Goal: Task Accomplishment & Management: Use online tool/utility

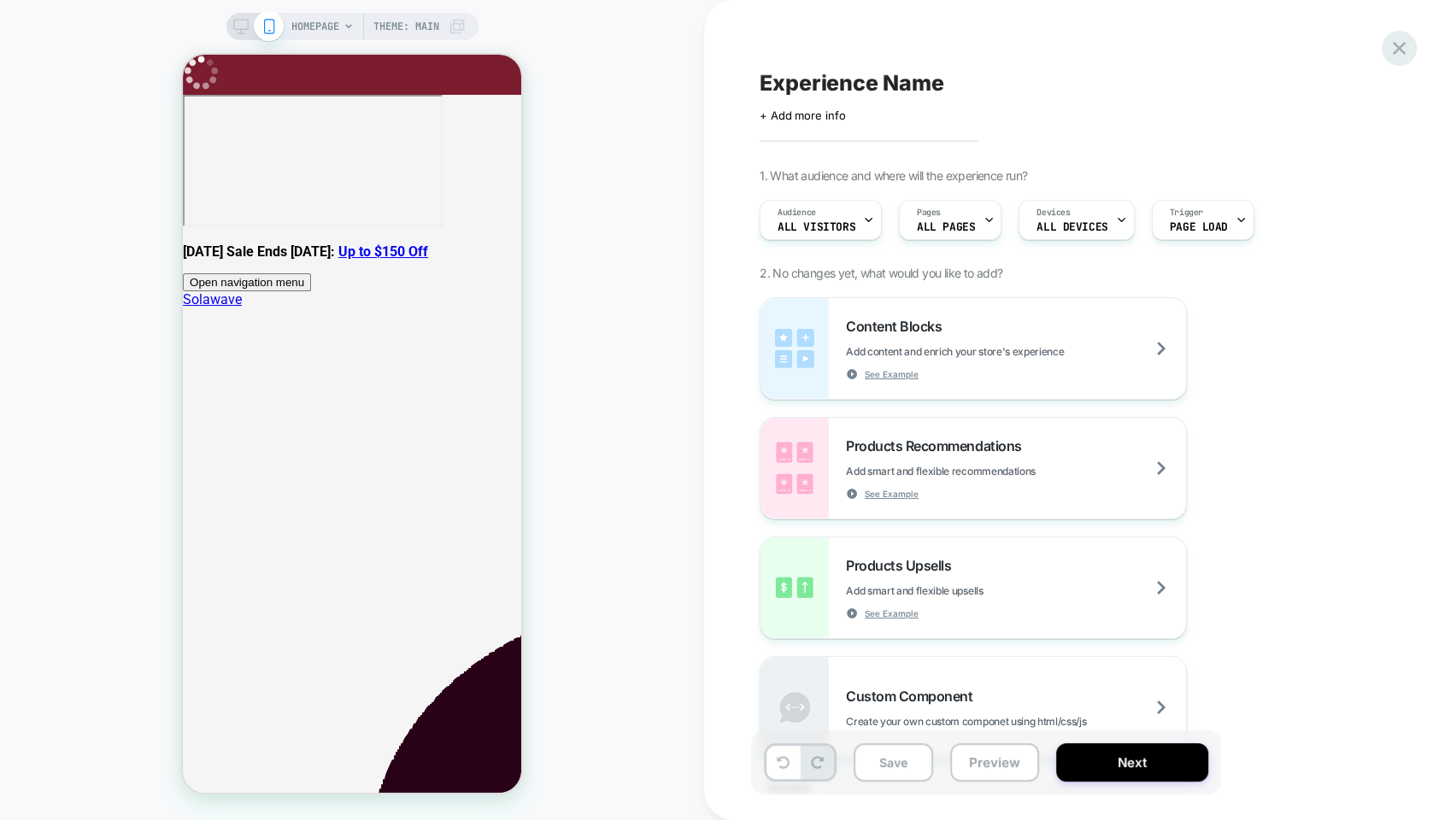
click at [1395, 41] on icon at bounding box center [1399, 48] width 23 height 23
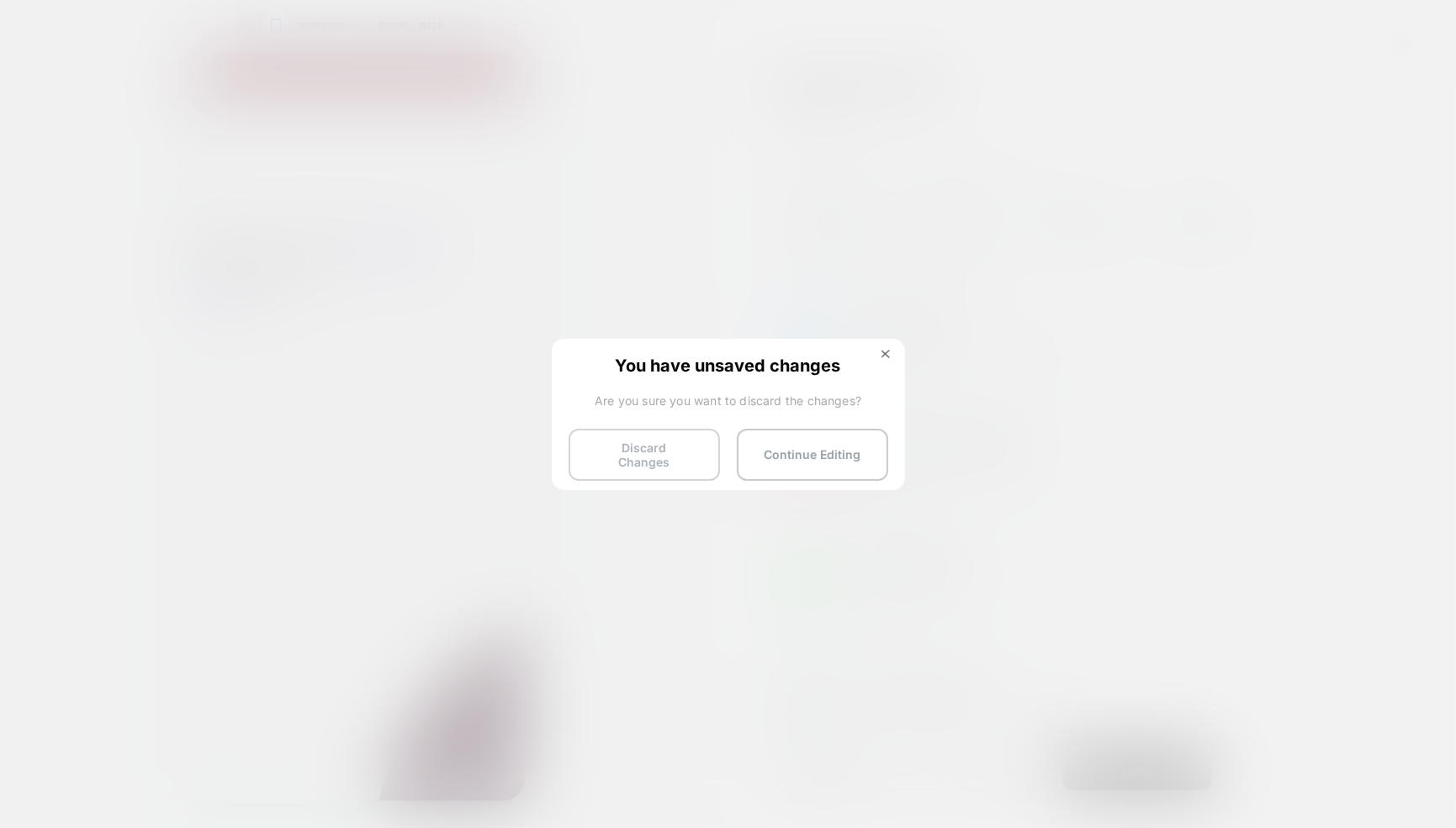
click at [646, 449] on button "Discard Changes" at bounding box center [644, 454] width 151 height 52
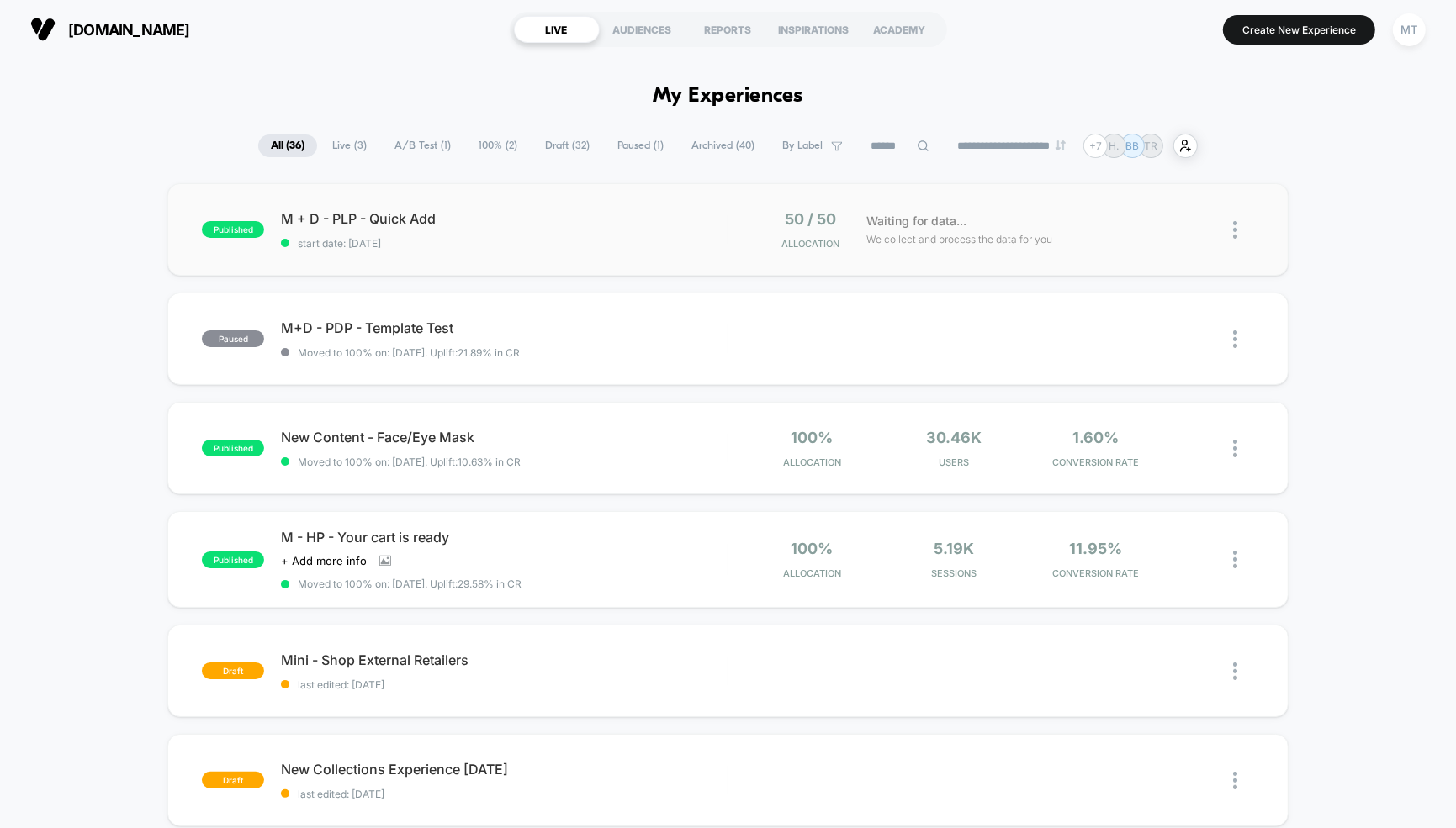
click at [453, 248] on span "start date: [DATE]" at bounding box center [504, 243] width 447 height 12
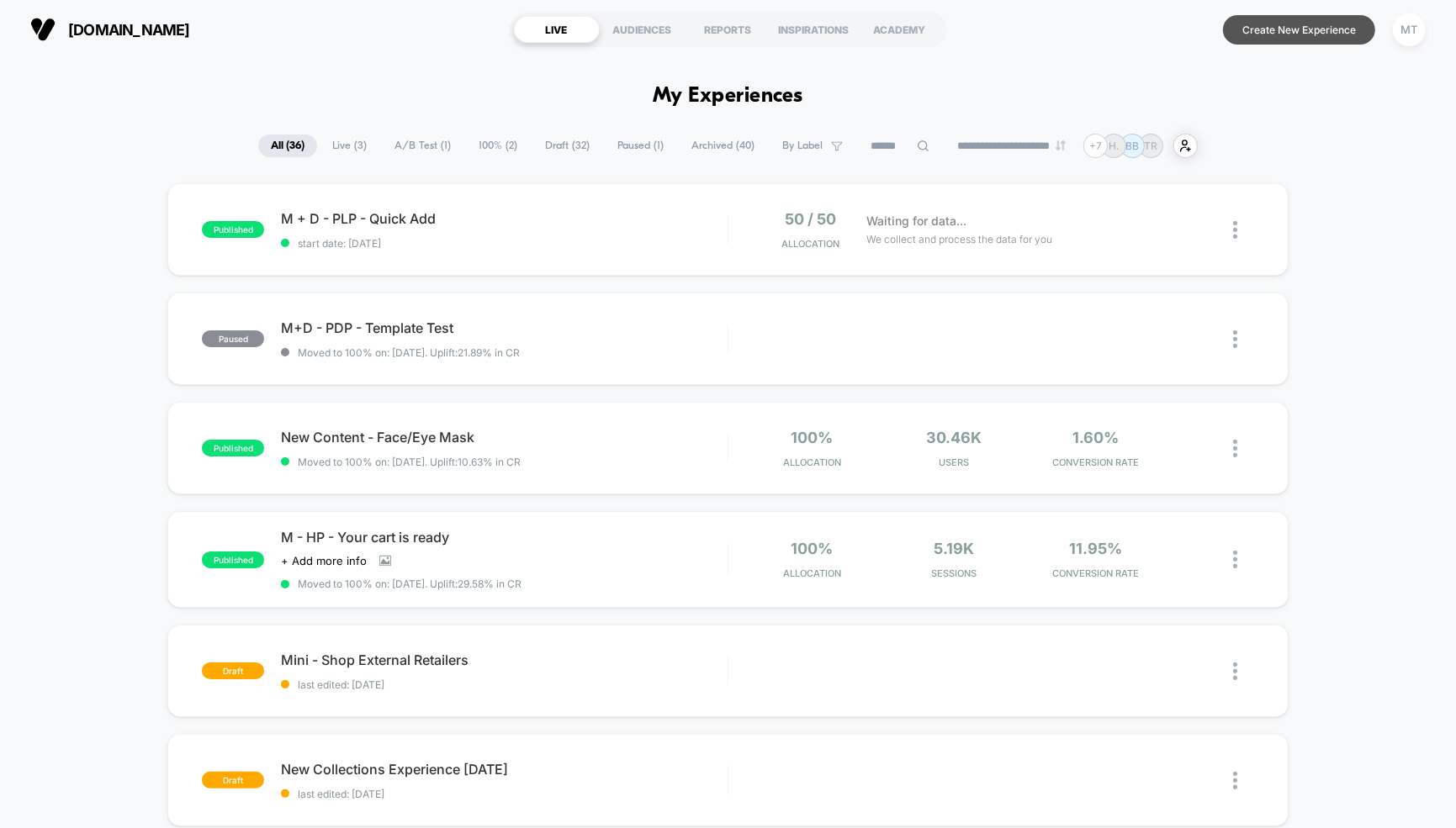
click at [1318, 28] on button "Create New Experience" at bounding box center [1299, 30] width 152 height 30
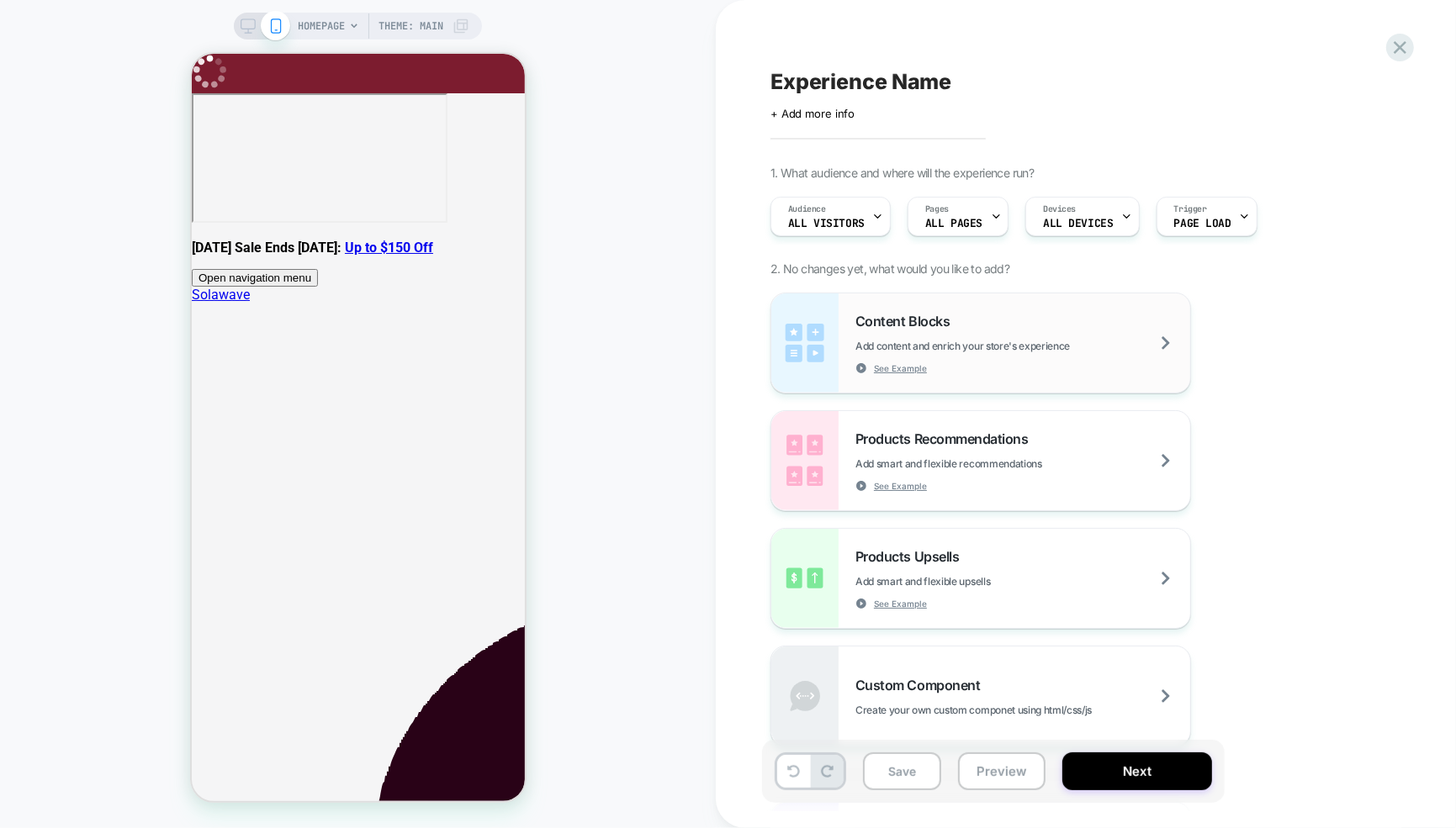
click at [988, 349] on span "Add content and enrich your store's experience" at bounding box center [1005, 346] width 299 height 12
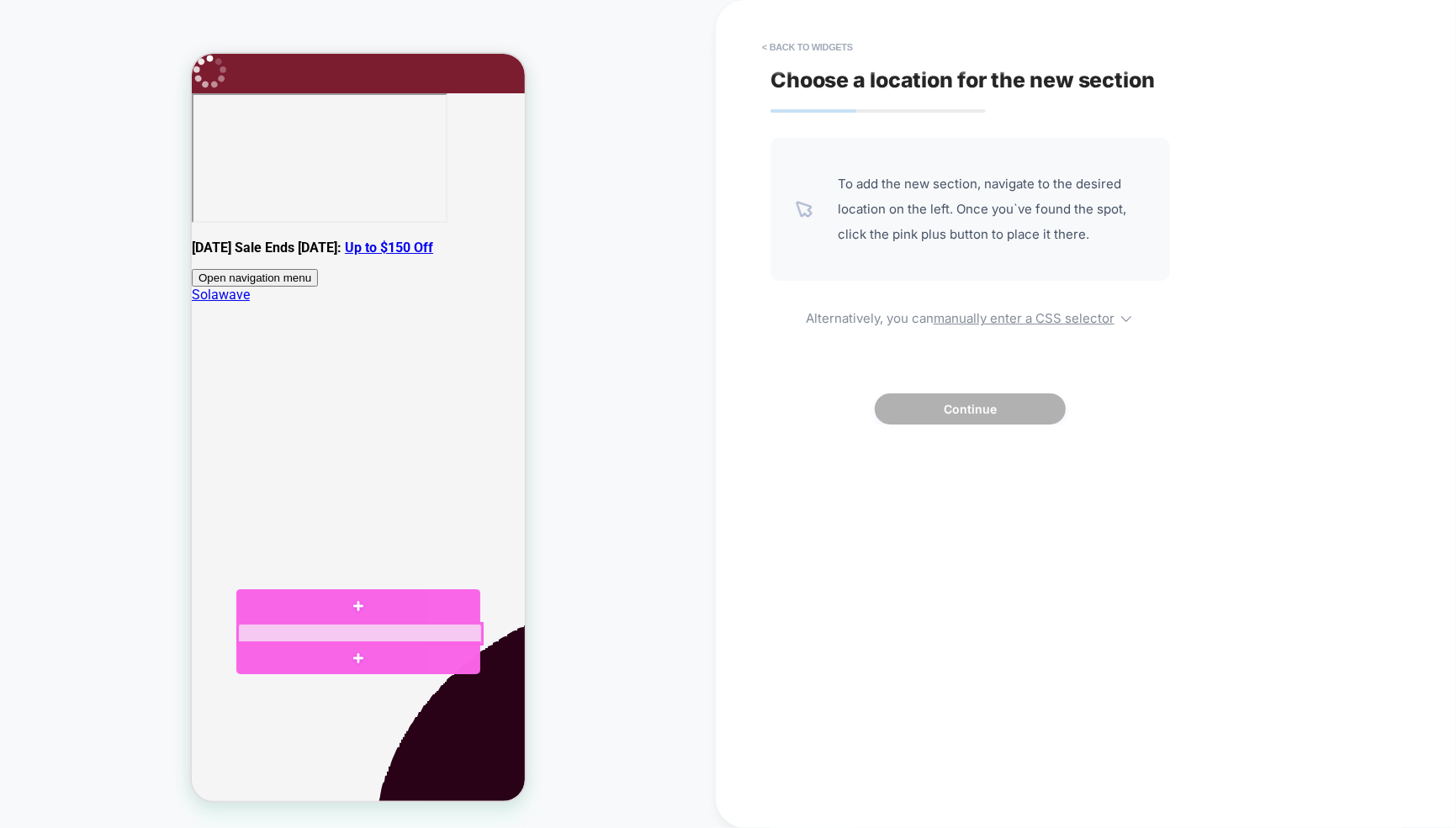
click at [329, 630] on div at bounding box center [359, 633] width 244 height 20
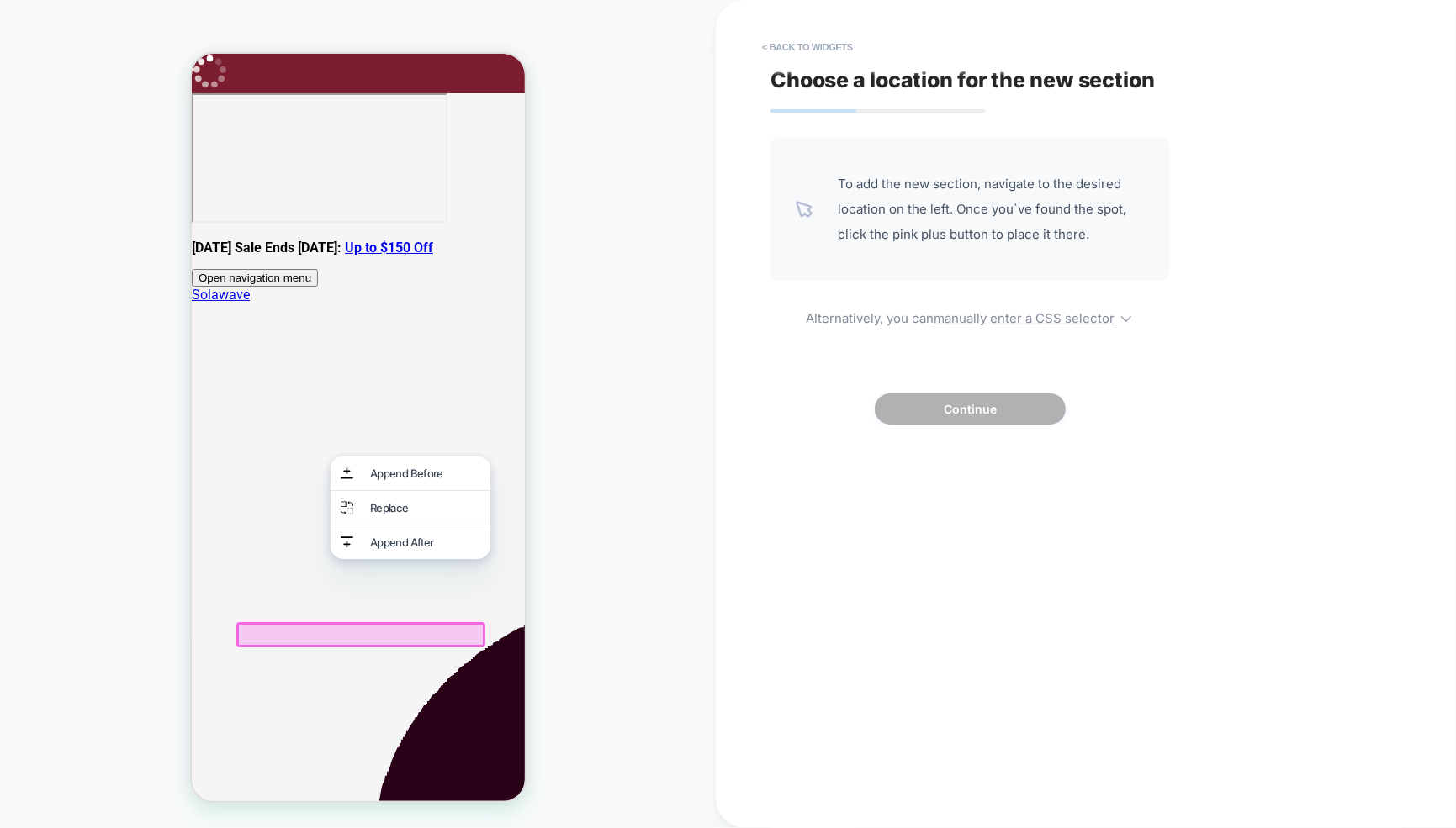
click at [324, 630] on div at bounding box center [357, 631] width 244 height 20
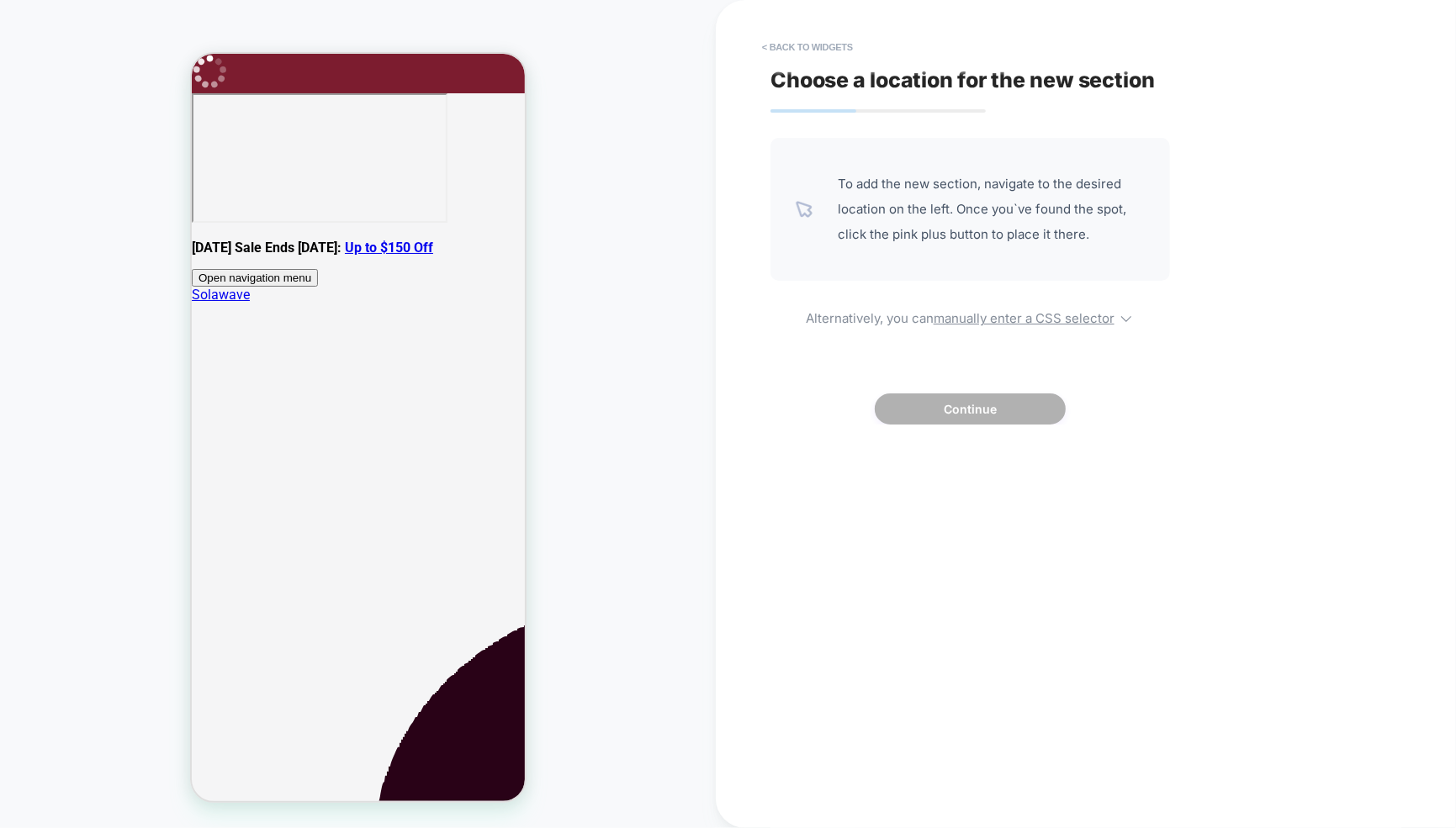
click at [806, 211] on img at bounding box center [804, 209] width 17 height 17
click at [796, 221] on div "To add the new section, navigate to the desired location on the left. Once you`…" at bounding box center [969, 209] width 400 height 143
click at [840, 205] on span "To add the new section, navigate to the desired location on the left. Once you`…" at bounding box center [991, 209] width 307 height 76
click at [809, 47] on button "< Back to widgets" at bounding box center [807, 47] width 108 height 27
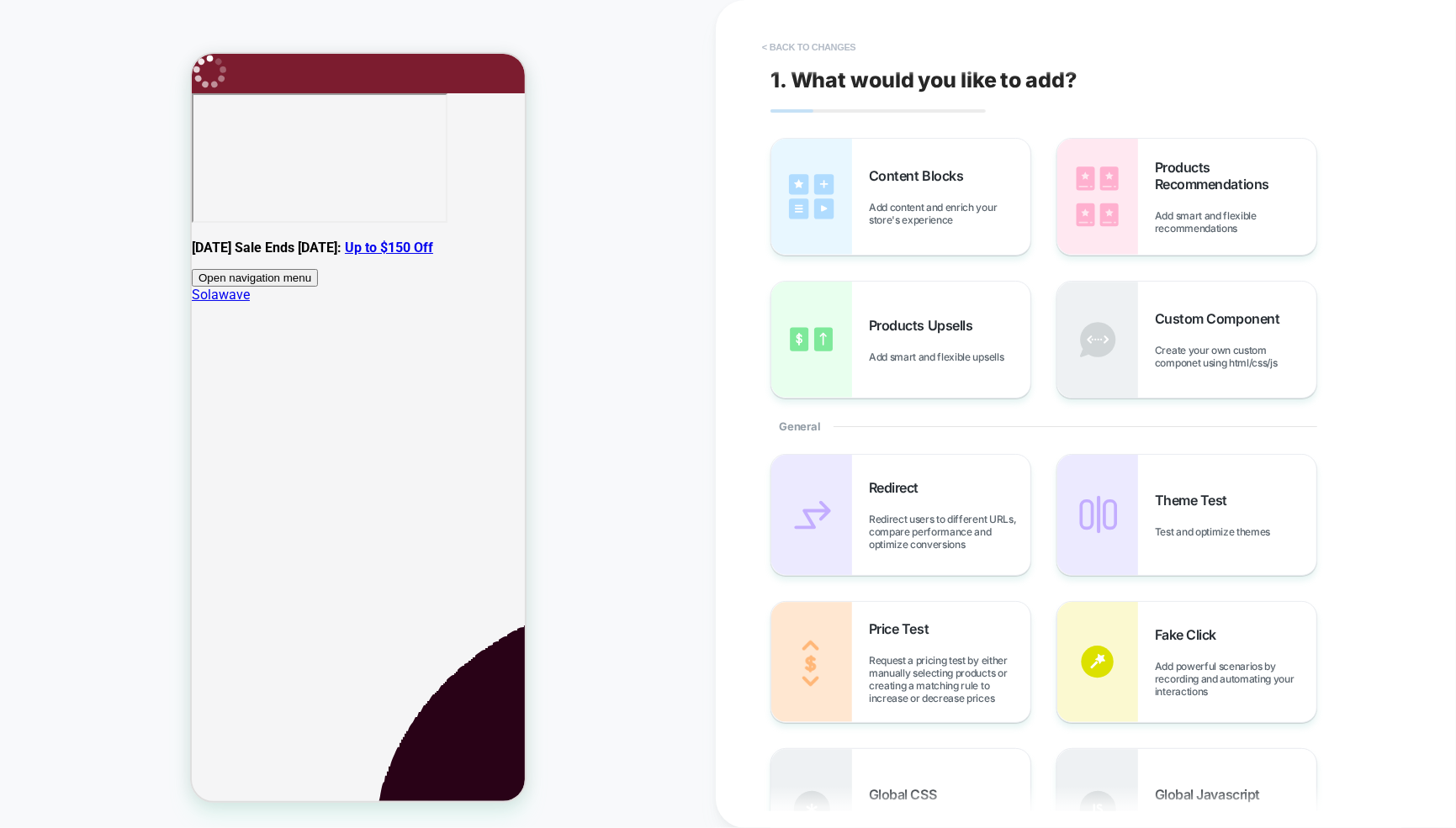
click at [774, 41] on button "< Back to changes" at bounding box center [809, 47] width 111 height 27
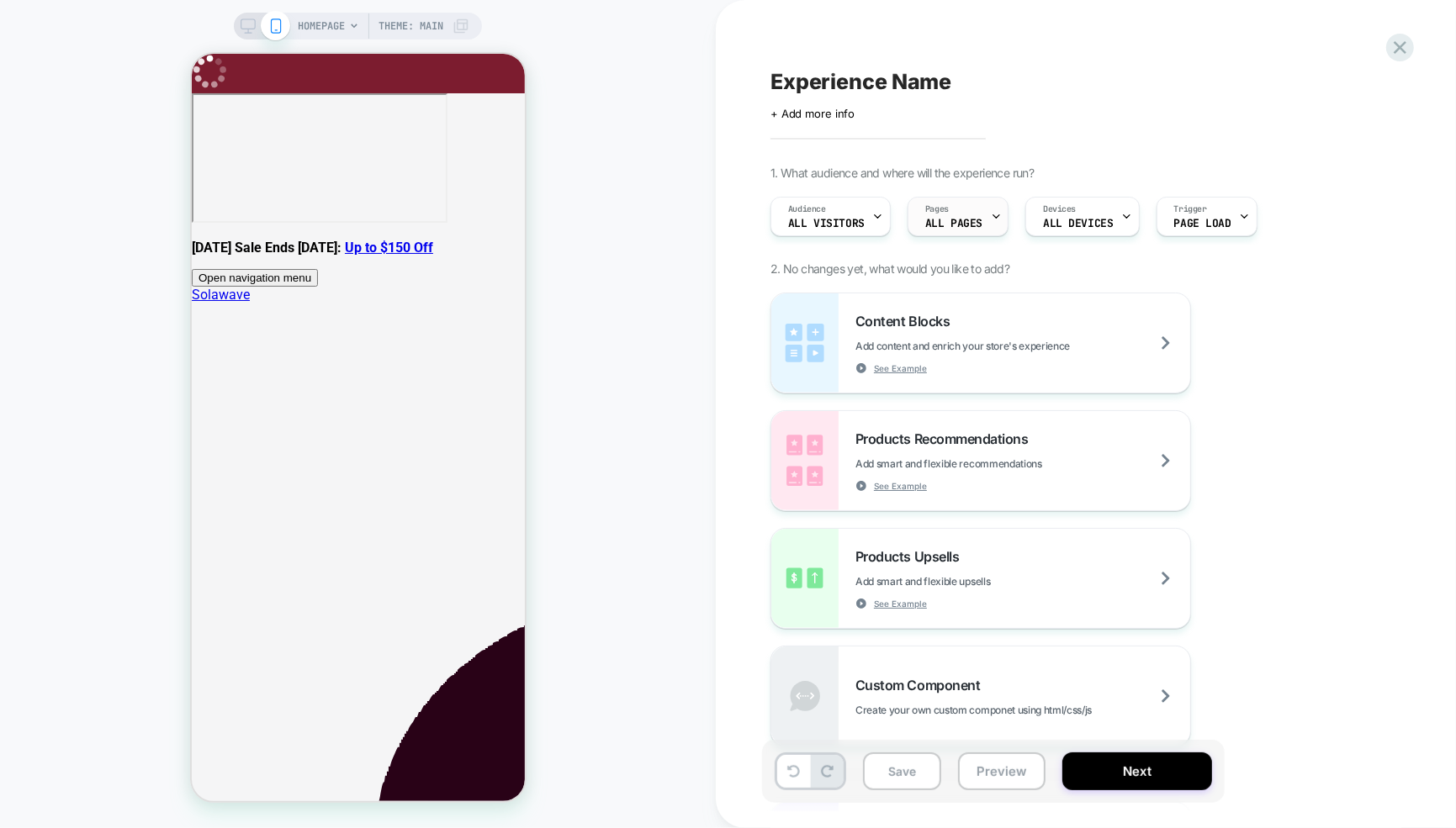
click at [942, 218] on span "ALL PAGES" at bounding box center [953, 223] width 57 height 11
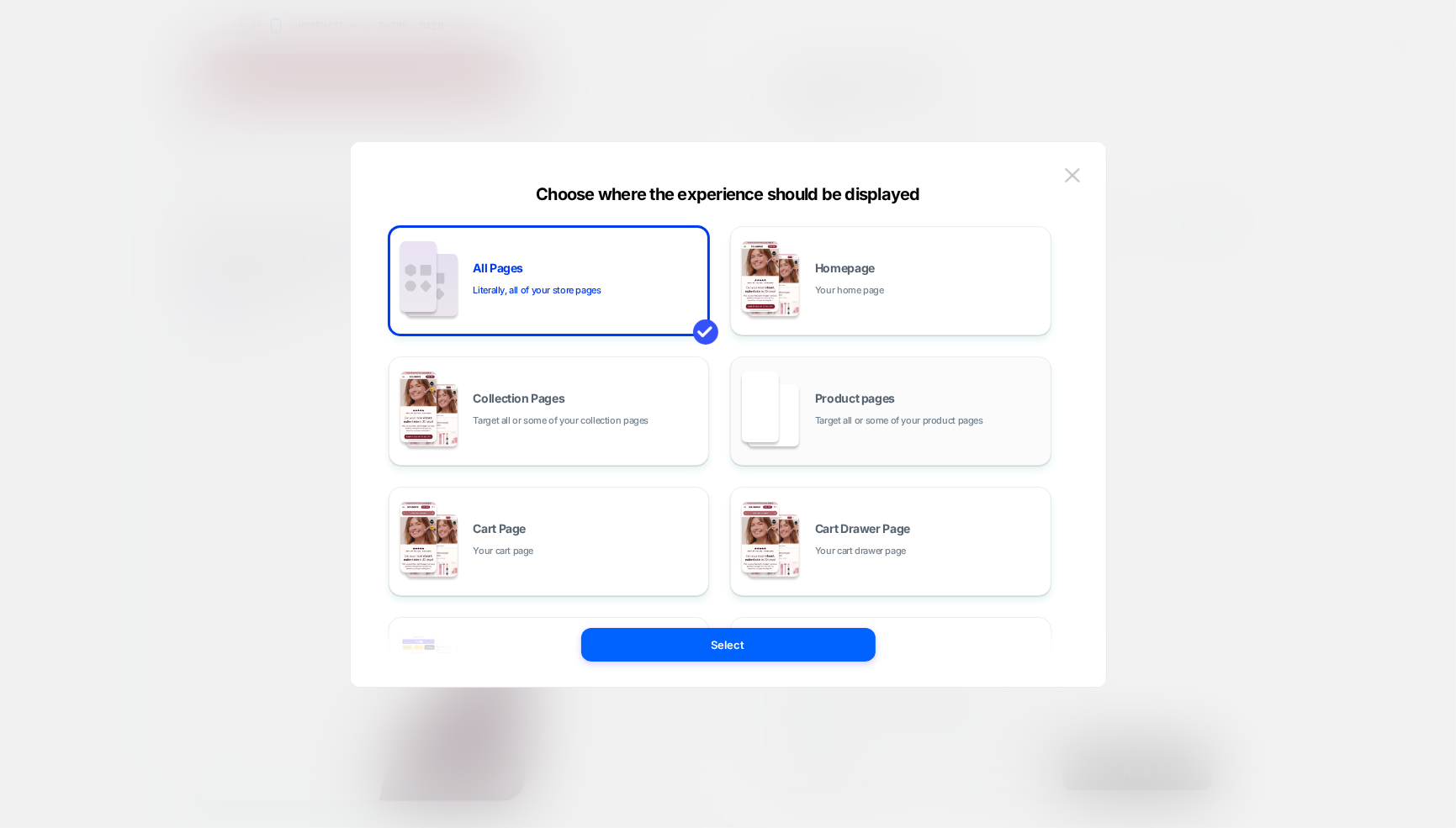
click at [809, 425] on div "Product pages Target all or some of your product pages" at bounding box center [890, 411] width 303 height 92
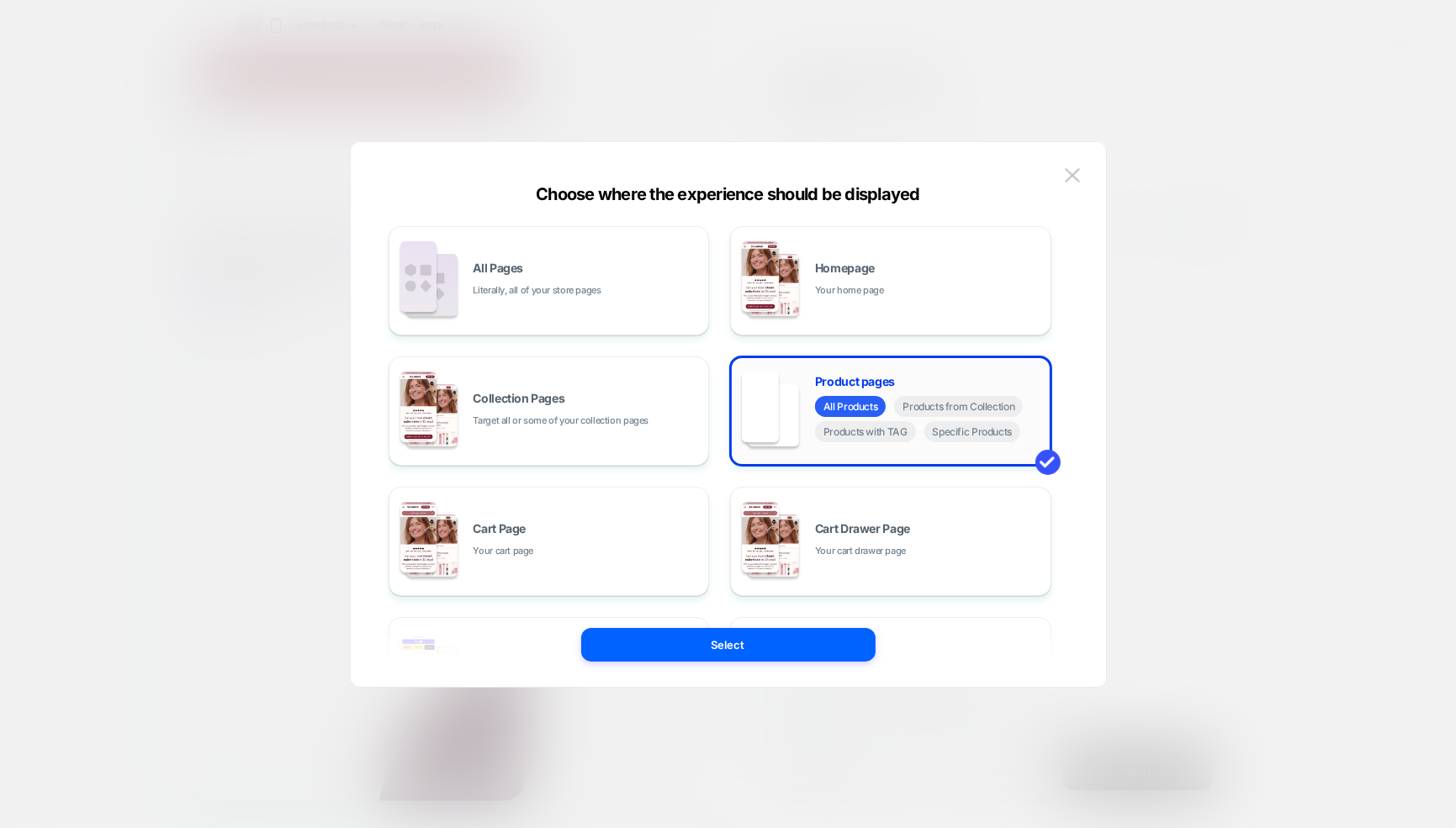
click at [952, 443] on div "All Products Products from Collection Products with TAG Specific Products" at bounding box center [928, 421] width 227 height 50
click at [969, 432] on span "Specific Products" at bounding box center [973, 432] width 97 height 21
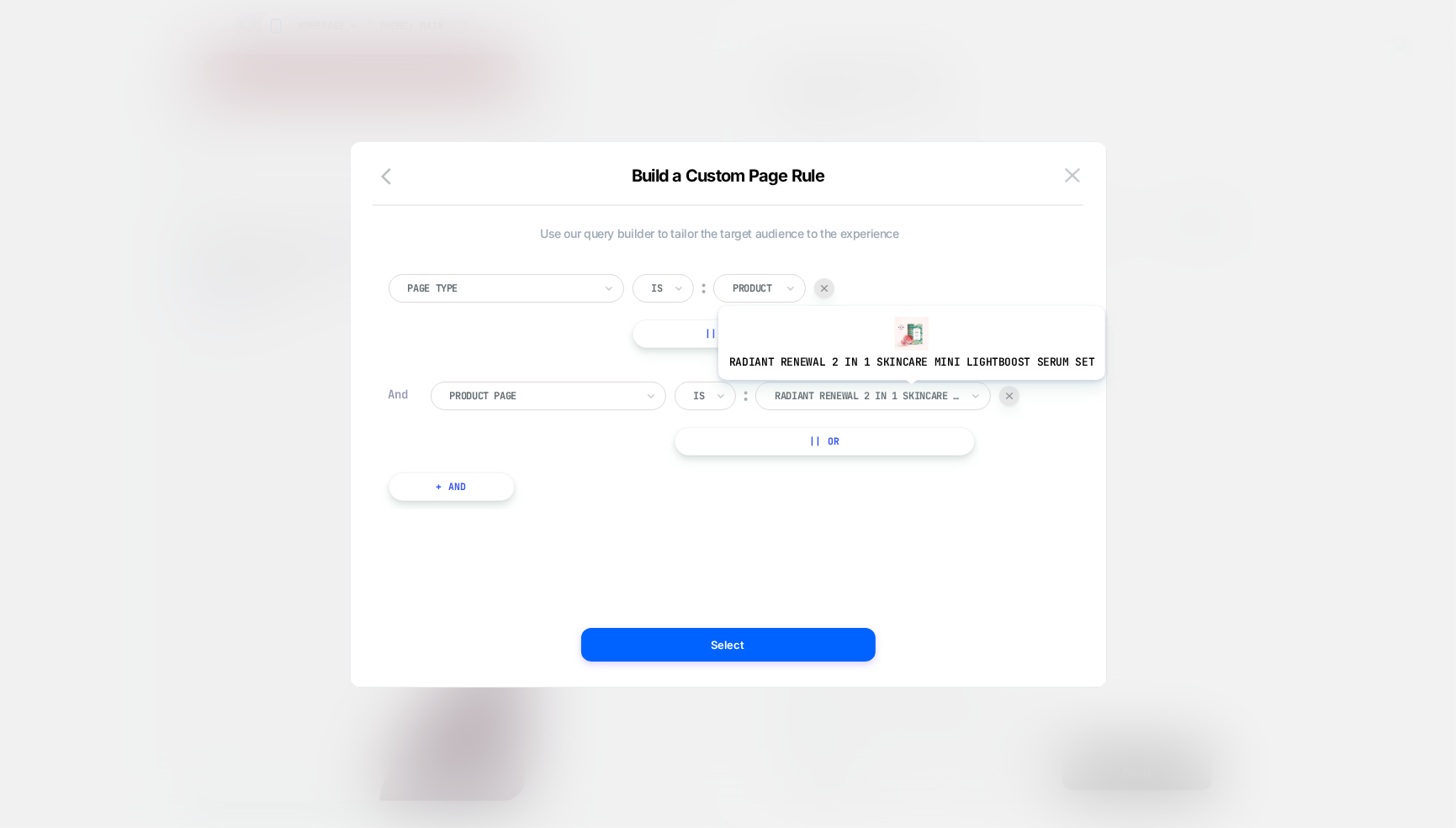
click at [905, 392] on div at bounding box center [867, 395] width 185 height 15
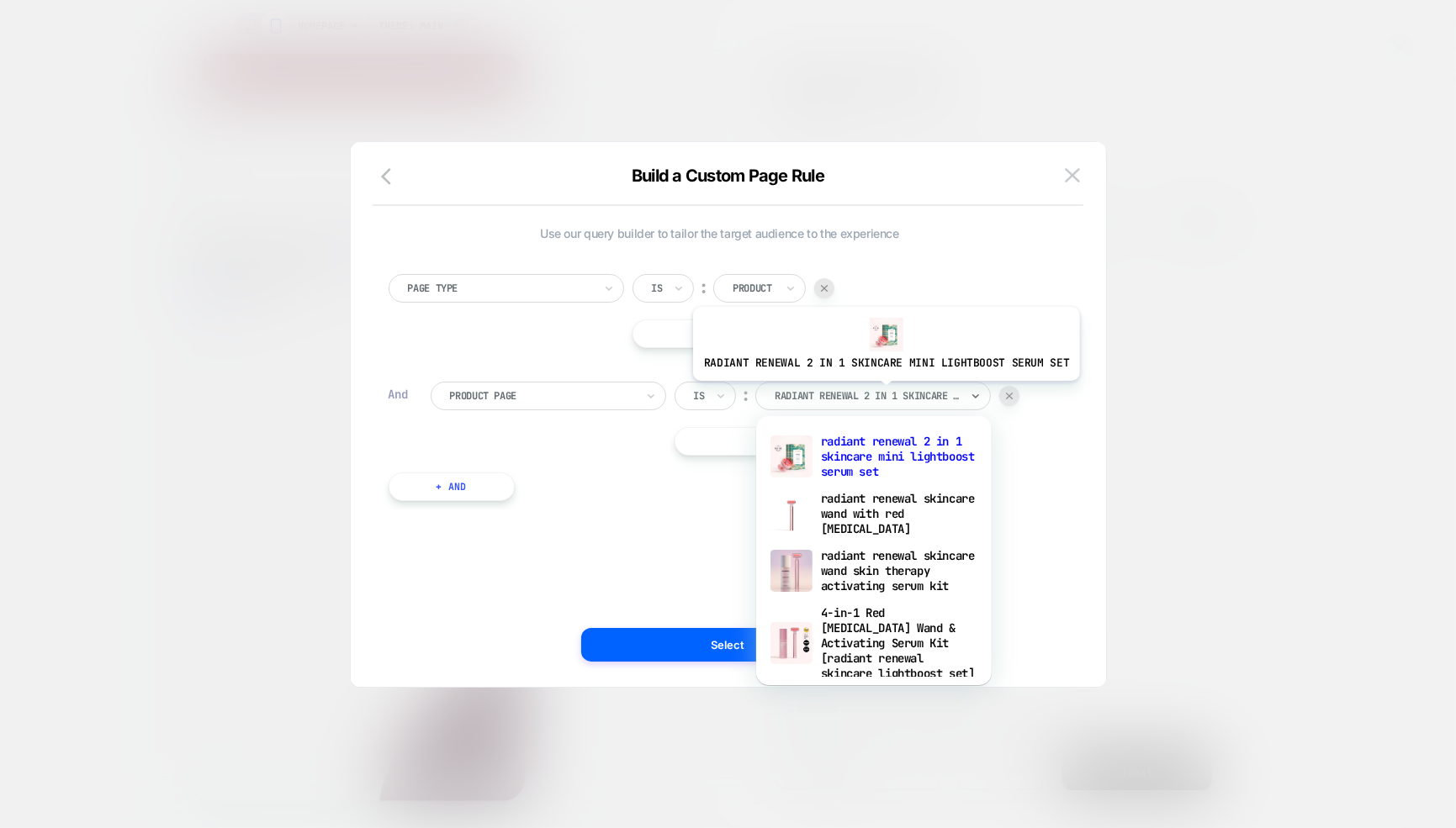
click at [882, 392] on div at bounding box center [867, 395] width 185 height 15
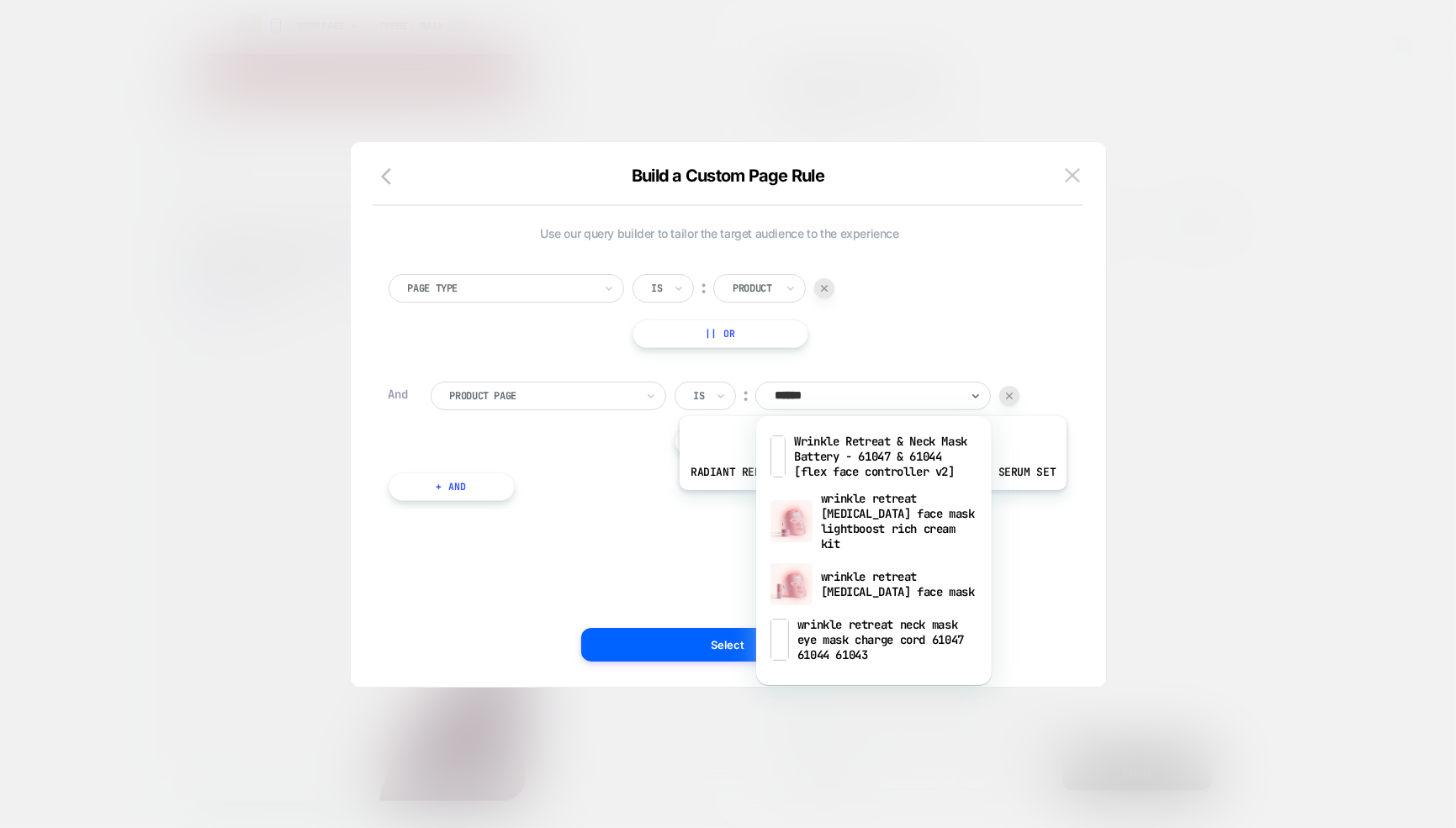
type input "*******"
click at [869, 590] on div "wrinkle retreat [MEDICAL_DATA] face mask" at bounding box center [874, 584] width 219 height 54
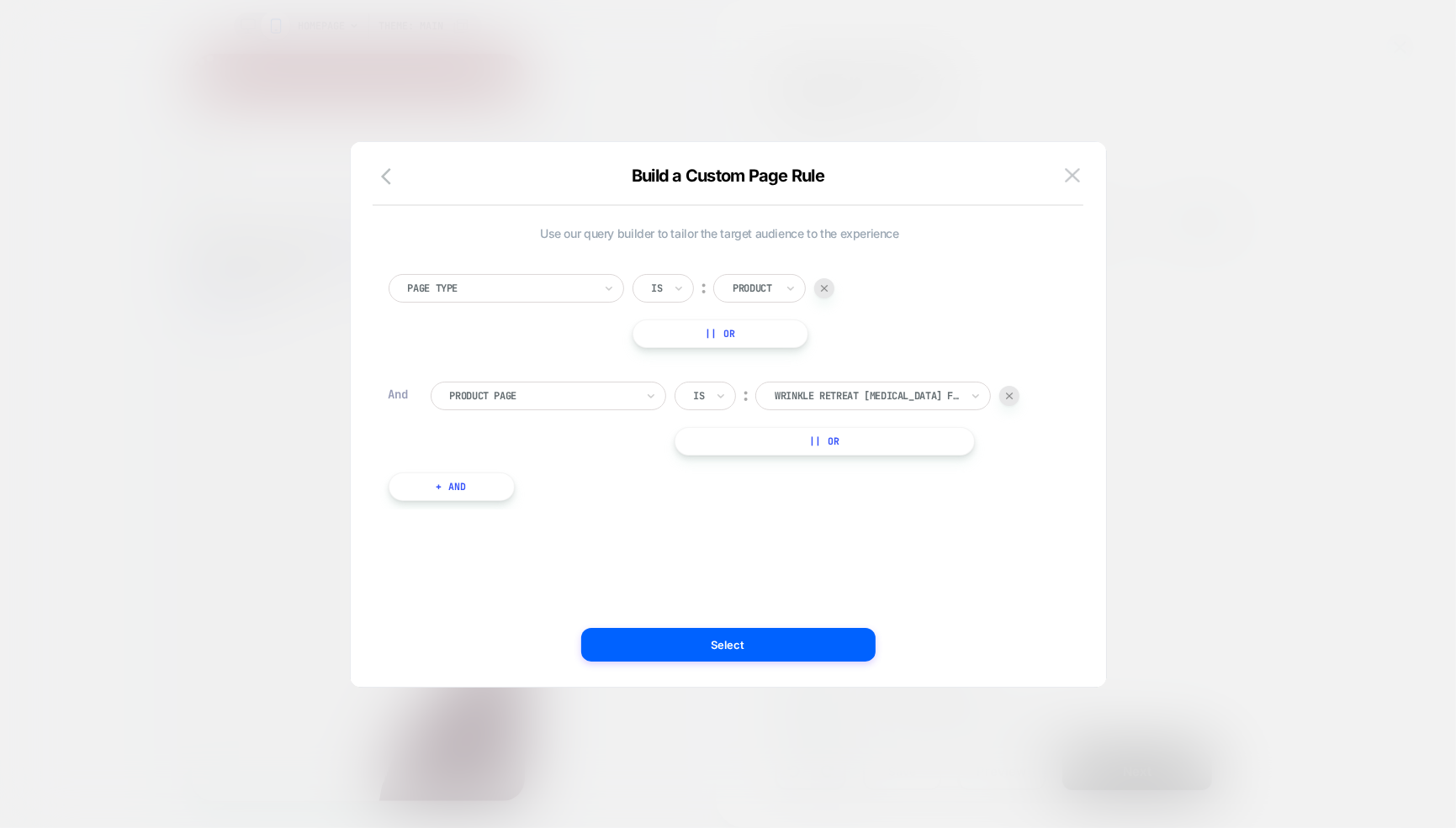
click at [833, 438] on button "|| Or" at bounding box center [825, 442] width 300 height 29
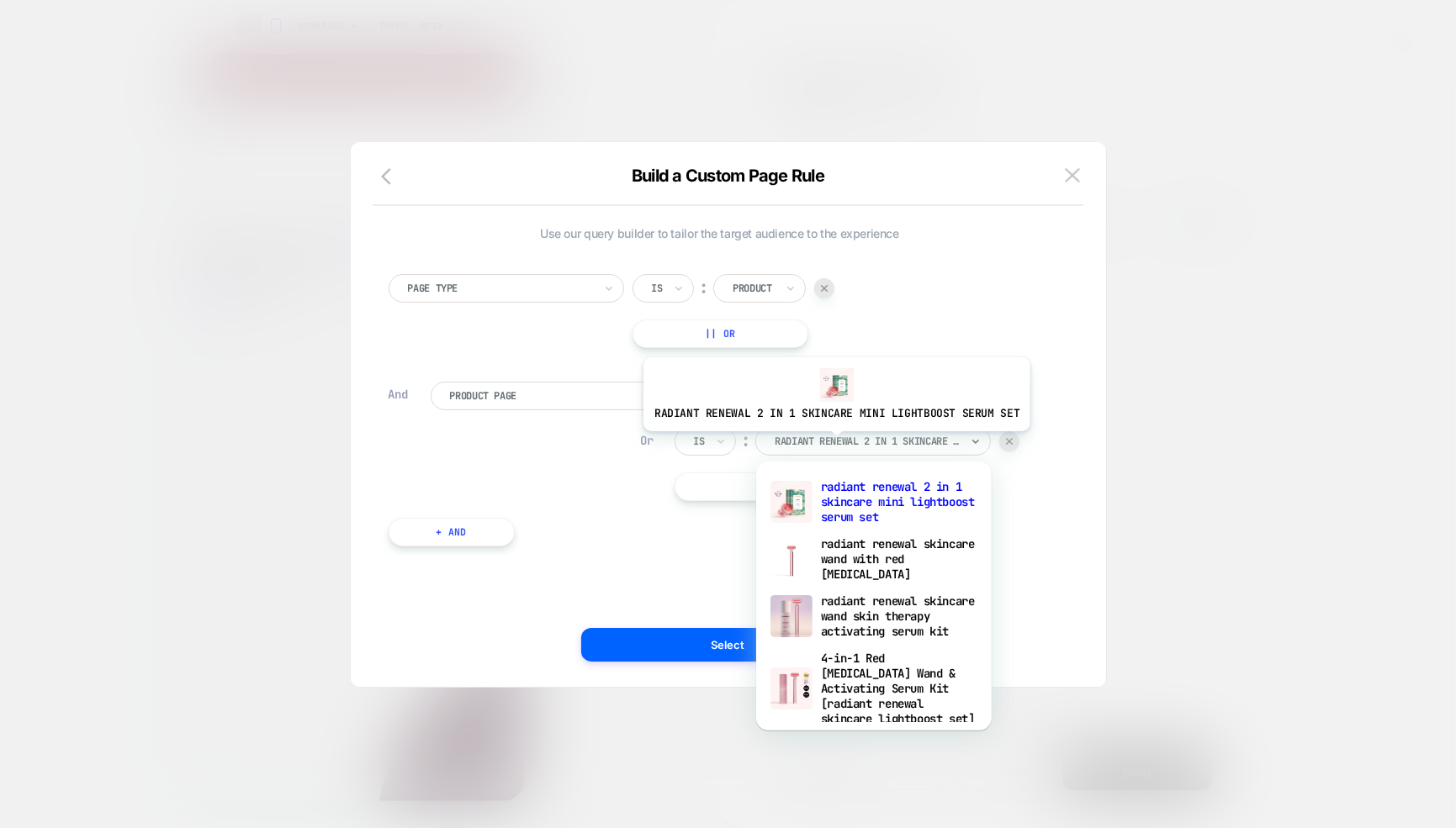
click at [832, 443] on div at bounding box center [867, 441] width 185 height 15
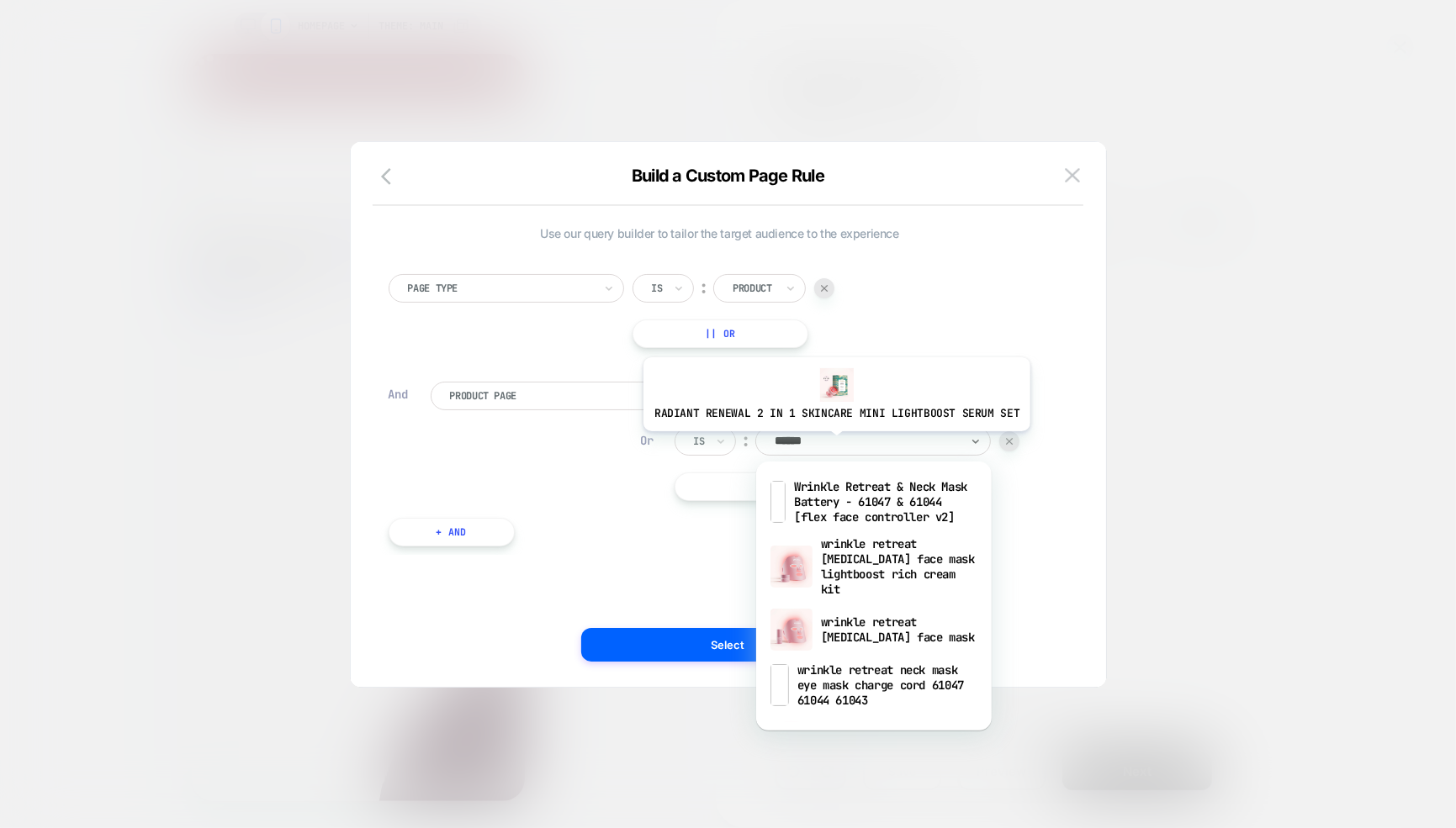
type input "*******"
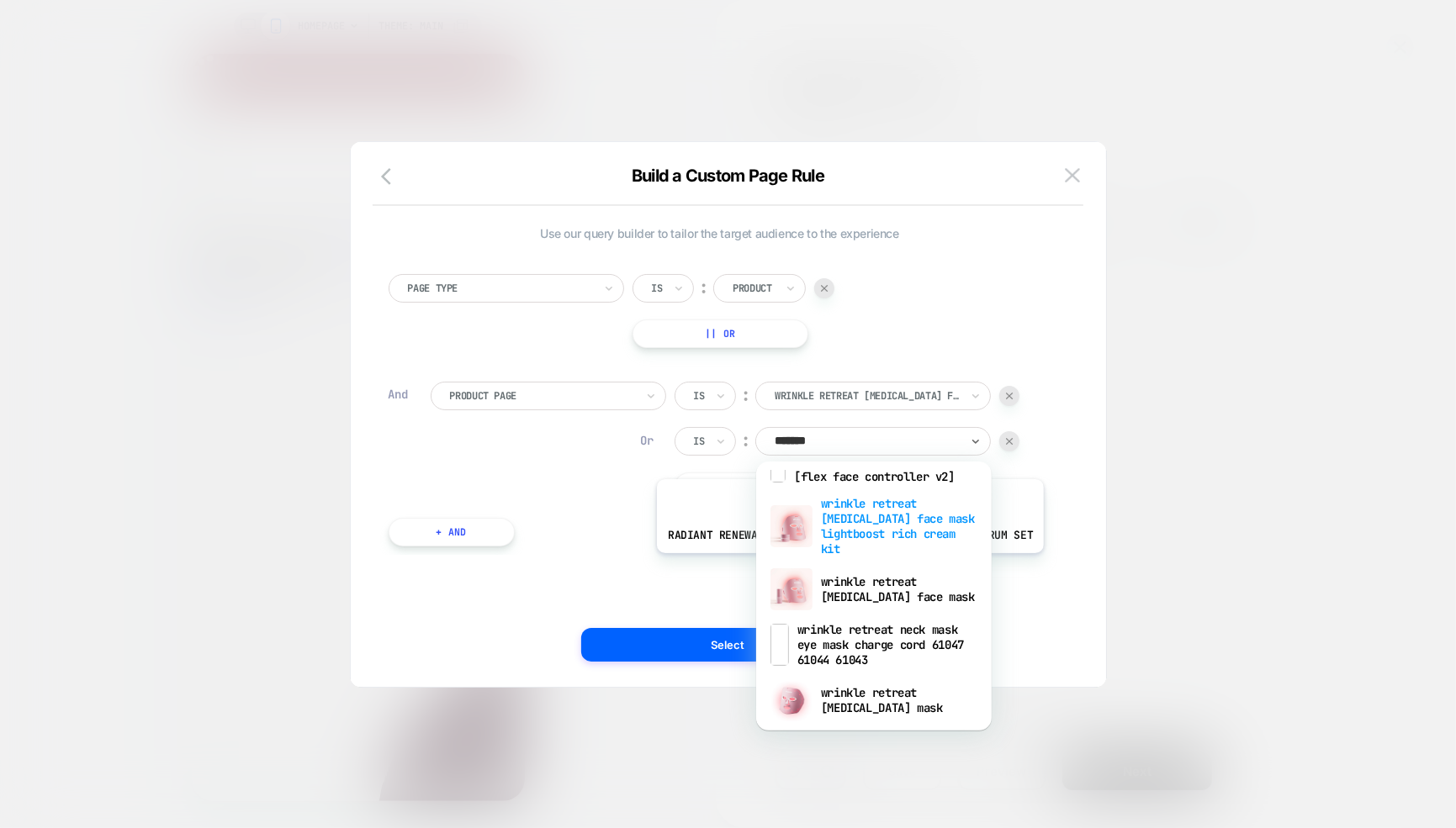
scroll to position [125, 0]
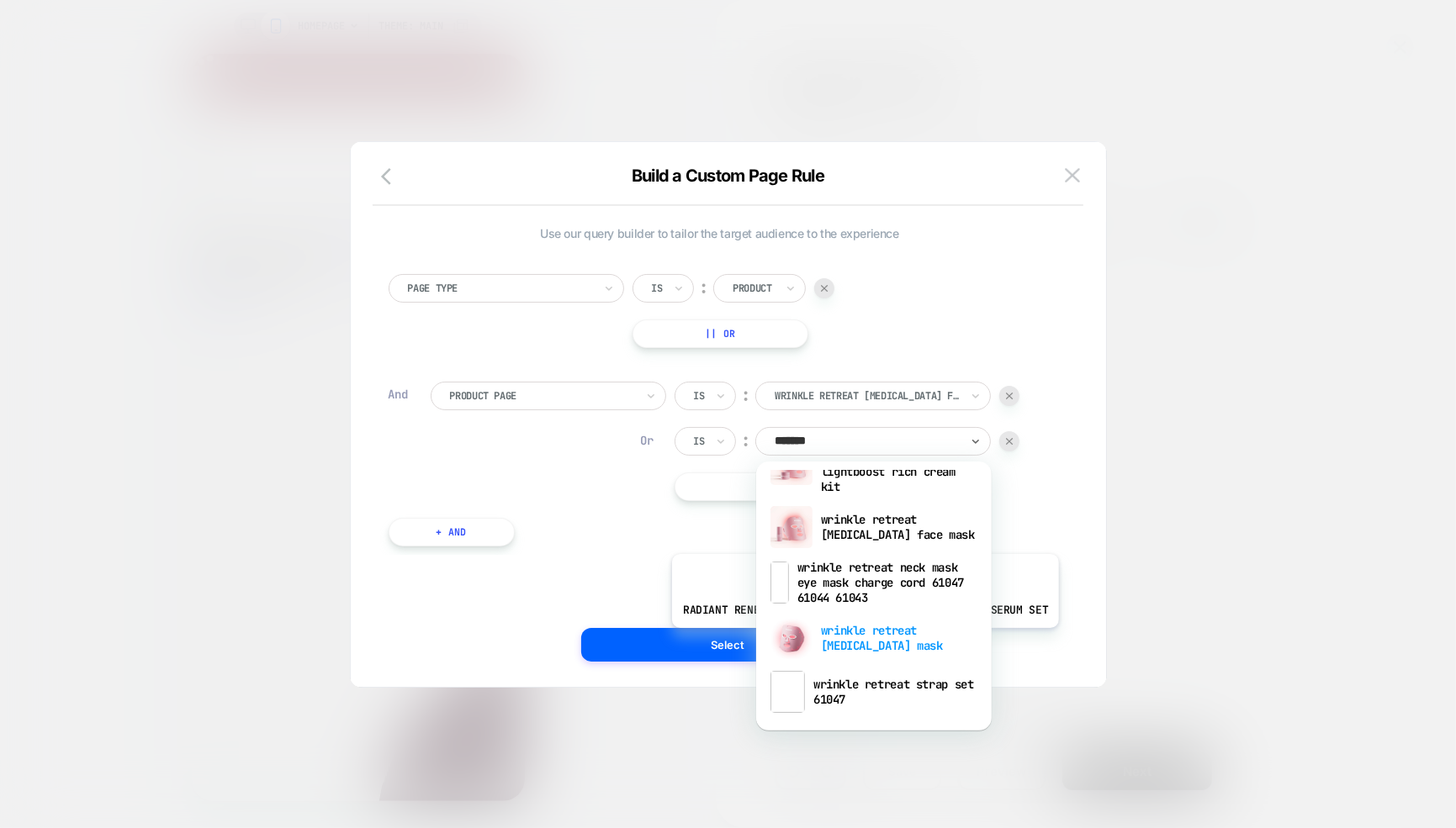
click at [860, 639] on div "wrinkle retreat [MEDICAL_DATA] mask" at bounding box center [874, 637] width 219 height 54
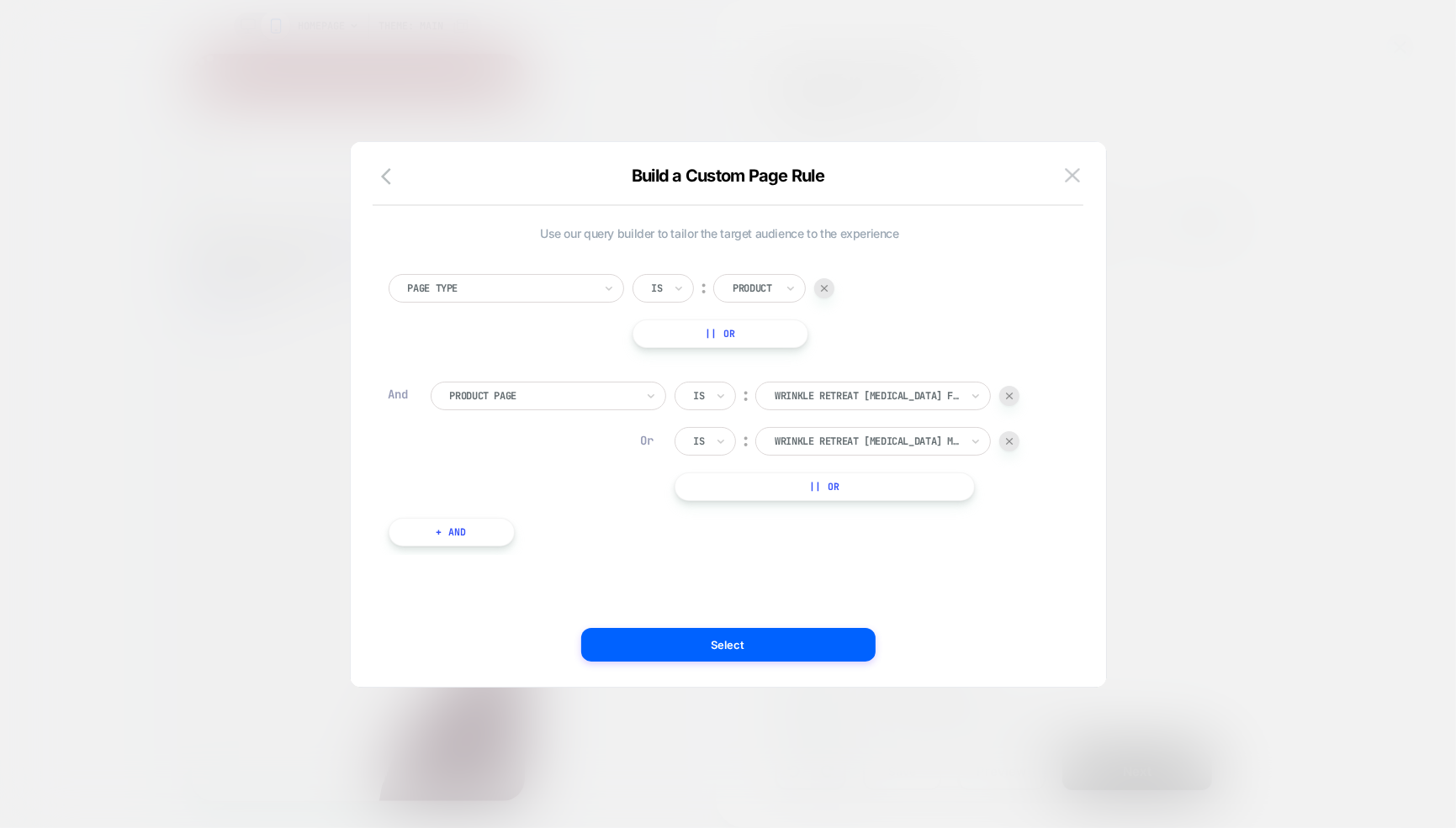
click at [809, 487] on button "|| Or" at bounding box center [825, 486] width 300 height 29
click at [1014, 487] on div at bounding box center [1009, 486] width 20 height 20
click at [729, 644] on button "Select" at bounding box center [728, 644] width 294 height 33
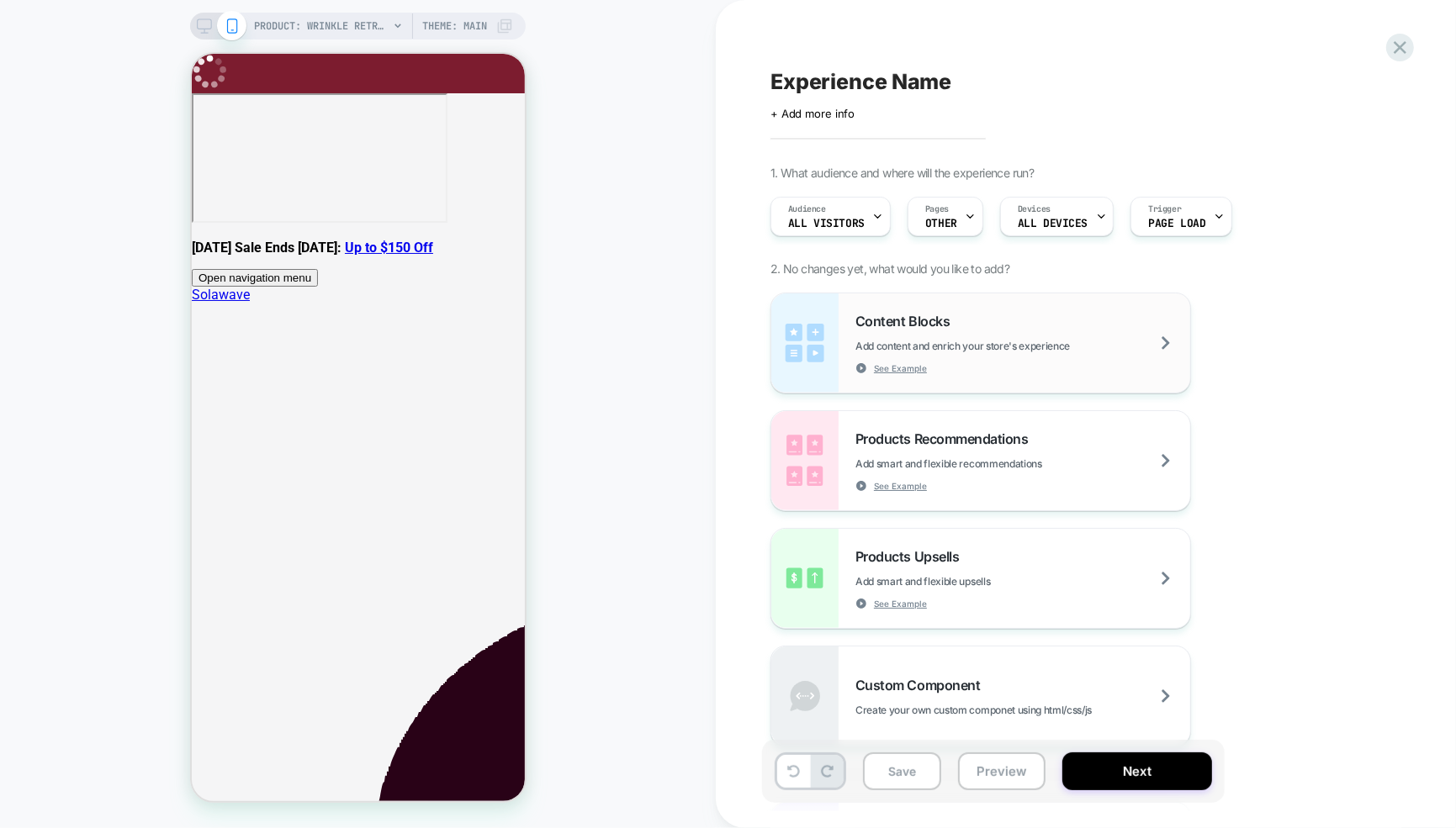
click at [930, 342] on span "Add content and enrich your store's experience" at bounding box center [1005, 346] width 299 height 12
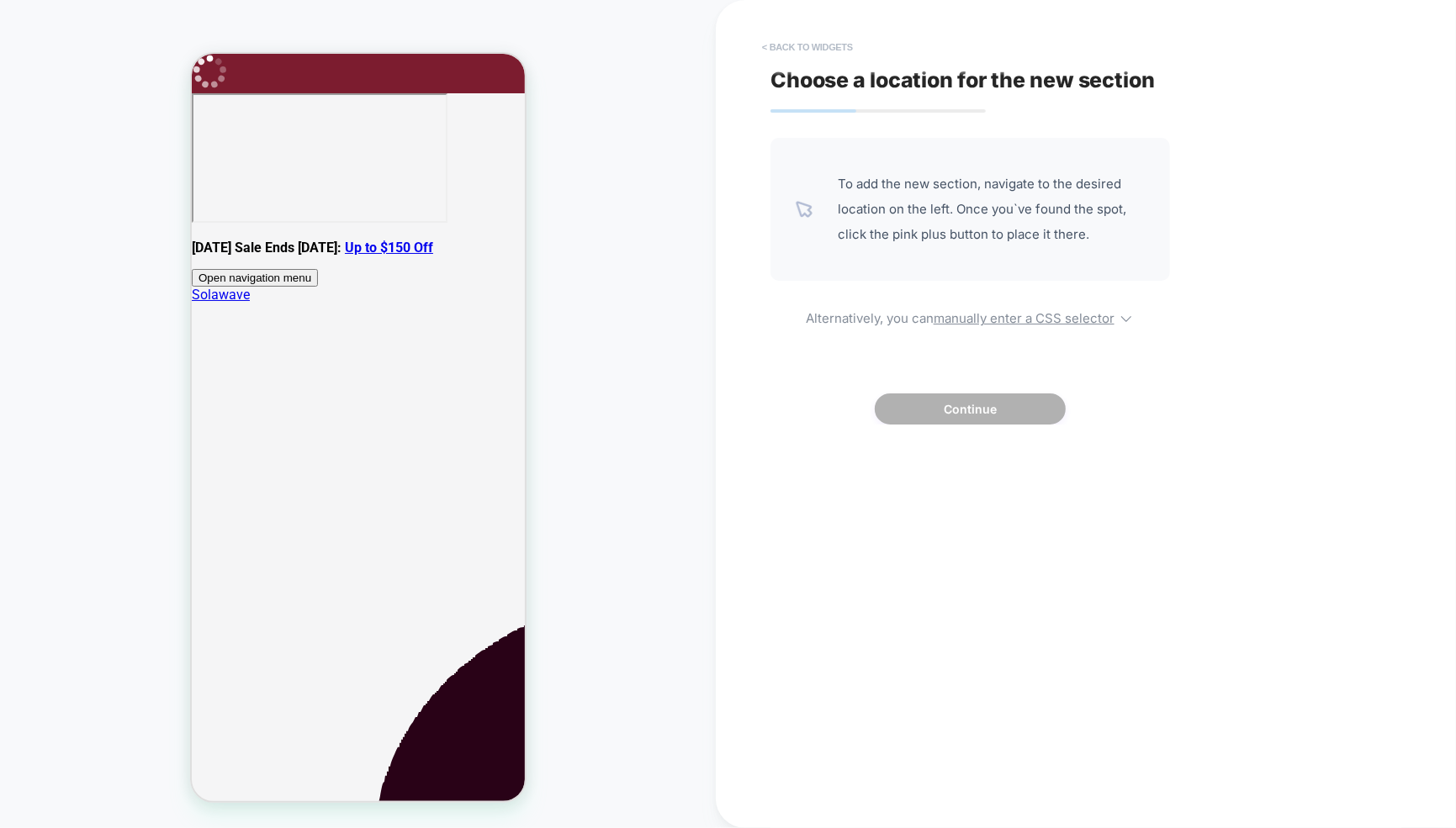
click at [807, 46] on button "< Back to widgets" at bounding box center [807, 47] width 108 height 27
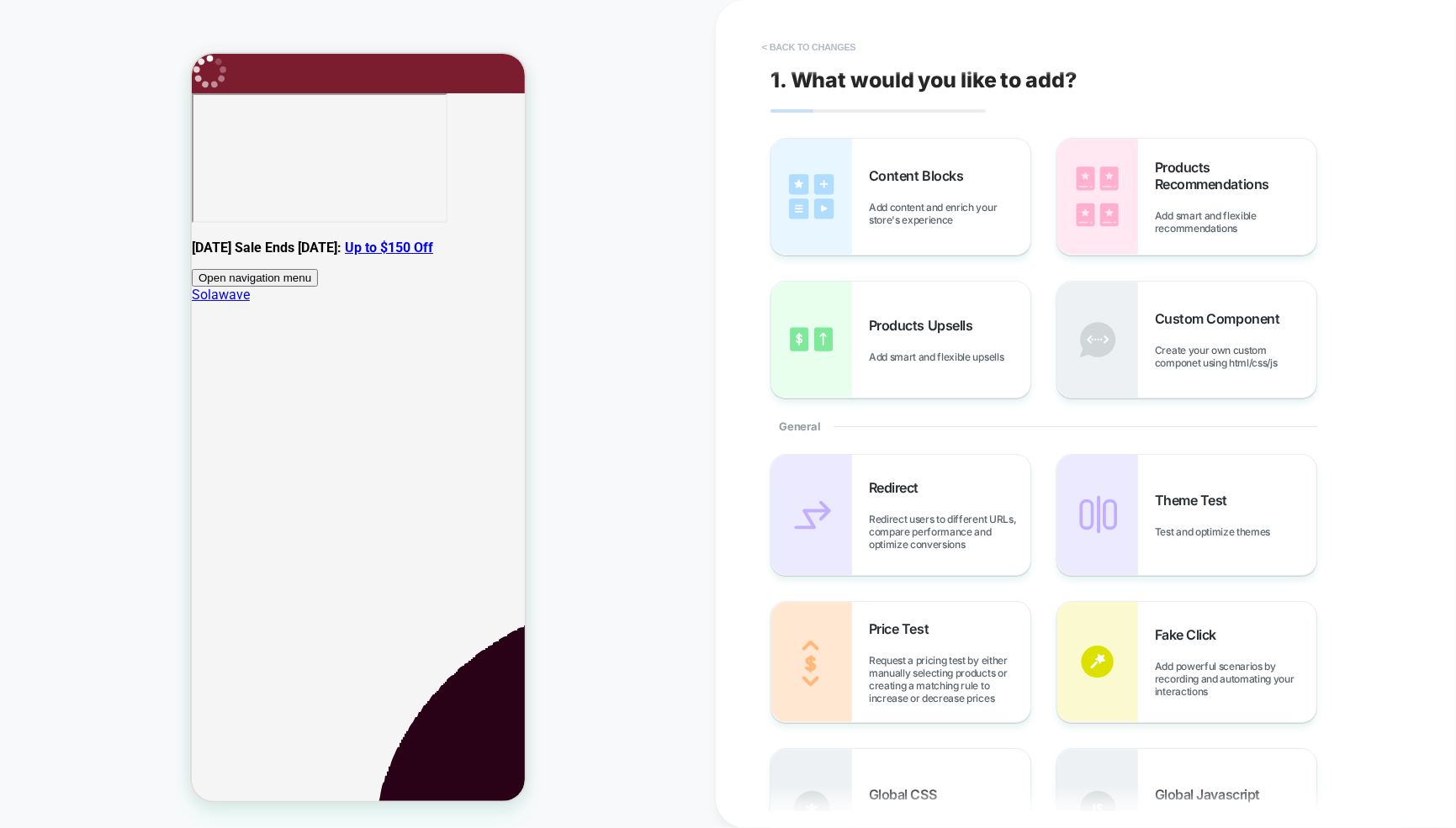
click at [820, 50] on button "< Back to changes" at bounding box center [809, 47] width 111 height 27
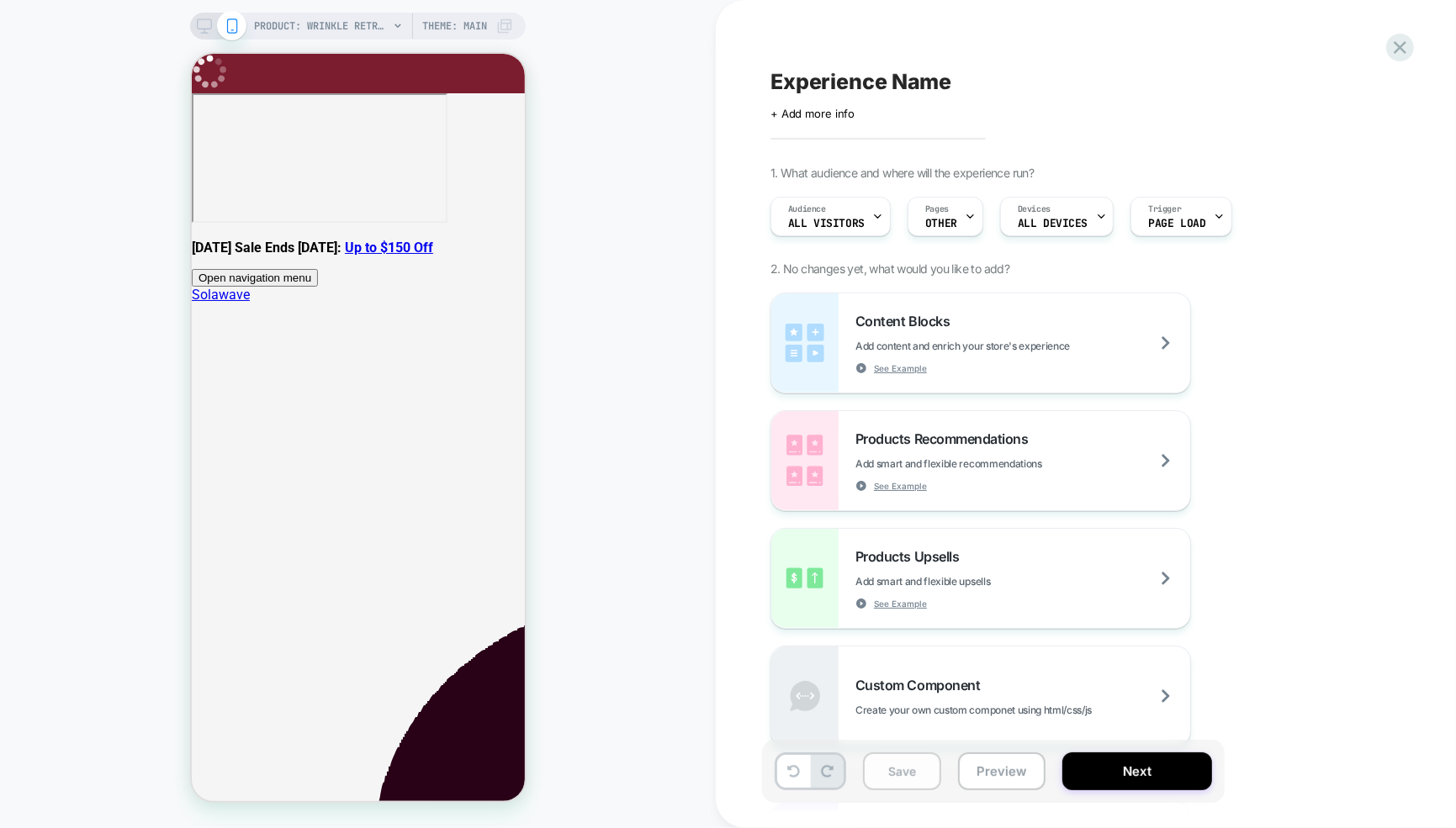
click at [915, 770] on button "Save" at bounding box center [902, 771] width 78 height 38
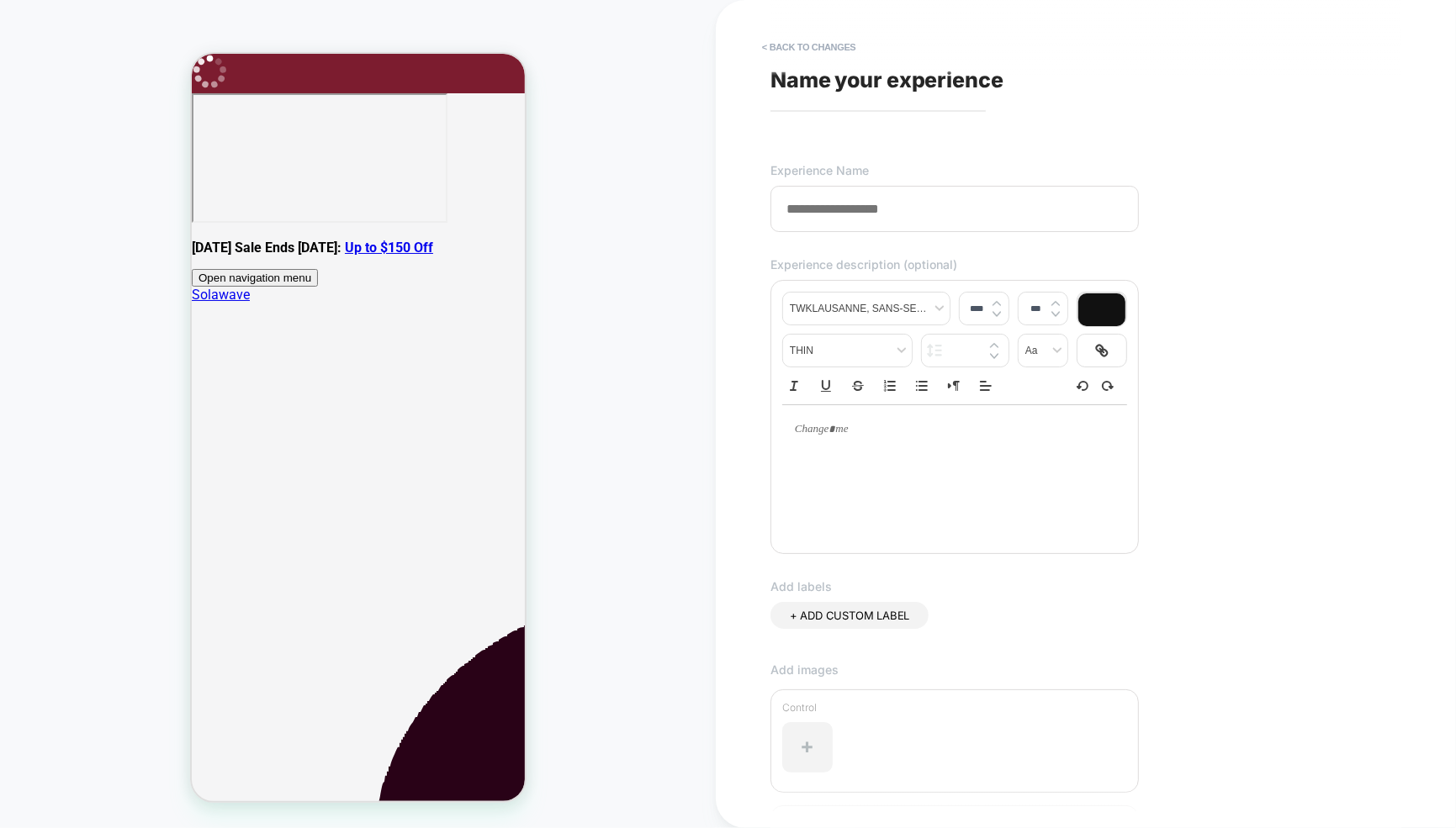
click at [874, 224] on input at bounding box center [954, 209] width 368 height 47
type input "*"
type input "**********"
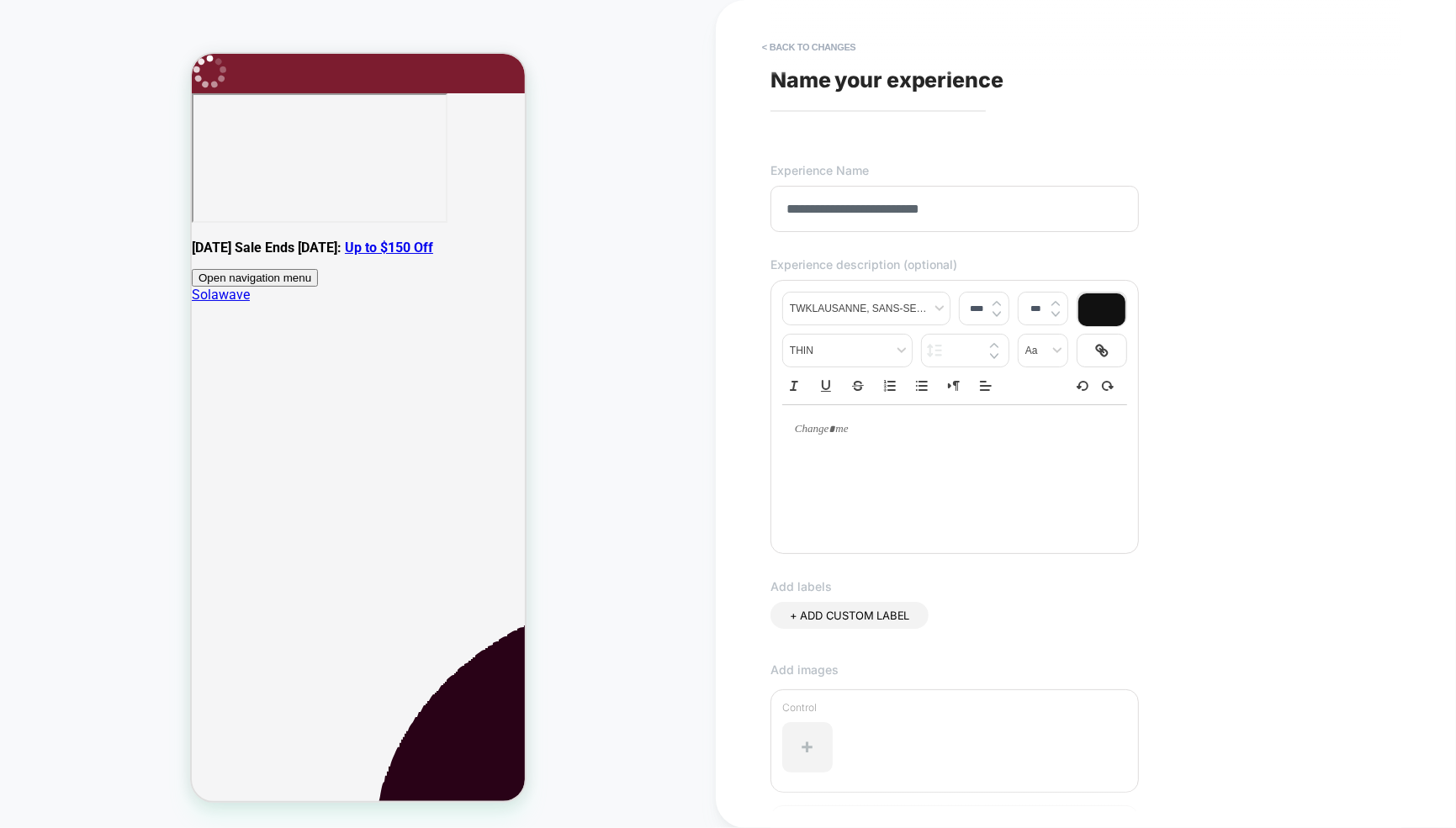
click at [871, 436] on p at bounding box center [948, 429] width 299 height 15
type input "****"
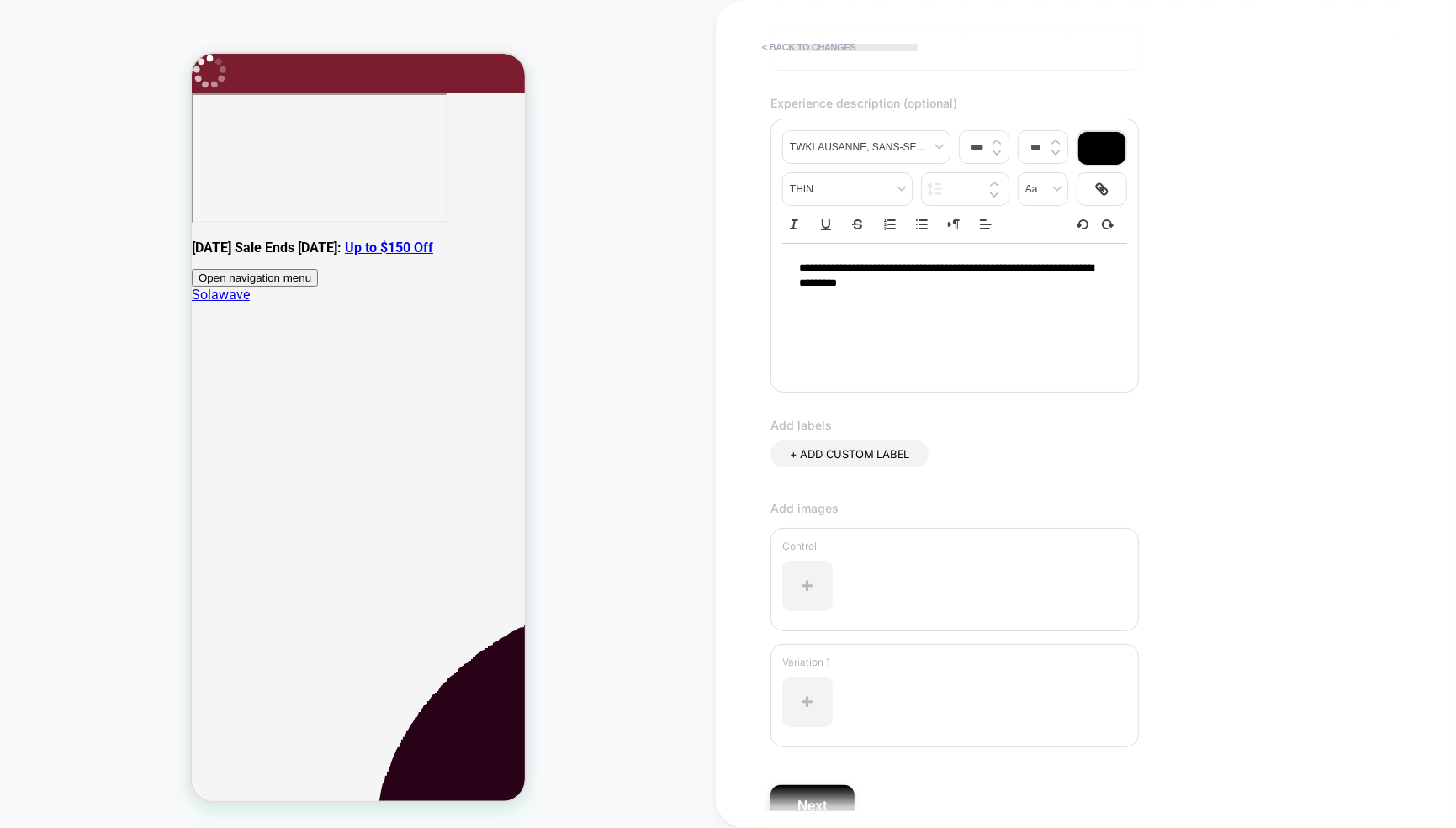
scroll to position [241, 0]
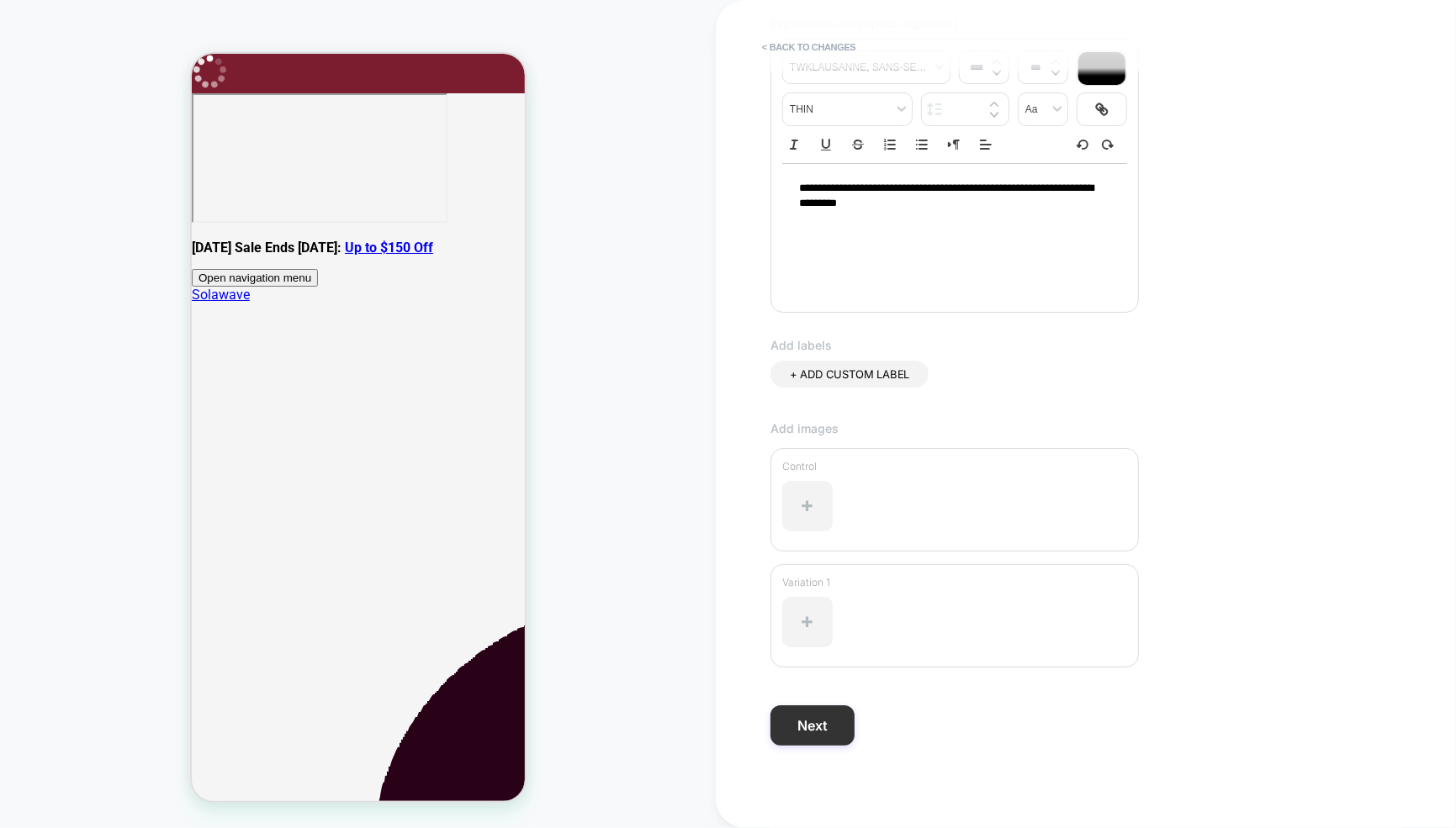
click at [819, 741] on button "Next" at bounding box center [812, 726] width 84 height 40
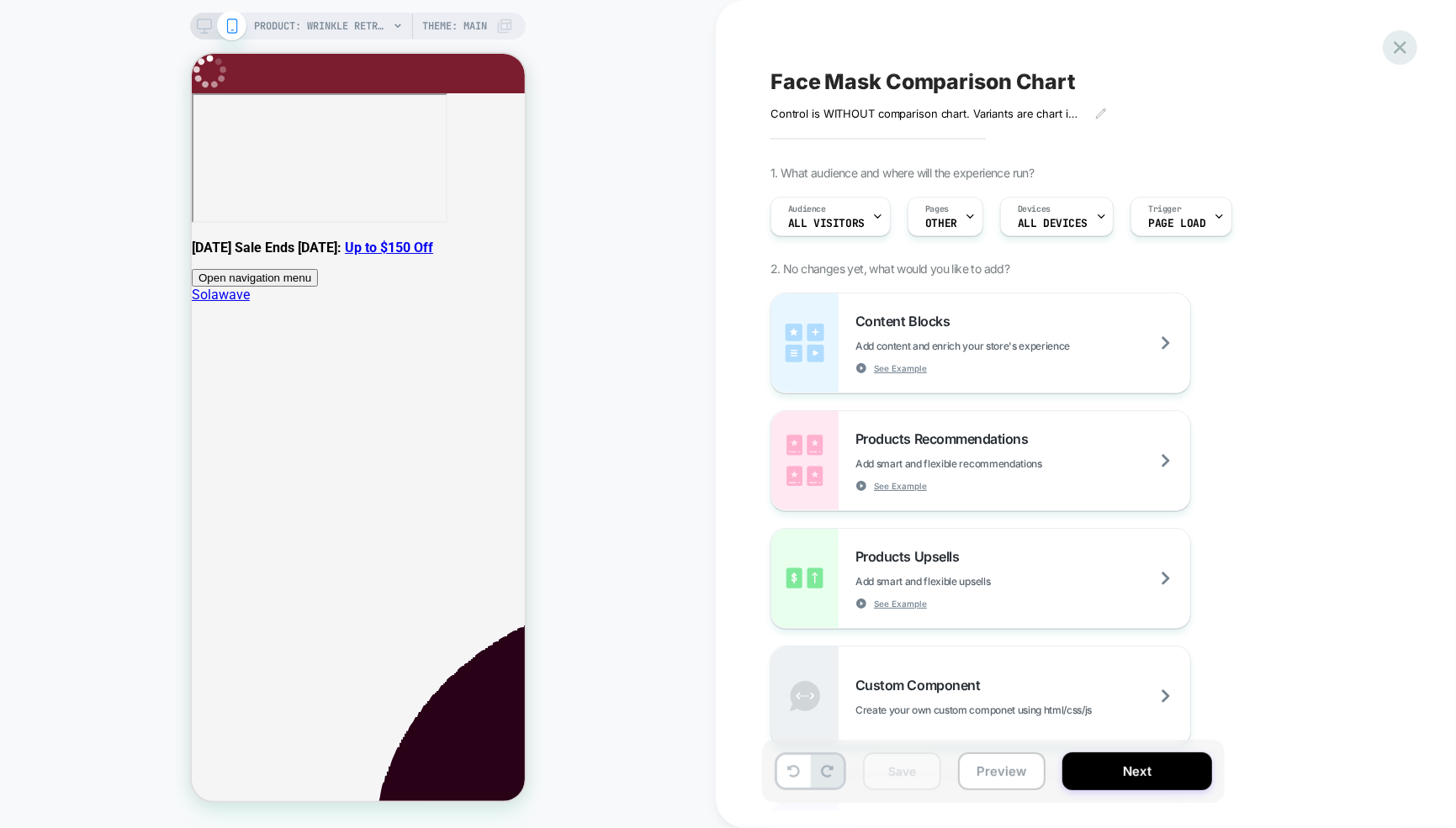
click at [1404, 53] on icon at bounding box center [1400, 47] width 12 height 12
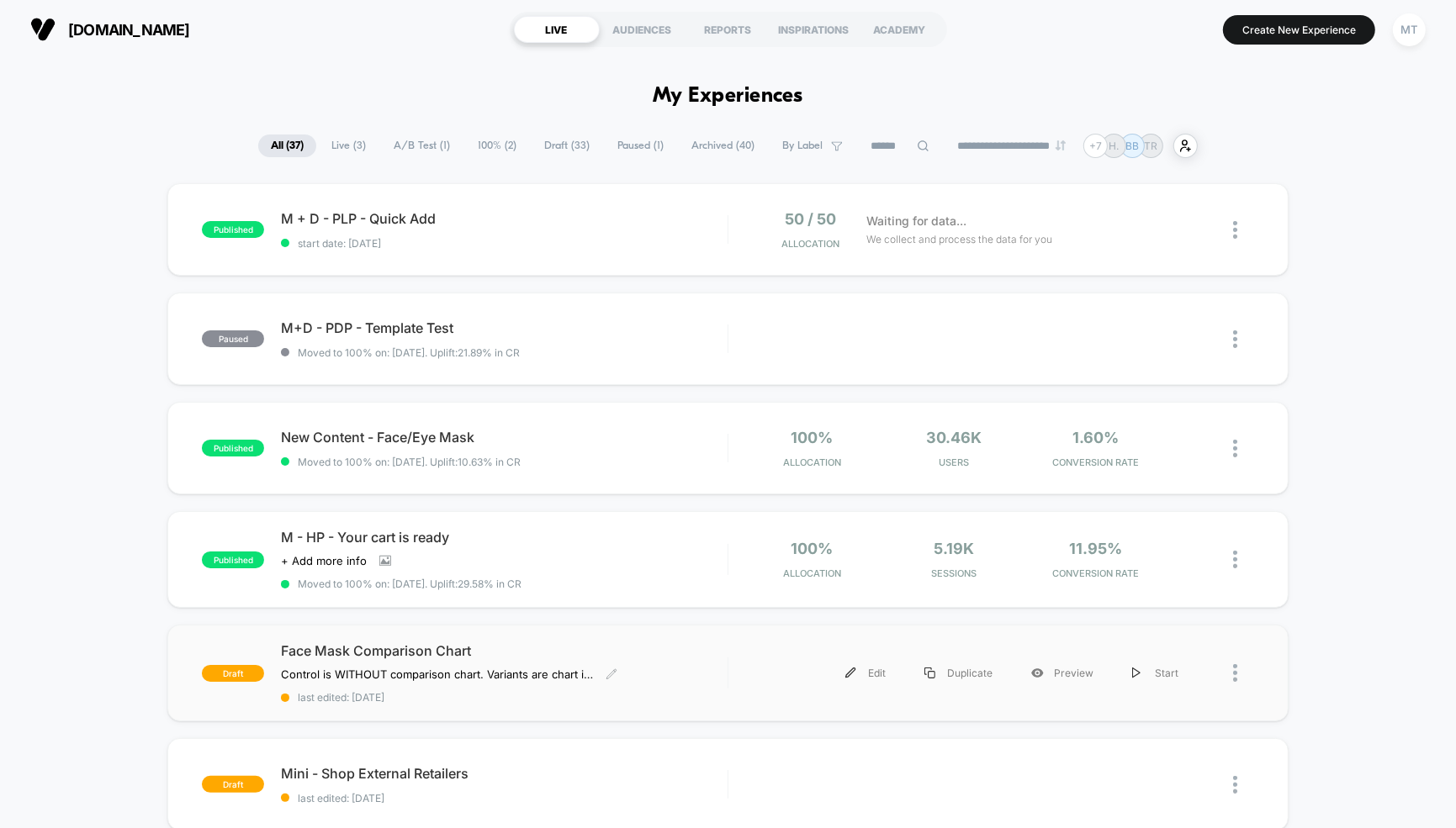
click at [572, 661] on div "Face Mask Comparison Chart Control is WITHOUT comparison chart. Variants are ch…" at bounding box center [504, 673] width 447 height 61
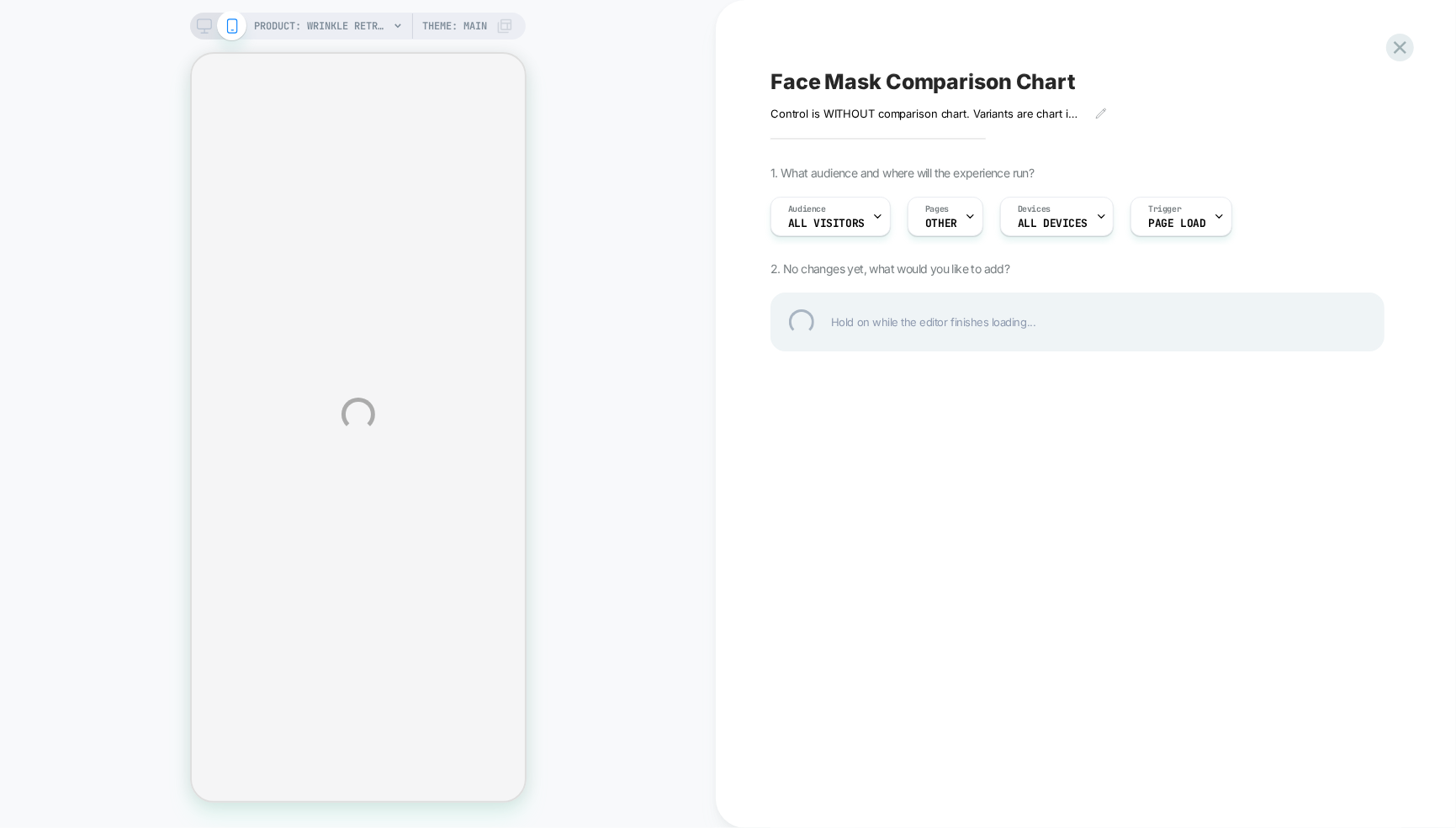
click at [962, 217] on div "PRODUCT: Wrinkle Retreat Red [MEDICAL_DATA] Face Mask PRODUCT: Wrinkle Retreat …" at bounding box center [728, 414] width 1456 height 828
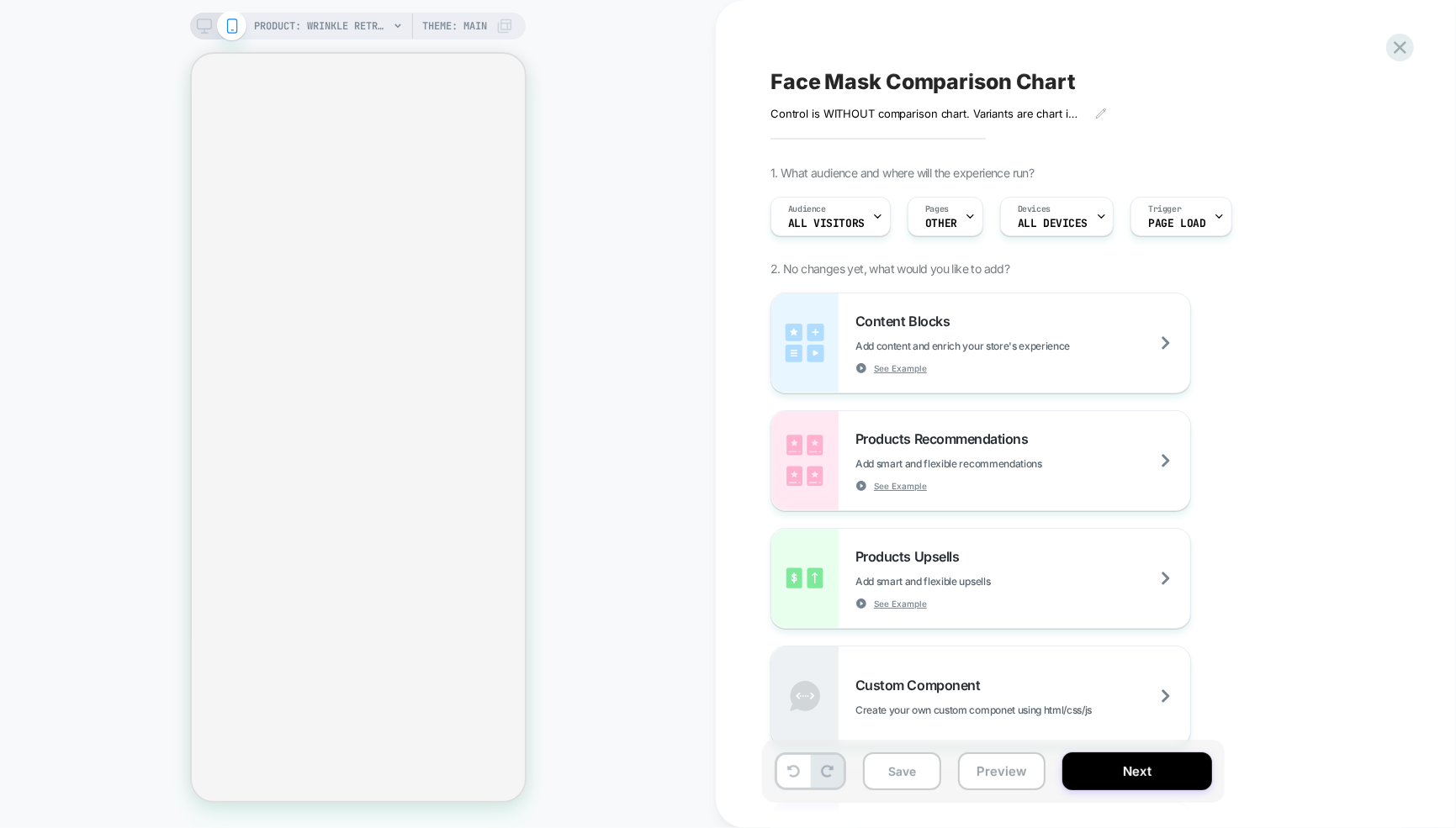
click at [965, 207] on div at bounding box center [970, 216] width 11 height 38
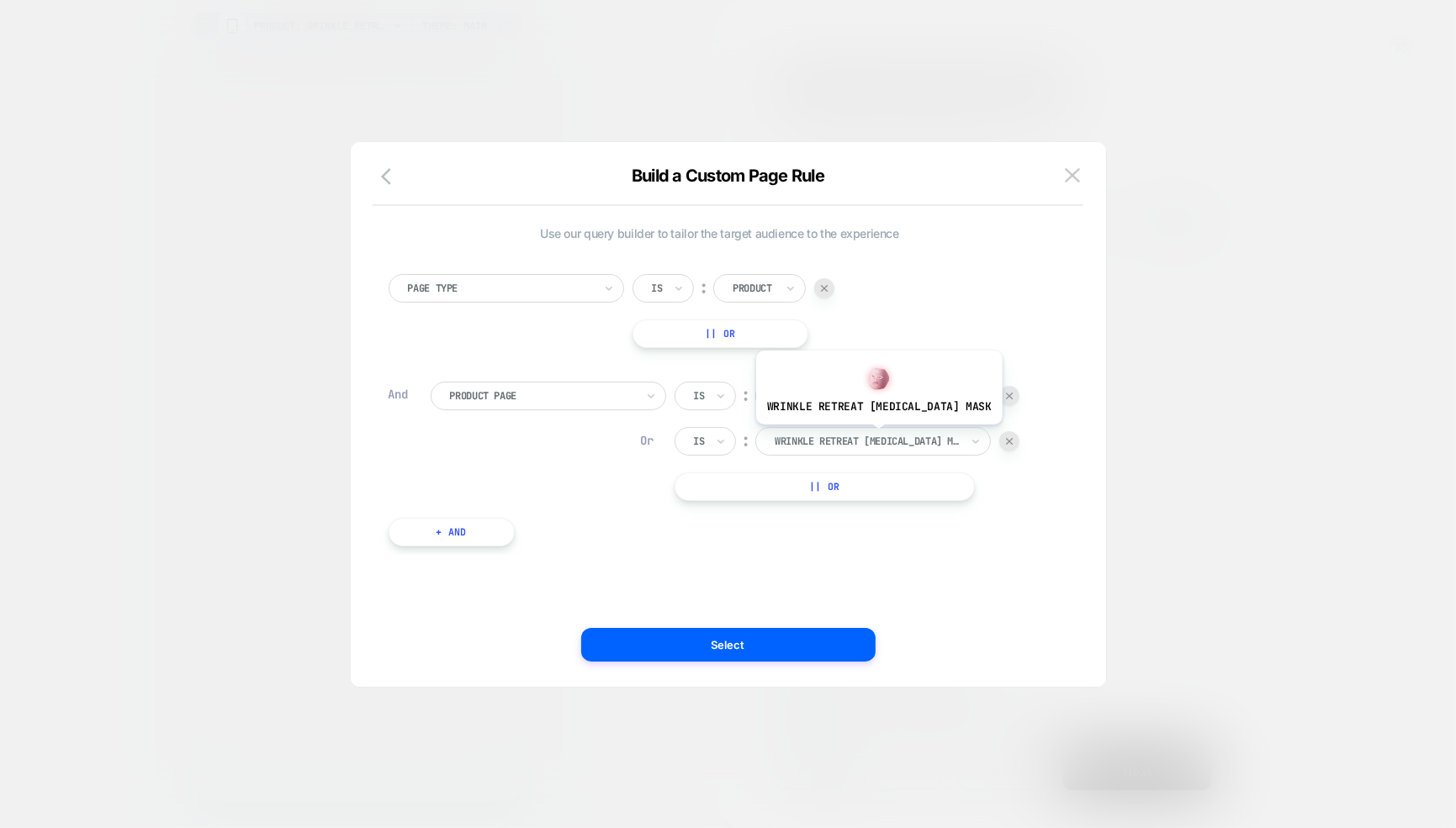
click at [872, 437] on div at bounding box center [867, 441] width 185 height 15
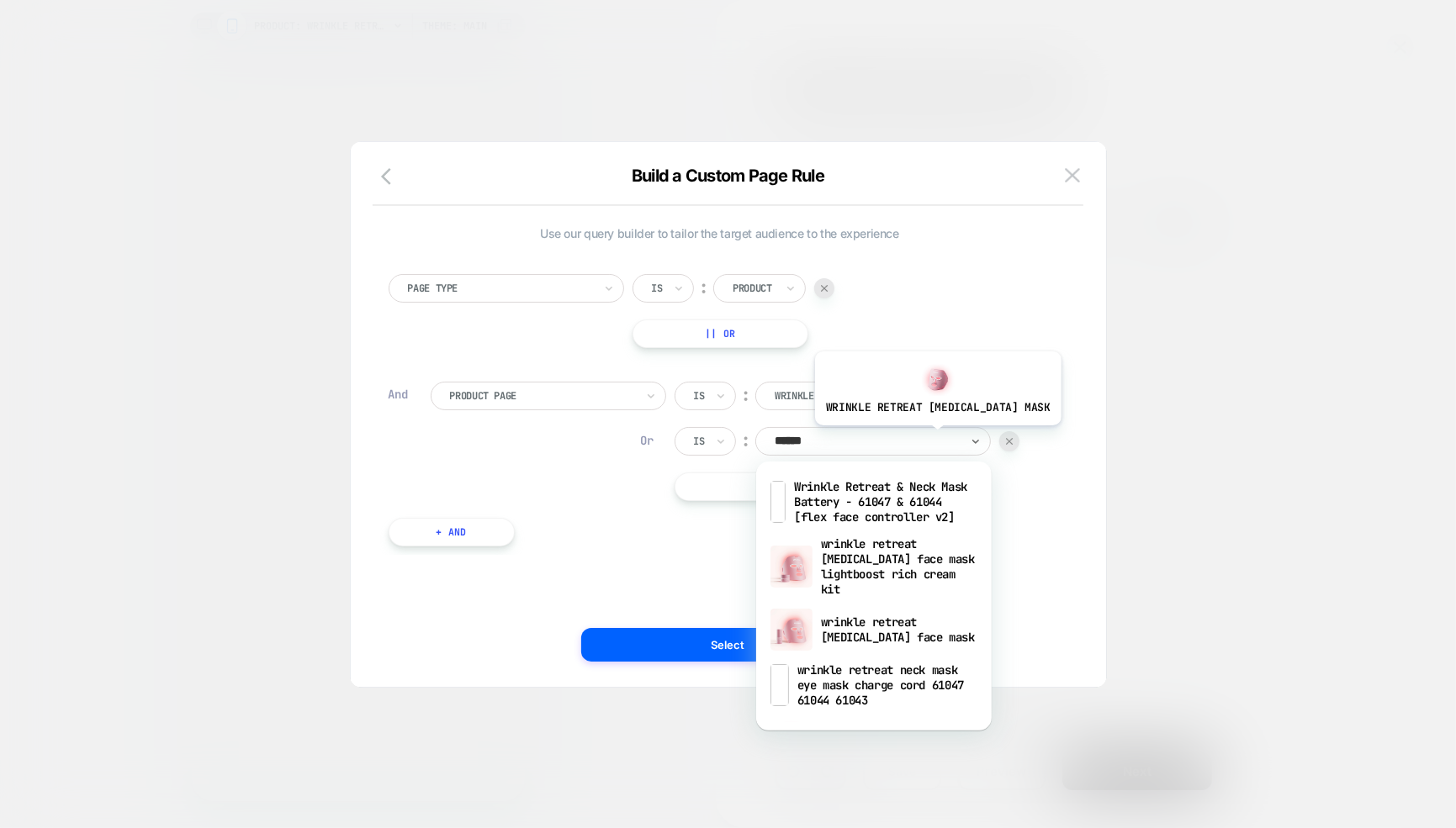
type input "*******"
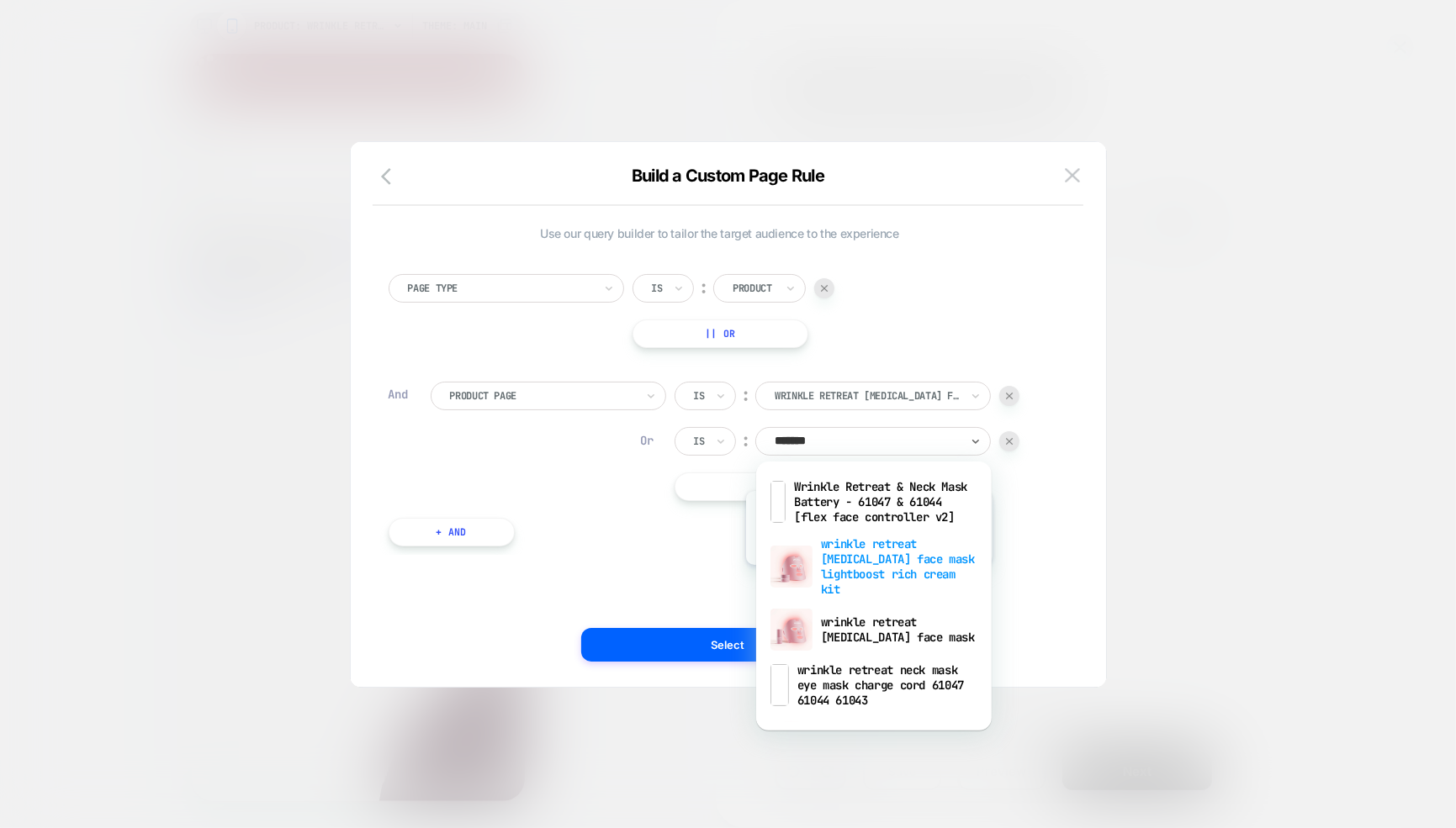
click at [863, 577] on div "wrinkle retreat [MEDICAL_DATA] face mask lightboost rich cream kit" at bounding box center [874, 566] width 219 height 72
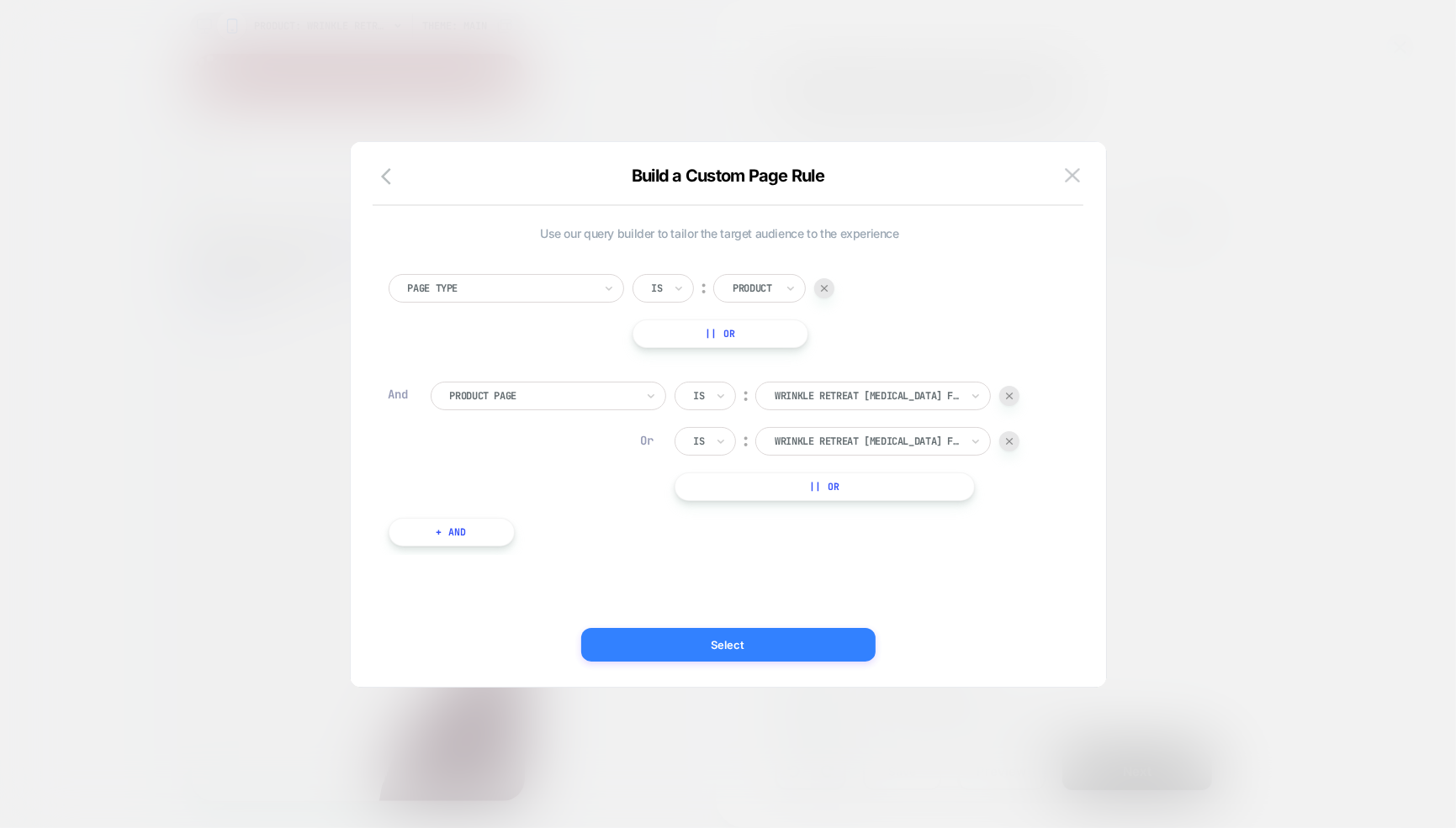
click at [706, 643] on button "Select" at bounding box center [728, 644] width 294 height 33
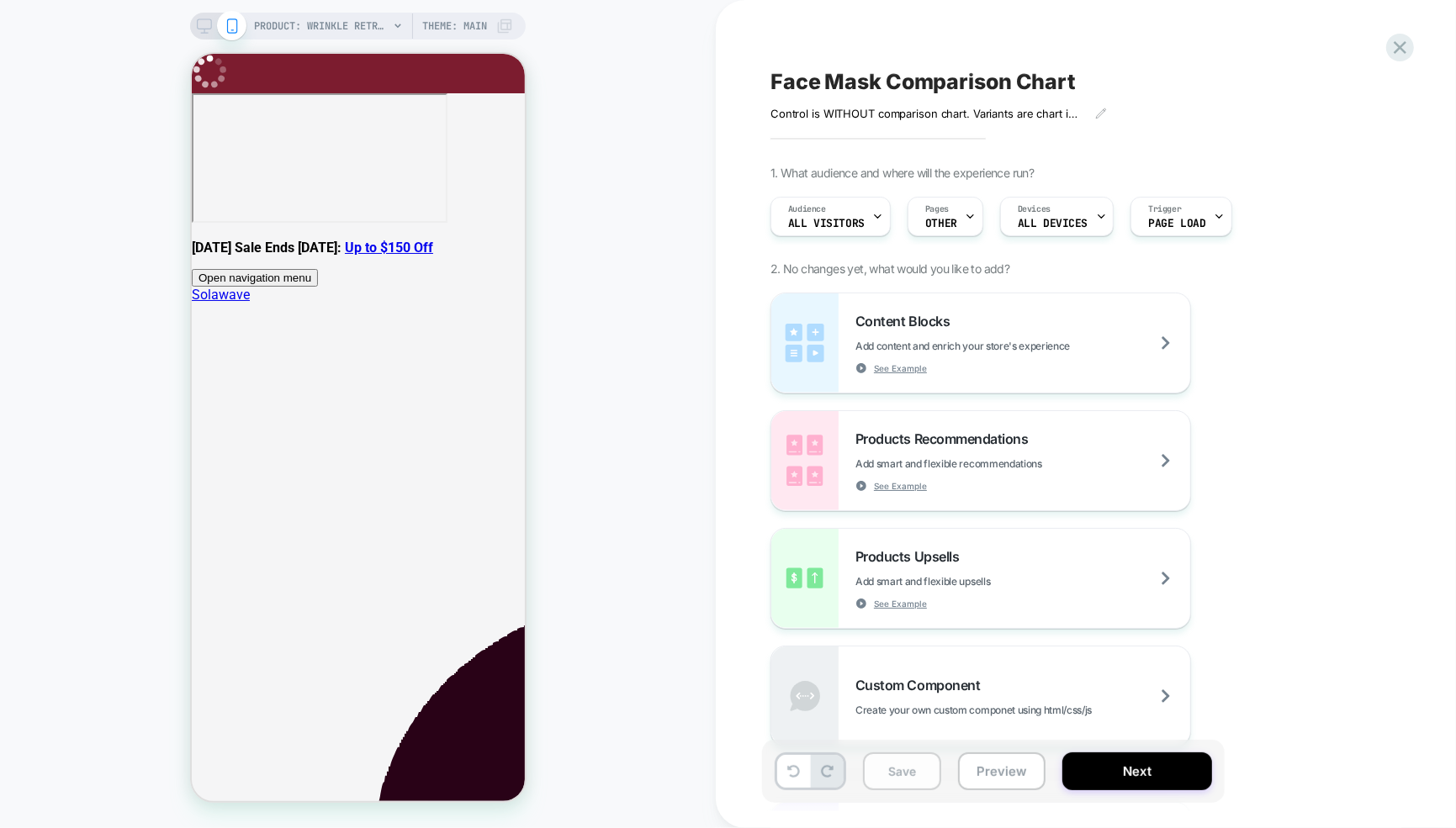
click at [891, 779] on button "Save" at bounding box center [902, 771] width 78 height 38
click at [905, 774] on button "Save" at bounding box center [902, 771] width 78 height 38
click at [1395, 41] on icon at bounding box center [1400, 47] width 23 height 23
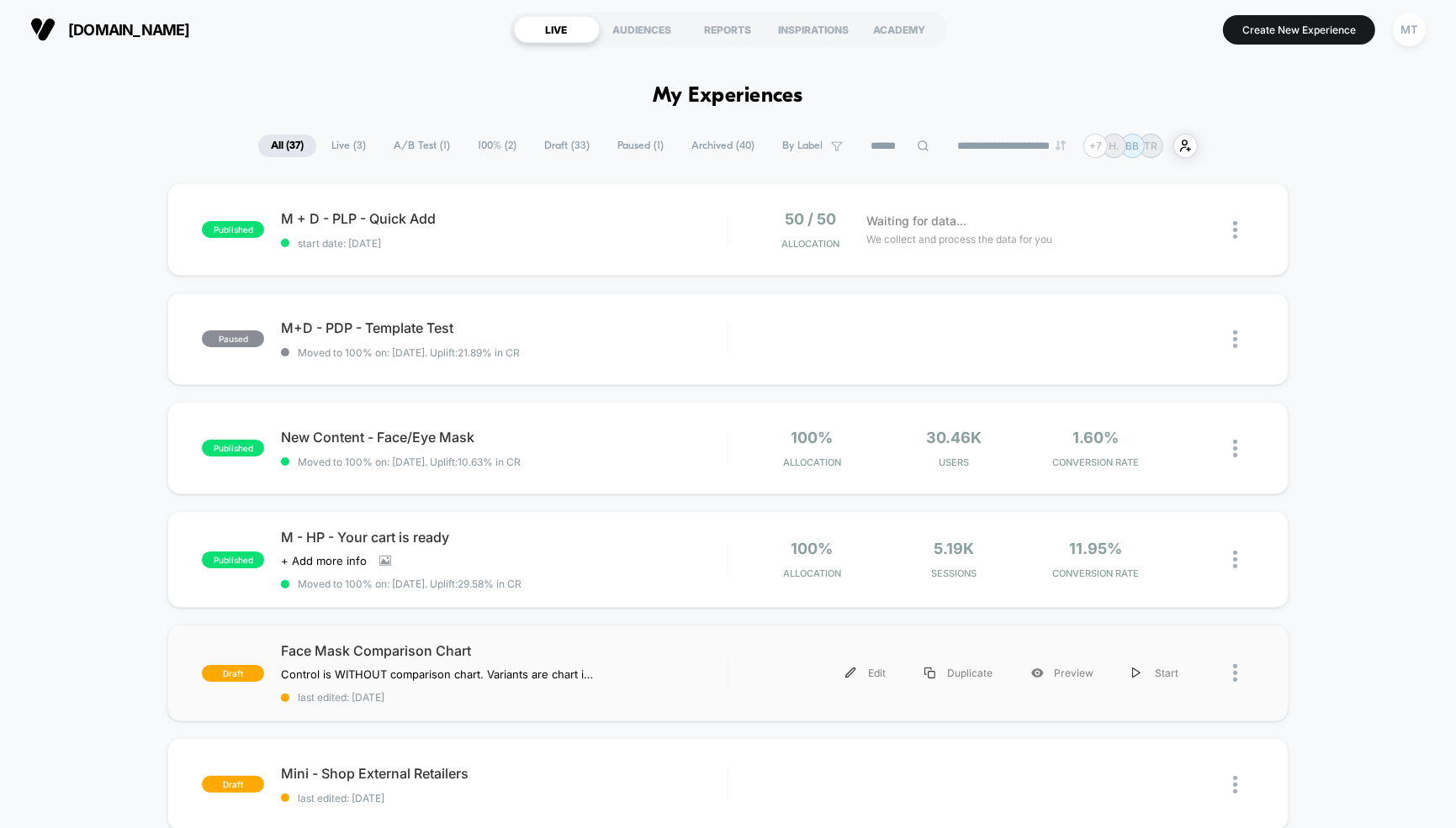
click at [603, 637] on div "draft Face Mask Comparison Chart Control is WITHOUT comparison chart. Variants …" at bounding box center [728, 673] width 1121 height 97
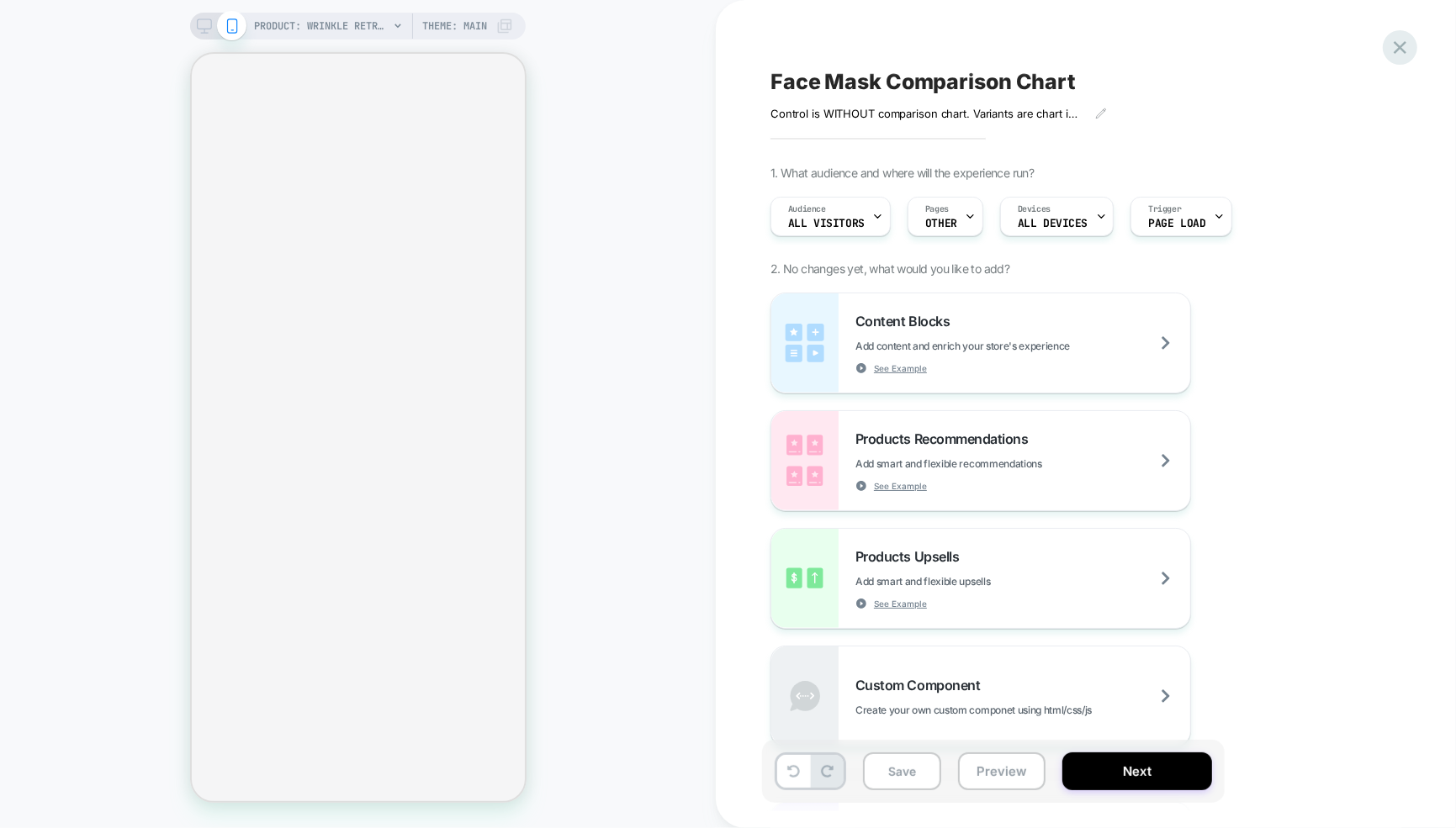
click at [1401, 44] on icon at bounding box center [1400, 47] width 23 height 23
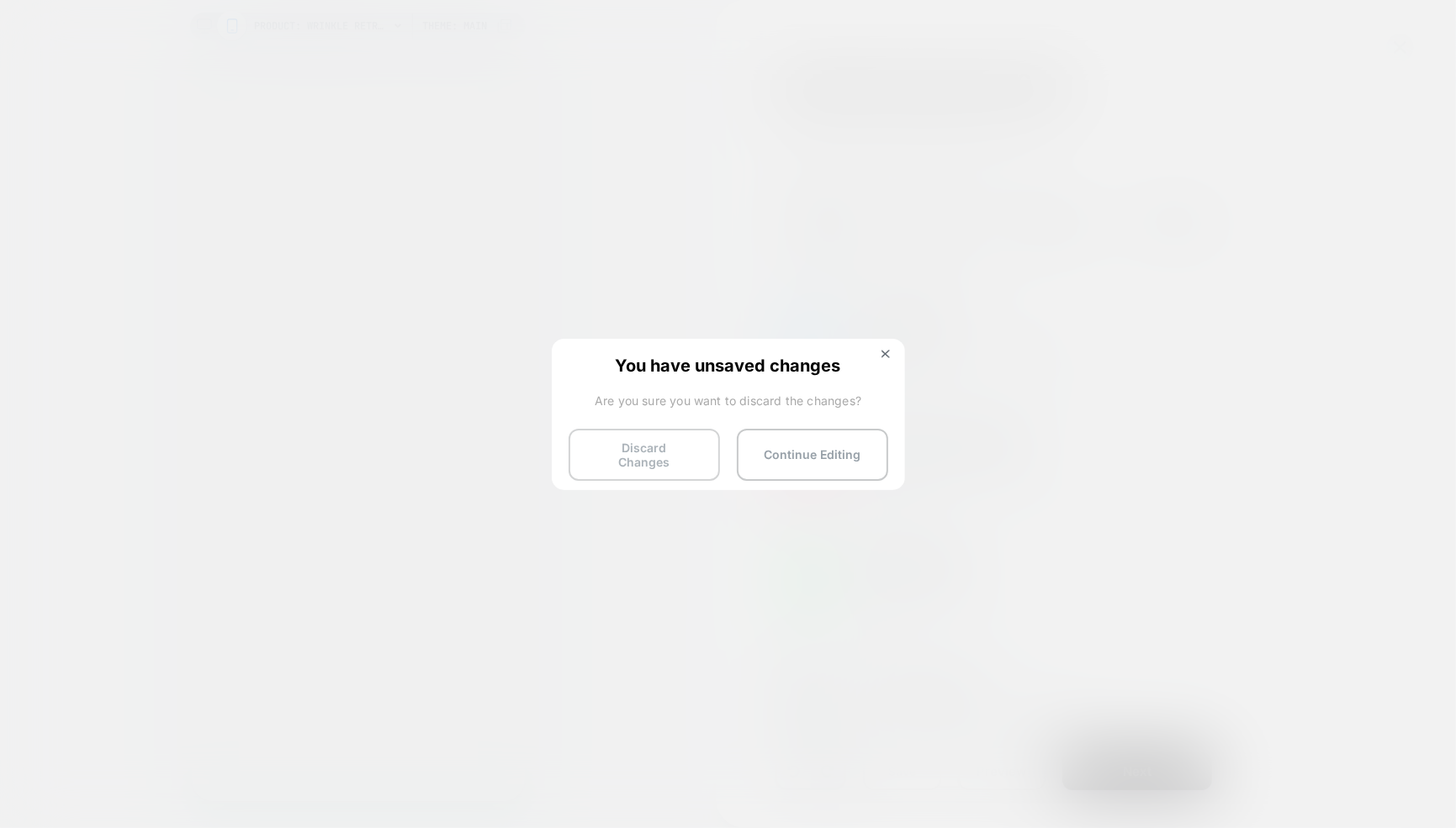
click at [648, 465] on button "Discard Changes" at bounding box center [644, 454] width 151 height 52
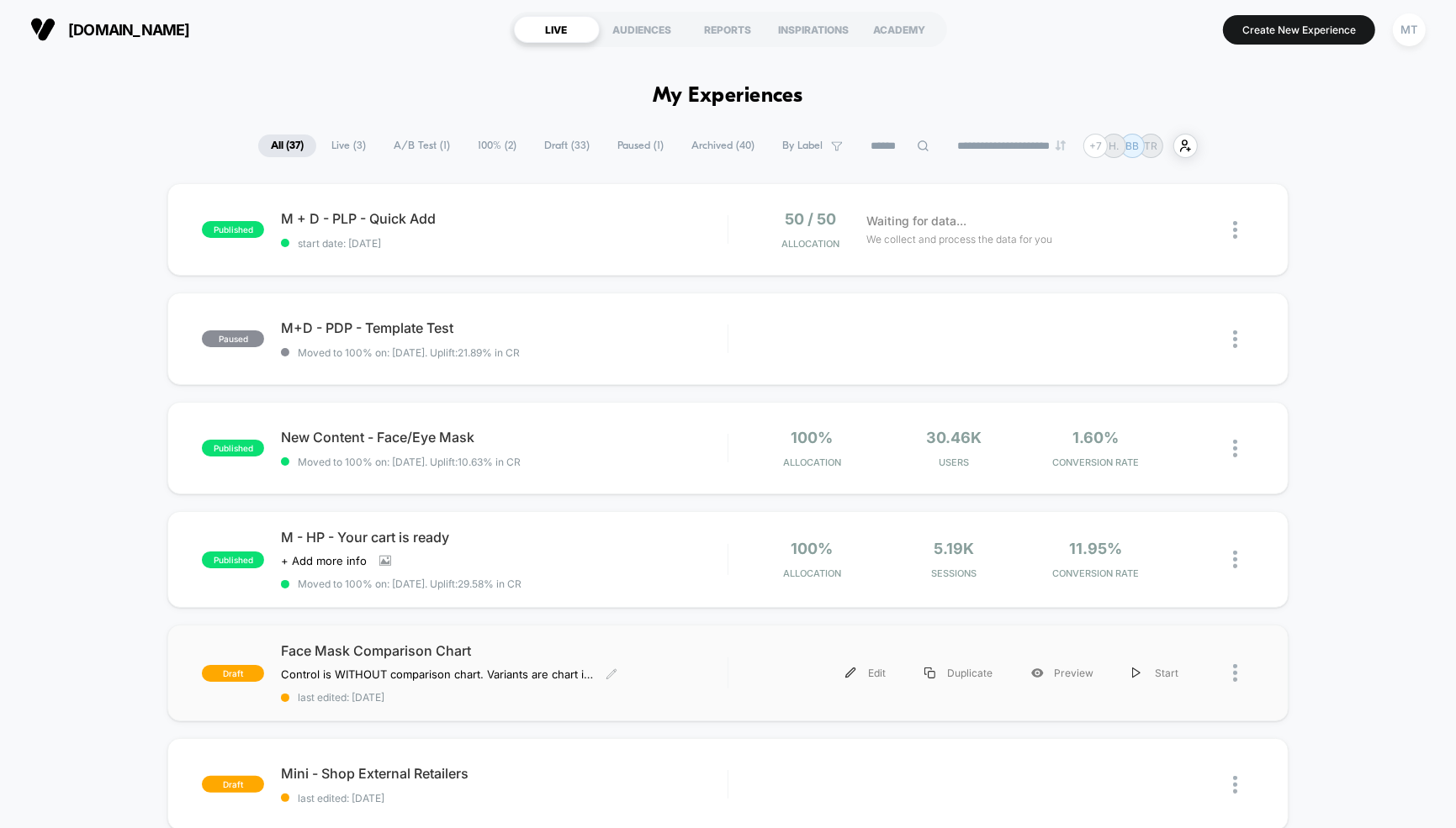
click at [645, 646] on span "Face Mask Comparison Chart" at bounding box center [504, 651] width 447 height 17
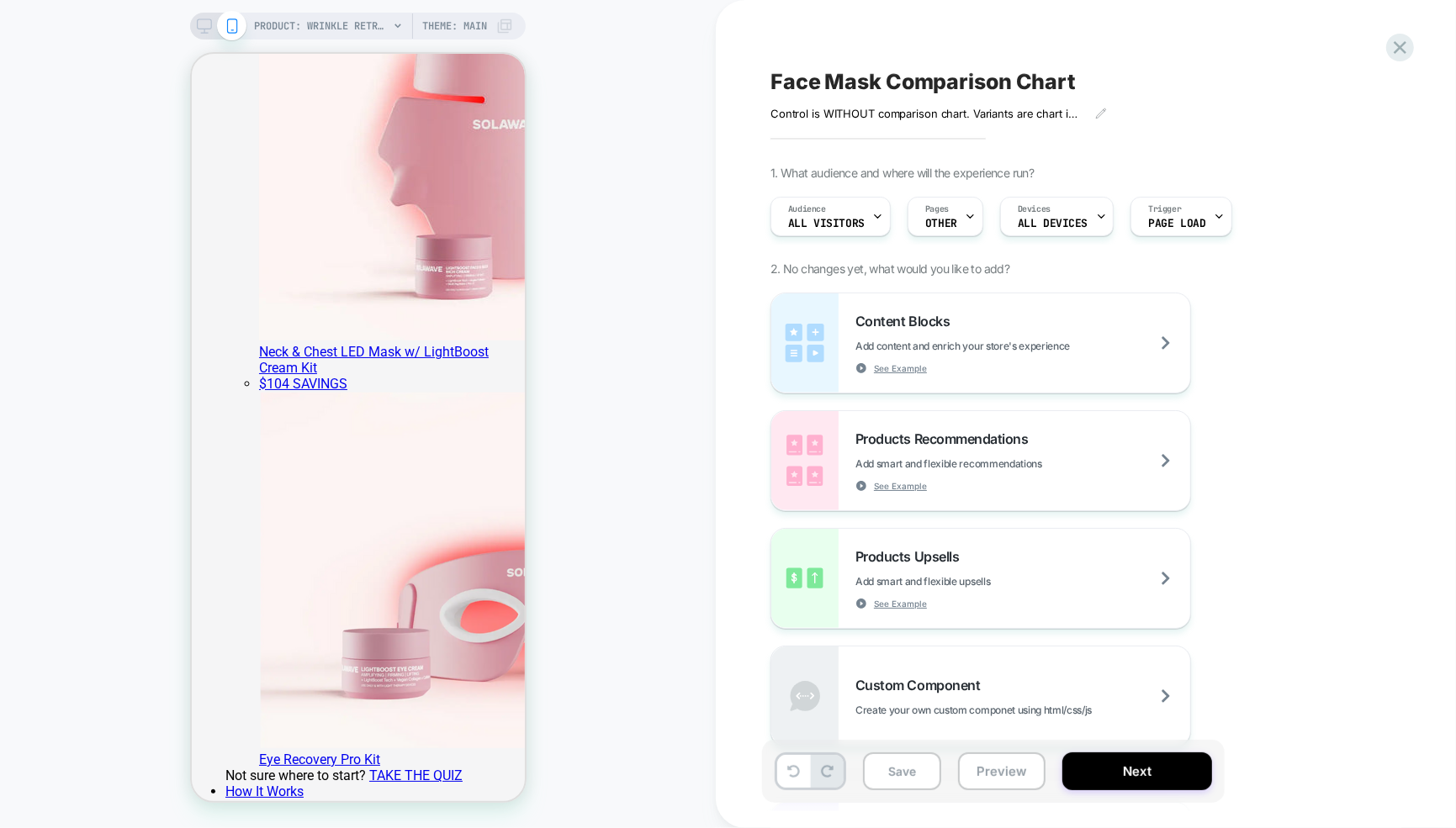
scroll to position [4348, 0]
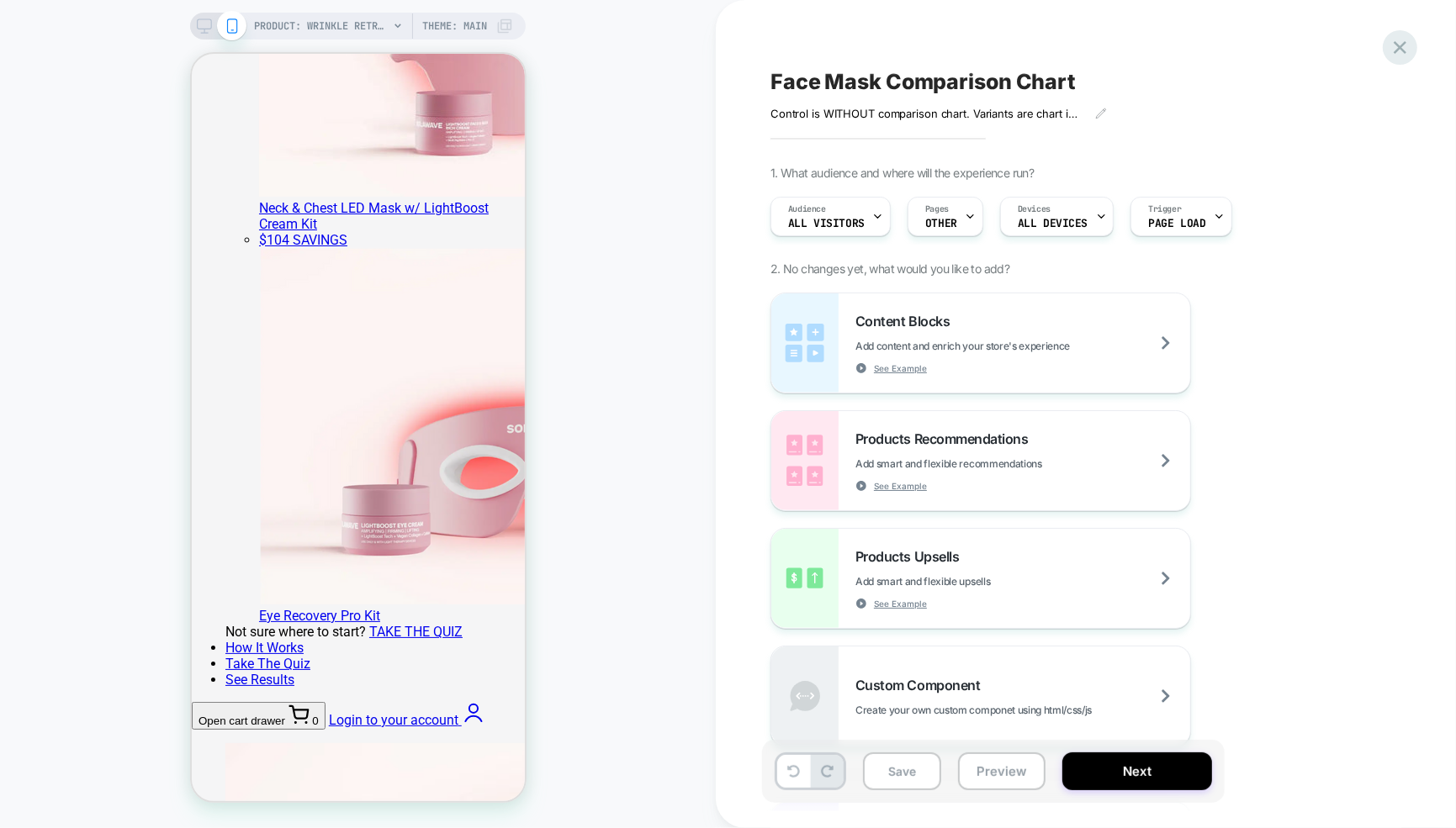
click at [1386, 43] on div at bounding box center [1400, 47] width 34 height 34
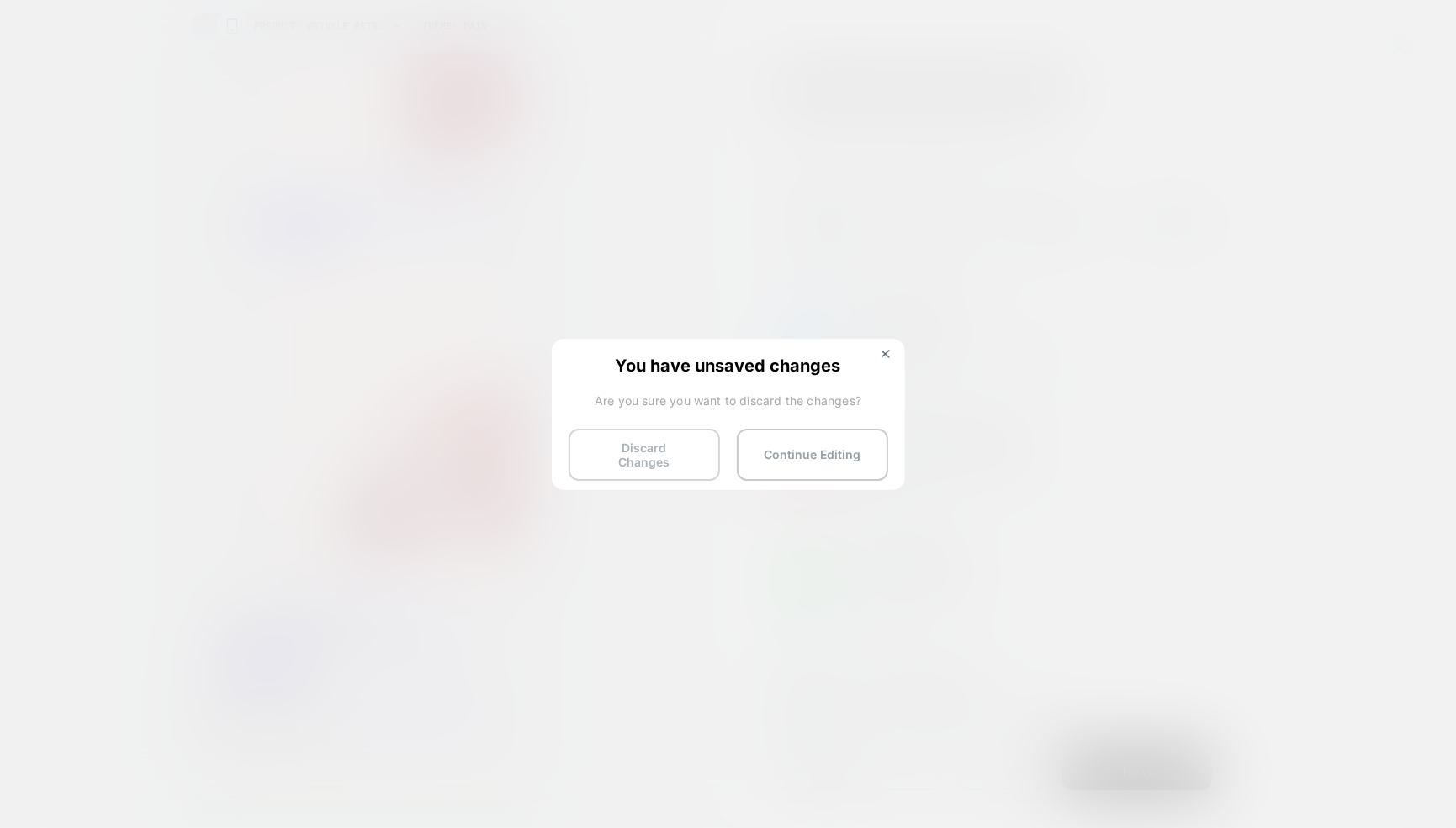
click at [650, 452] on button "Discard Changes" at bounding box center [644, 454] width 151 height 52
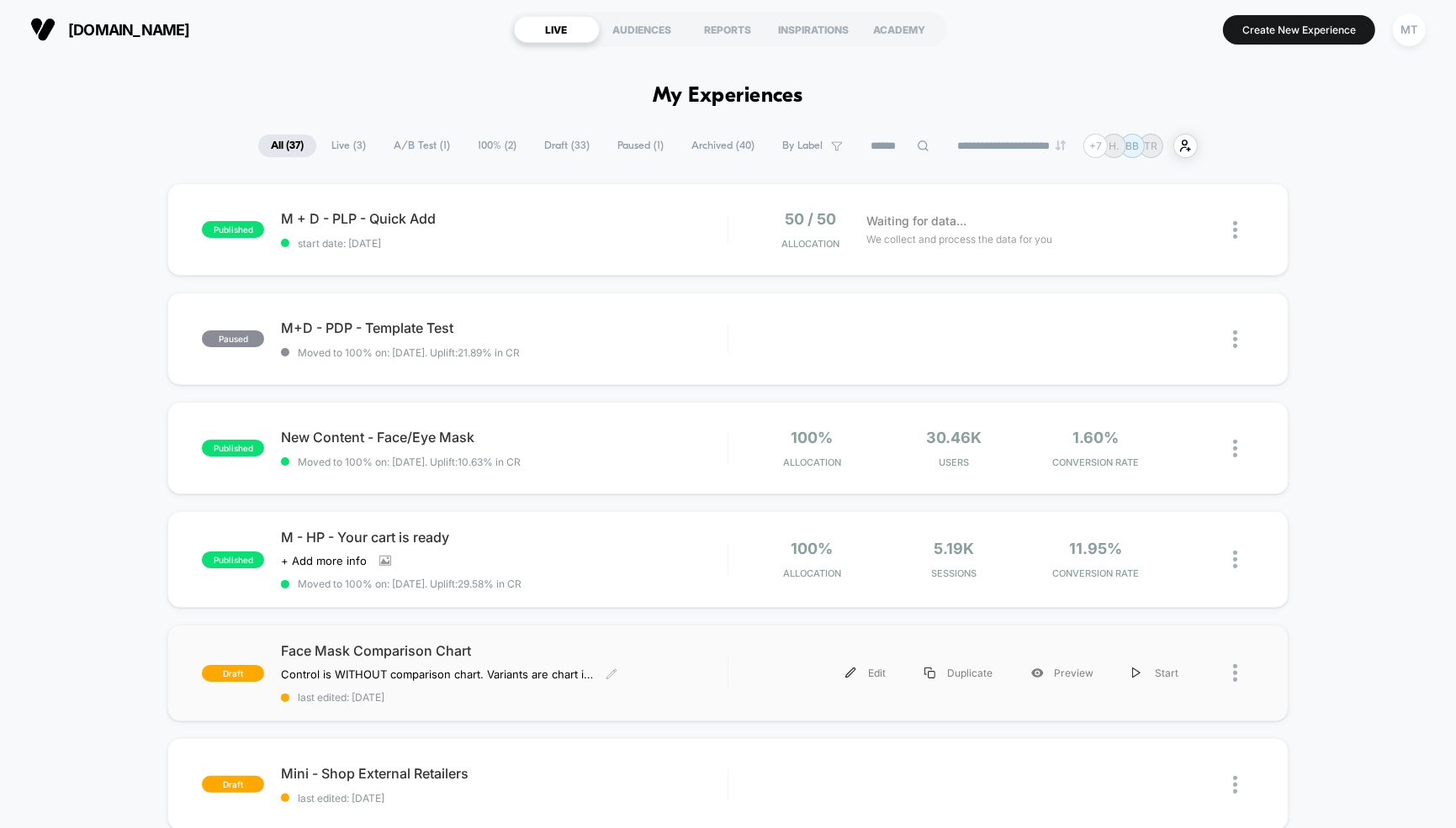
click at [361, 650] on span "Face Mask Comparison Chart" at bounding box center [504, 651] width 447 height 17
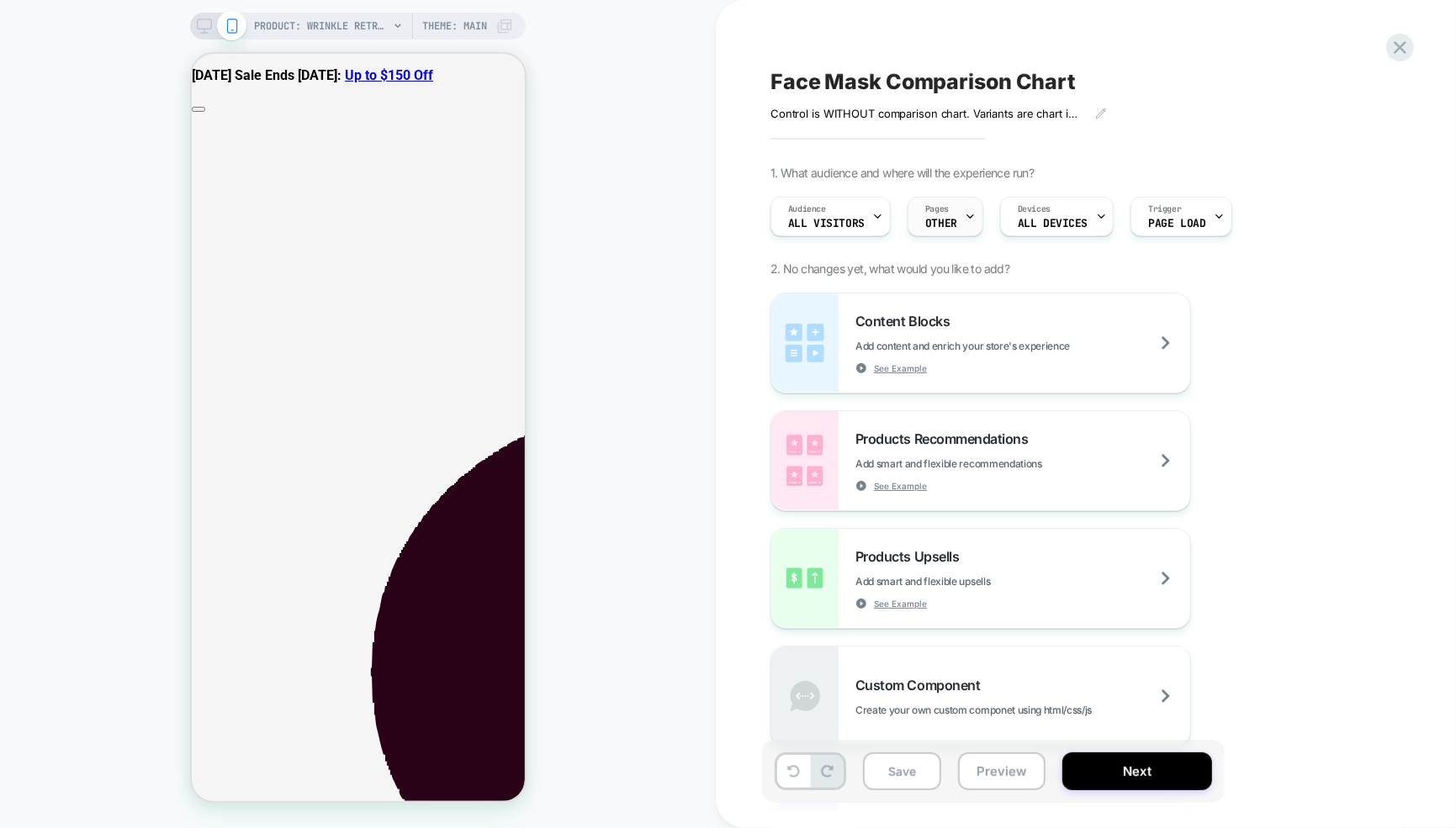
click at [956, 220] on div "Pages OTHER" at bounding box center [941, 216] width 66 height 38
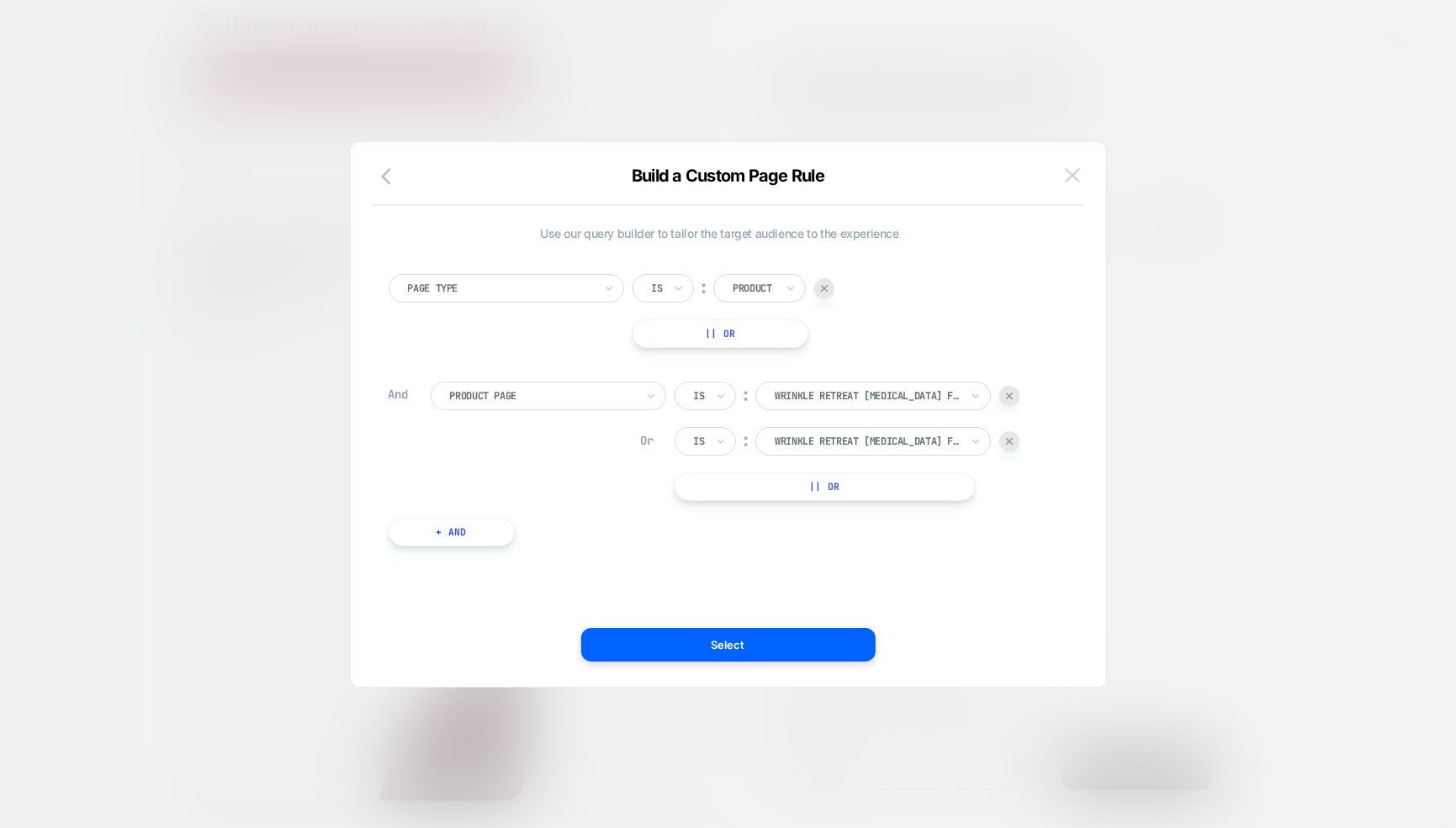
click at [1069, 169] on img at bounding box center [1071, 176] width 15 height 14
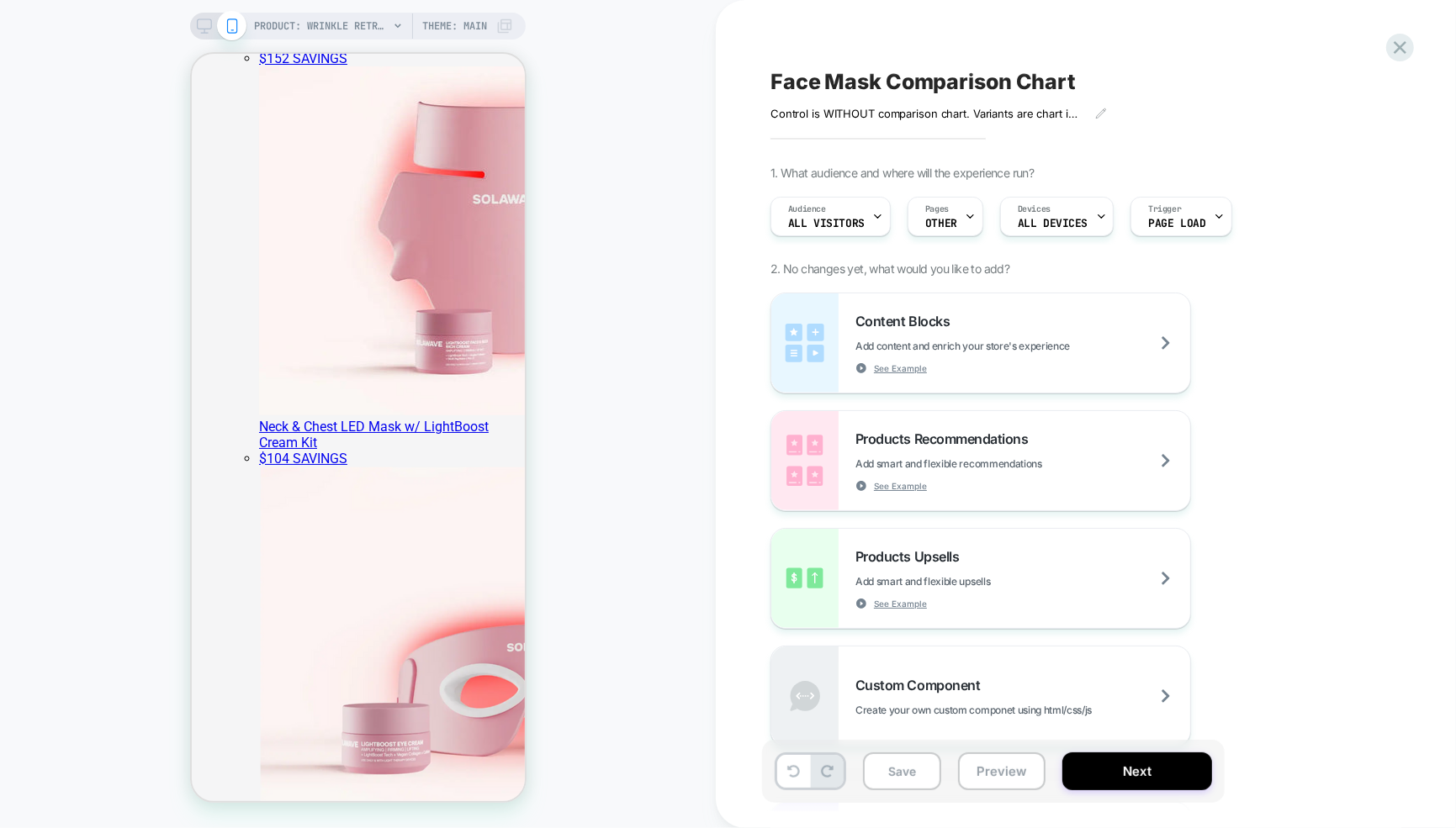
scroll to position [4131, 0]
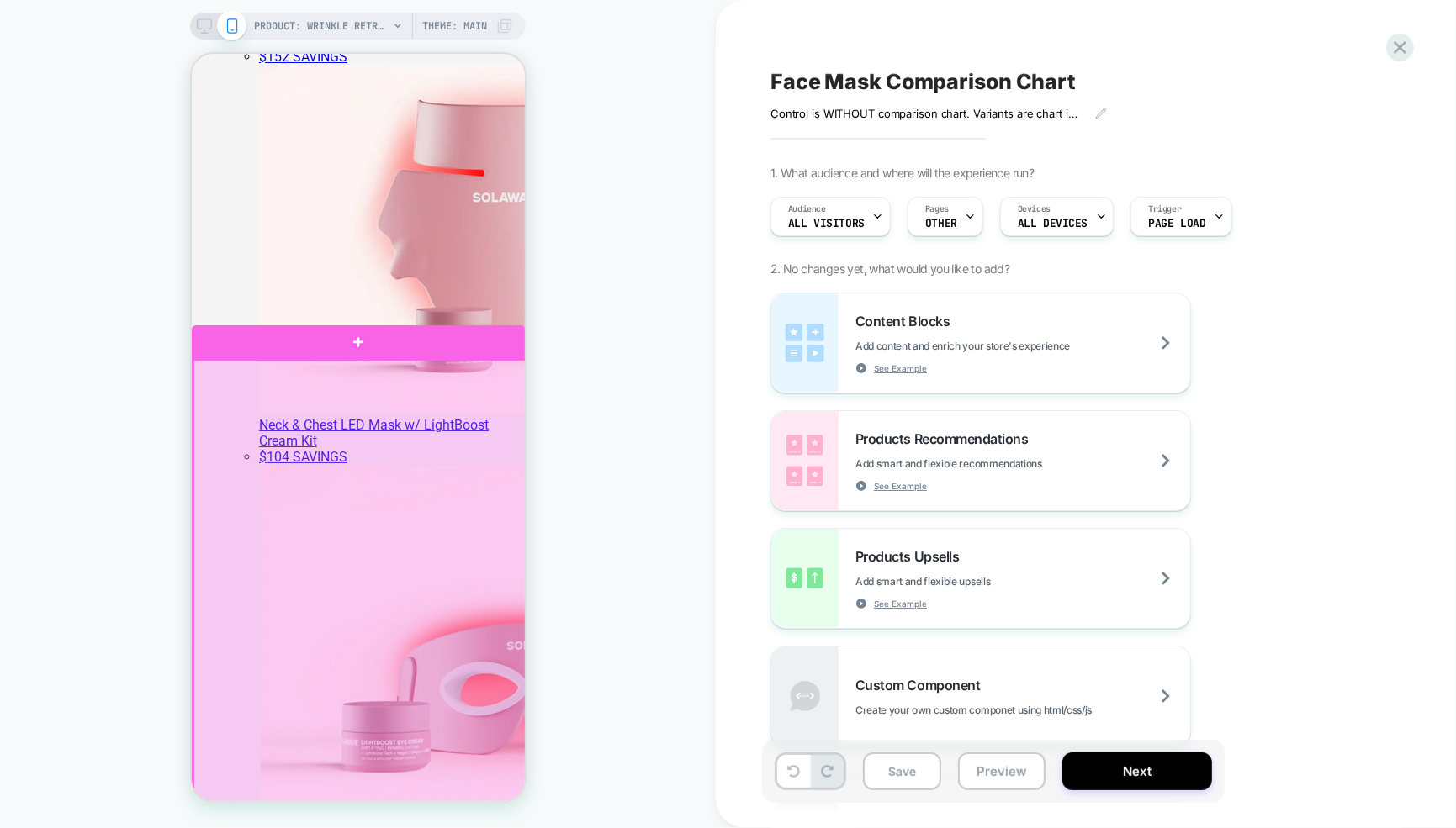
click at [243, 378] on div at bounding box center [358, 807] width 333 height 896
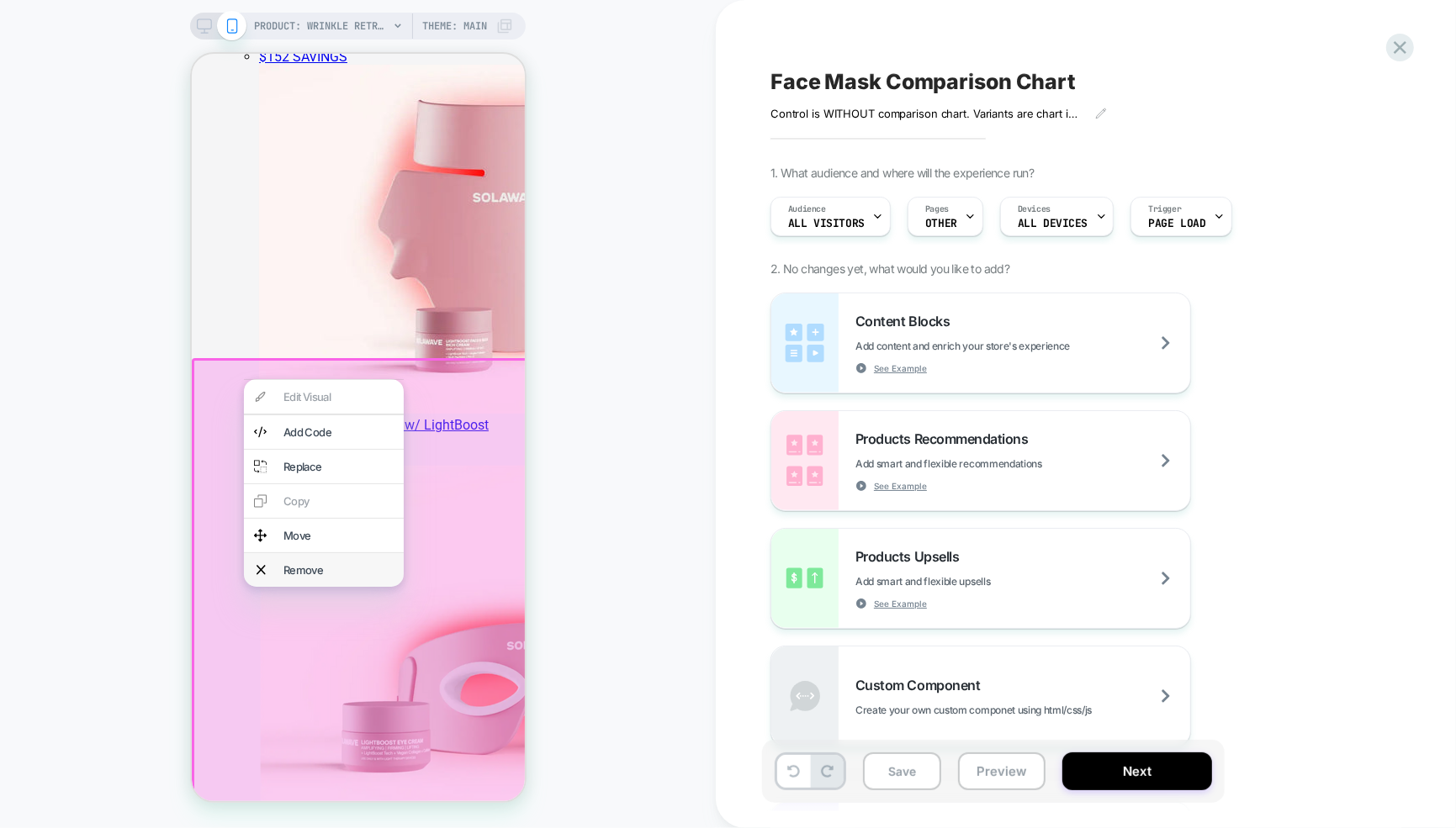
click at [296, 576] on div "Remove" at bounding box center [337, 569] width 110 height 13
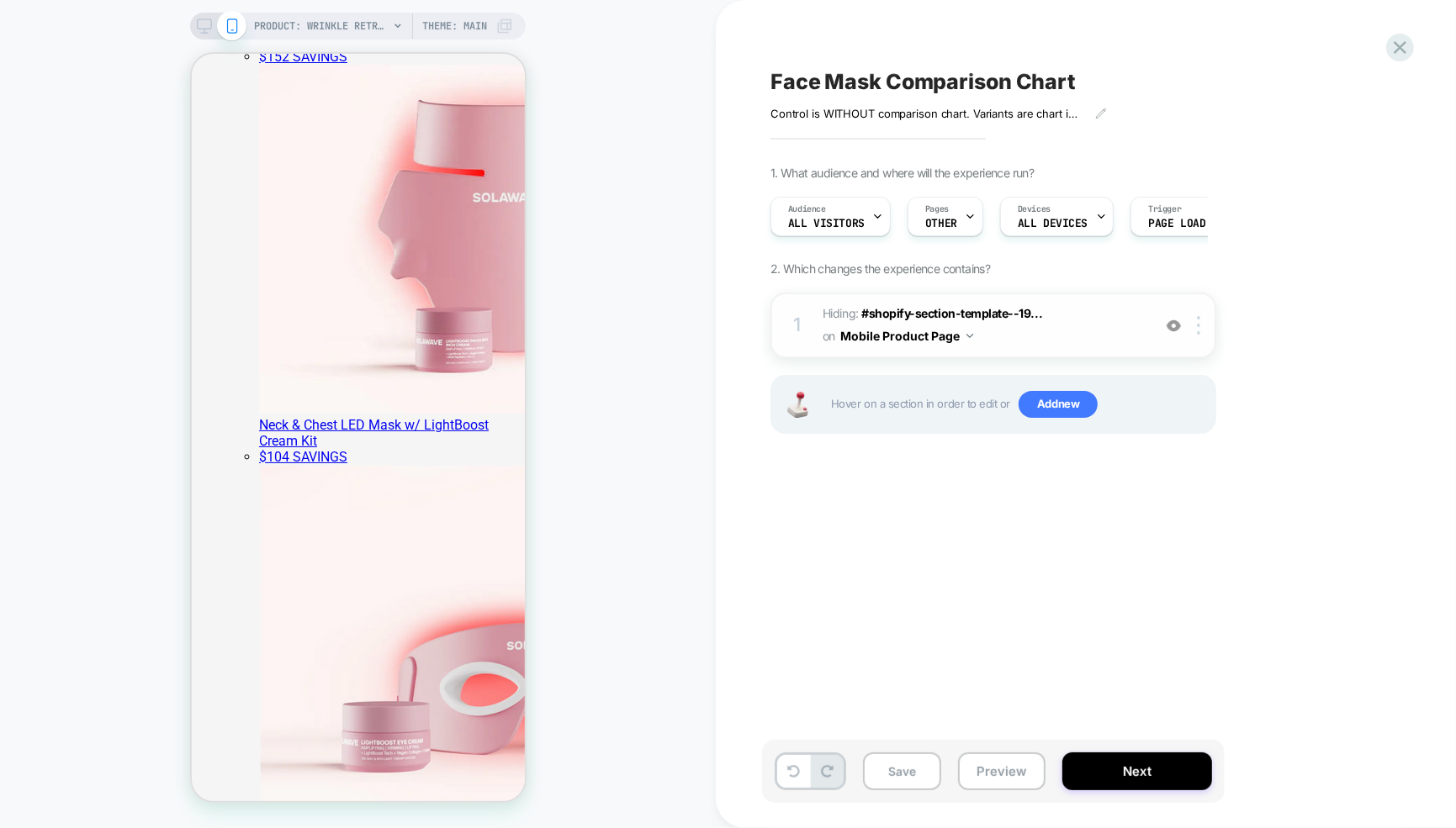
click at [919, 331] on button "Mobile Product Page" at bounding box center [906, 336] width 133 height 25
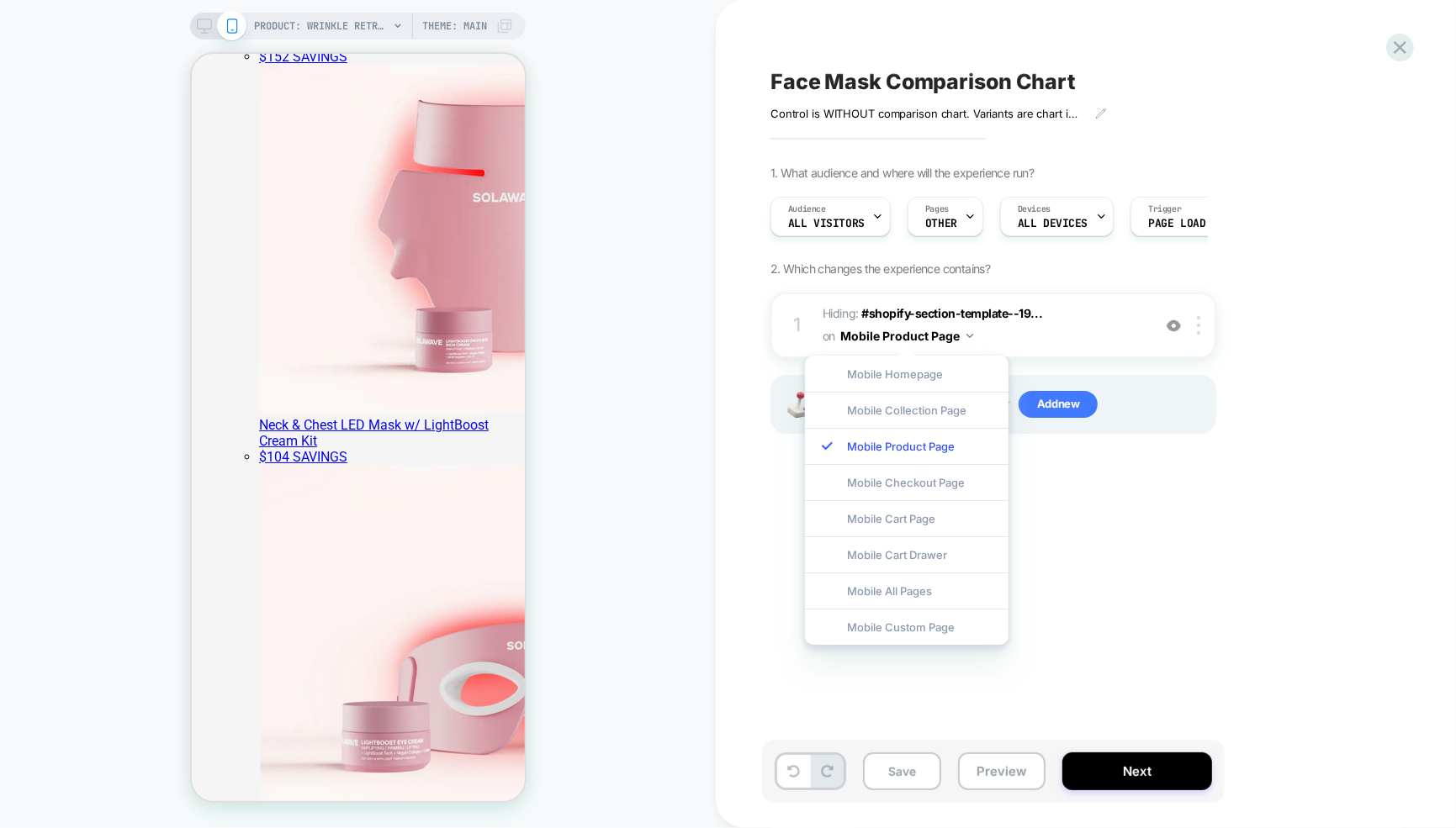
click at [1123, 506] on div "Face Mask Comparison Chart Control is WITHOUT comparison chart. Variants are ch…" at bounding box center [1078, 414] width 631 height 795
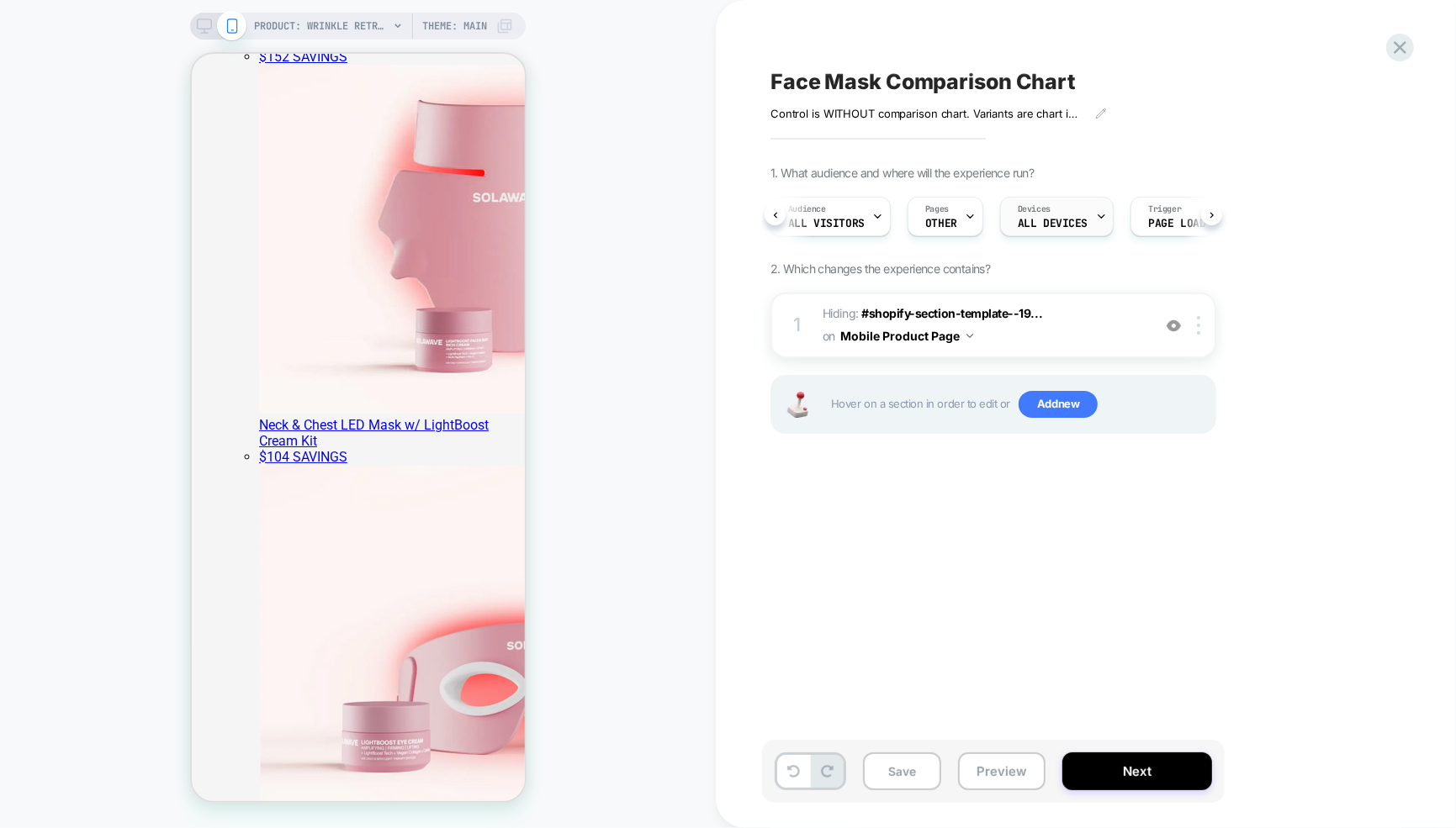
scroll to position [0, 74]
click at [198, 28] on icon at bounding box center [204, 25] width 15 height 15
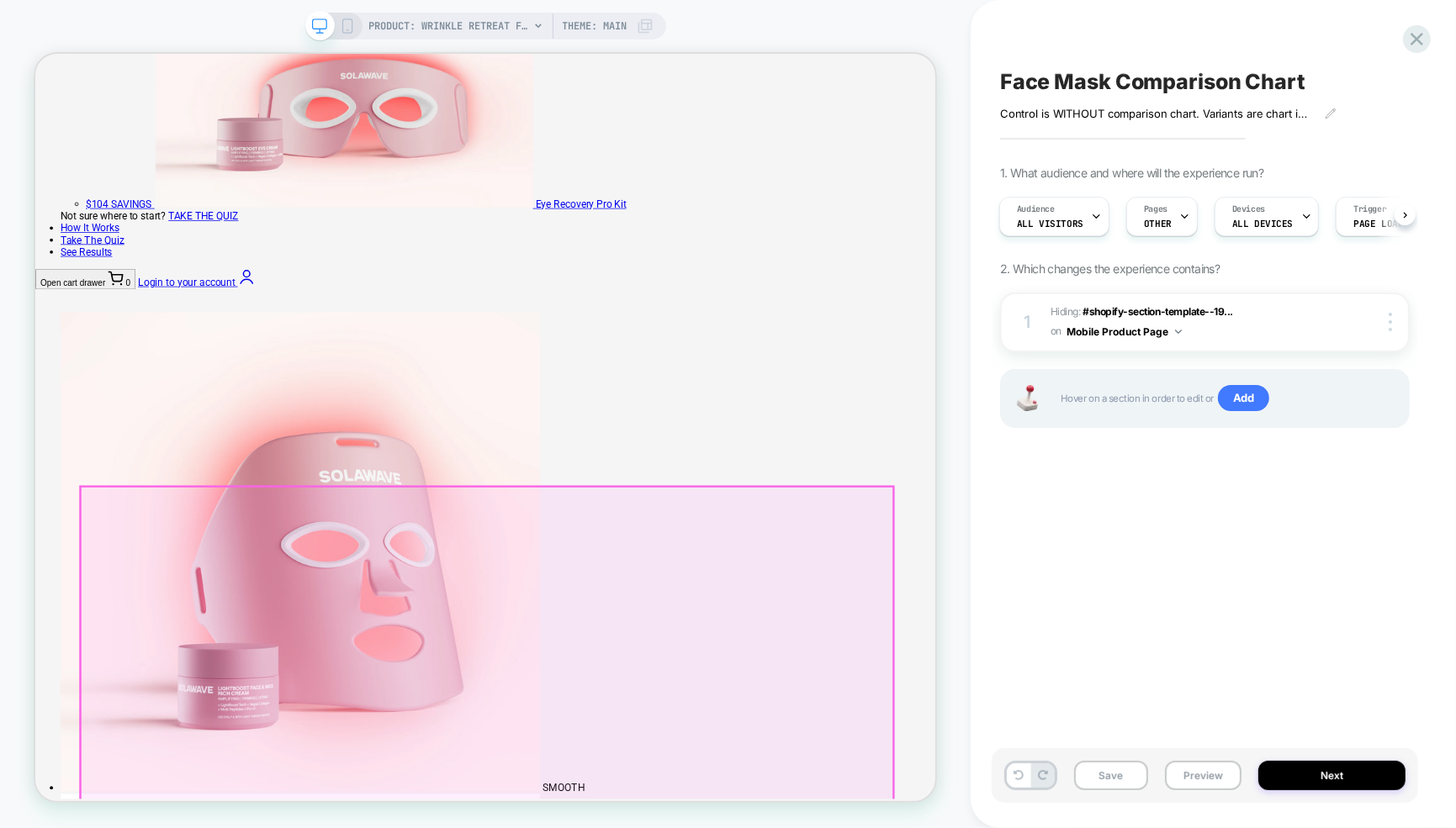
scroll to position [4429, 0]
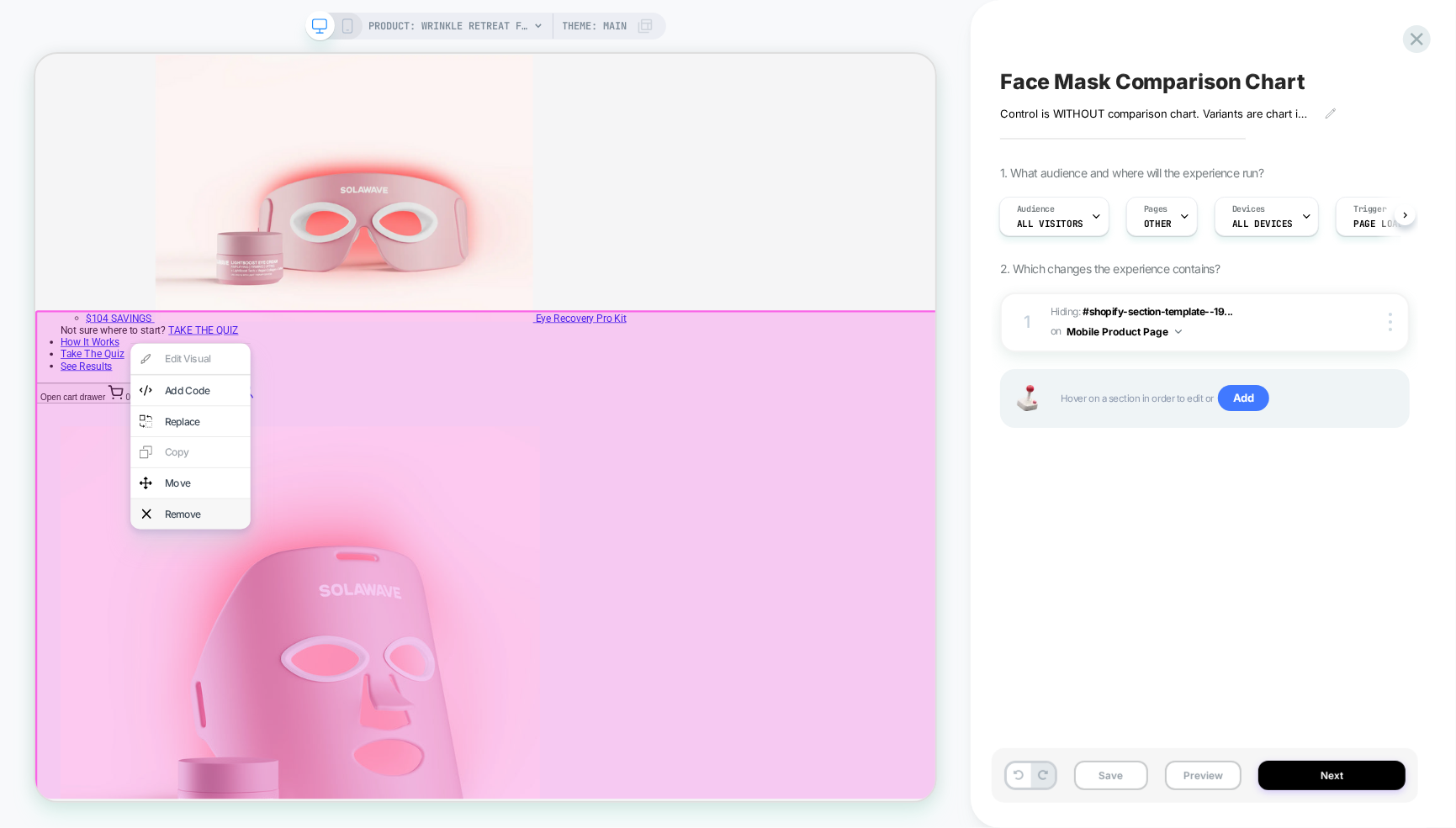
click at [229, 675] on div "Remove" at bounding box center [259, 666] width 103 height 17
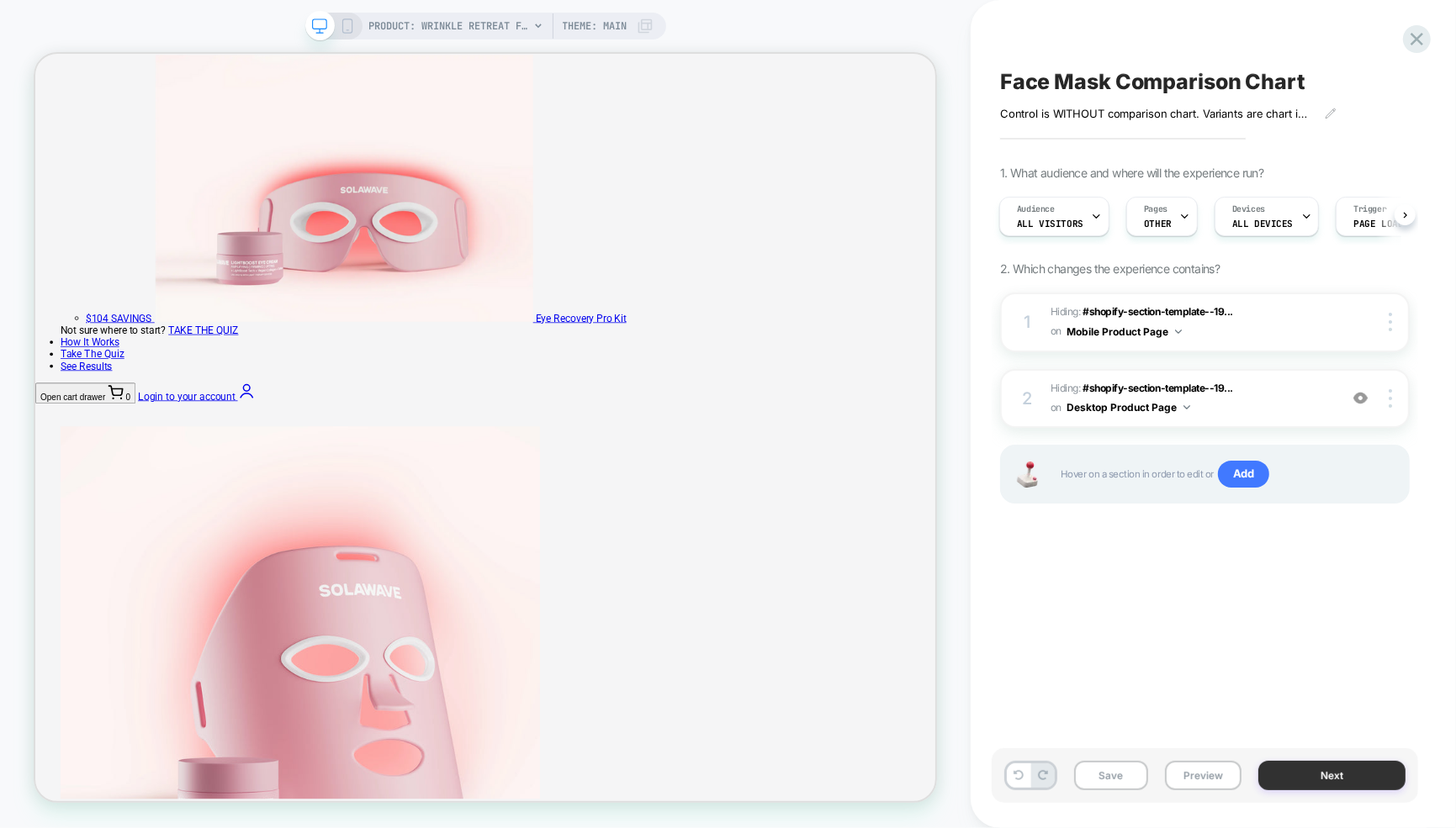
click at [1337, 770] on button "Next" at bounding box center [1332, 776] width 148 height 30
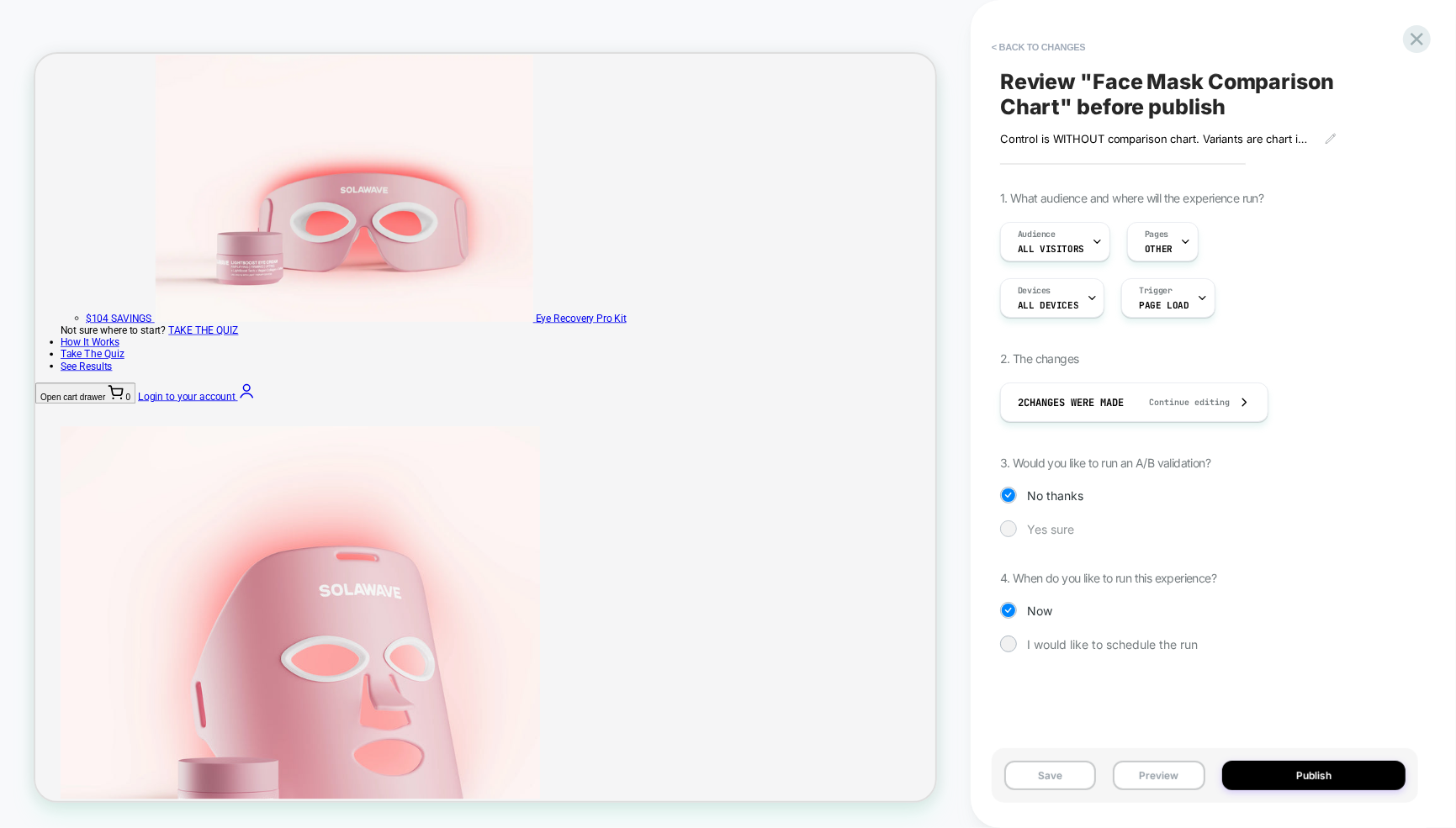
click at [1008, 528] on div at bounding box center [1008, 529] width 12 height 12
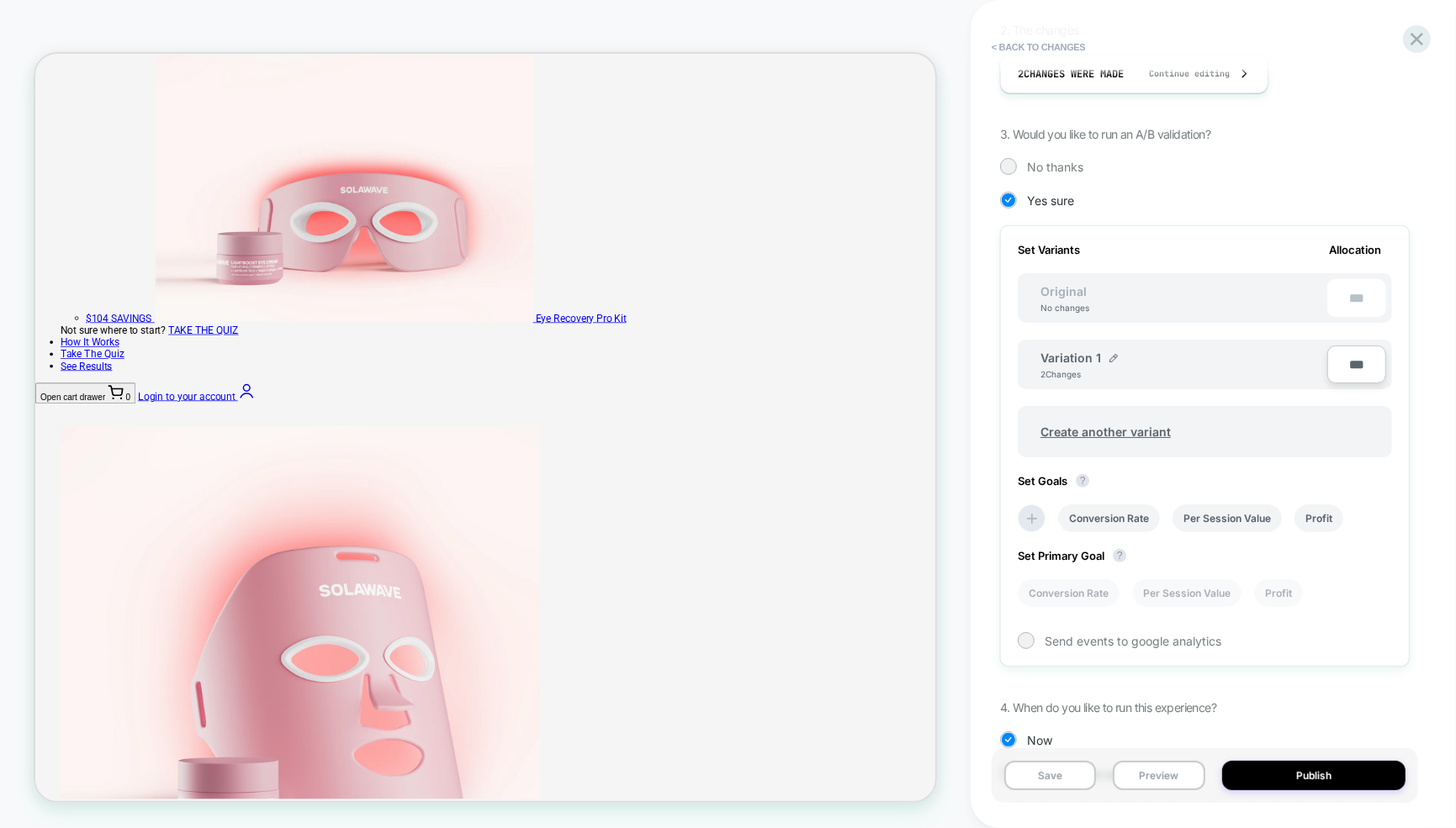
scroll to position [389, 0]
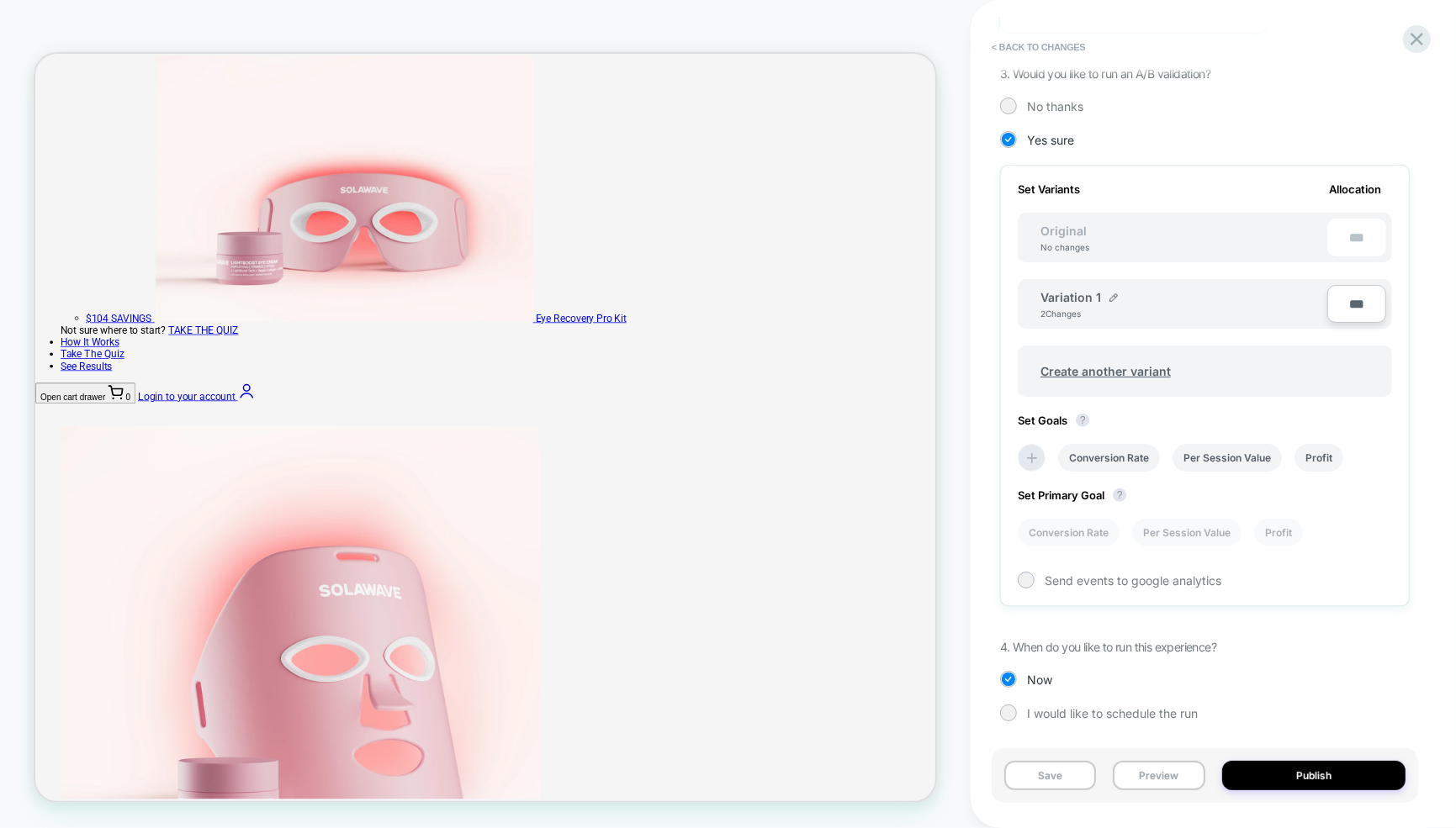
click at [1085, 234] on div "Original No changes" at bounding box center [1065, 238] width 83 height 29
click at [1133, 370] on span "Create another variant" at bounding box center [1106, 371] width 164 height 40
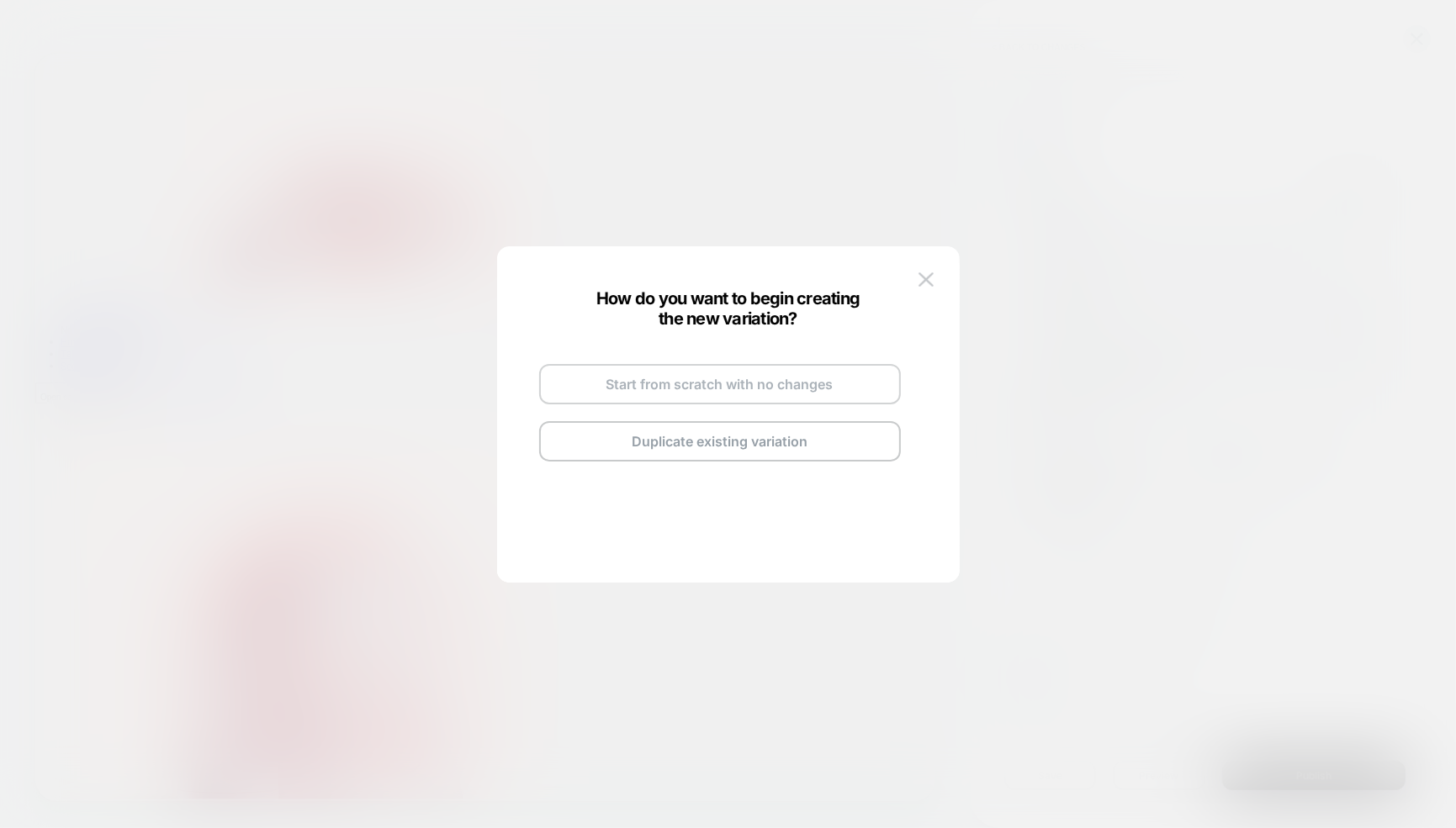
click at [739, 378] on button "Start from scratch with no changes" at bounding box center [720, 385] width 362 height 40
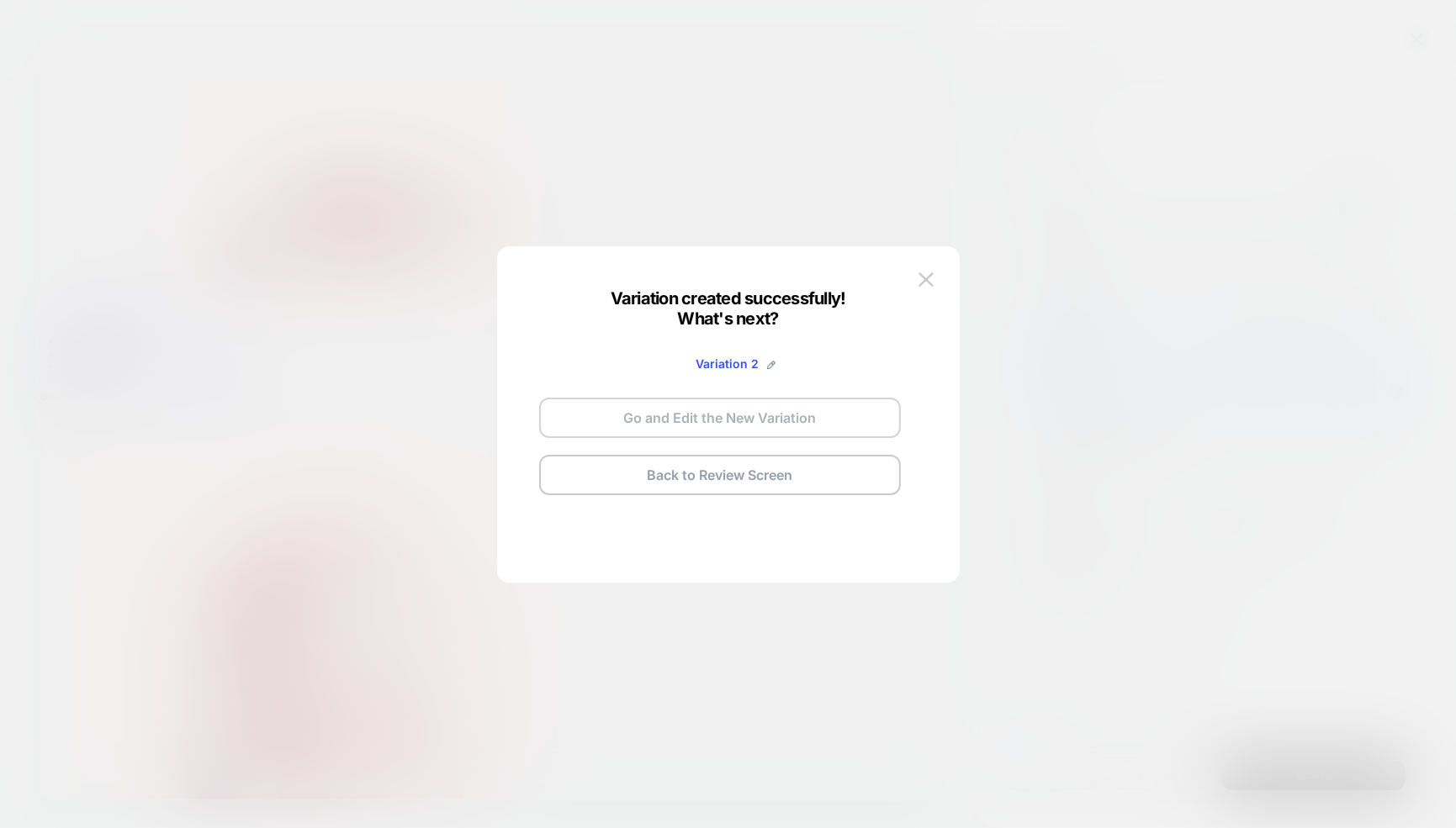
click at [668, 419] on button "Go and Edit the New Variation" at bounding box center [720, 418] width 362 height 40
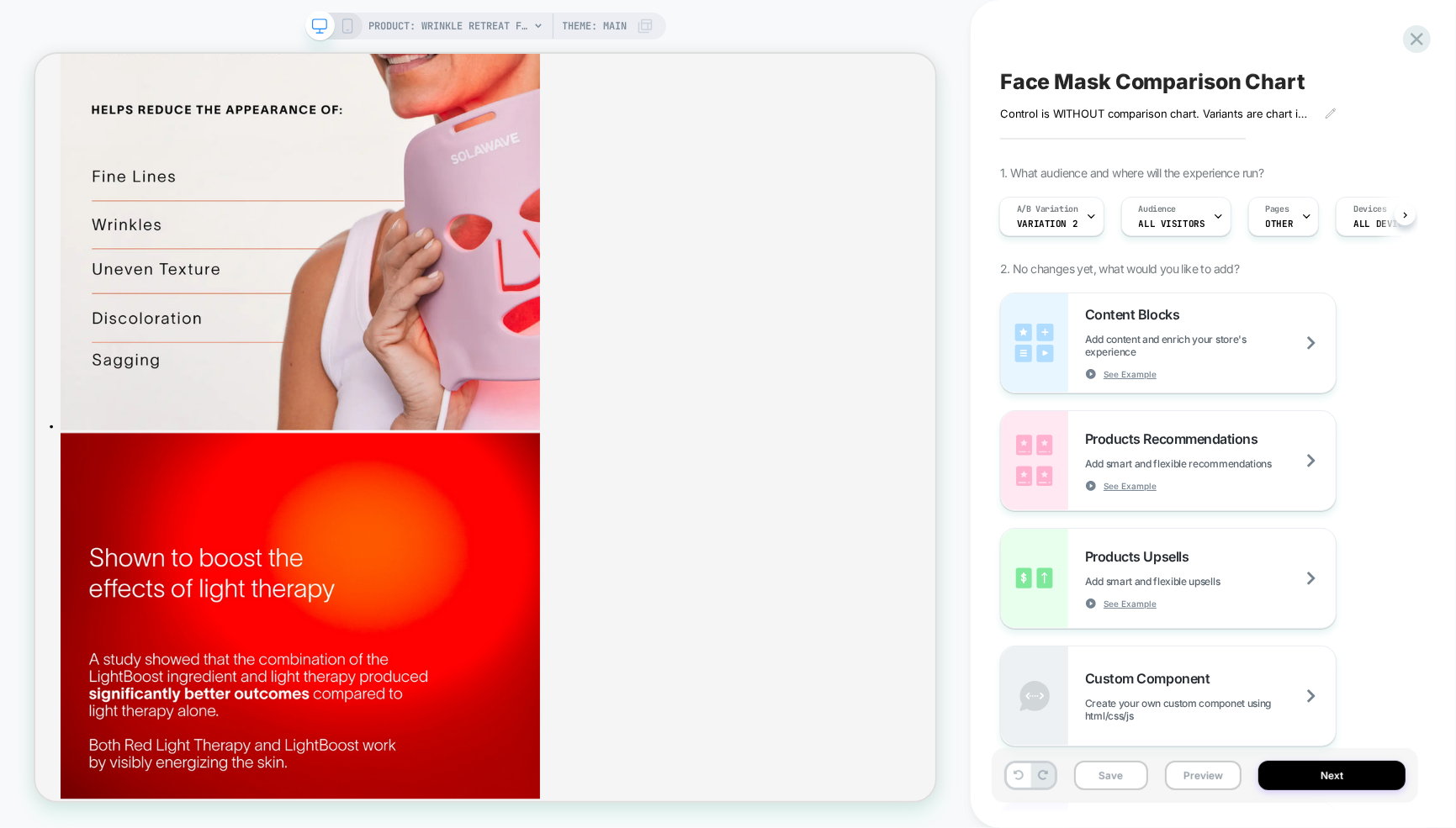
scroll to position [8201, 0]
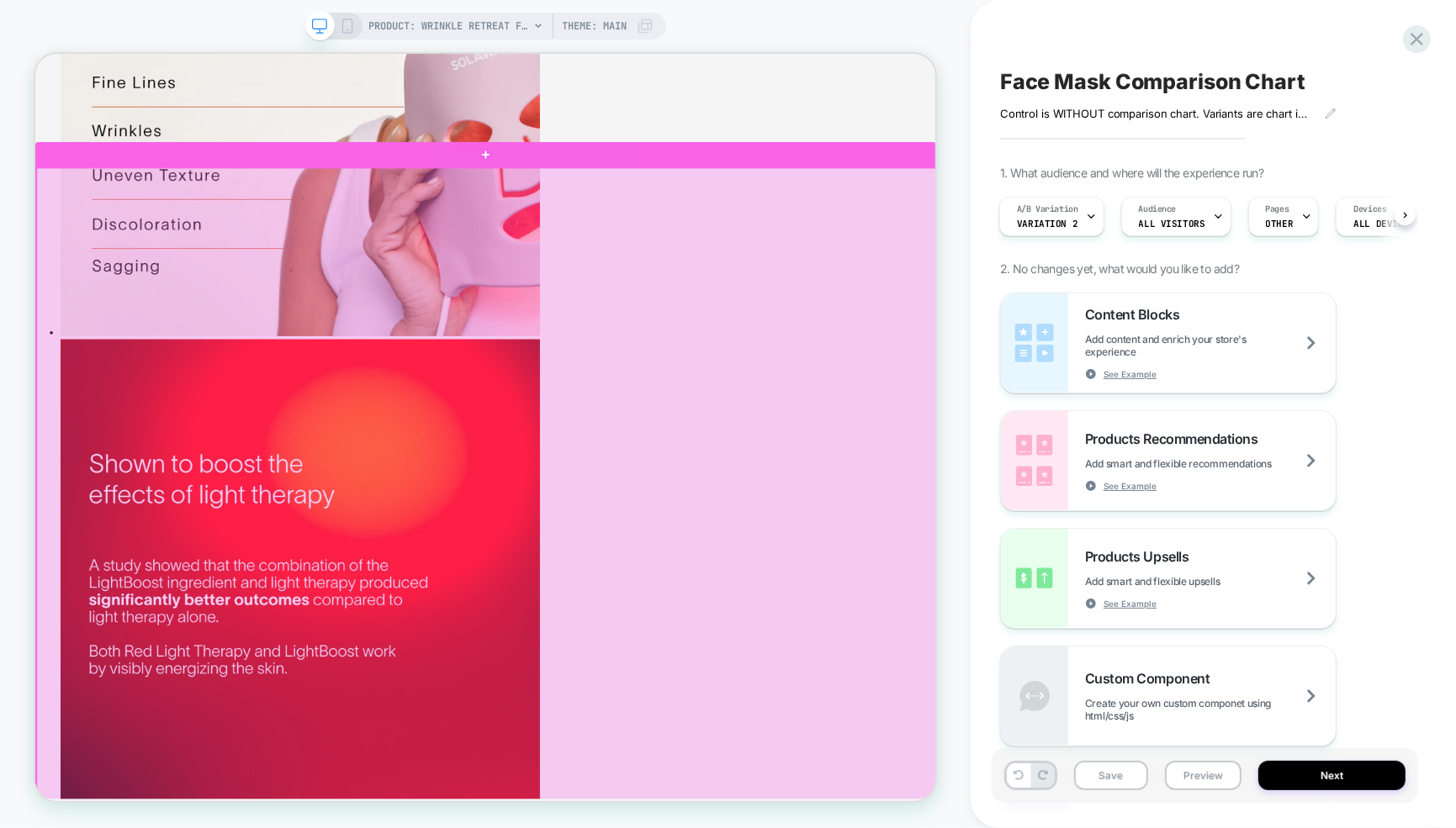
click at [233, 232] on div at bounding box center [638, 726] width 1201 height 1042
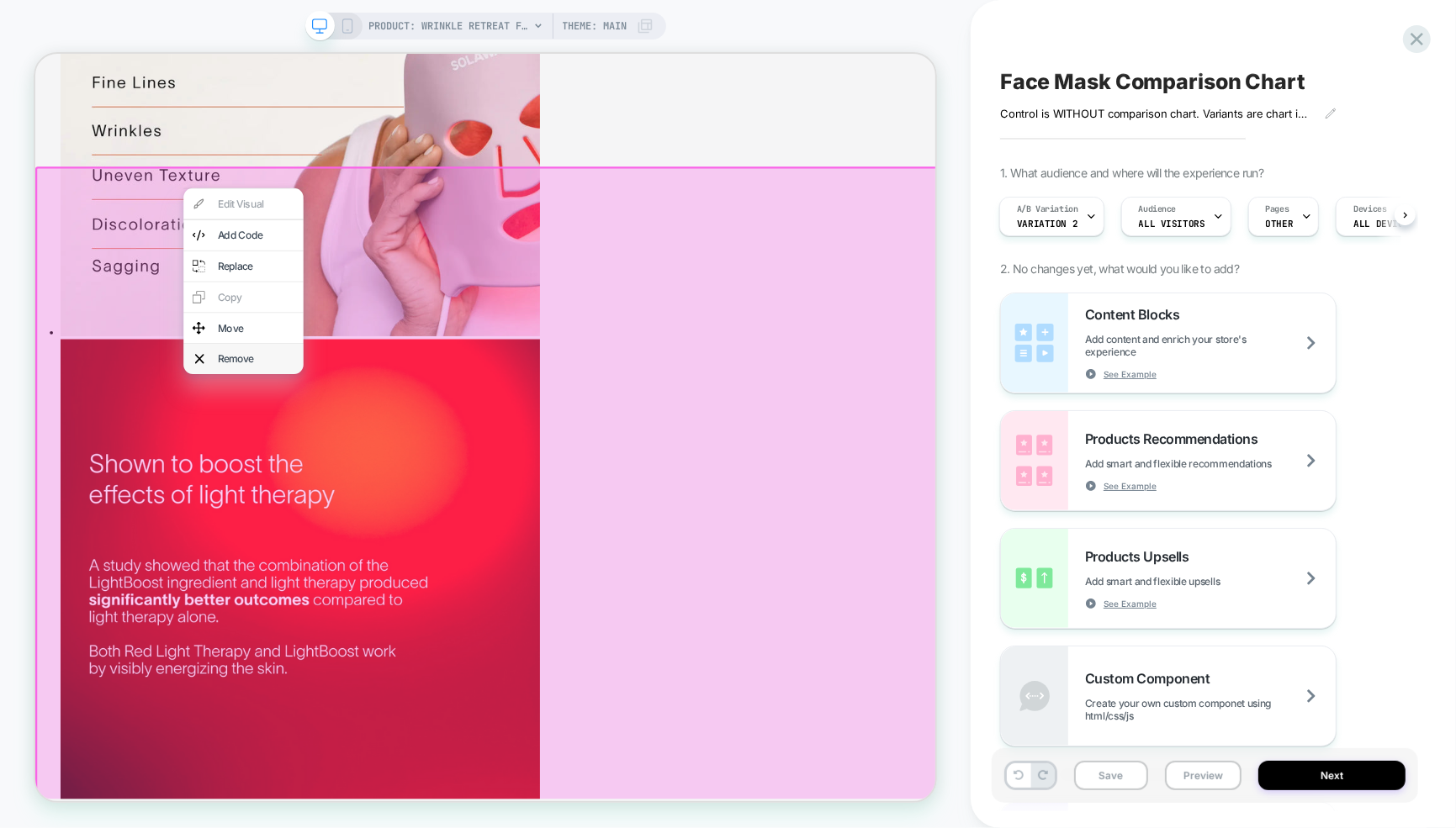
click at [293, 468] on div "Remove" at bounding box center [329, 459] width 103 height 17
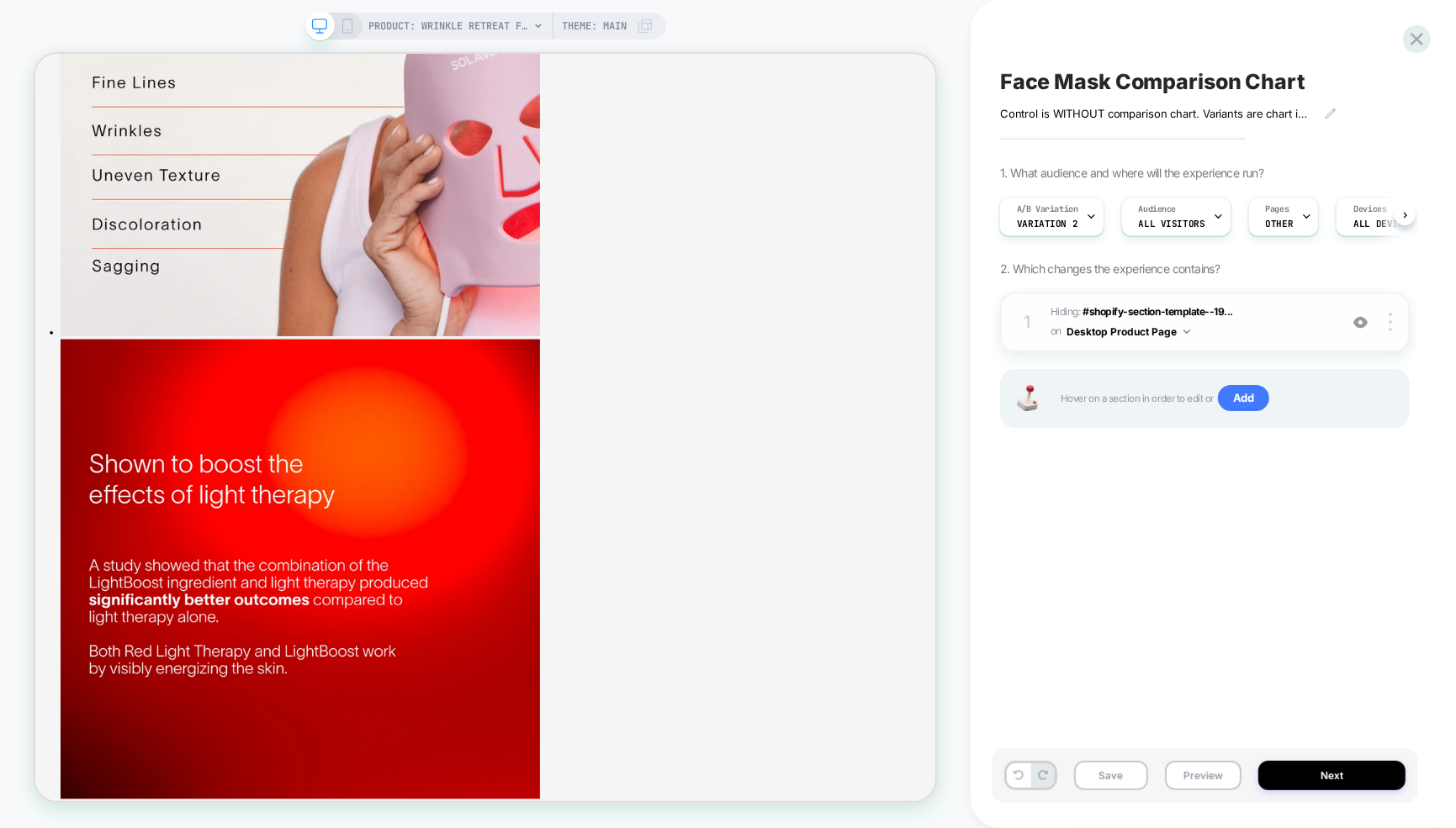
click at [1146, 333] on button "Desktop Product Page" at bounding box center [1128, 332] width 124 height 21
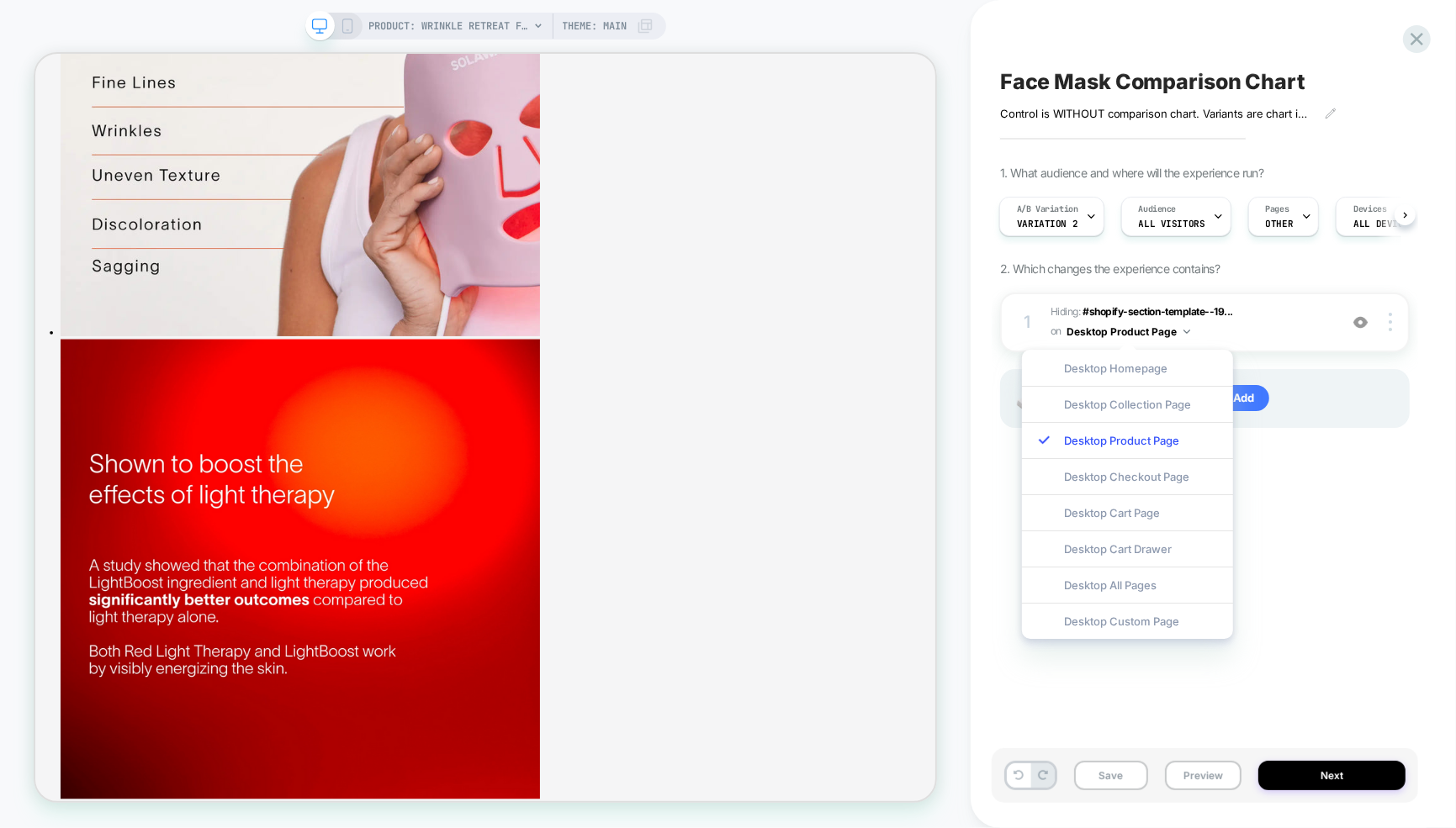
click at [998, 414] on div "Face Mask Comparison Chart Control is WITHOUT comparison chart. Variants are ch…" at bounding box center [1205, 414] width 427 height 795
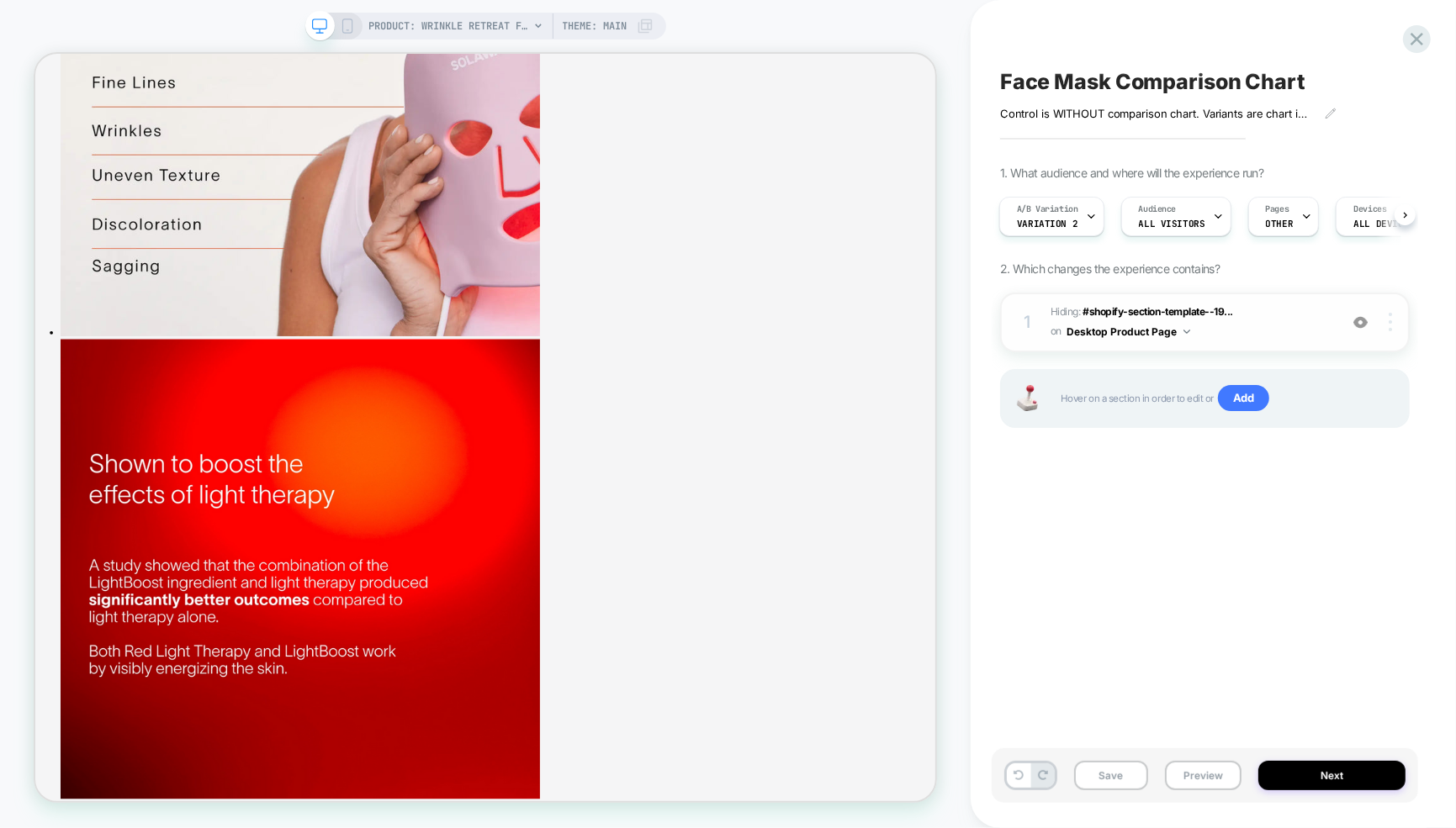
click at [1393, 324] on div at bounding box center [1393, 321] width 32 height 18
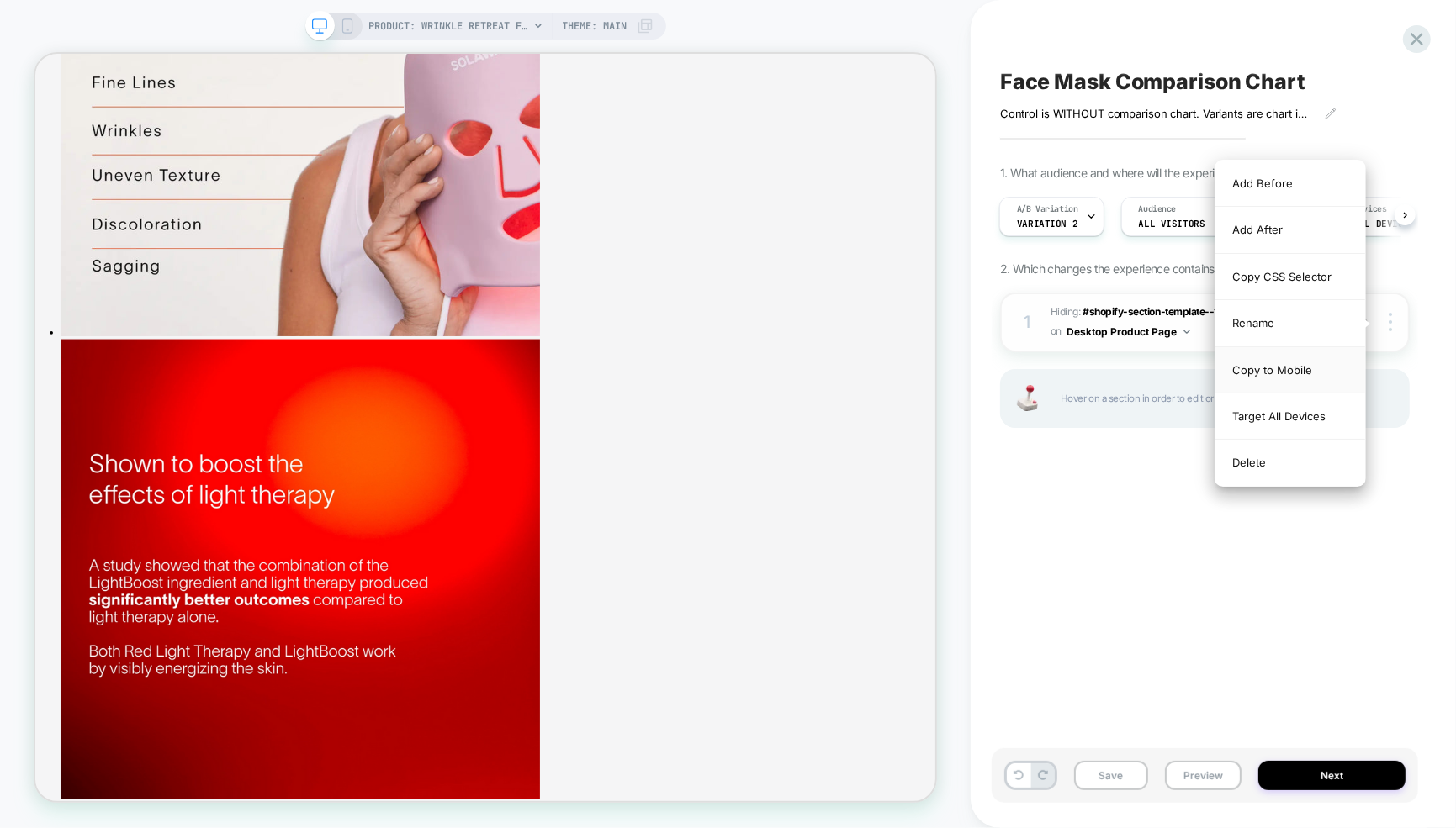
click at [1301, 376] on div "Copy to Mobile" at bounding box center [1290, 371] width 149 height 47
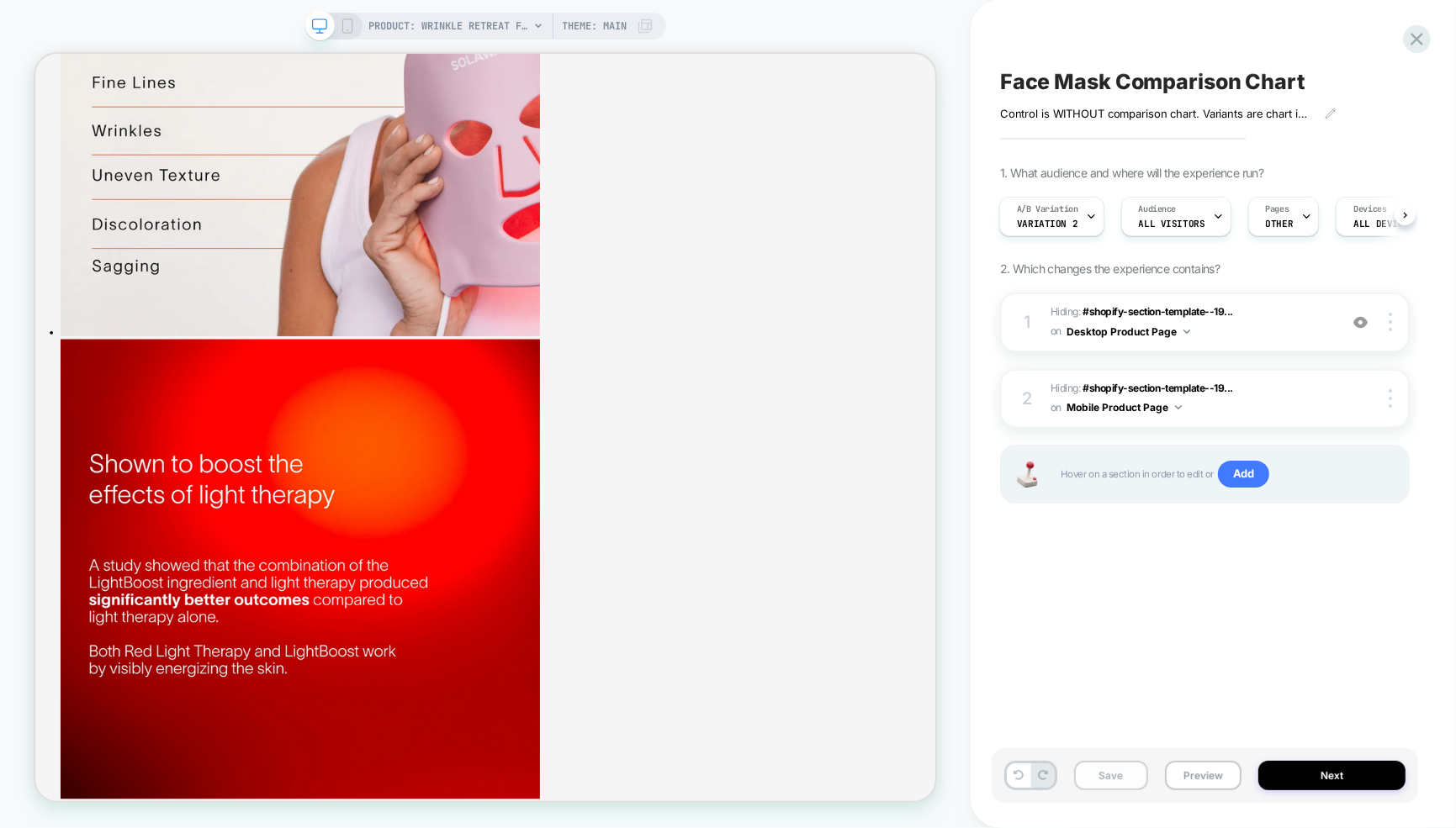
click at [1104, 780] on button "Save" at bounding box center [1111, 776] width 74 height 30
click at [1331, 770] on button "Next" at bounding box center [1332, 776] width 148 height 30
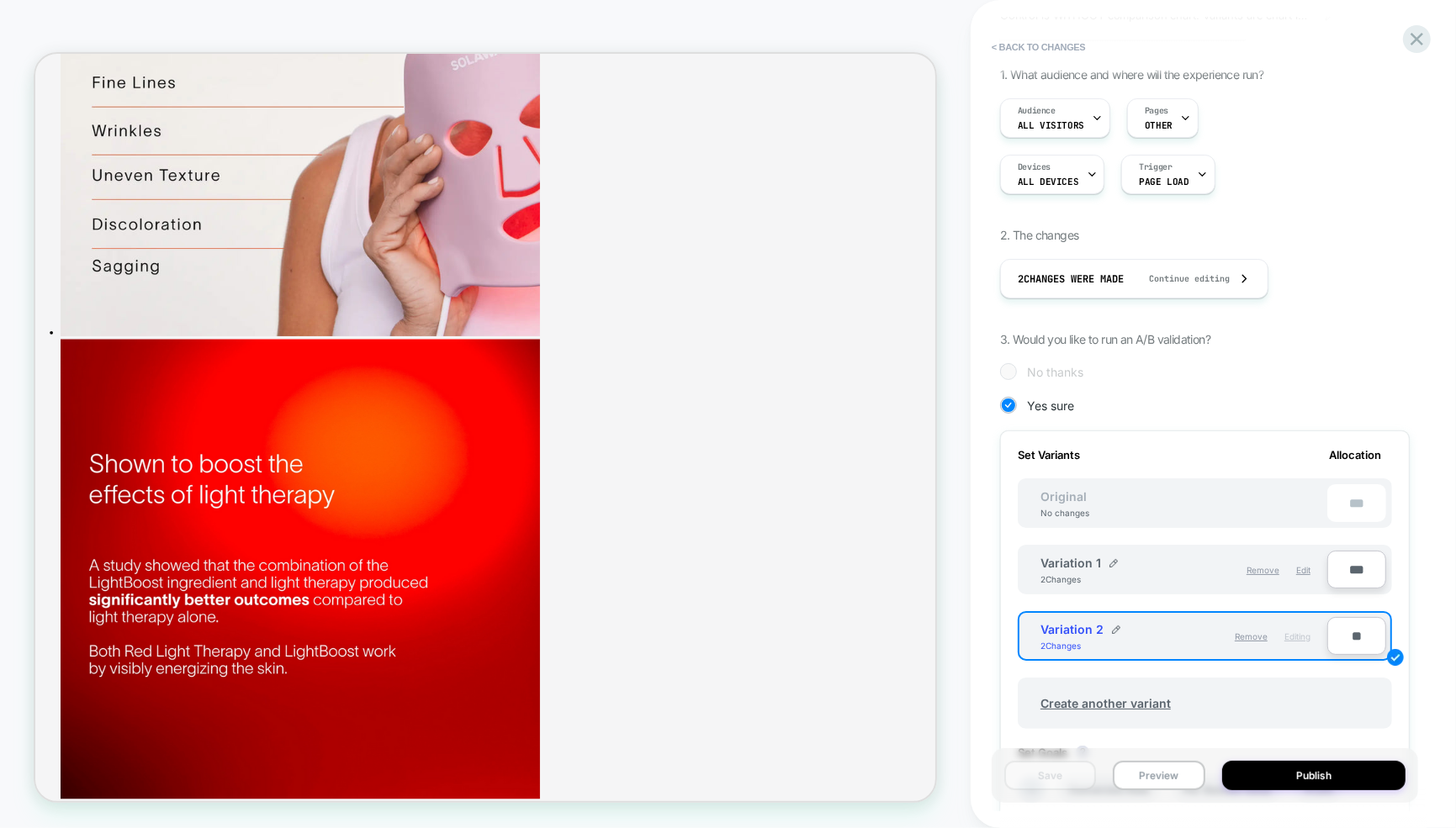
scroll to position [125, 0]
click at [1115, 558] on div "Variation 1 2 Changes" at bounding box center [1113, 569] width 144 height 29
click at [1113, 558] on img at bounding box center [1114, 563] width 9 height 9
click at [1105, 565] on input "**********" at bounding box center [1101, 570] width 122 height 32
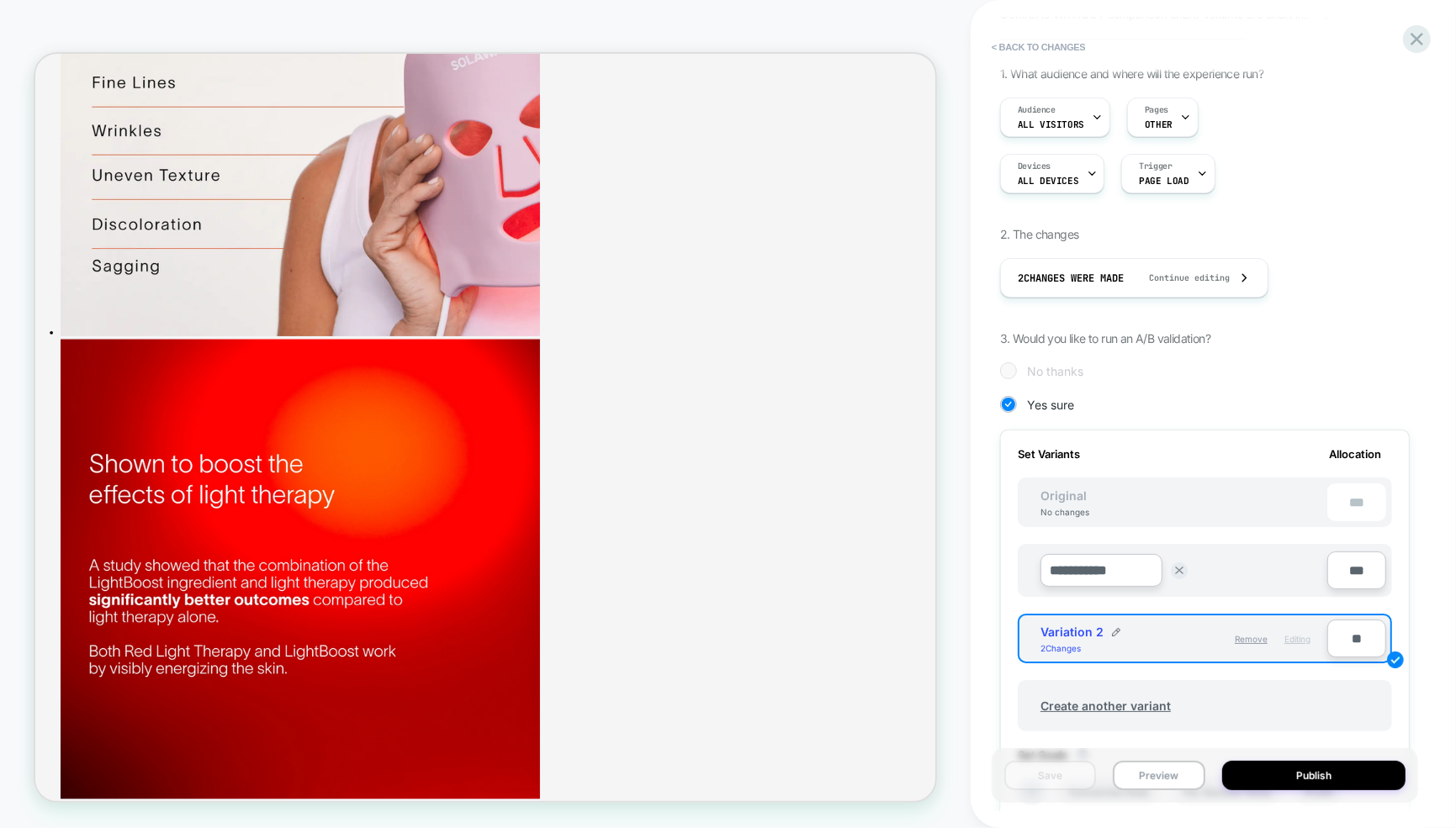
click at [1105, 565] on input "**********" at bounding box center [1101, 570] width 122 height 32
type input "**********"
click at [1224, 565] on strong "Save" at bounding box center [1223, 571] width 24 height 13
click at [1115, 627] on img at bounding box center [1116, 630] width 9 height 9
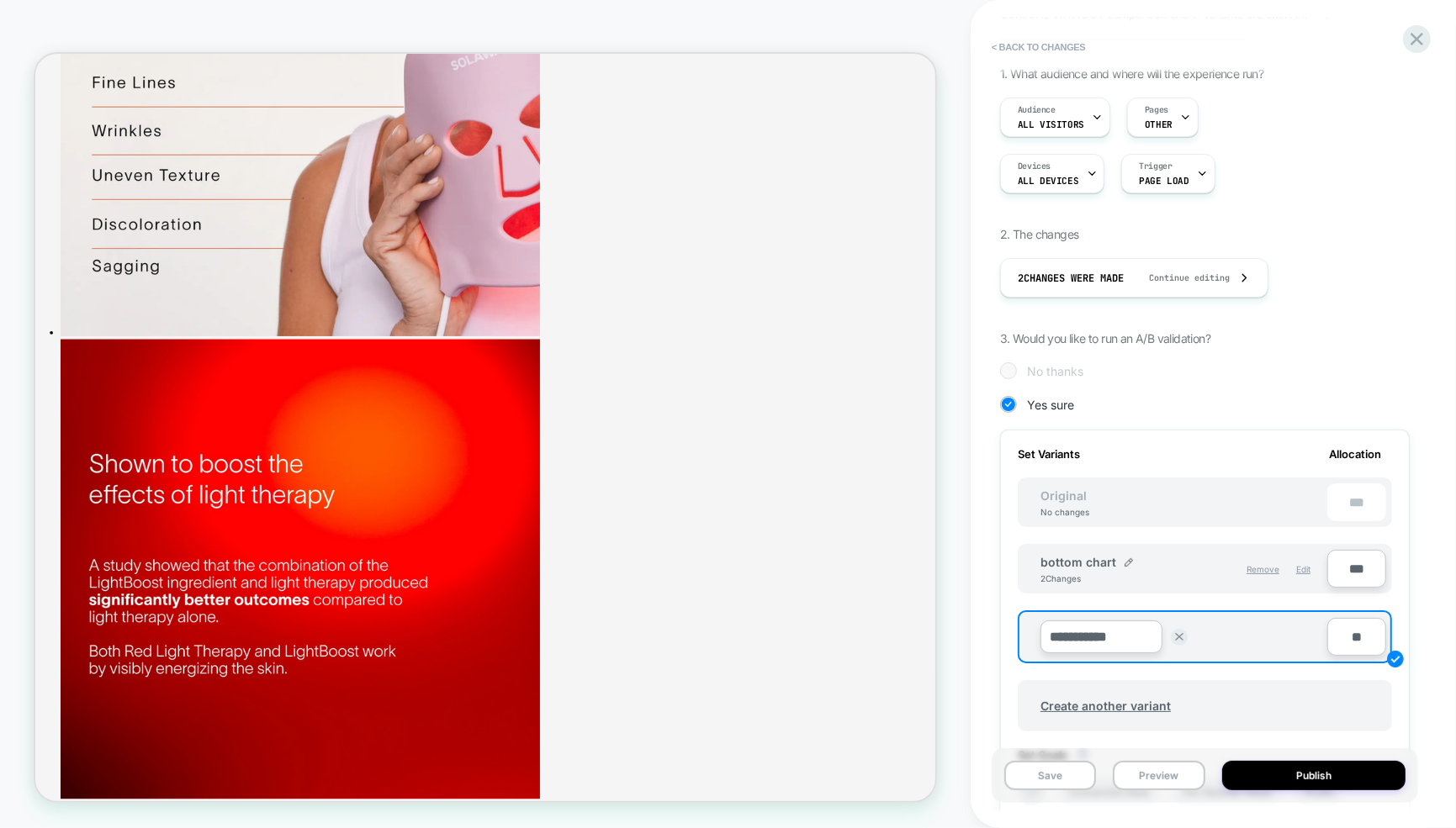
click at [1098, 640] on input "**********" at bounding box center [1101, 637] width 122 height 32
type input "*********"
click at [1228, 635] on strong "Save" at bounding box center [1223, 637] width 24 height 13
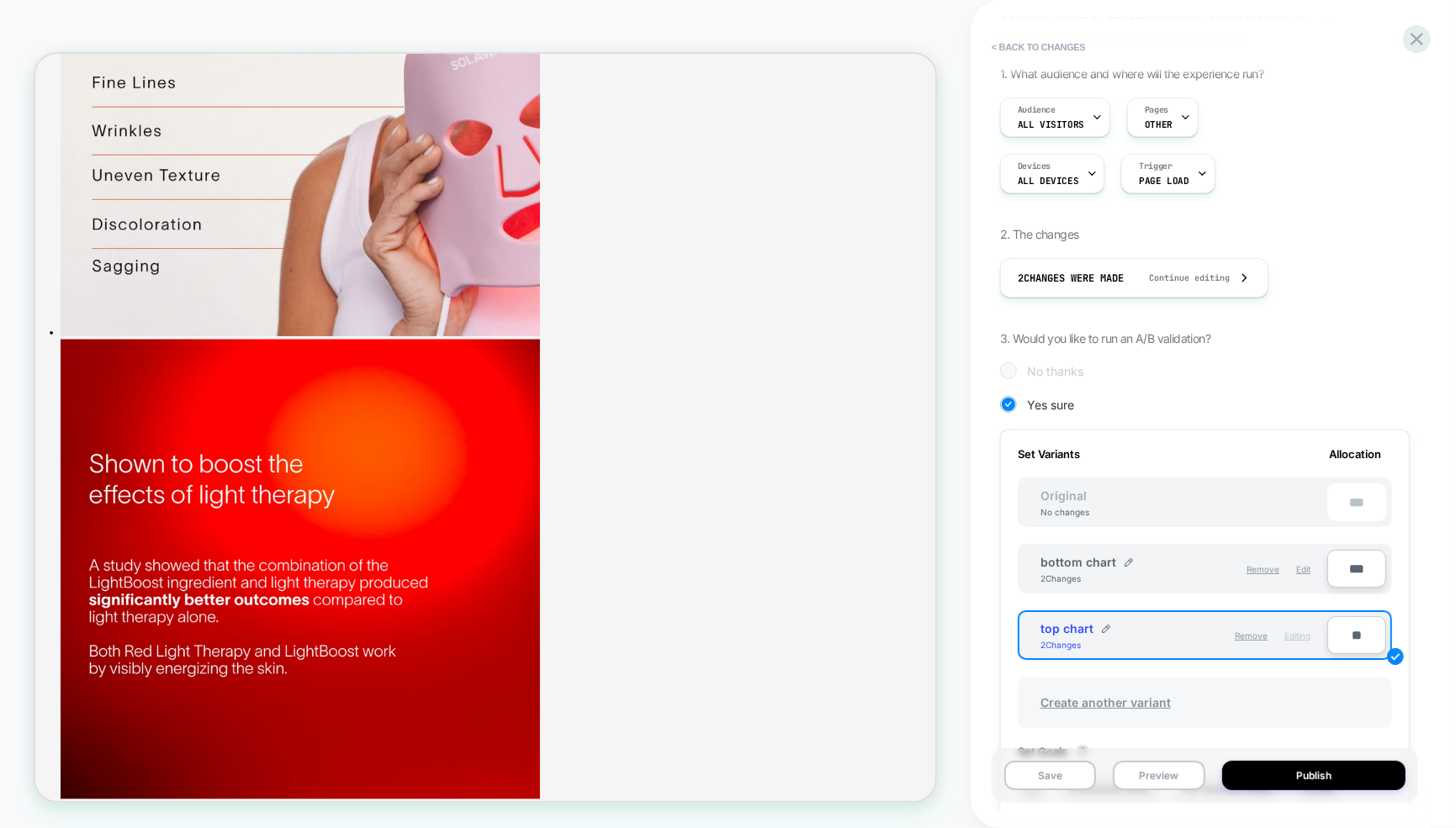
click at [1082, 695] on span "Create another variant" at bounding box center [1106, 702] width 164 height 40
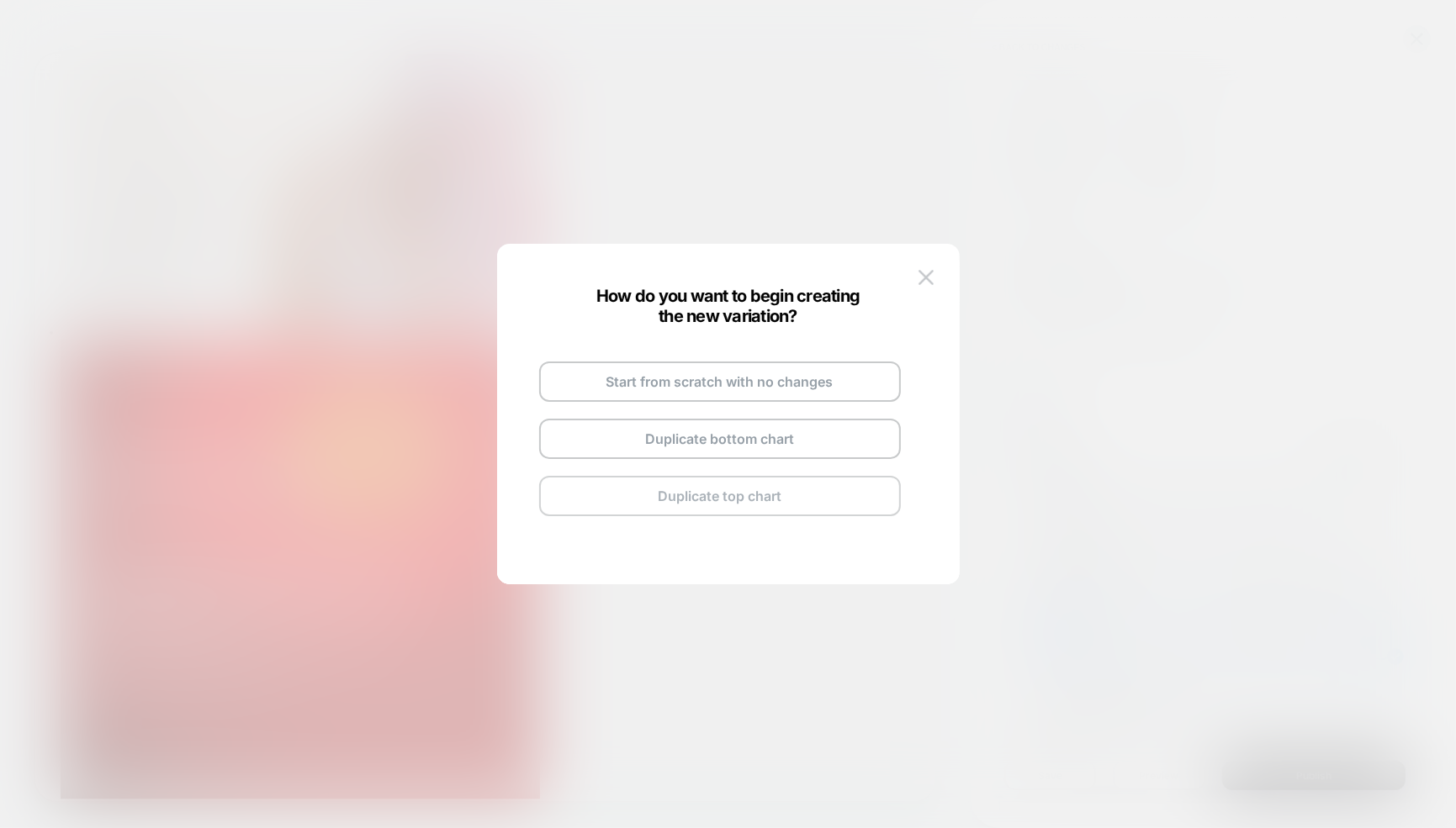
click at [679, 488] on button "Duplicate top chart" at bounding box center [720, 496] width 362 height 40
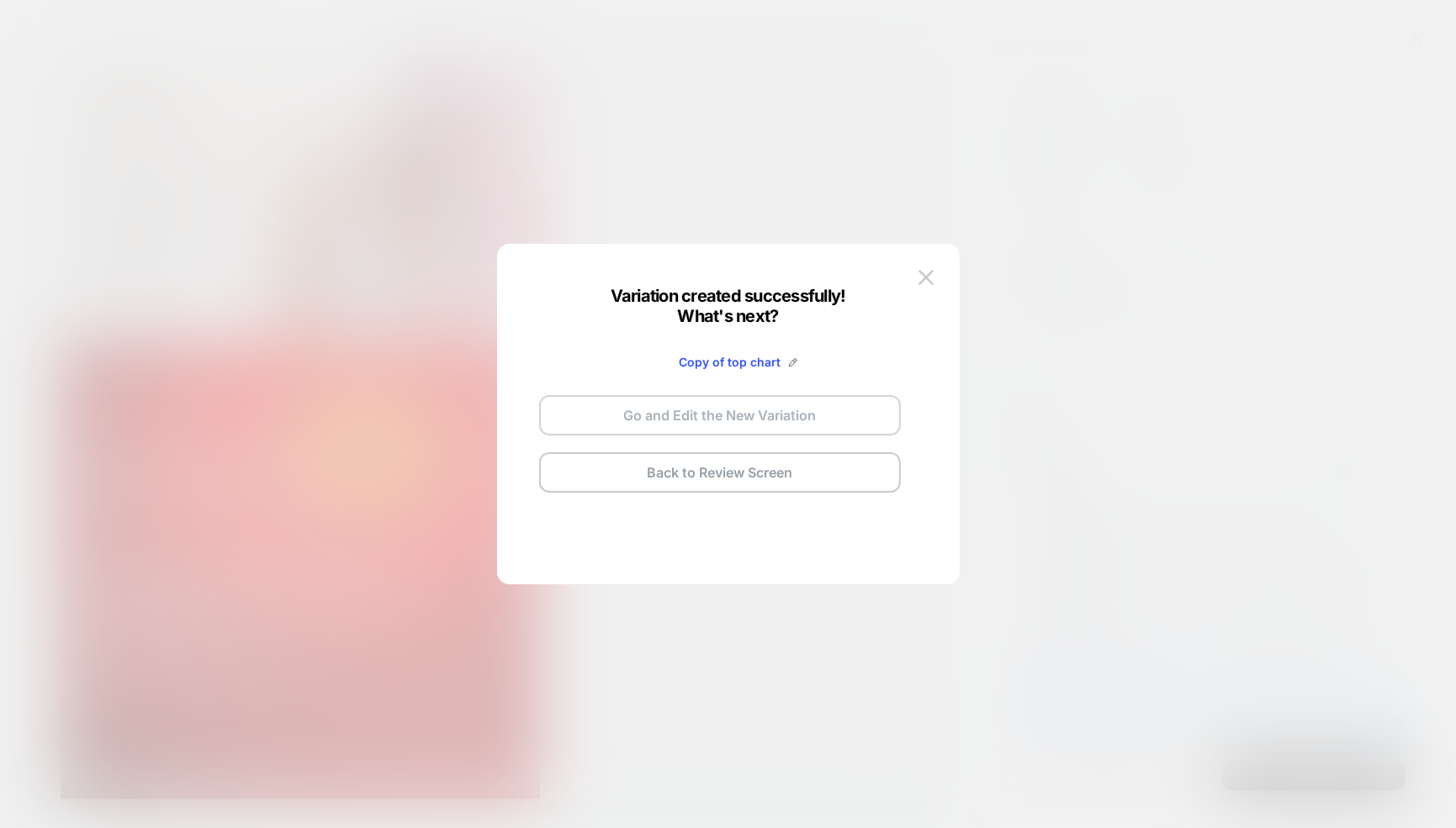
click at [696, 414] on button "Go and Edit the New Variation" at bounding box center [720, 415] width 362 height 40
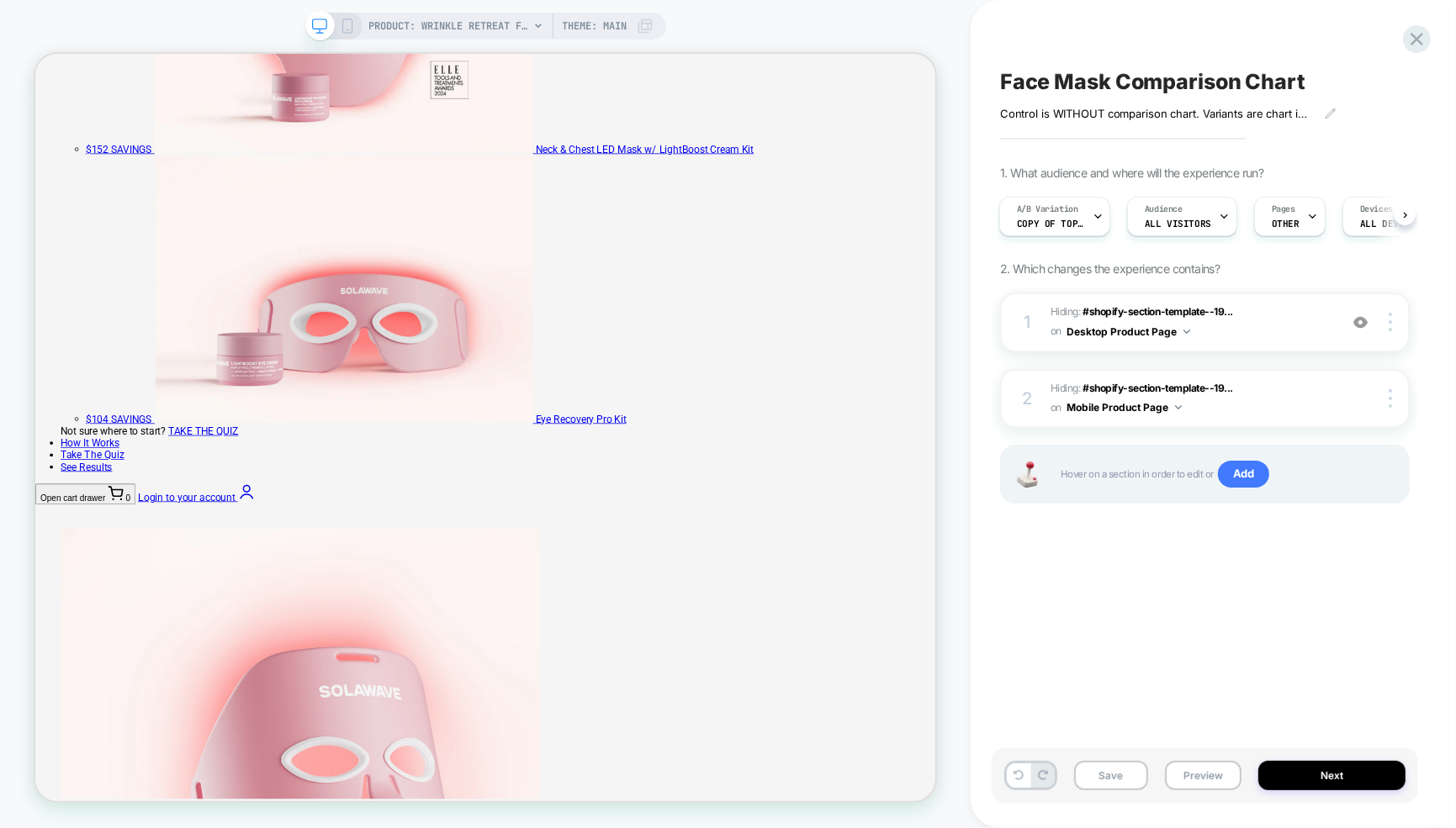
scroll to position [4181, 0]
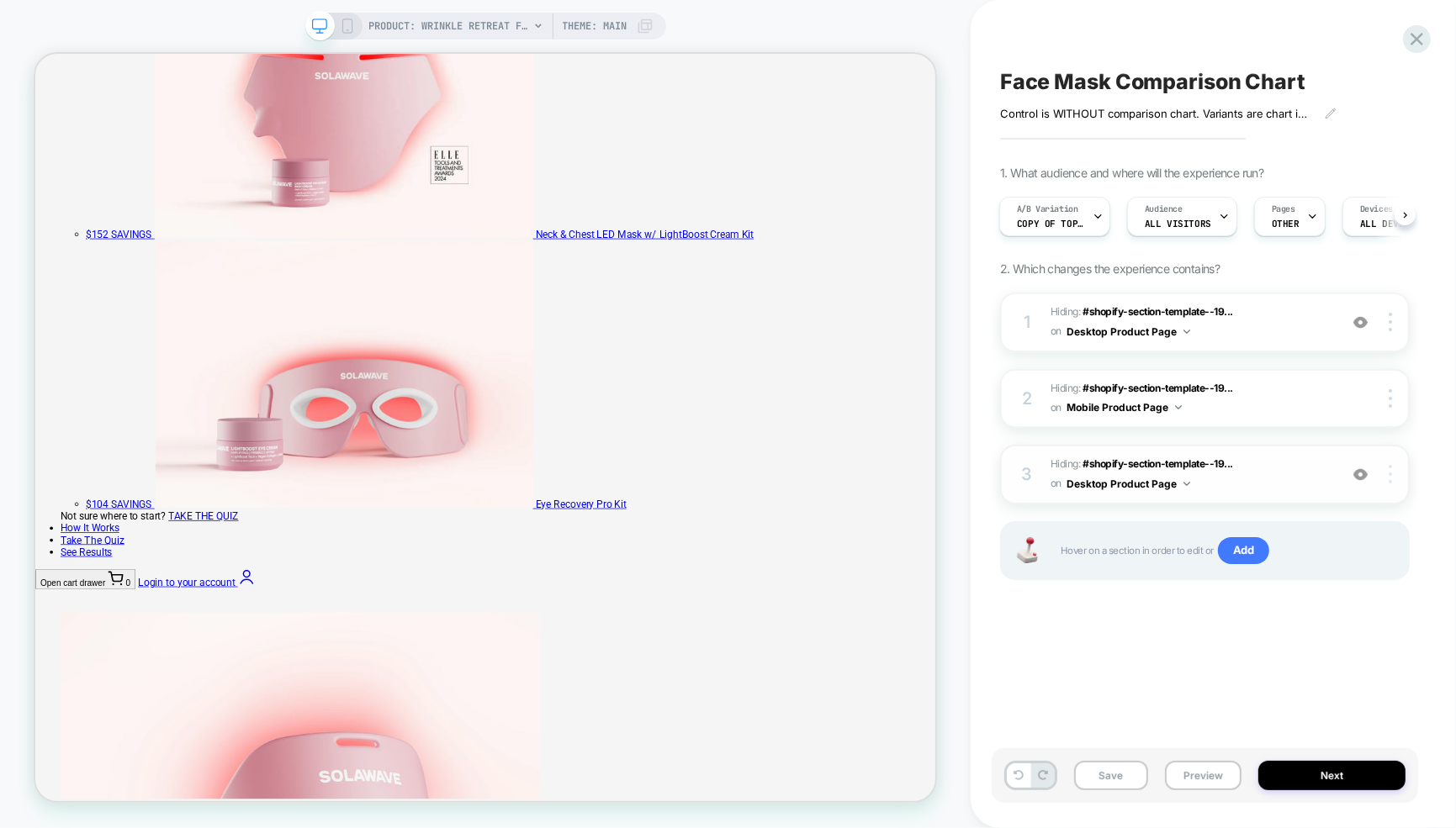
click at [1389, 479] on img at bounding box center [1390, 474] width 4 height 18
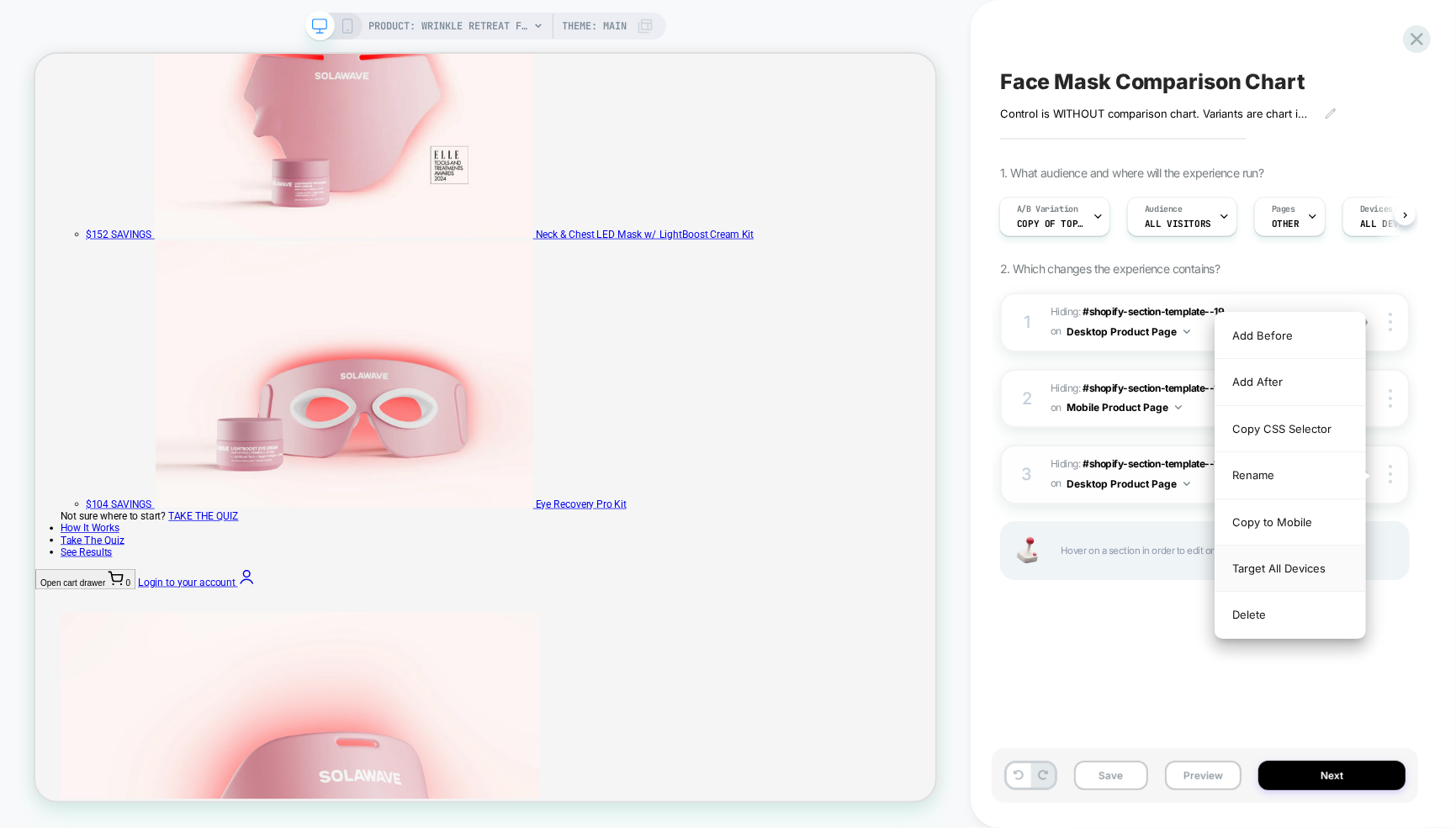
click at [1284, 567] on div "Target All Devices" at bounding box center [1290, 569] width 149 height 47
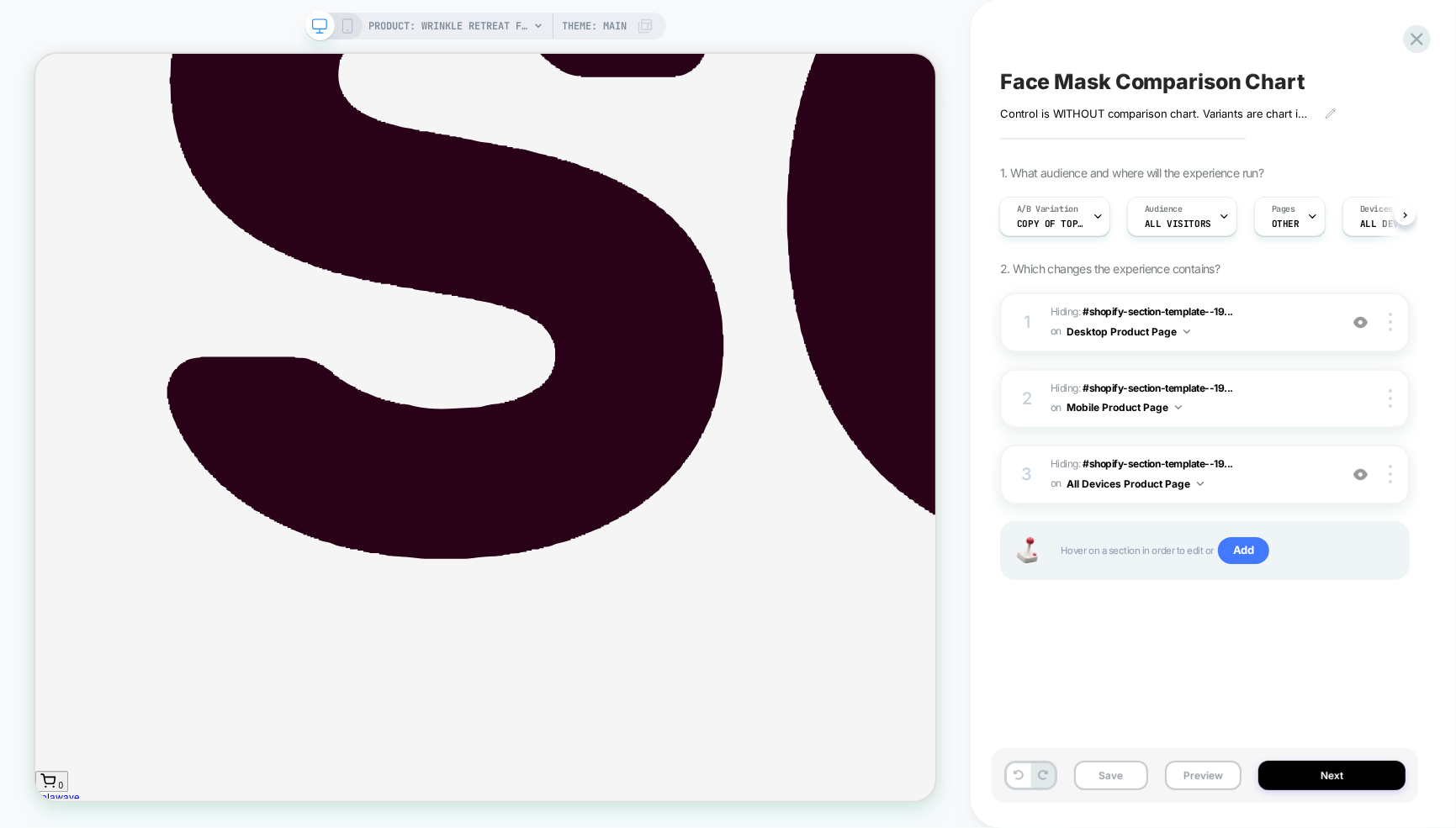
scroll to position [0, 0]
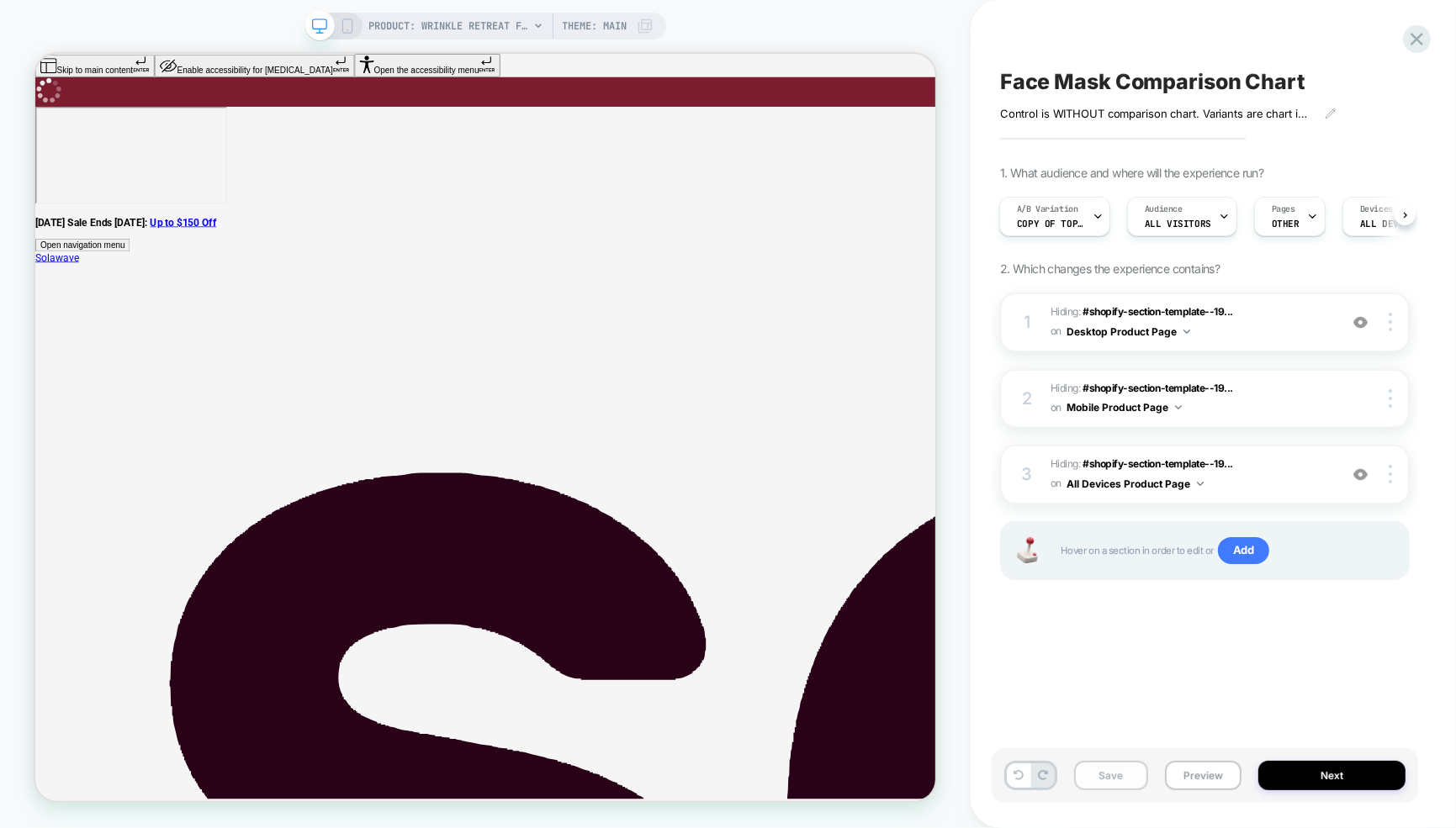
click at [1089, 779] on button "Save" at bounding box center [1111, 776] width 74 height 30
click at [1299, 771] on button "Next" at bounding box center [1332, 776] width 148 height 30
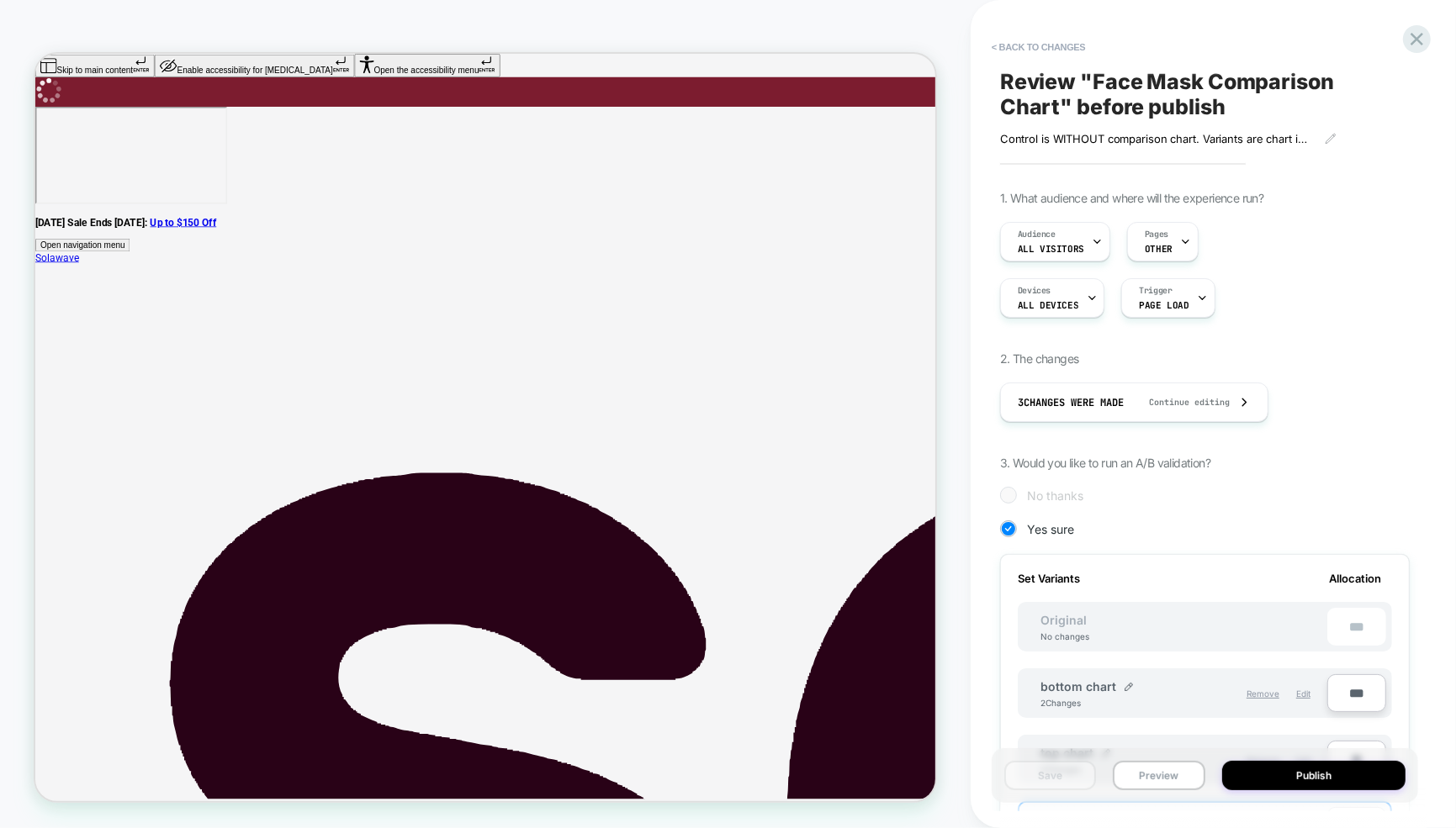
scroll to position [236, 0]
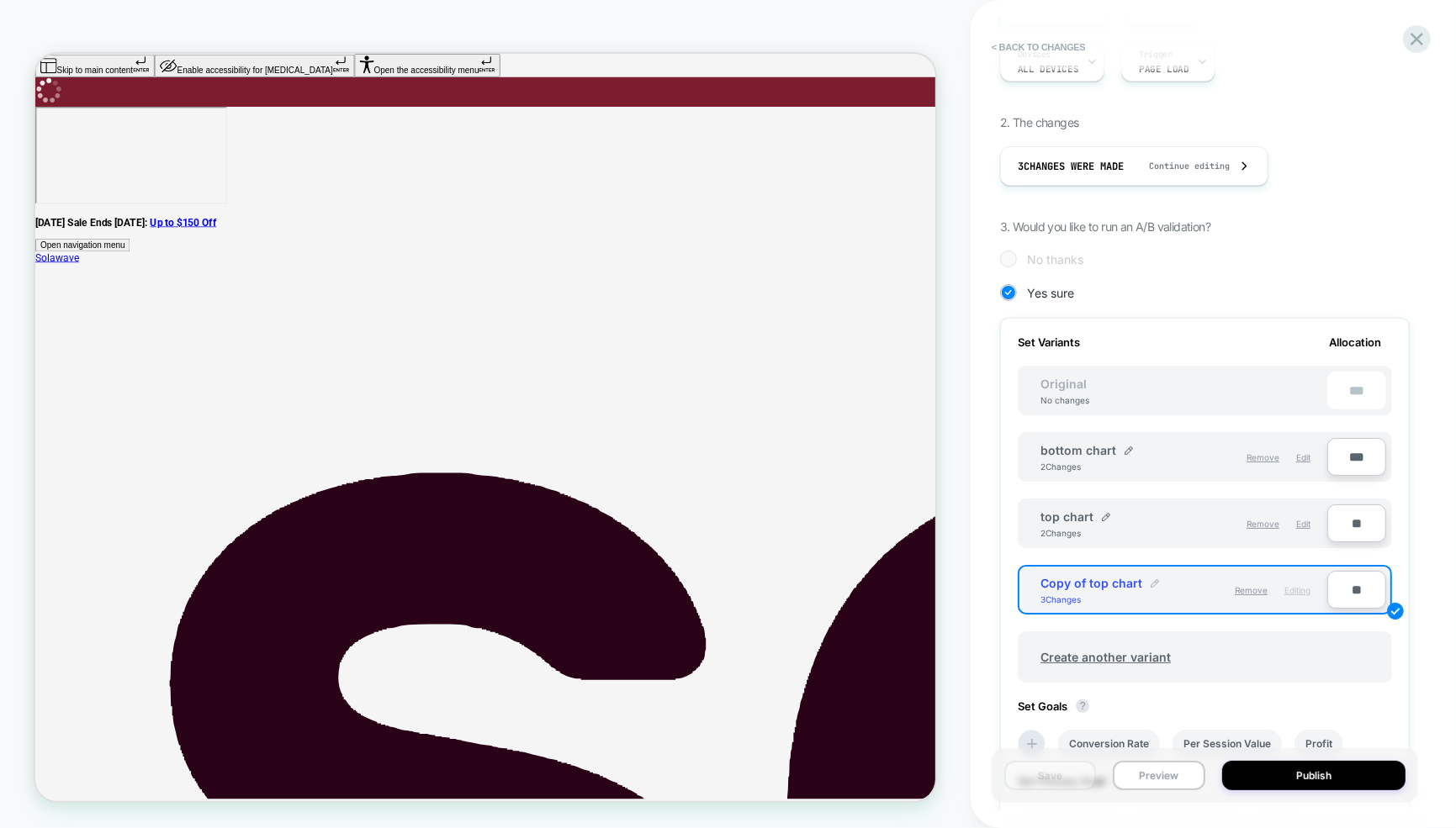
click at [1154, 585] on div at bounding box center [1155, 584] width 9 height 10
click at [1121, 591] on input "**********" at bounding box center [1101, 591] width 122 height 32
type input "*******"
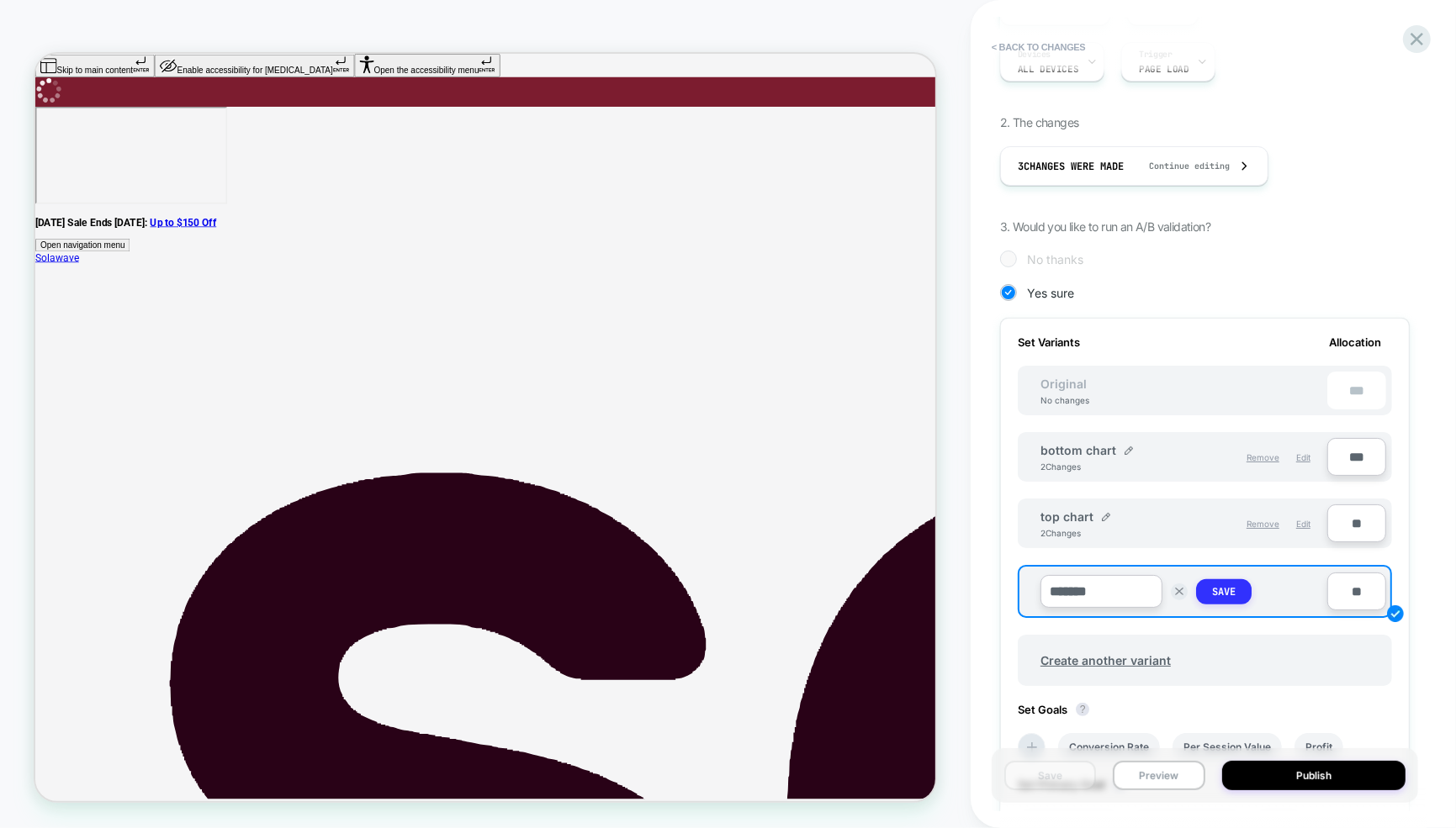
click at [1212, 590] on strong "Save" at bounding box center [1223, 592] width 24 height 13
click at [1364, 451] on input "***" at bounding box center [1356, 457] width 59 height 38
type input "***"
type input "**"
type input "***"
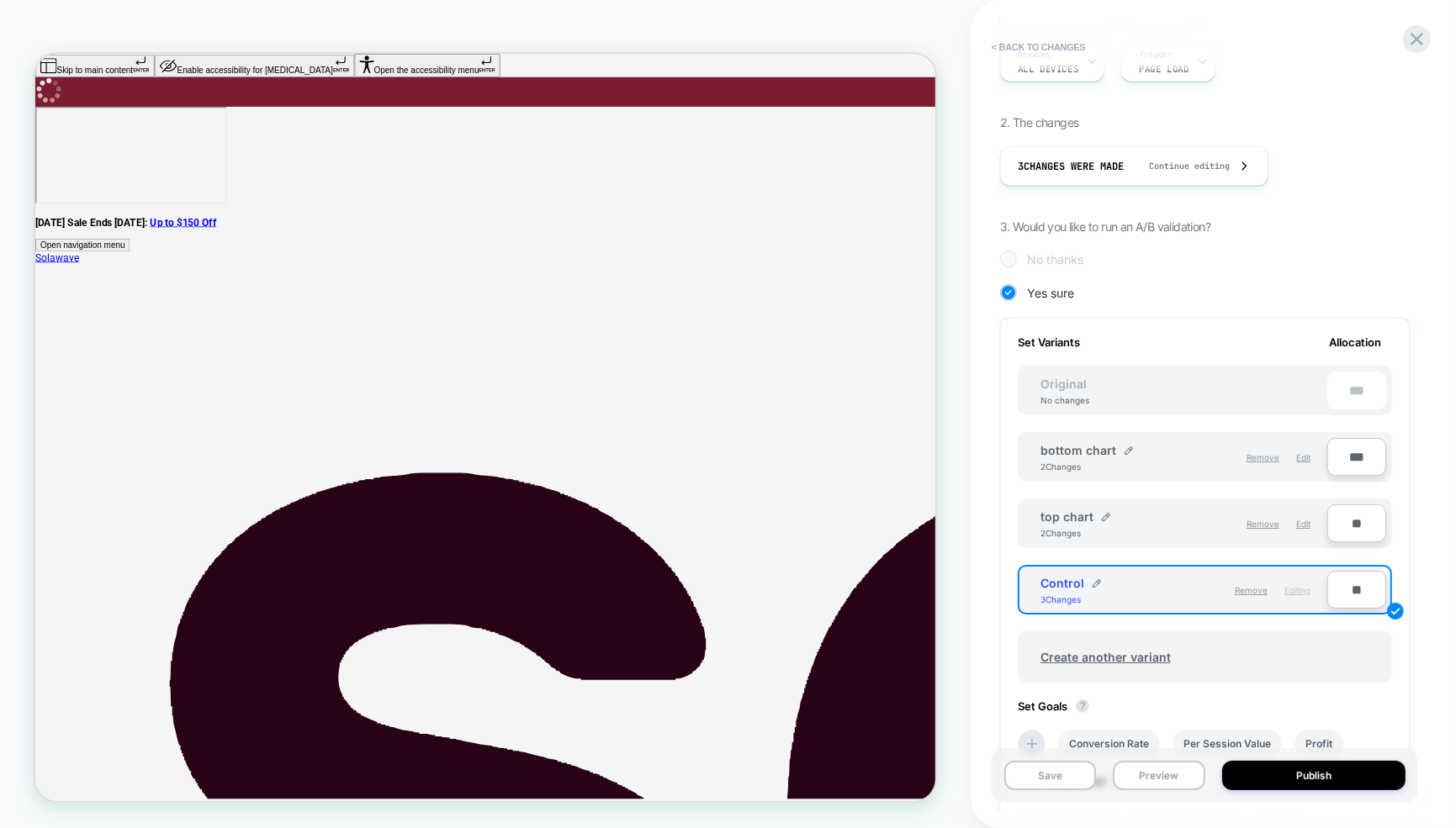
type input "***"
click at [1365, 527] on input "**" at bounding box center [1356, 523] width 59 height 38
type input "***"
type input "**"
type input "***"
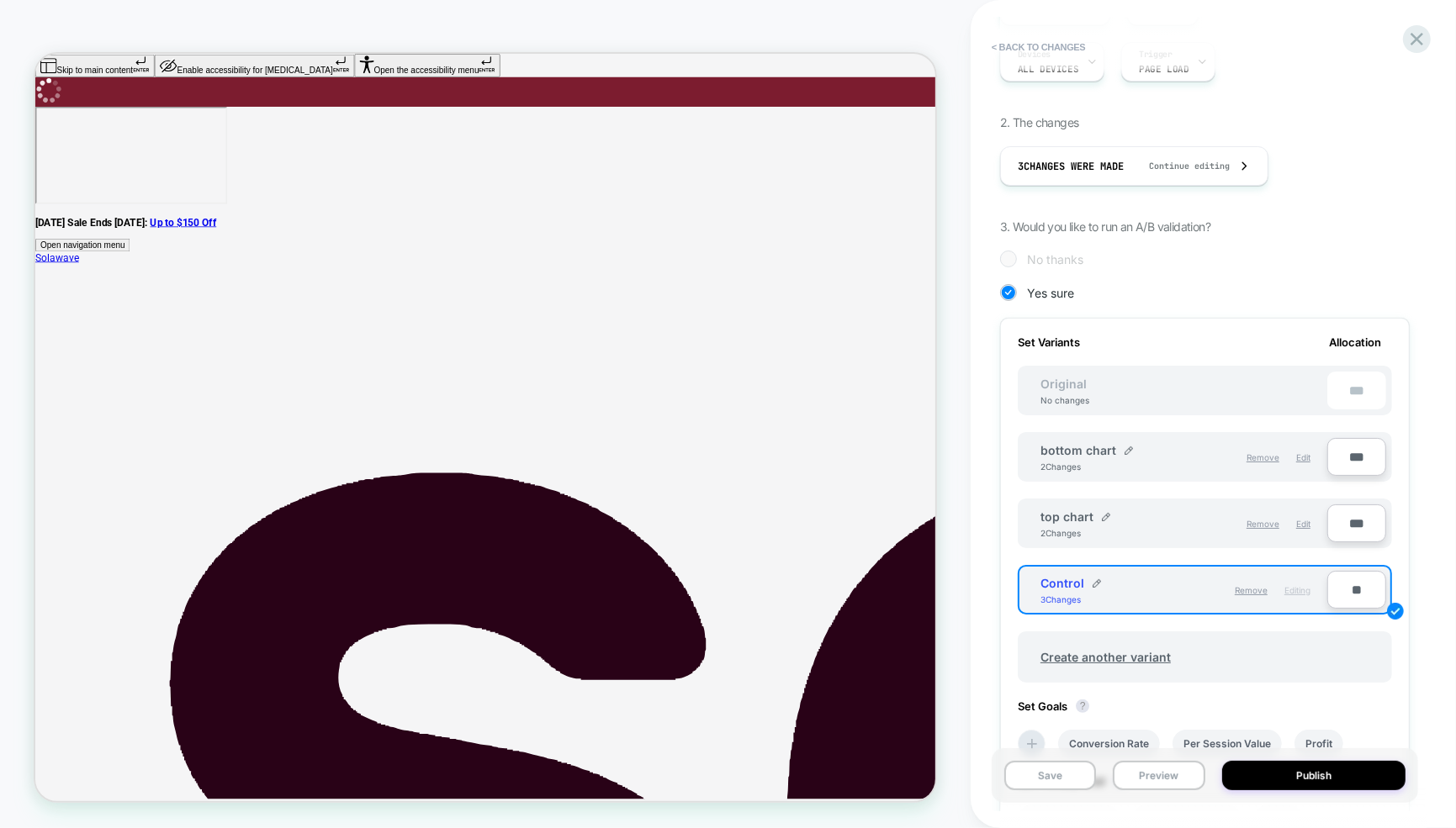
type input "***"
click at [1362, 588] on input "**" at bounding box center [1356, 589] width 59 height 38
type input "***"
type input "**"
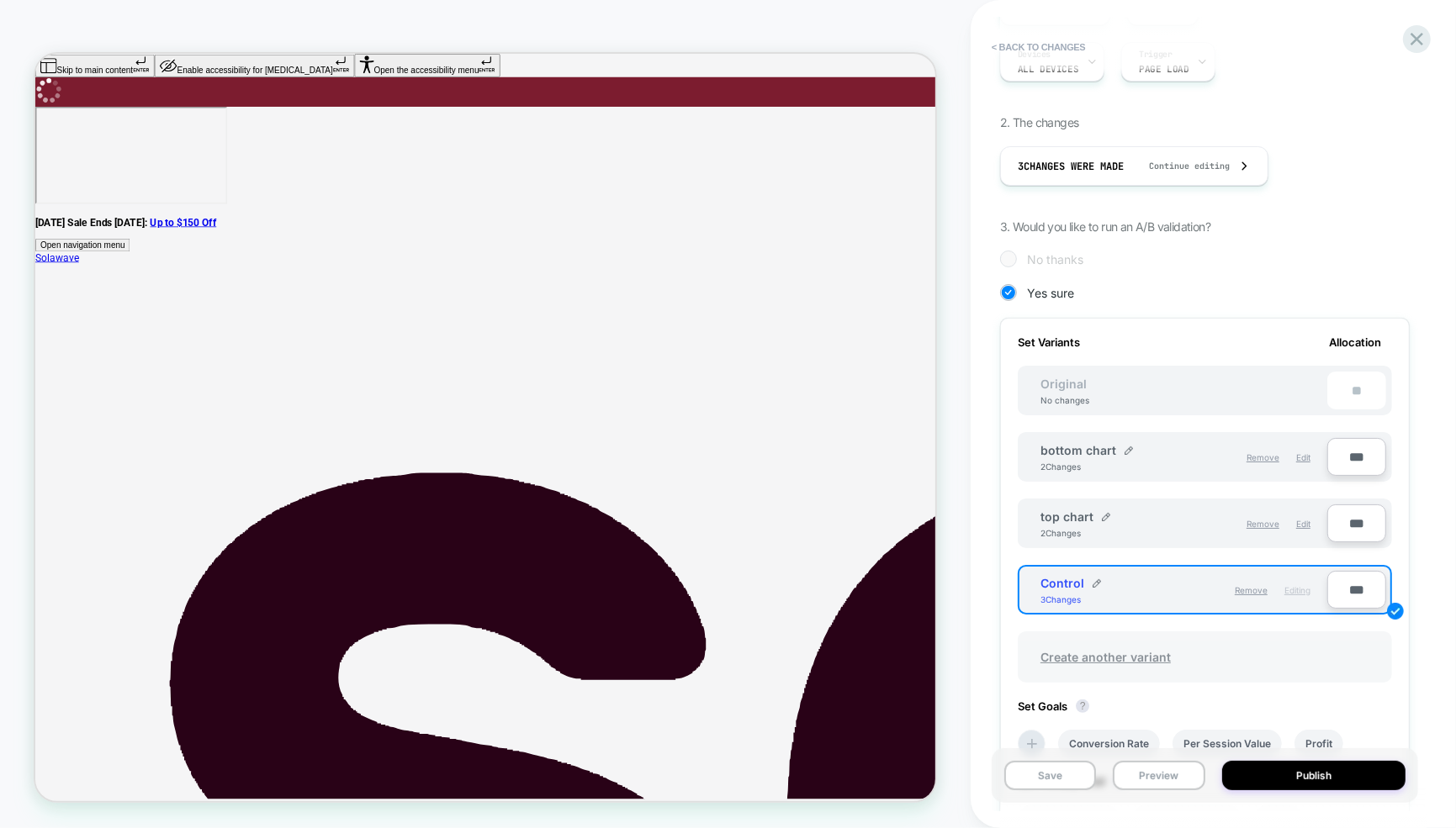
type input "***"
click at [1044, 775] on button "Save" at bounding box center [1050, 776] width 91 height 30
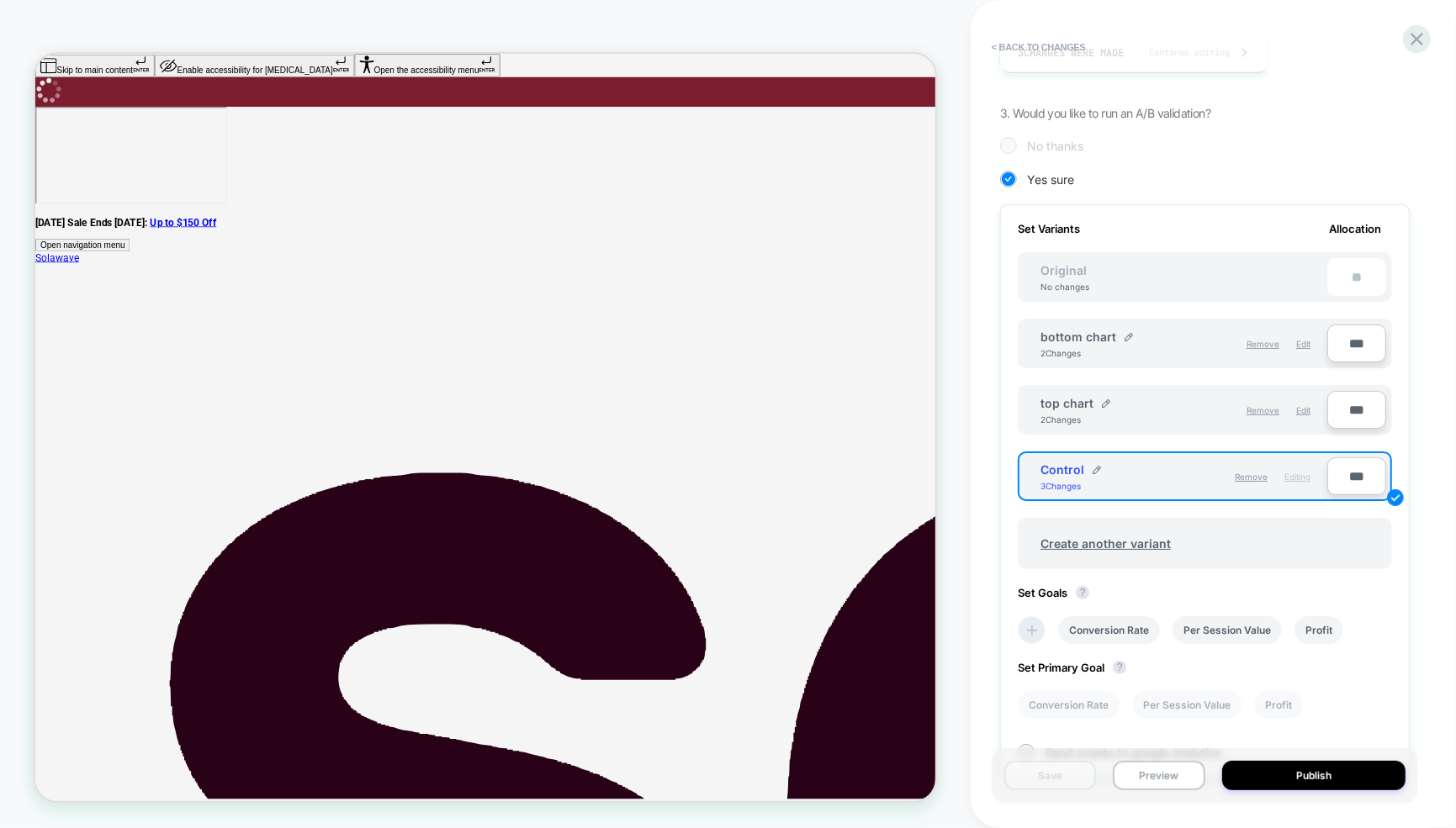
click at [1036, 623] on icon at bounding box center [1032, 630] width 17 height 17
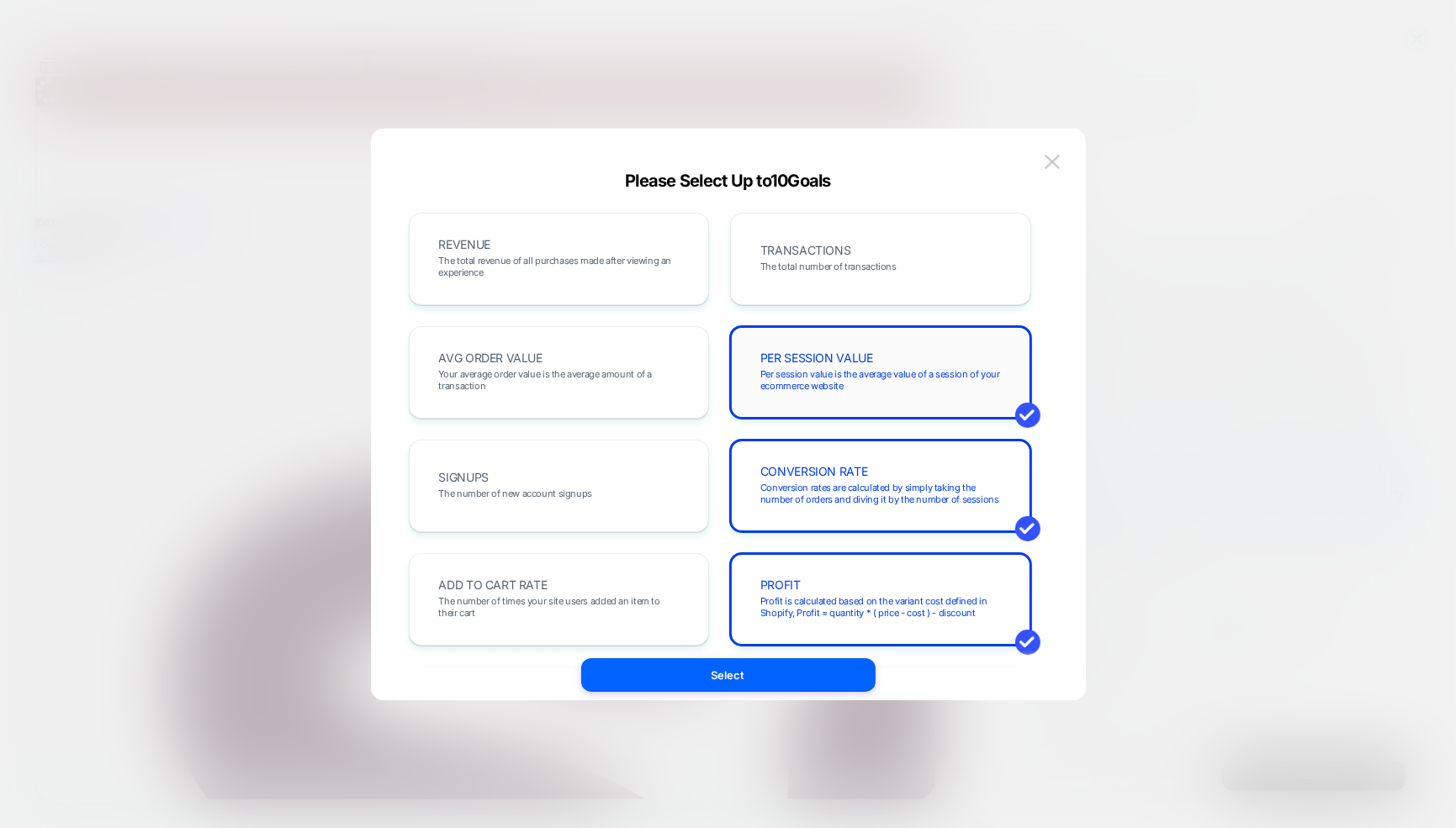
scroll to position [61, 0]
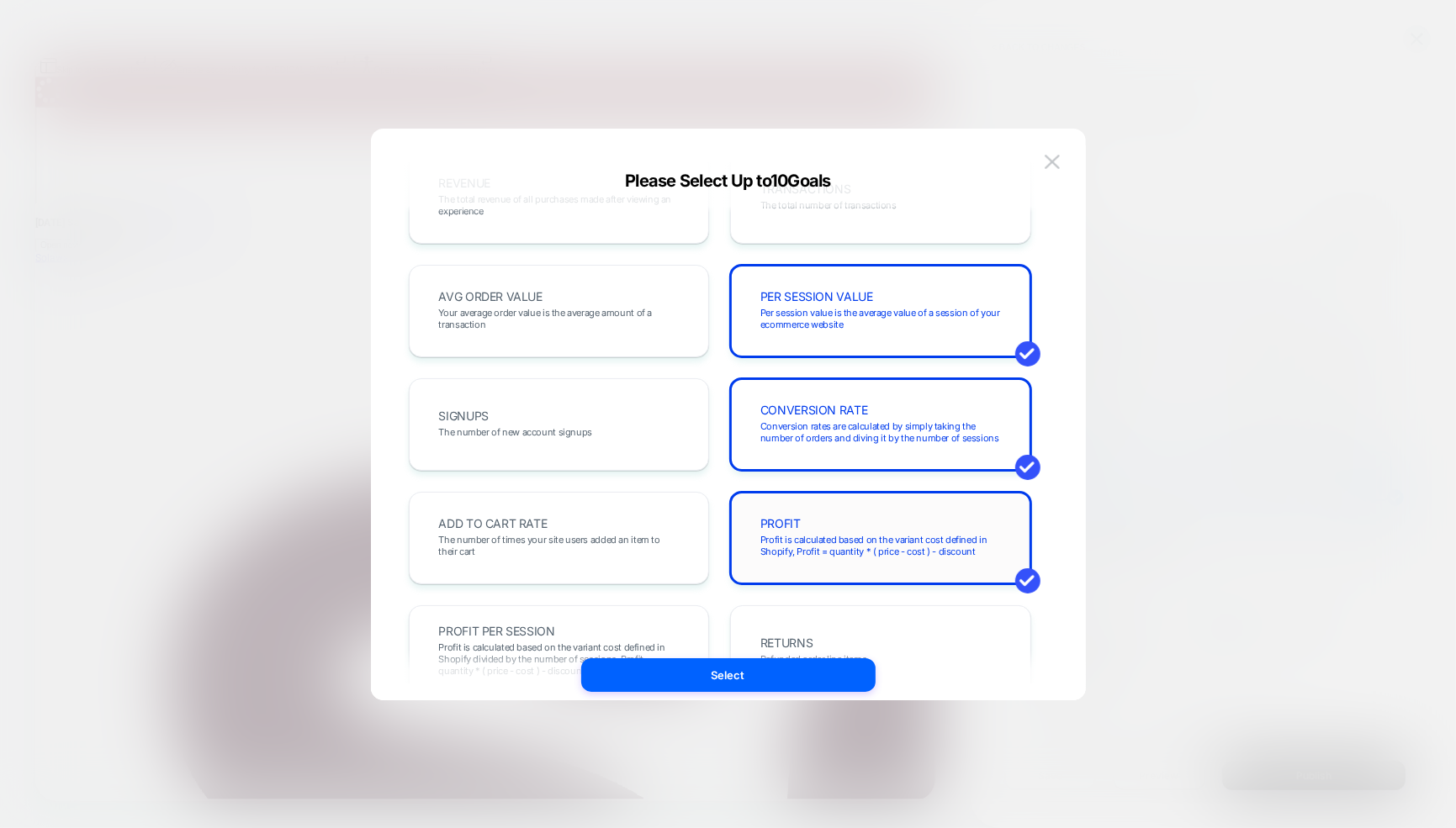
click at [819, 534] on span "Profit is calculated based on the variant cost defined in Shopify, Profit = qua…" at bounding box center [881, 545] width 241 height 24
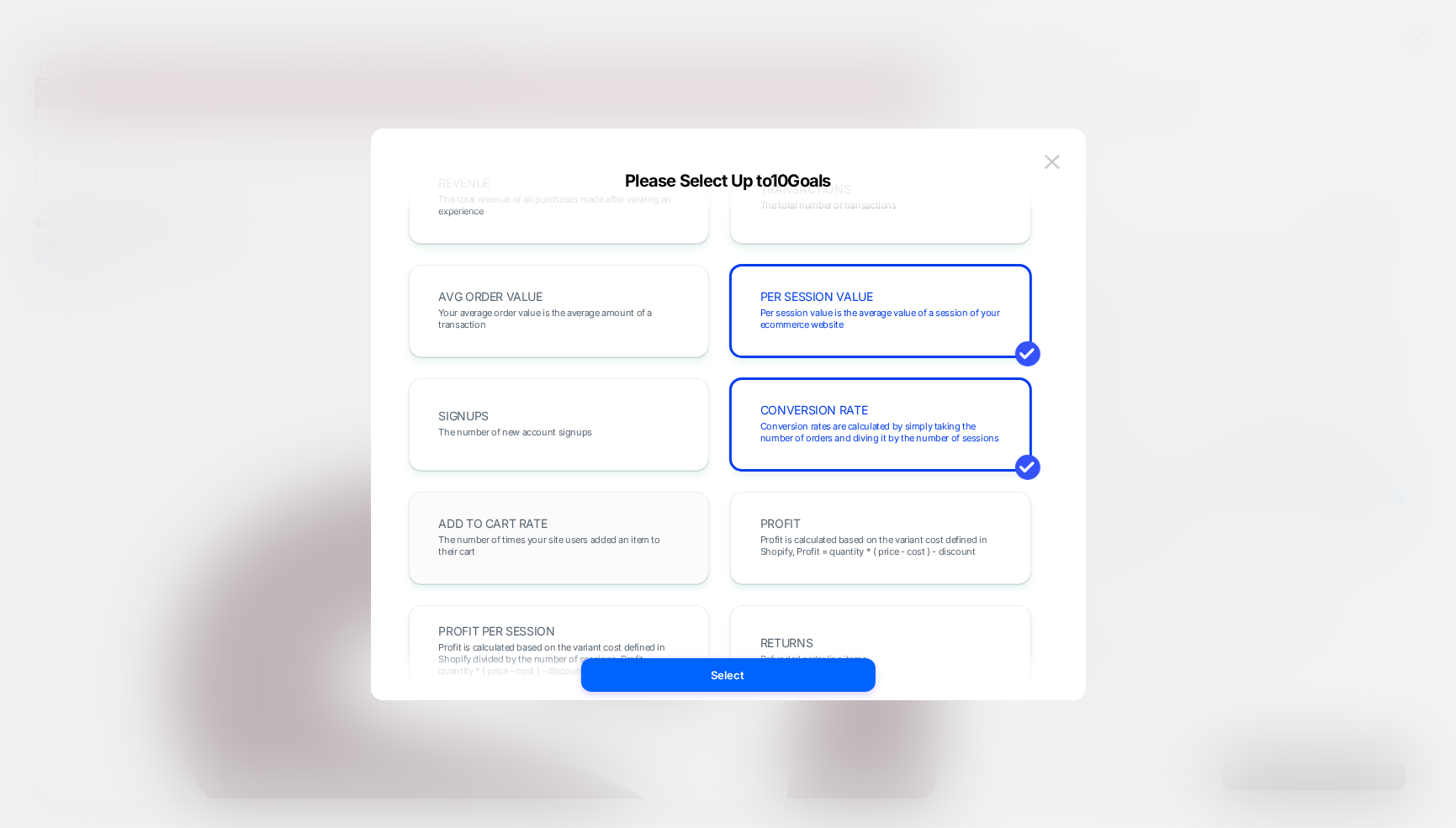
click at [525, 515] on div "ADD TO CART RATE The number of times your site users added an item to their cart" at bounding box center [559, 537] width 266 height 57
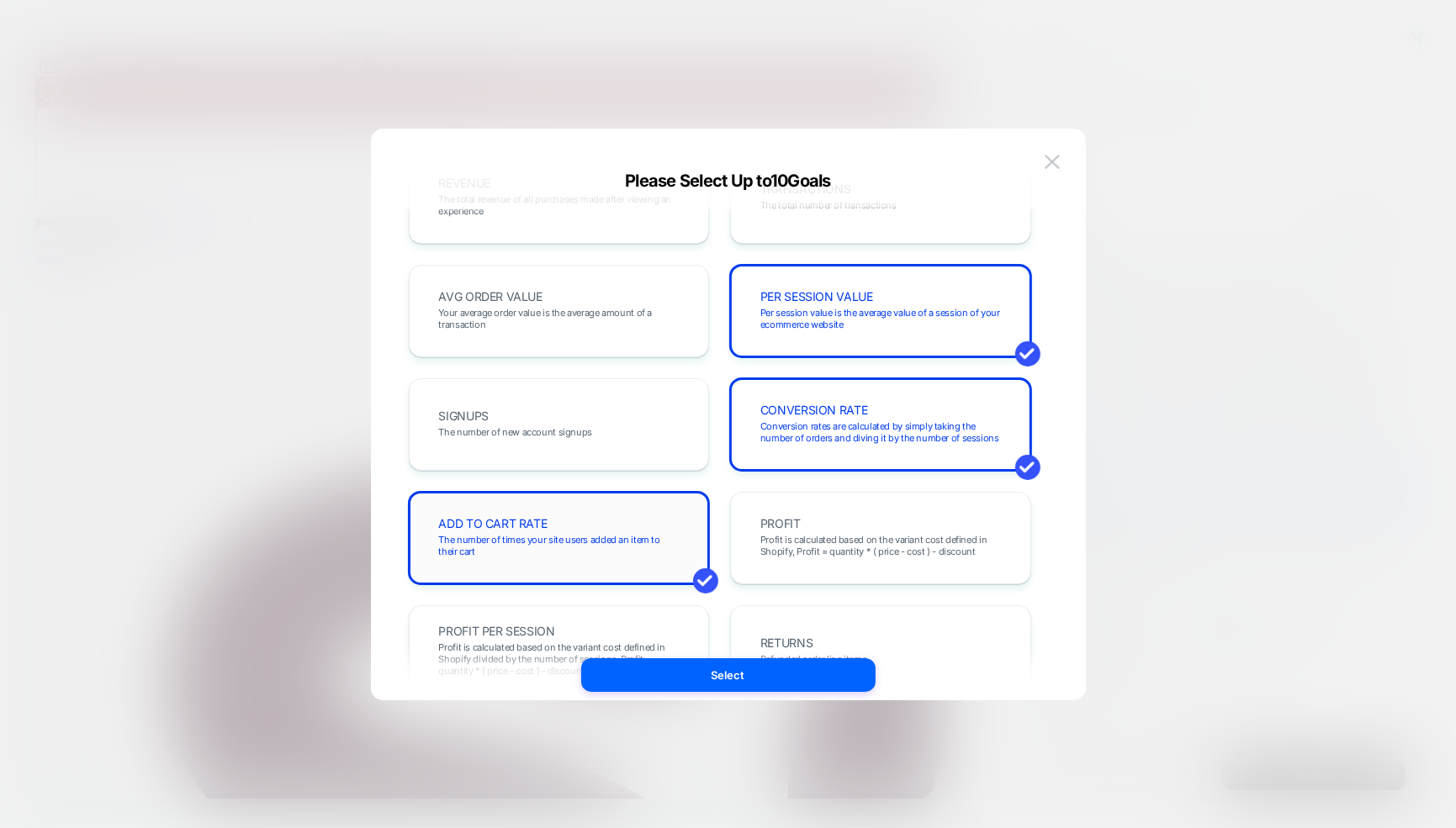
scroll to position [0, 0]
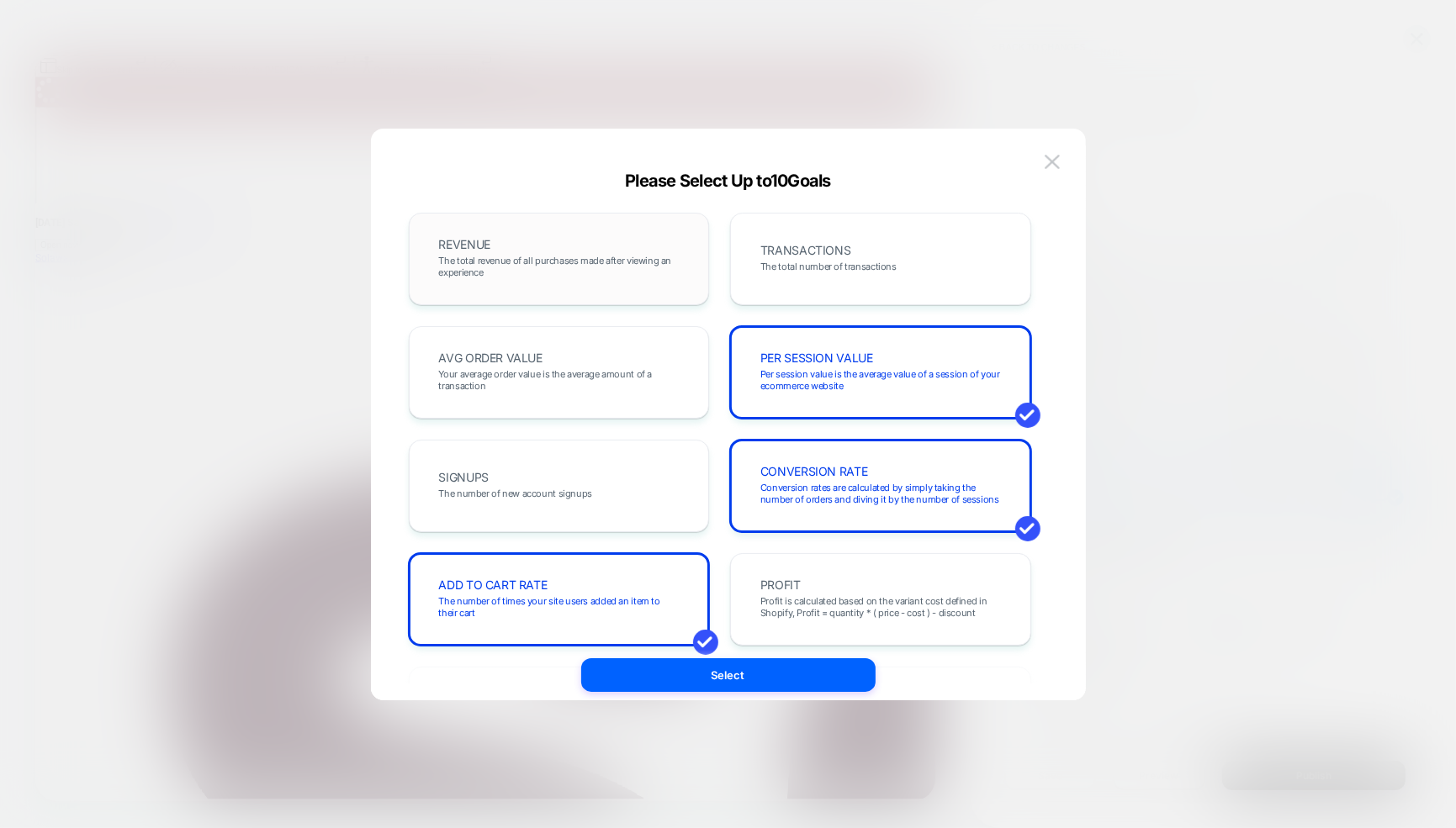
click at [539, 271] on span "The total revenue of all purchases made after viewing an experience" at bounding box center [559, 266] width 241 height 24
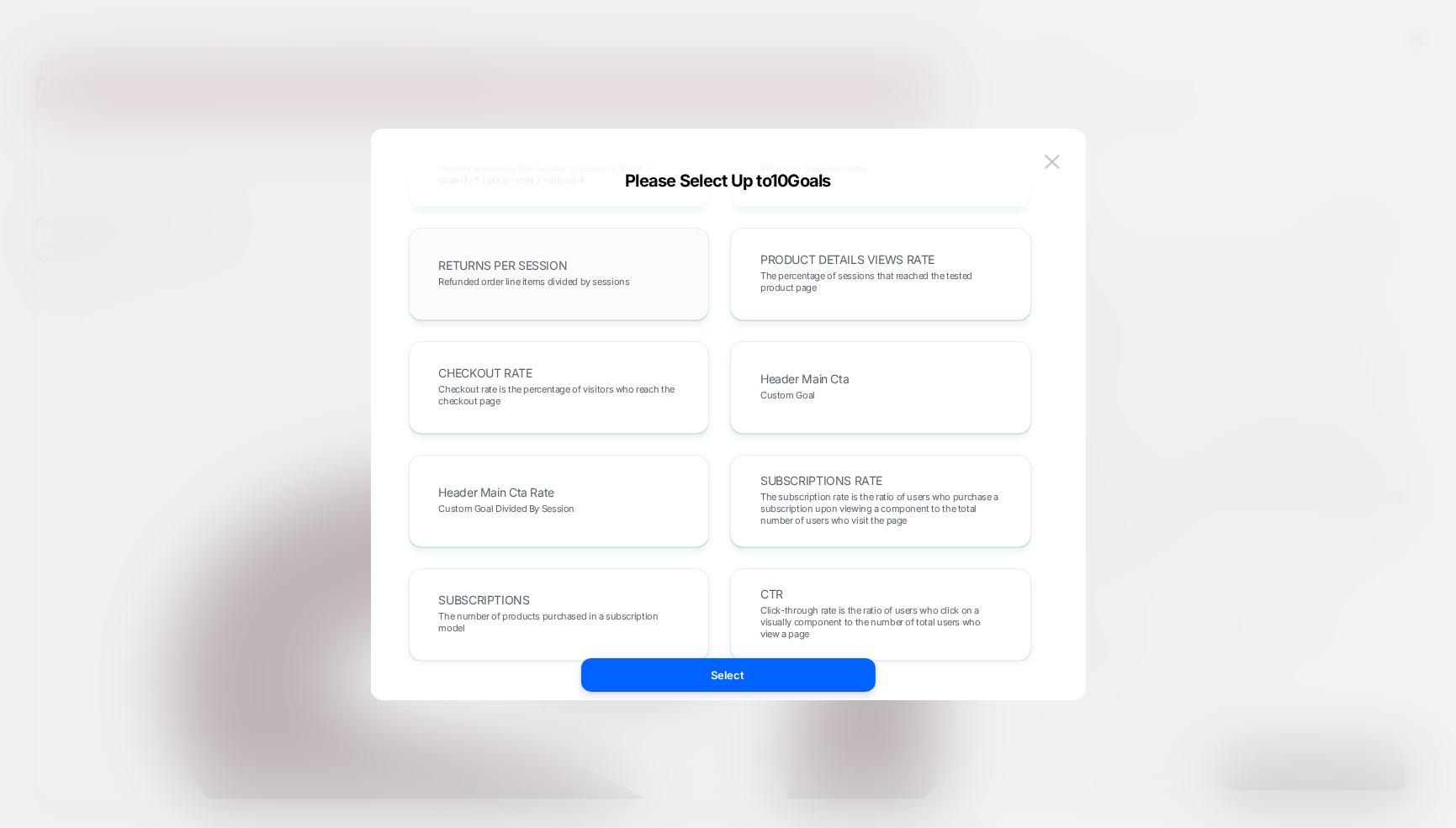
scroll to position [561, 0]
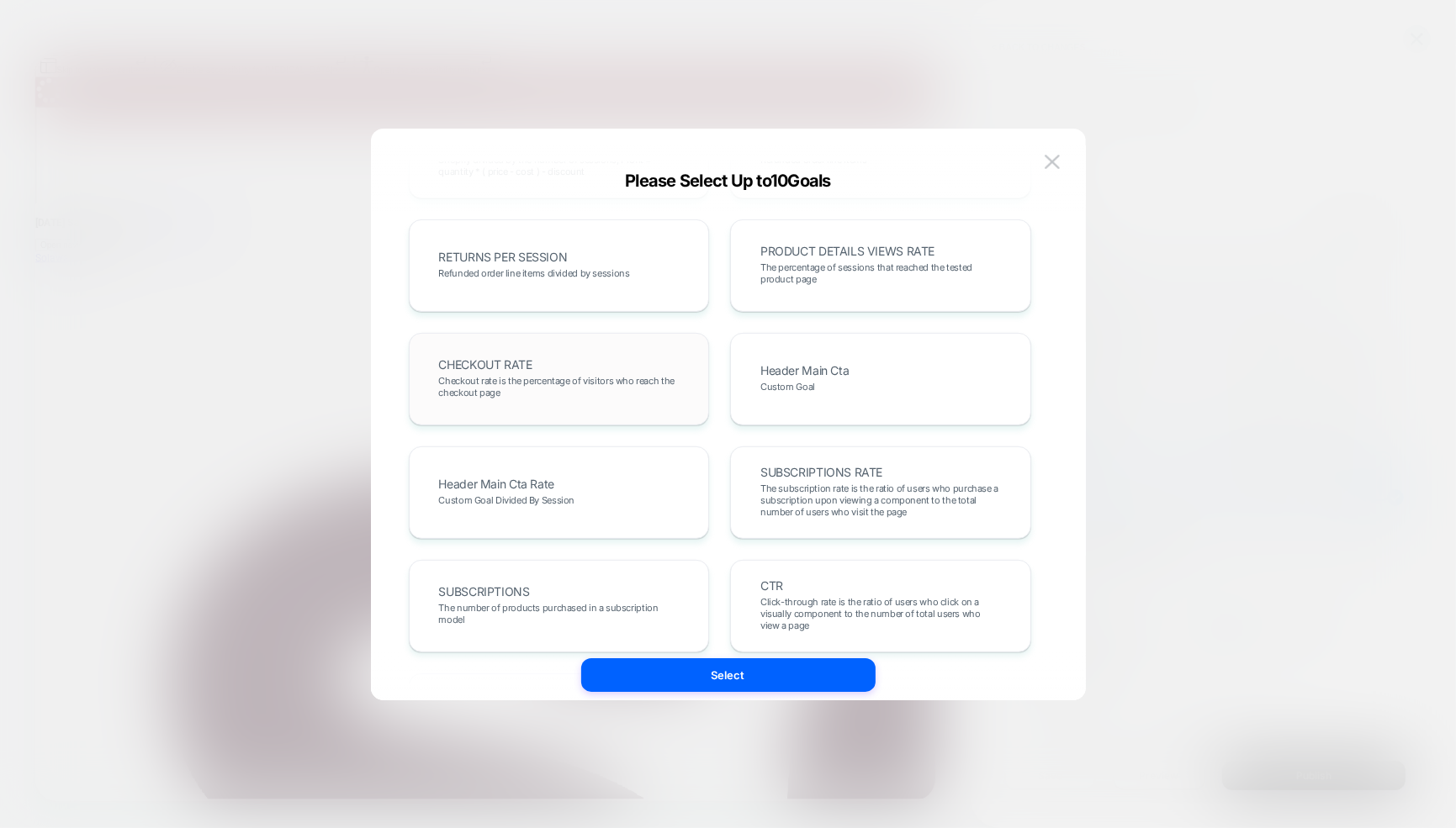
click at [562, 397] on span "Checkout rate is the percentage of visitors who reach the checkout page" at bounding box center [559, 386] width 241 height 24
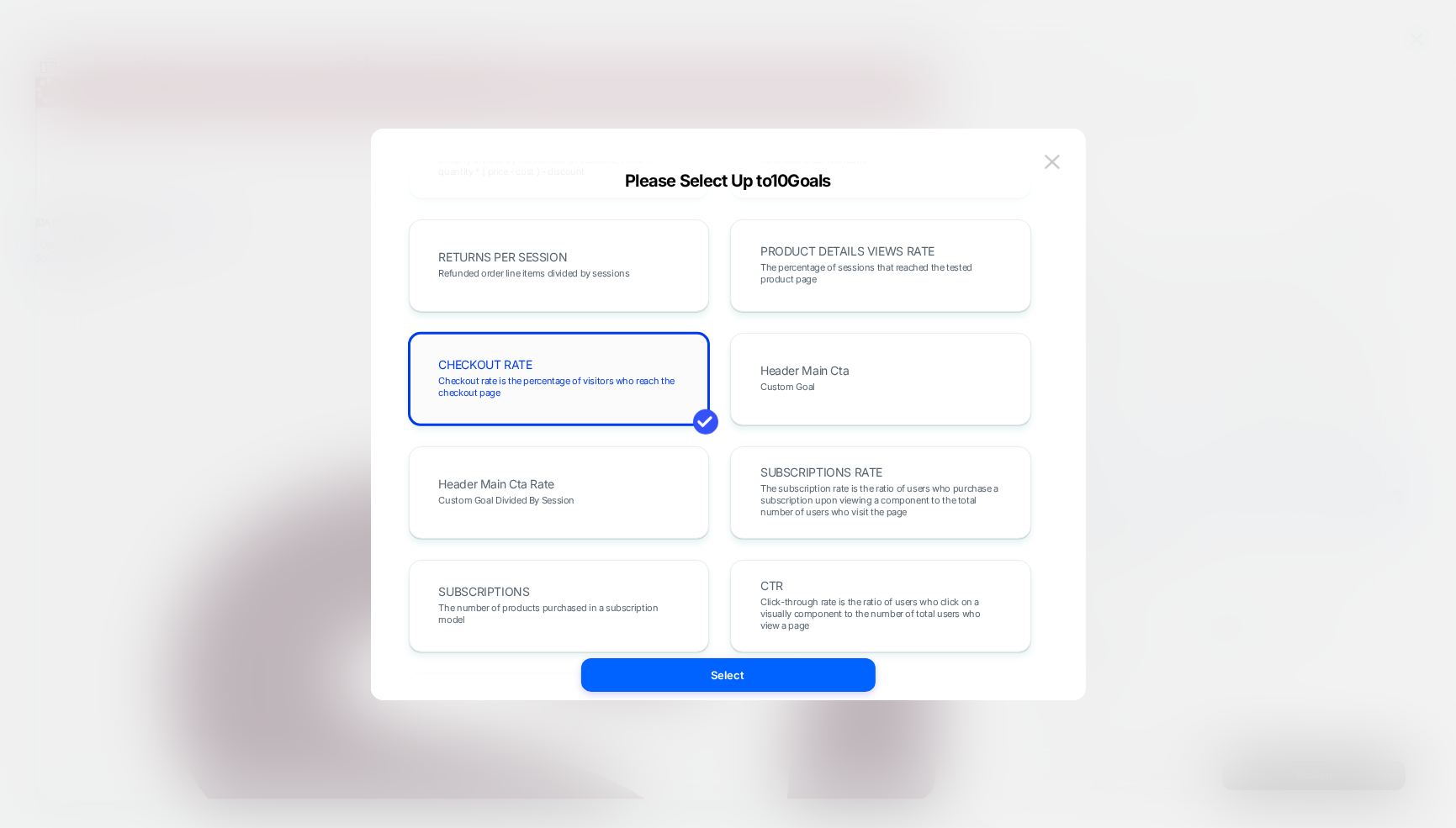
scroll to position [694, 0]
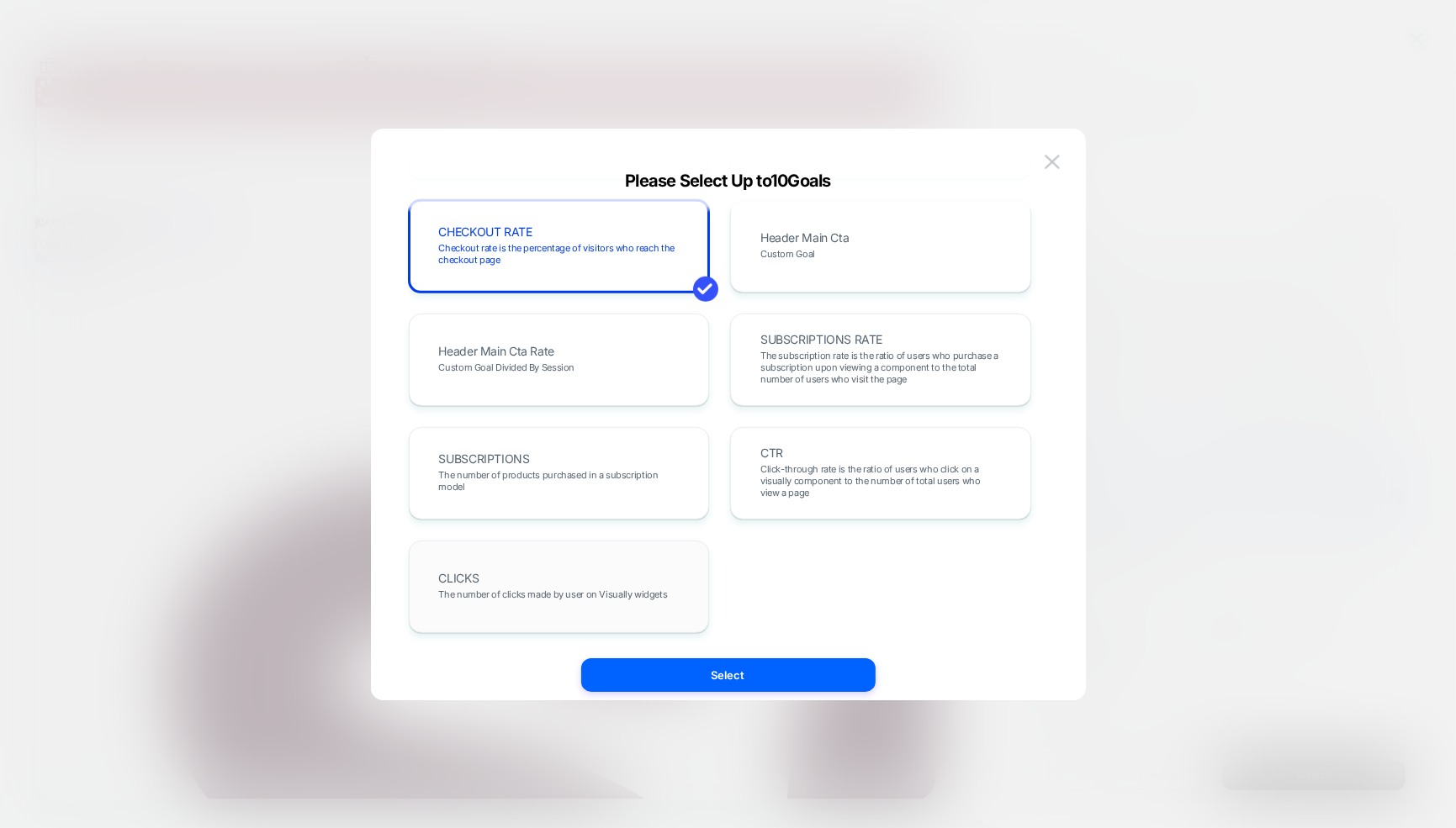
click at [594, 616] on div "CLICKS The number of clicks made by user on Visually widgets" at bounding box center [559, 587] width 301 height 92
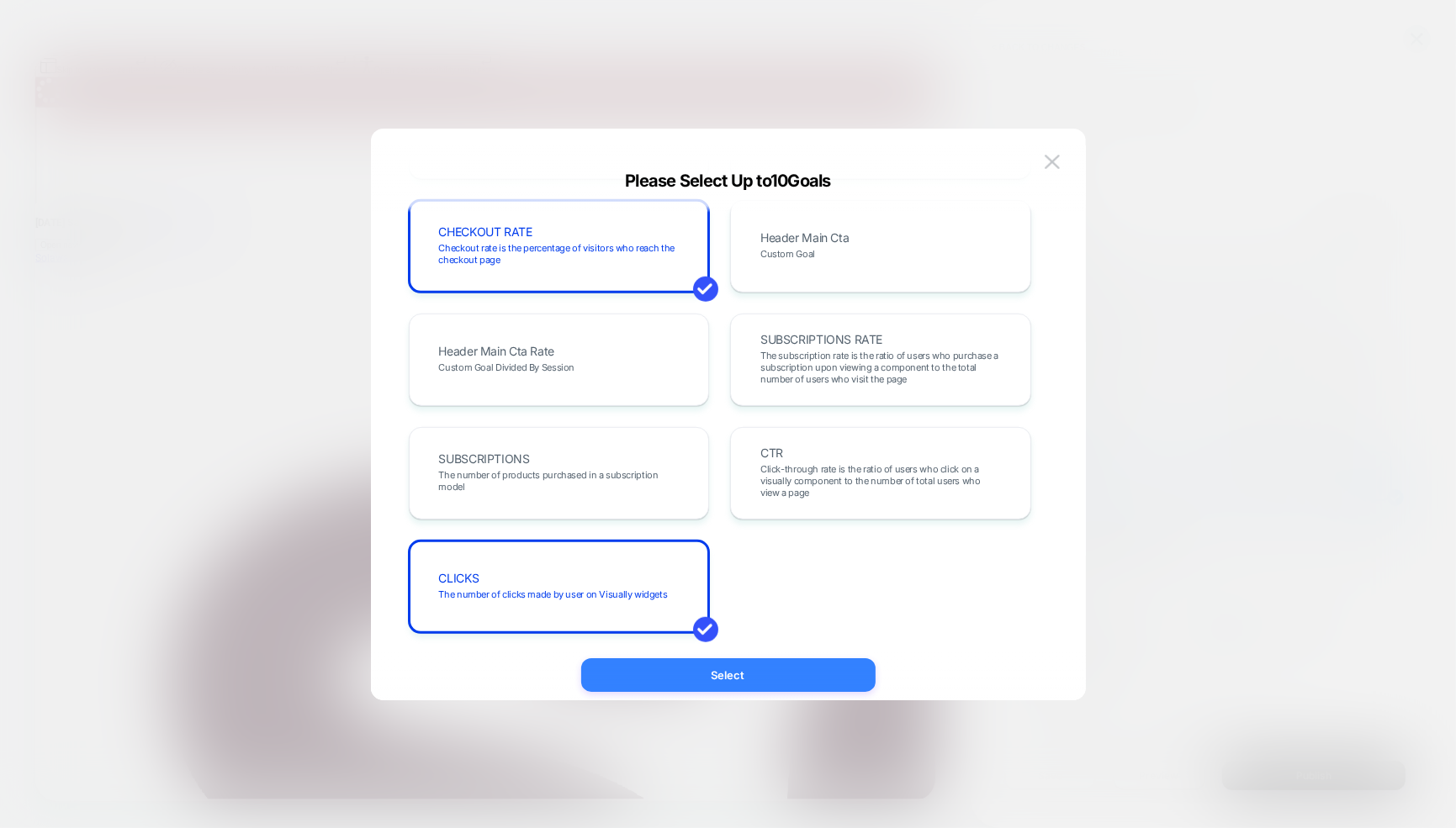
click at [706, 666] on button "Select" at bounding box center [728, 675] width 294 height 33
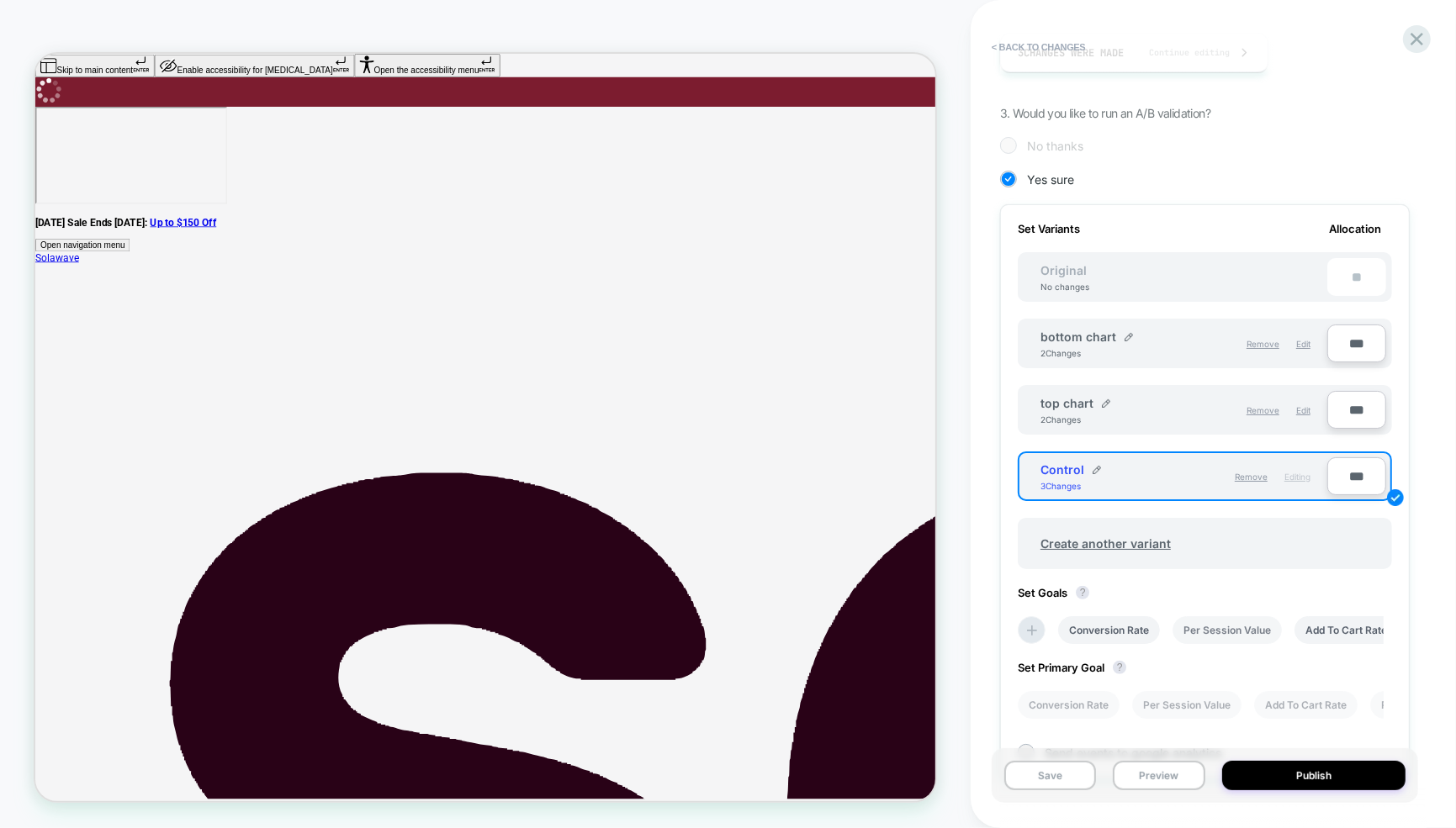
scroll to position [428, 0]
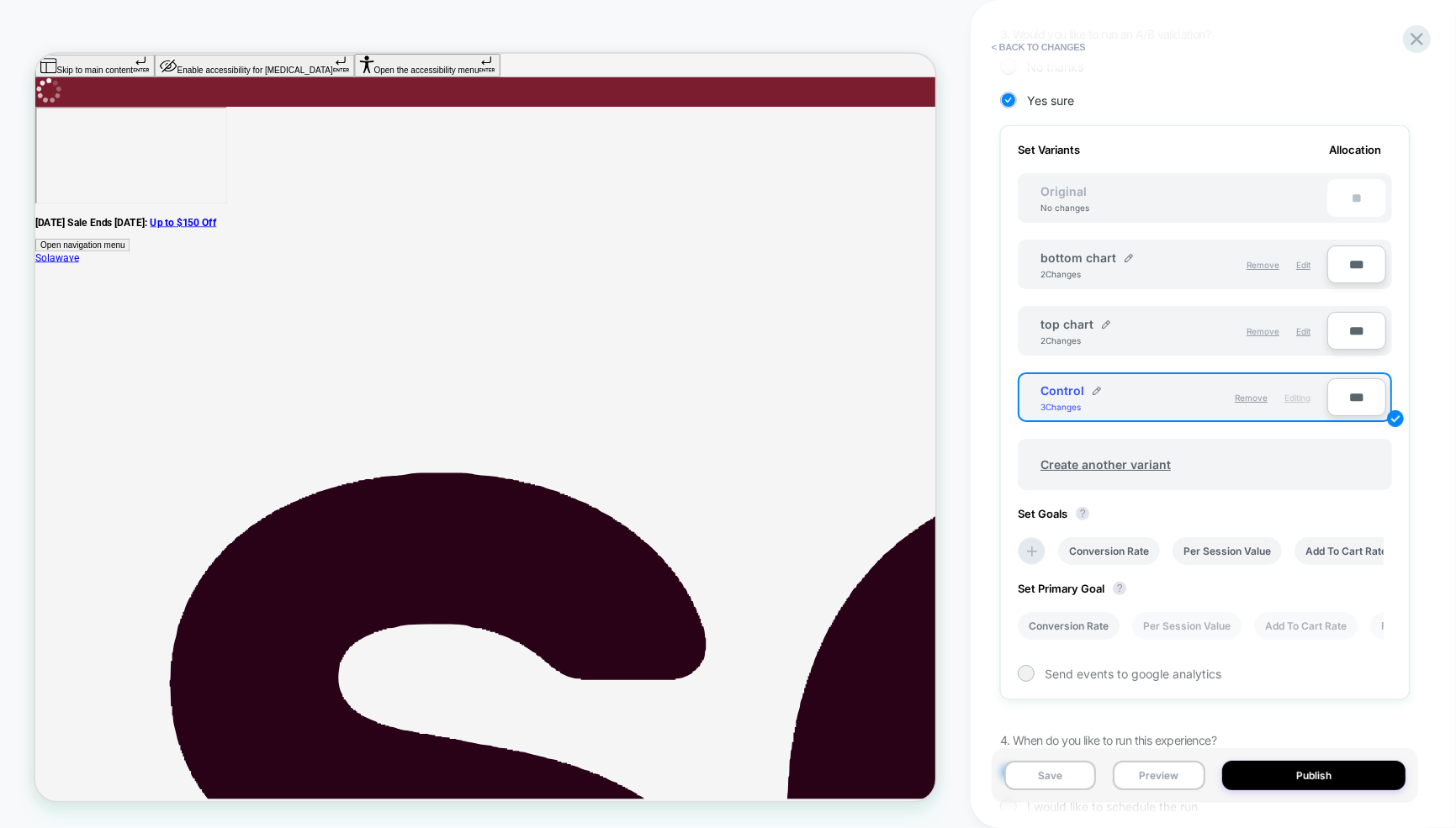
click at [1067, 625] on li "Conversion Rate" at bounding box center [1069, 626] width 102 height 28
click at [1088, 624] on li "Conversion Rate" at bounding box center [1069, 626] width 102 height 28
click at [1264, 625] on li "Add To Cart Rate" at bounding box center [1306, 626] width 104 height 28
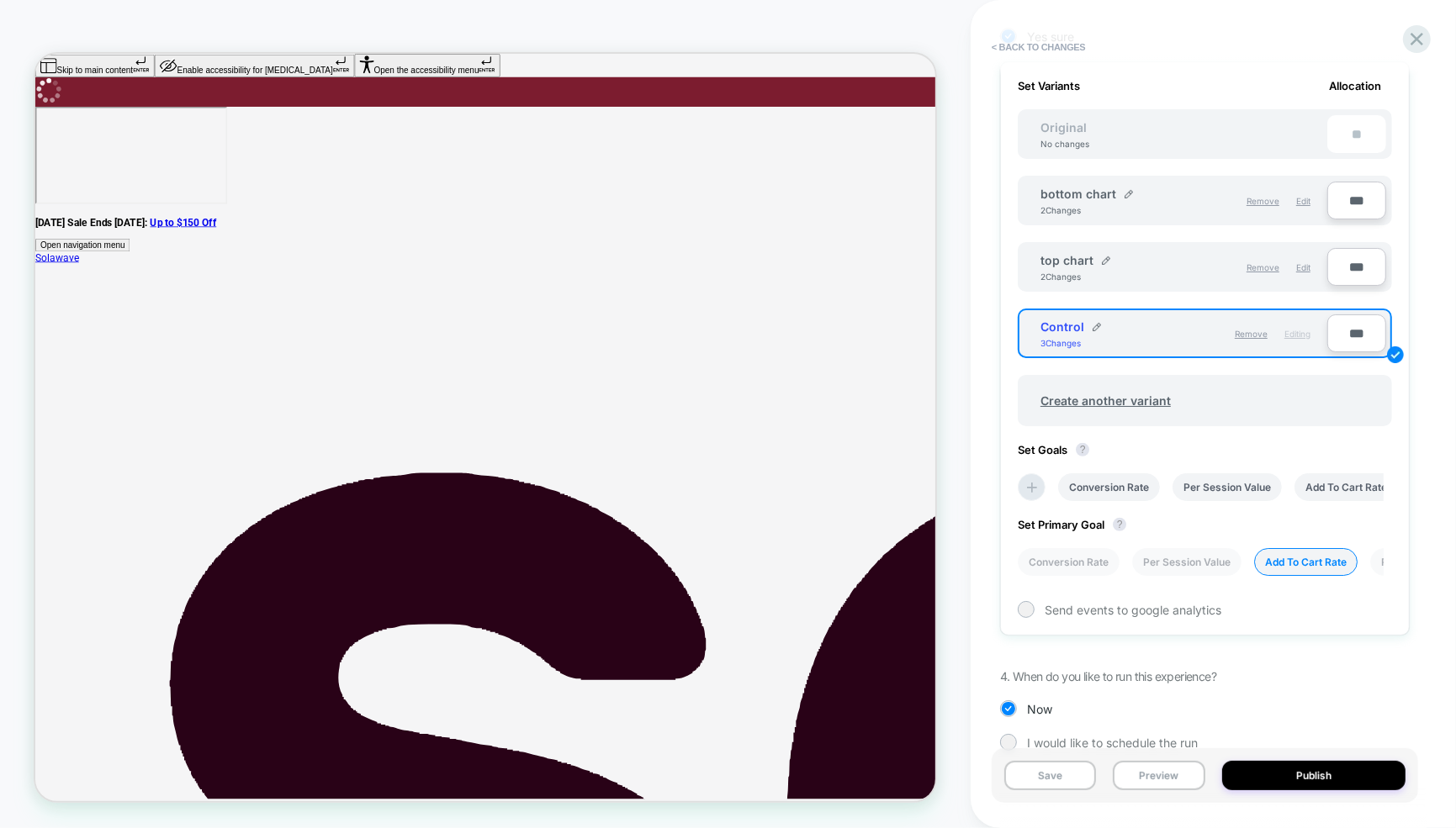
scroll to position [494, 0]
click at [1068, 558] on li "Conversion Rate" at bounding box center [1069, 561] width 102 height 28
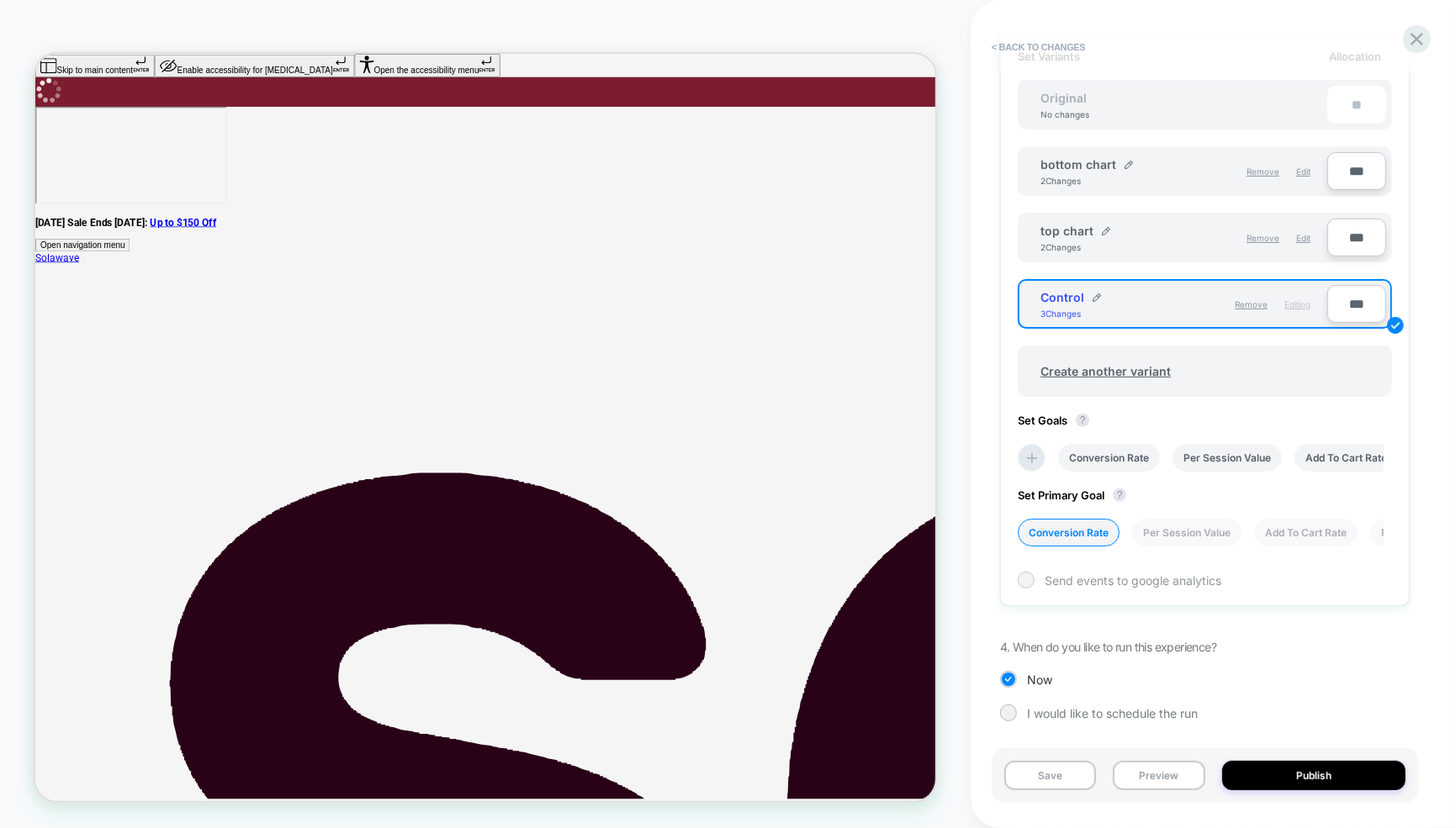
click at [1024, 582] on div at bounding box center [1026, 580] width 12 height 12
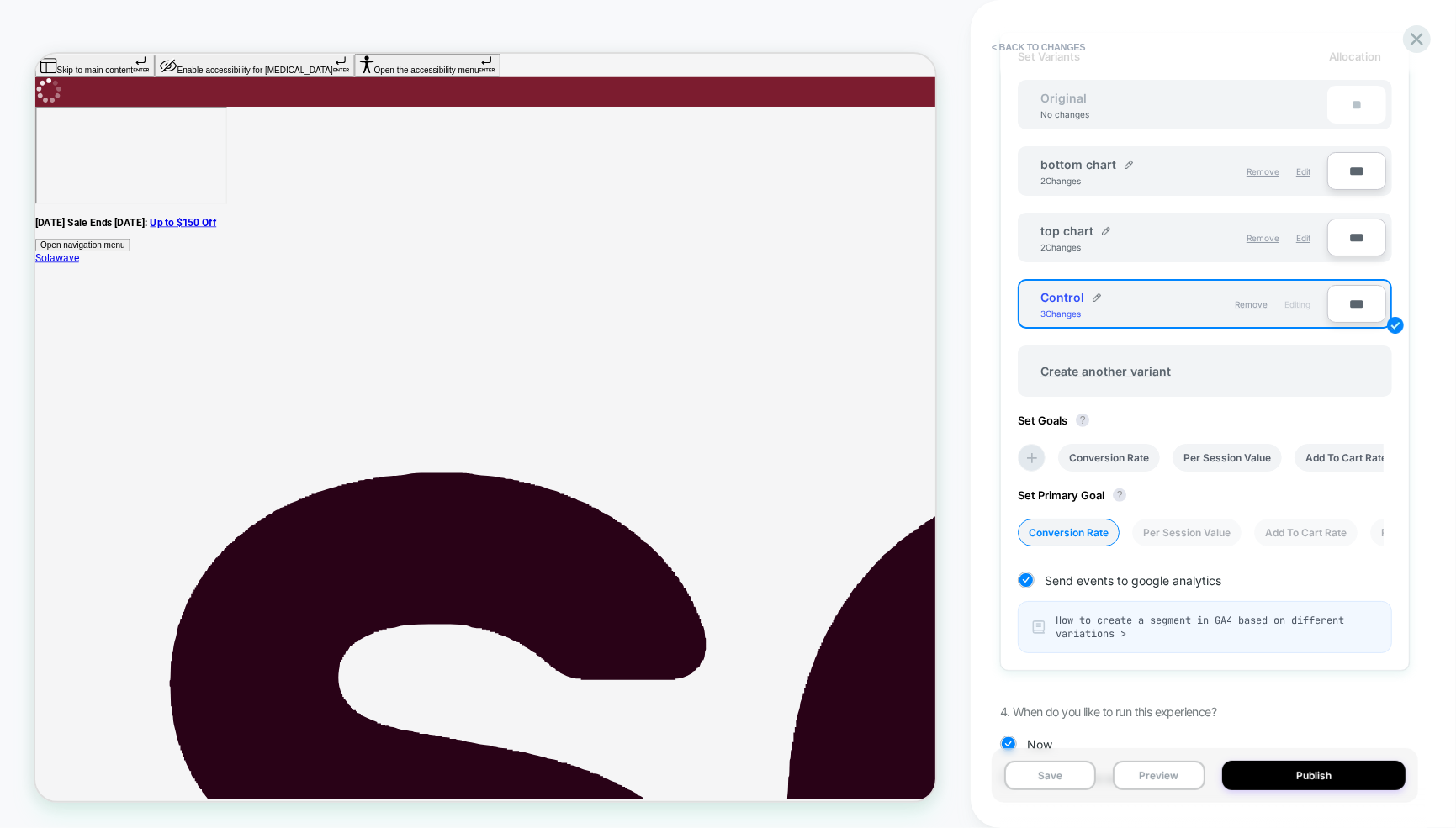
scroll to position [587, 0]
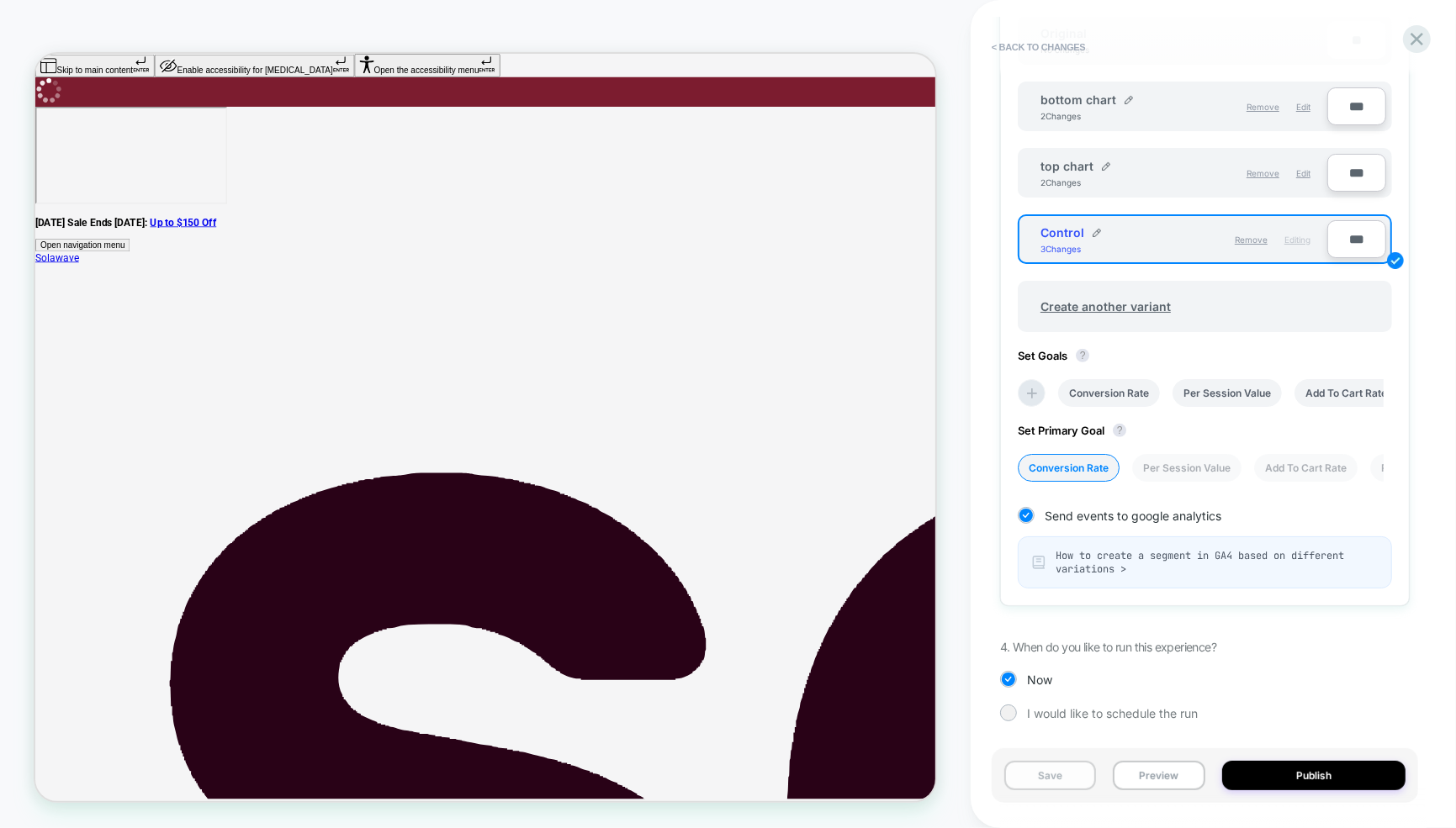
click at [1060, 780] on button "Save" at bounding box center [1050, 776] width 91 height 30
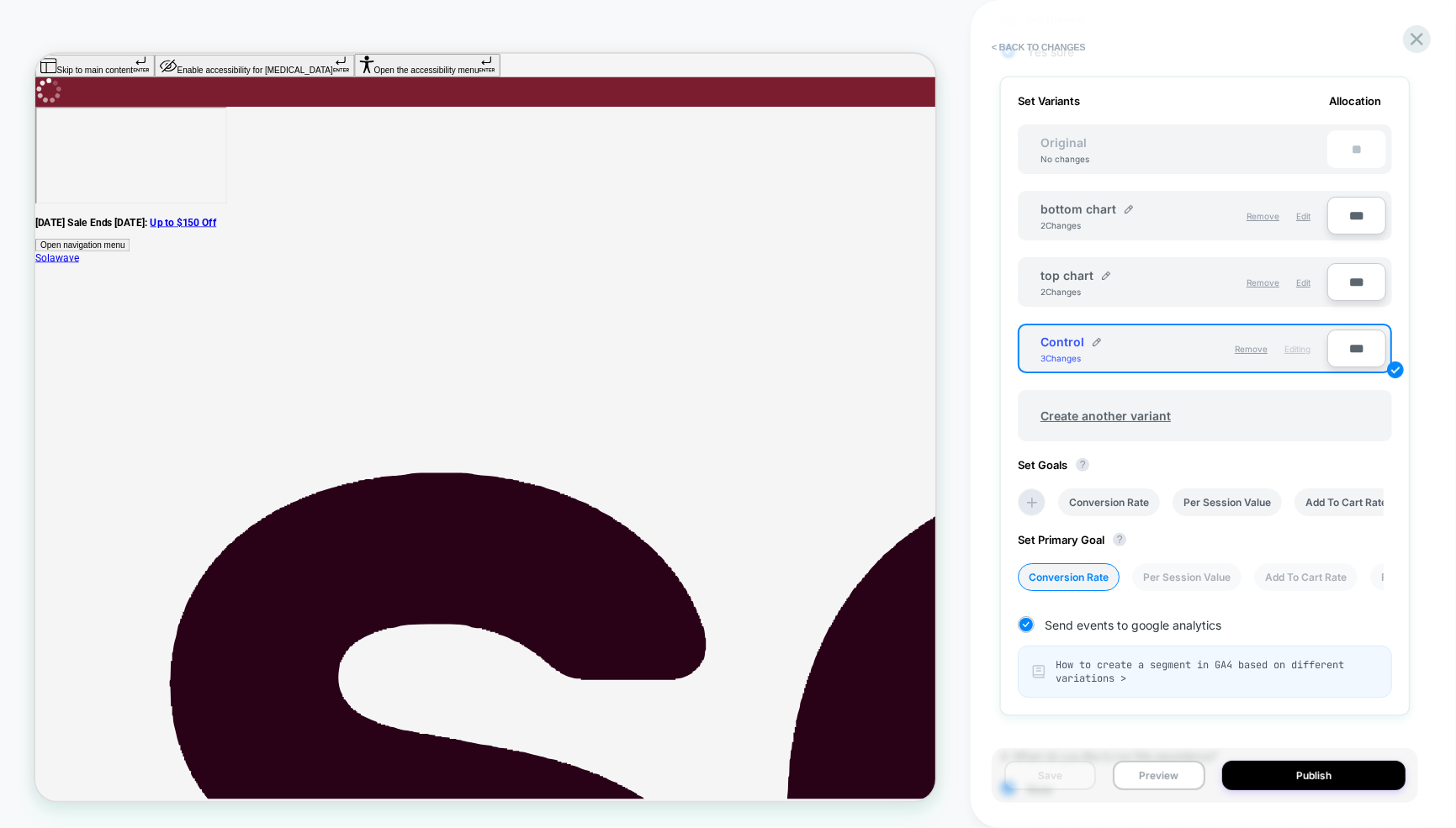
scroll to position [148, 0]
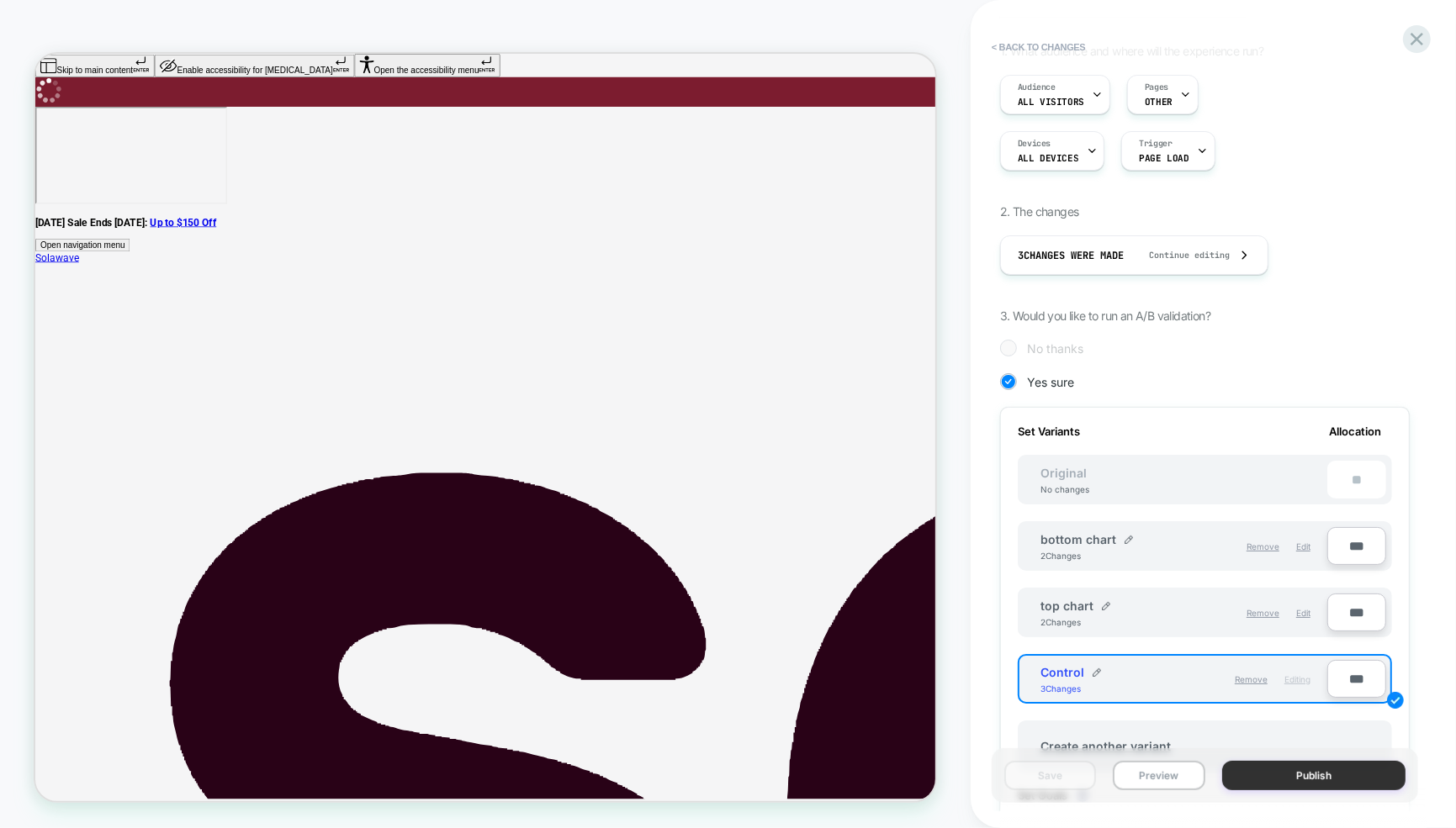
click at [1283, 768] on button "Publish" at bounding box center [1315, 776] width 184 height 30
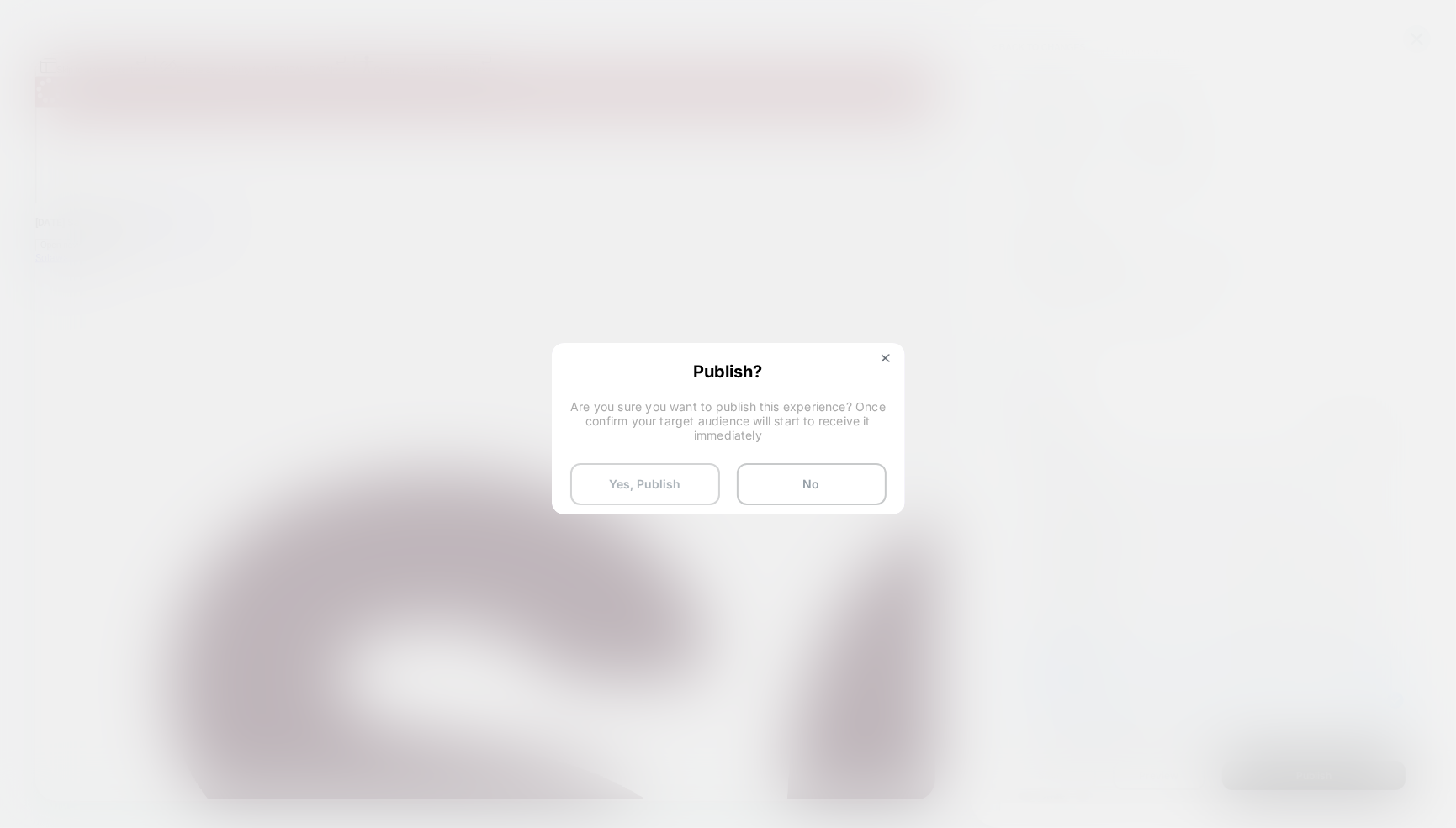
click at [656, 490] on button "Yes, Publish" at bounding box center [645, 485] width 149 height 42
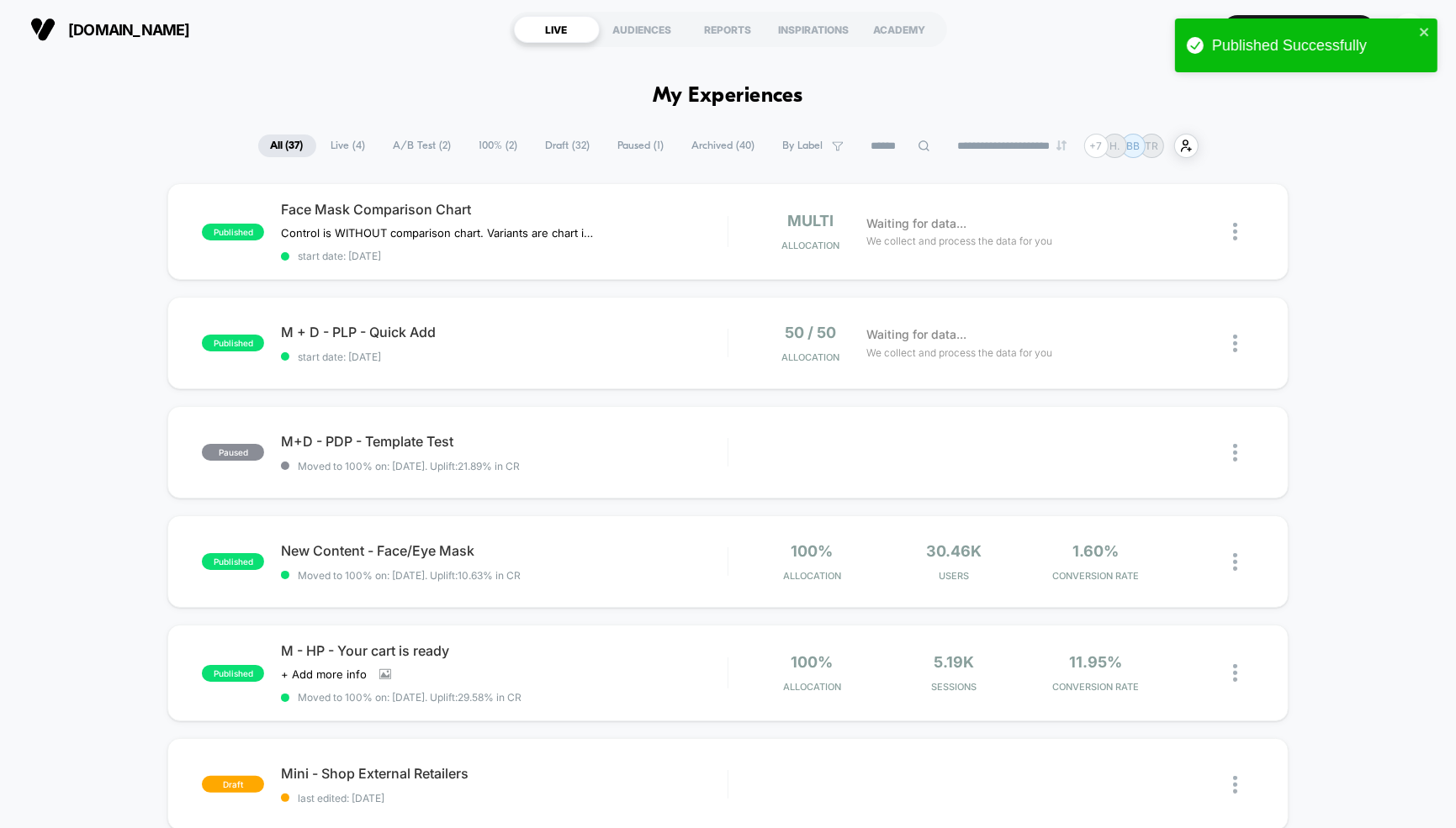
click at [1230, 237] on div at bounding box center [1226, 231] width 56 height 40
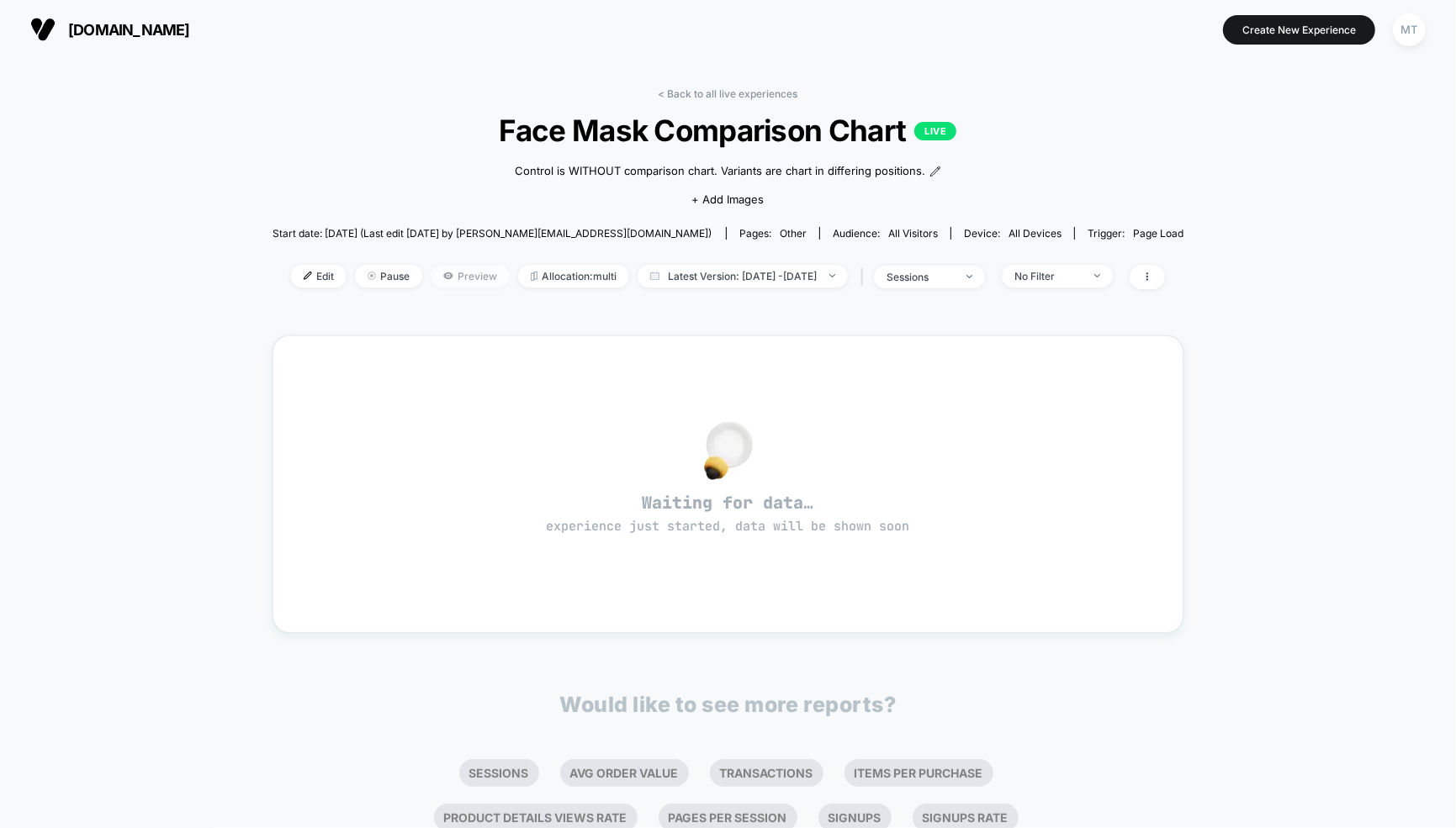
click at [433, 276] on span "Preview" at bounding box center [470, 277] width 79 height 23
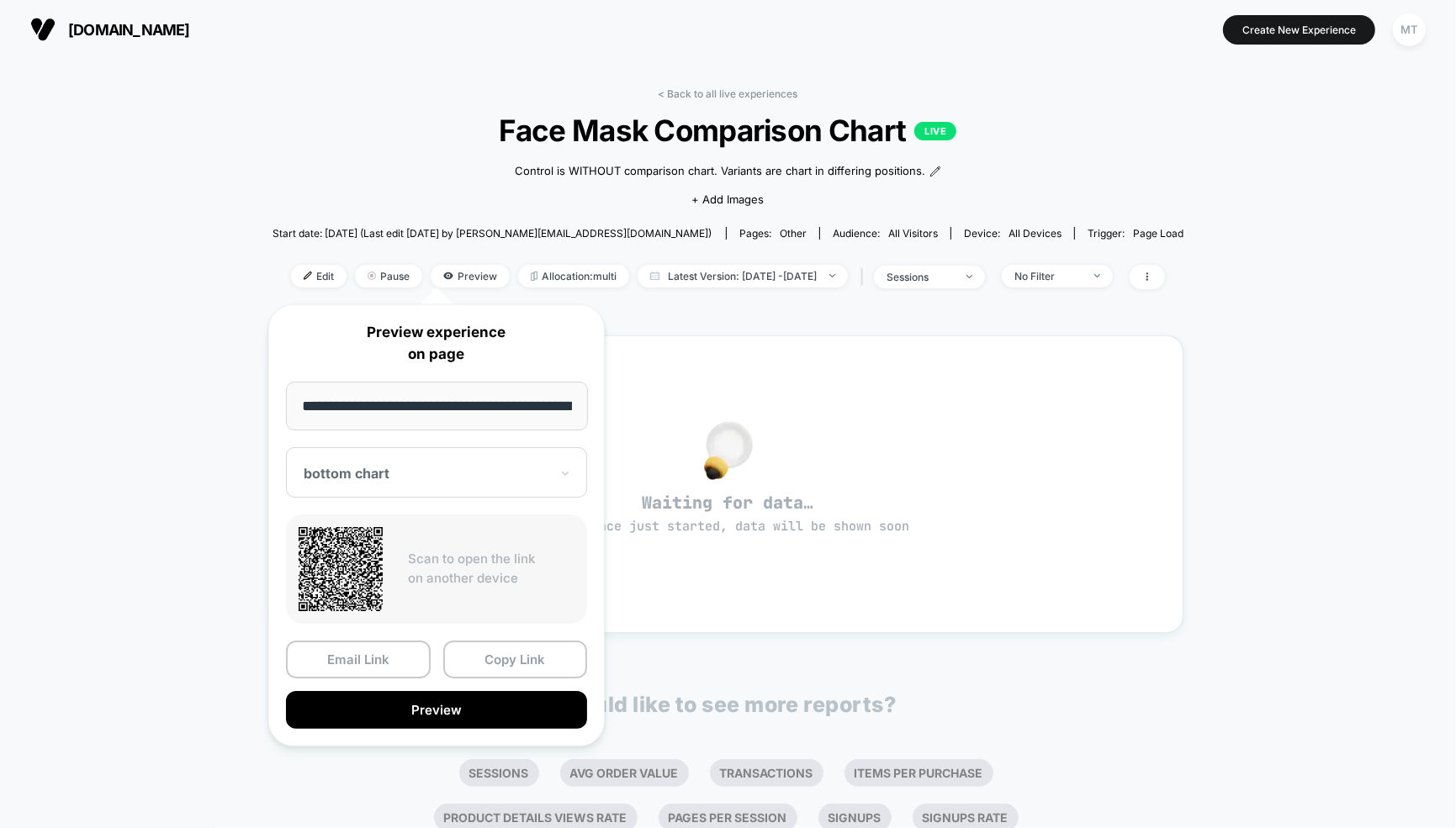
click at [443, 477] on div at bounding box center [427, 473] width 246 height 17
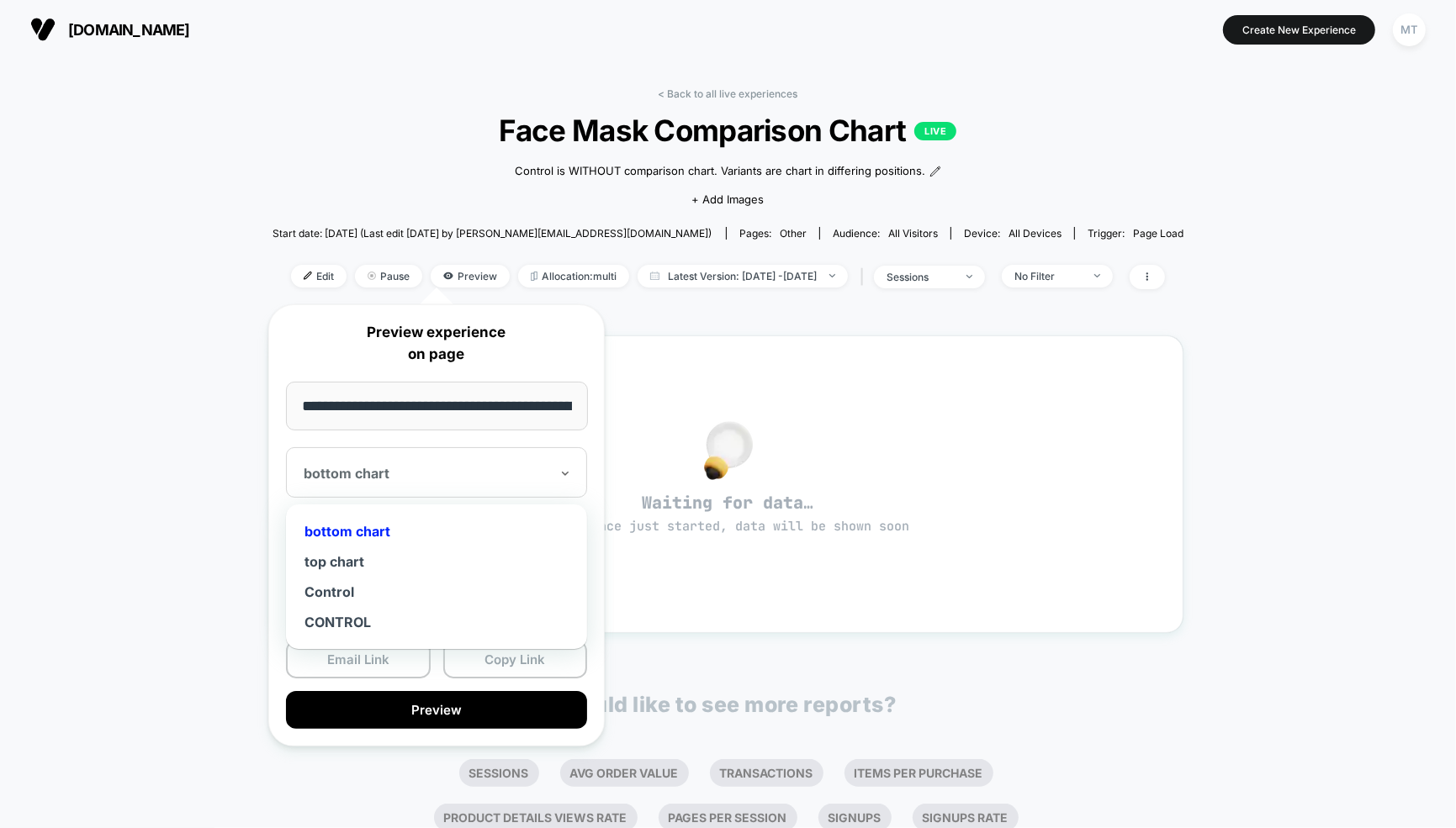
click at [350, 527] on div "bottom chart" at bounding box center [436, 531] width 285 height 30
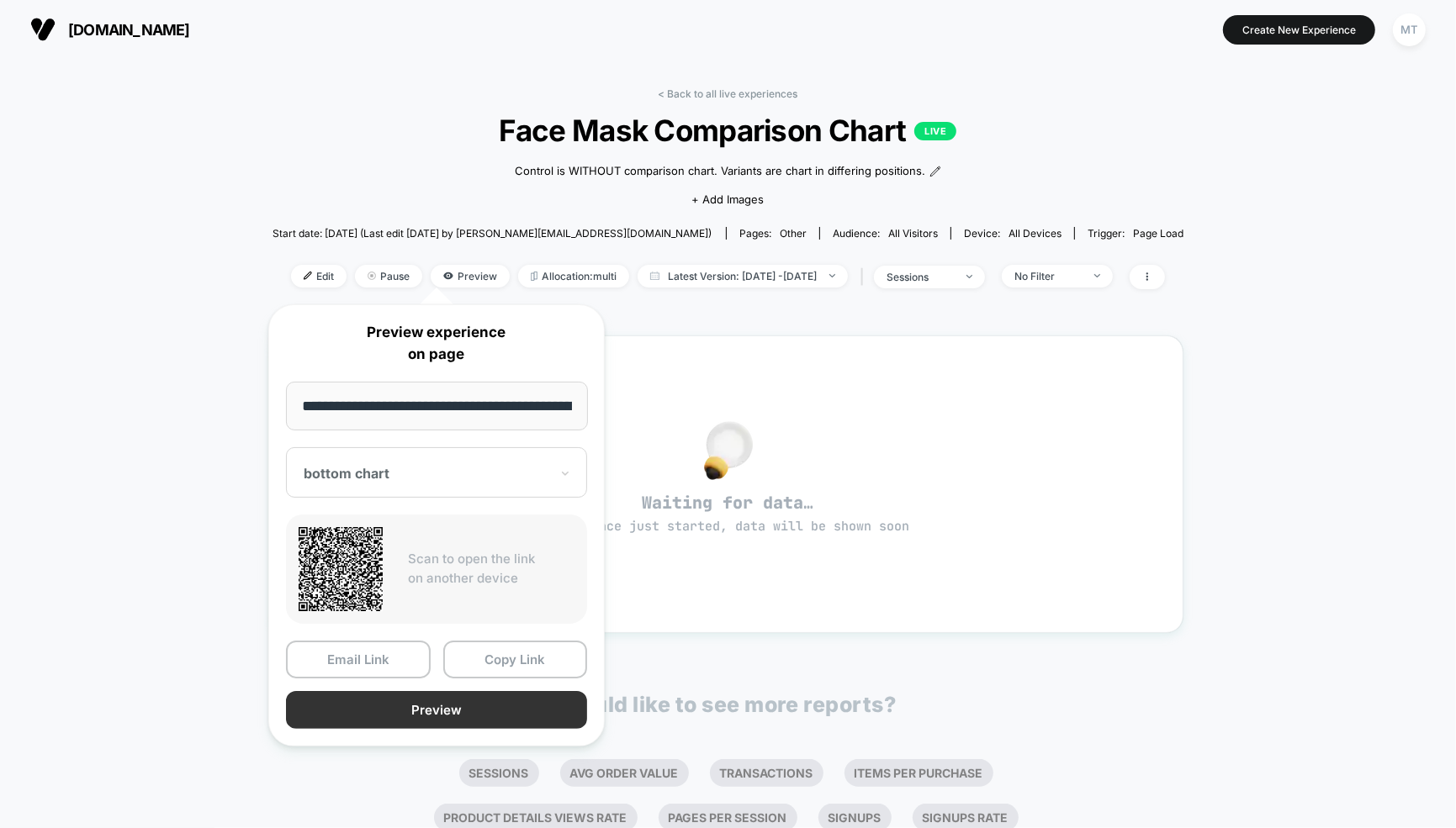
click at [397, 715] on button "Preview" at bounding box center [436, 709] width 301 height 38
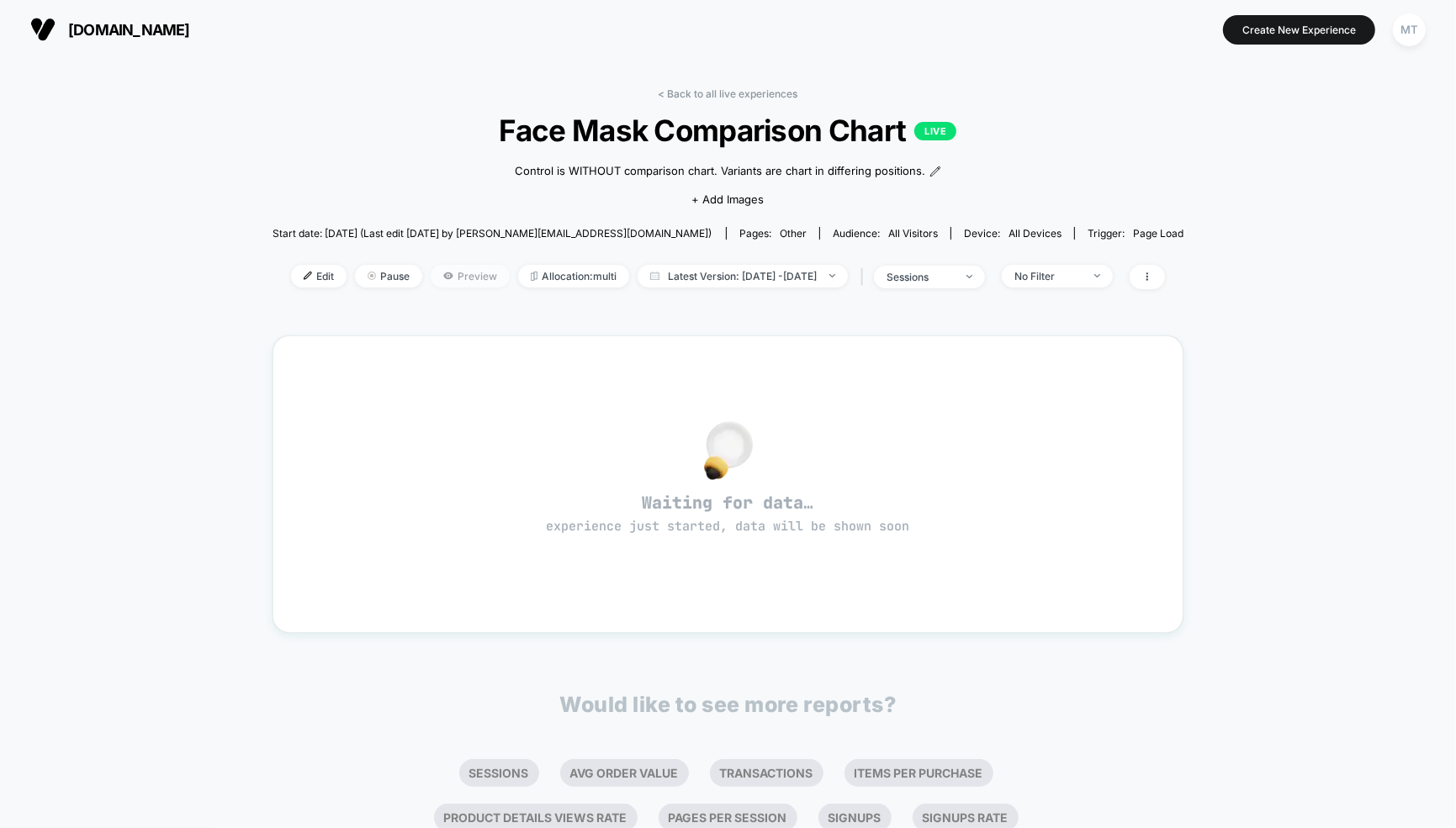
click at [438, 277] on span "Preview" at bounding box center [470, 277] width 79 height 23
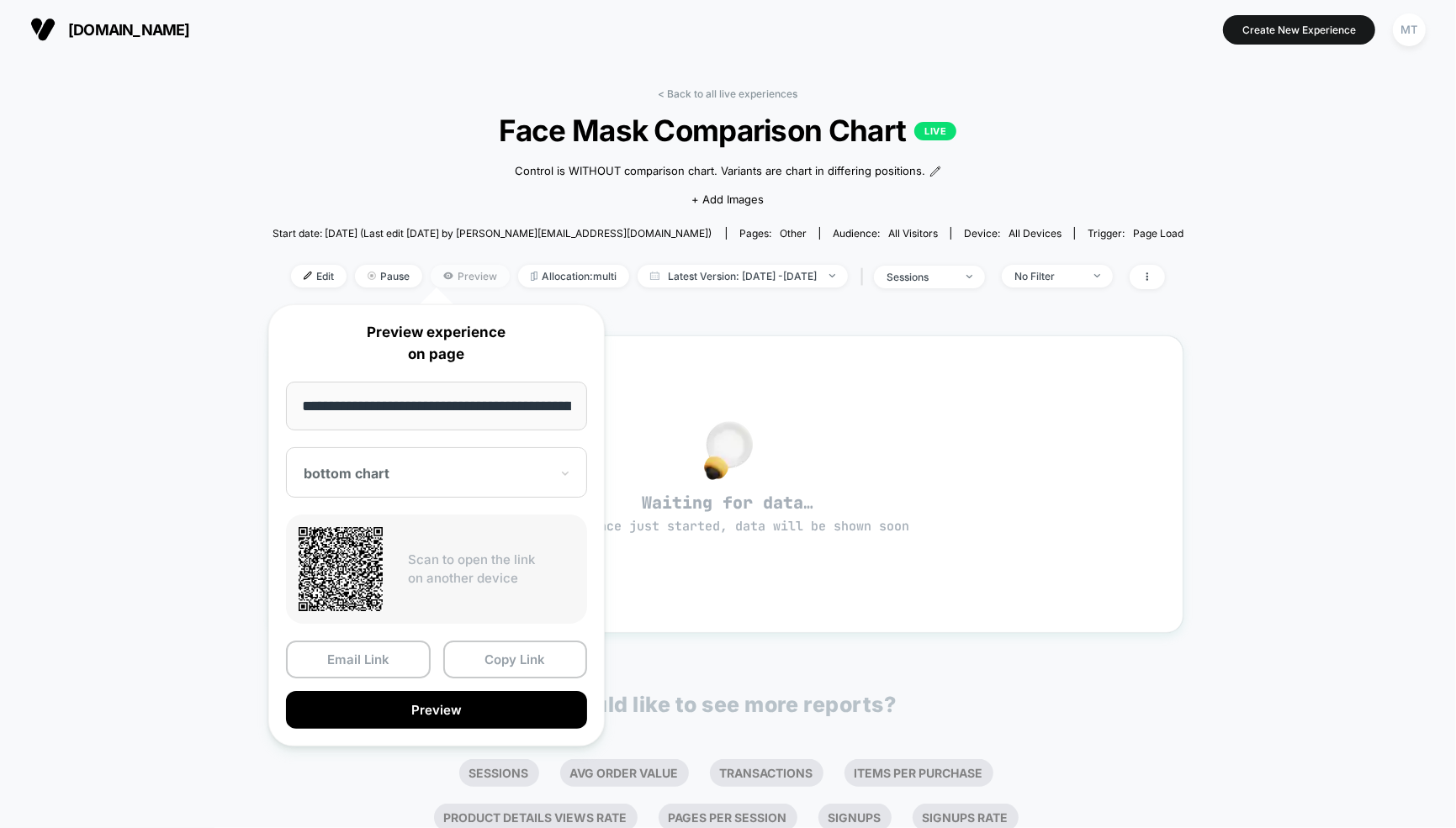
scroll to position [0, 387]
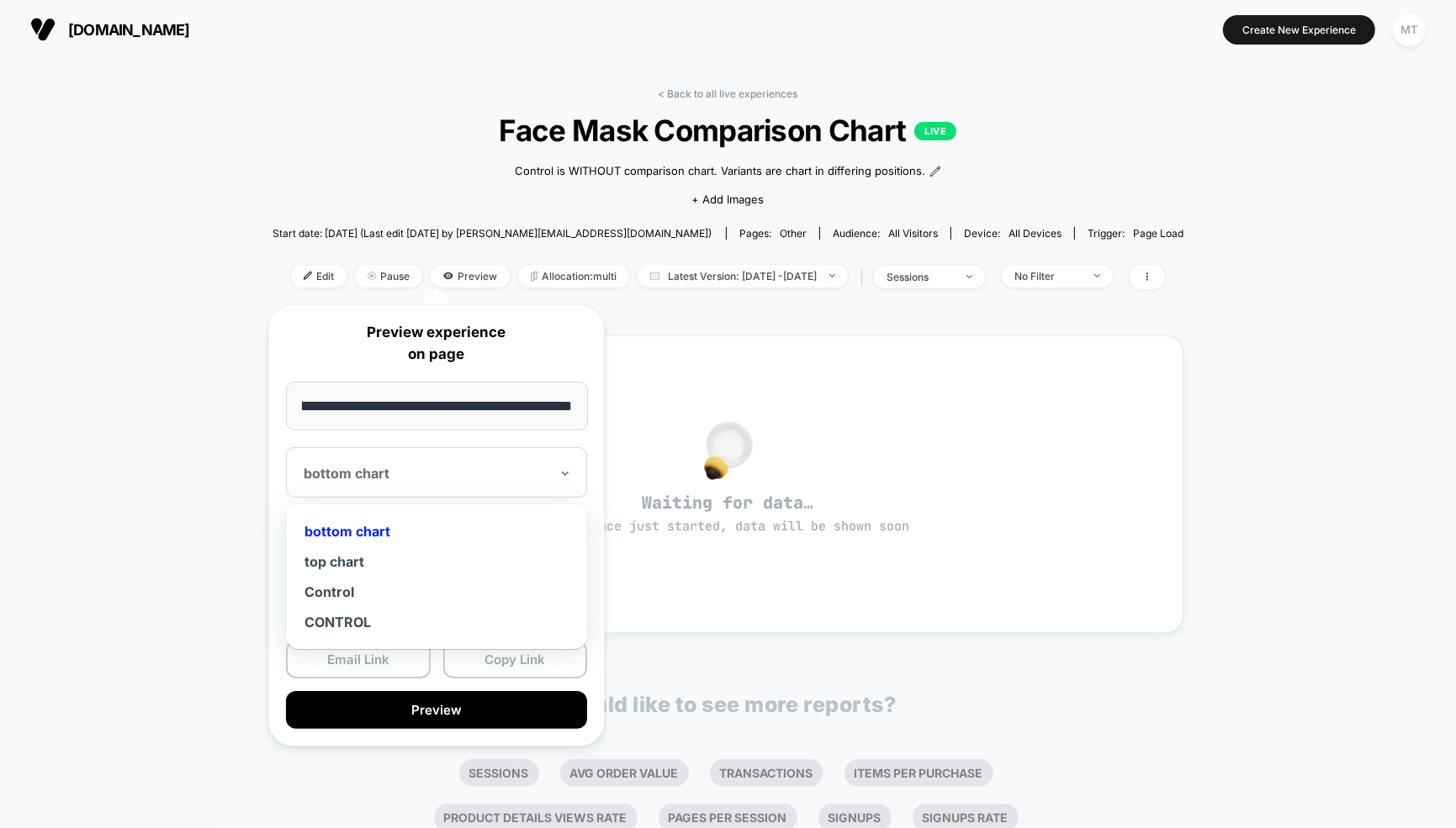
click at [378, 467] on div at bounding box center [427, 473] width 246 height 17
click at [343, 562] on div "top chart" at bounding box center [436, 562] width 285 height 30
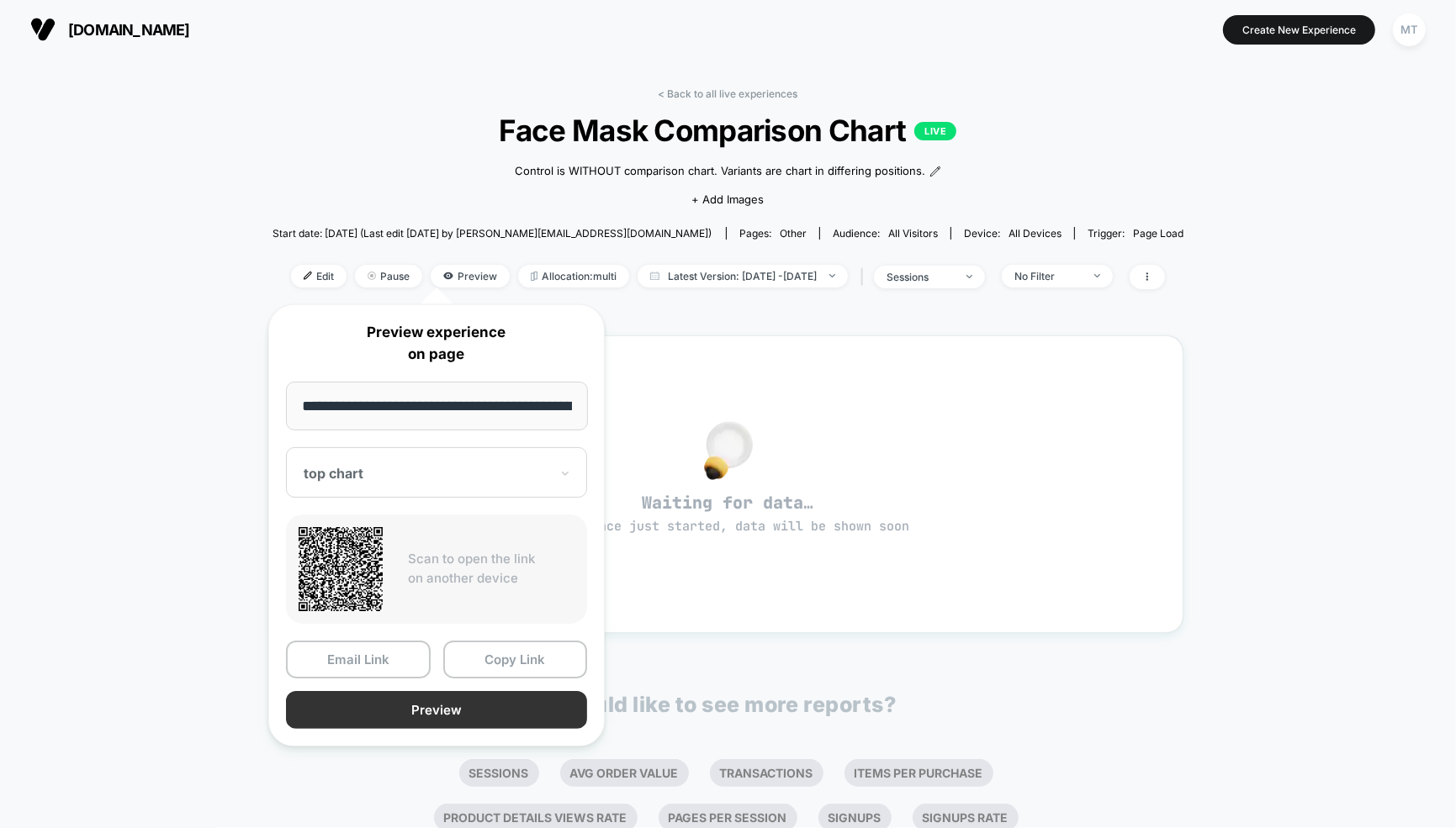
click at [437, 701] on button "Preview" at bounding box center [436, 709] width 301 height 38
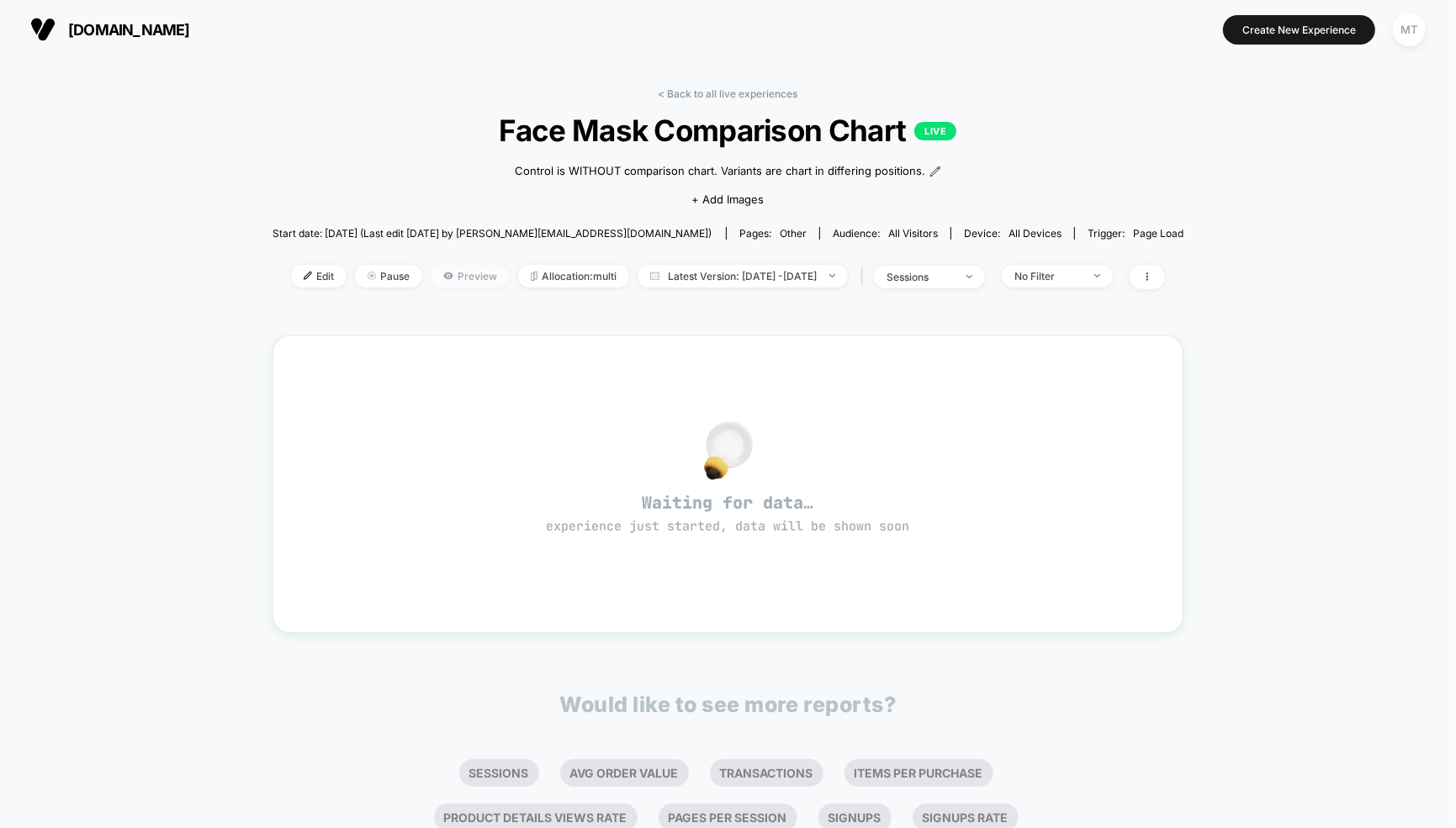
click at [430, 277] on span "Preview" at bounding box center [470, 277] width 79 height 23
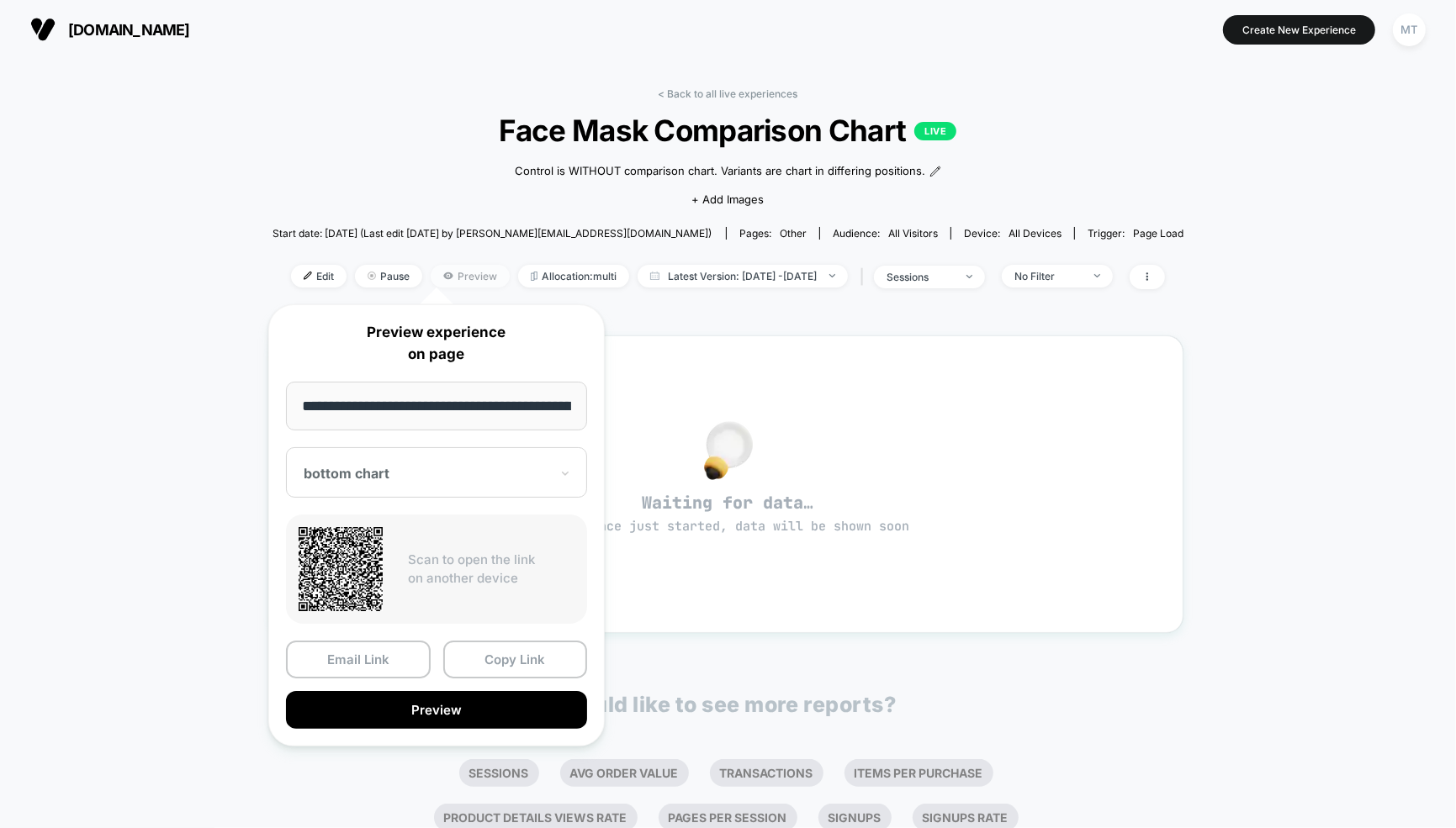
scroll to position [0, 387]
click at [406, 474] on div at bounding box center [427, 473] width 246 height 17
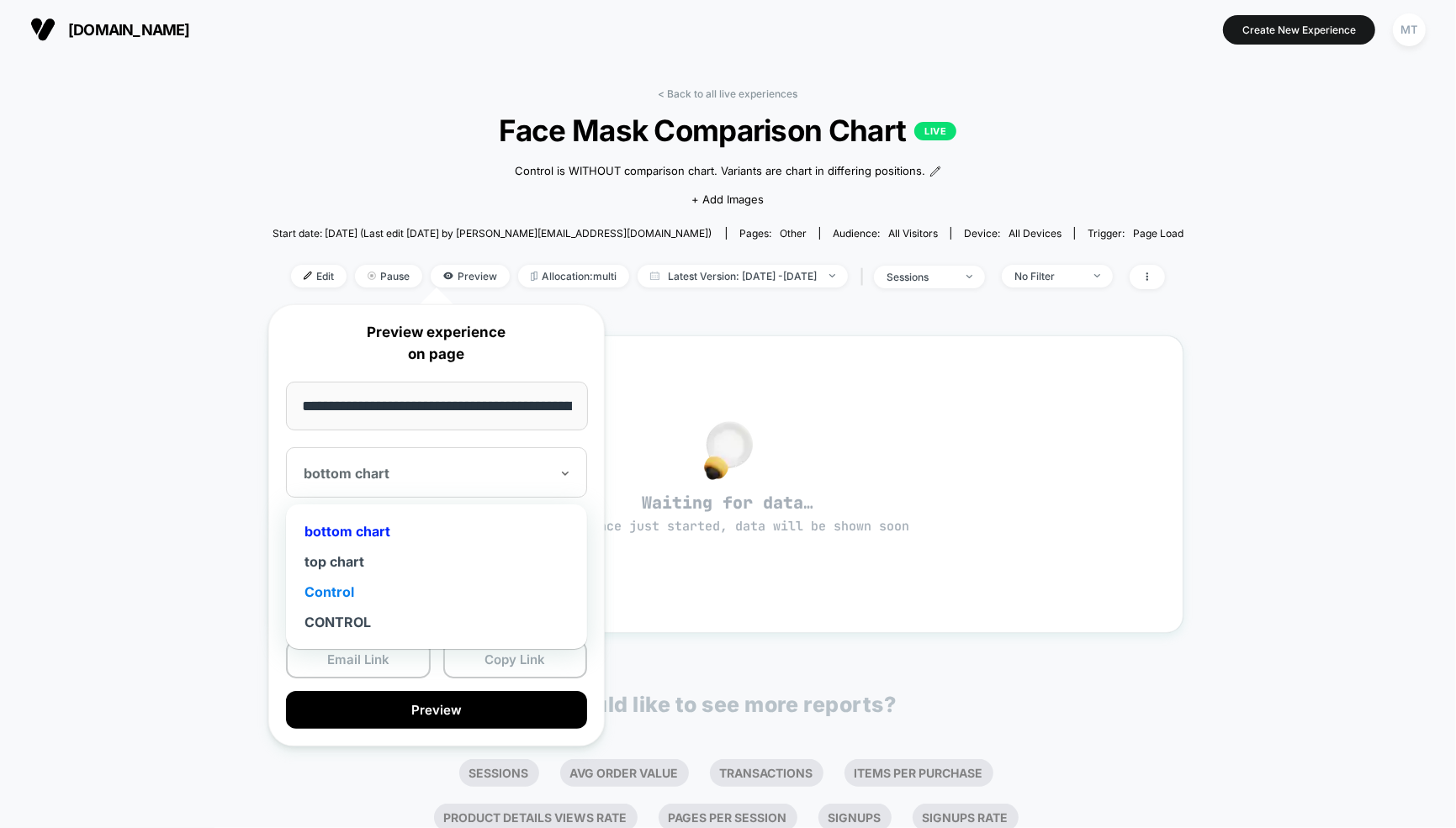
click at [328, 599] on div "Control" at bounding box center [436, 592] width 285 height 30
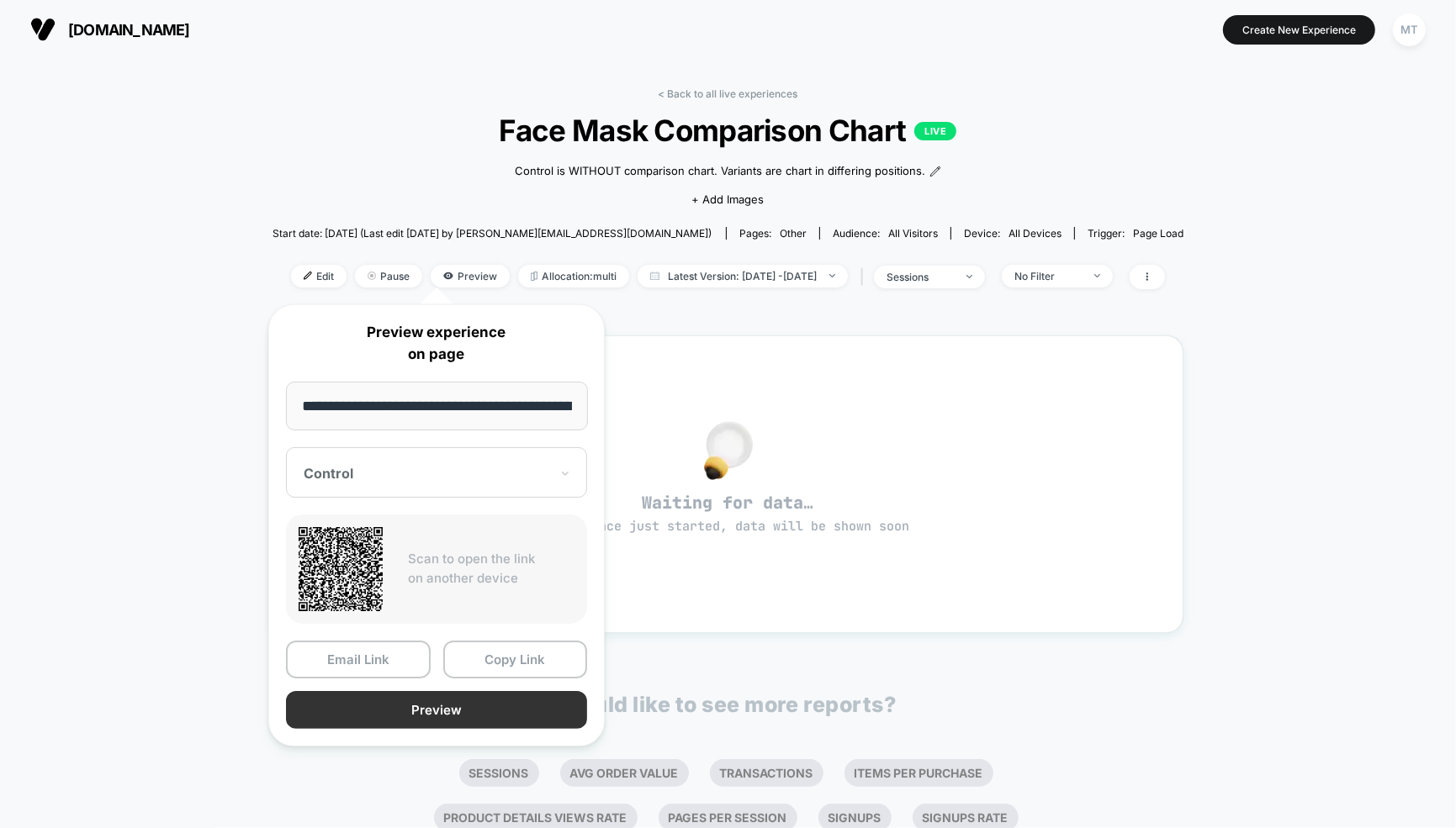
click at [419, 710] on button "Preview" at bounding box center [436, 709] width 301 height 38
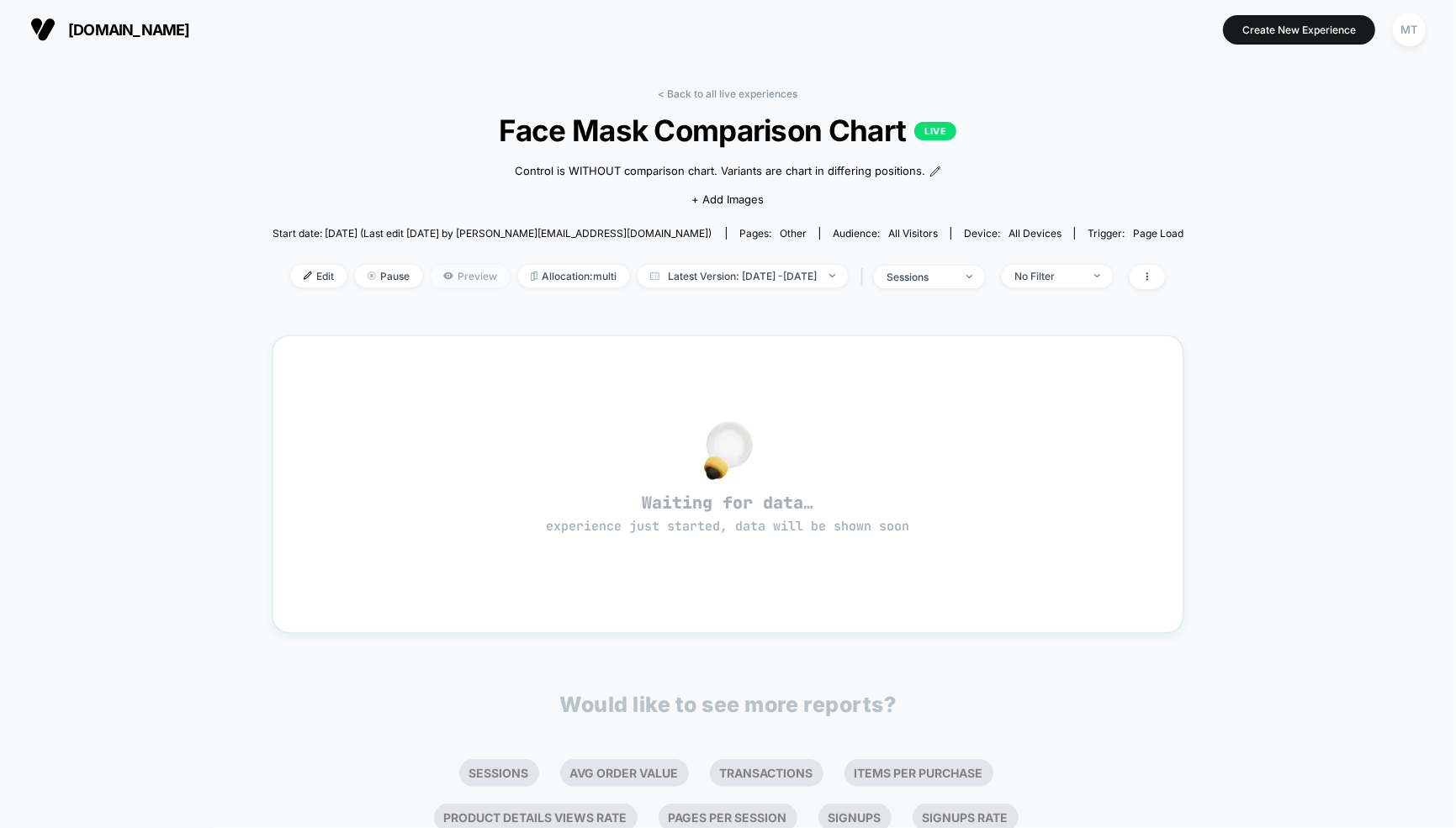
click at [443, 278] on icon at bounding box center [448, 275] width 10 height 10
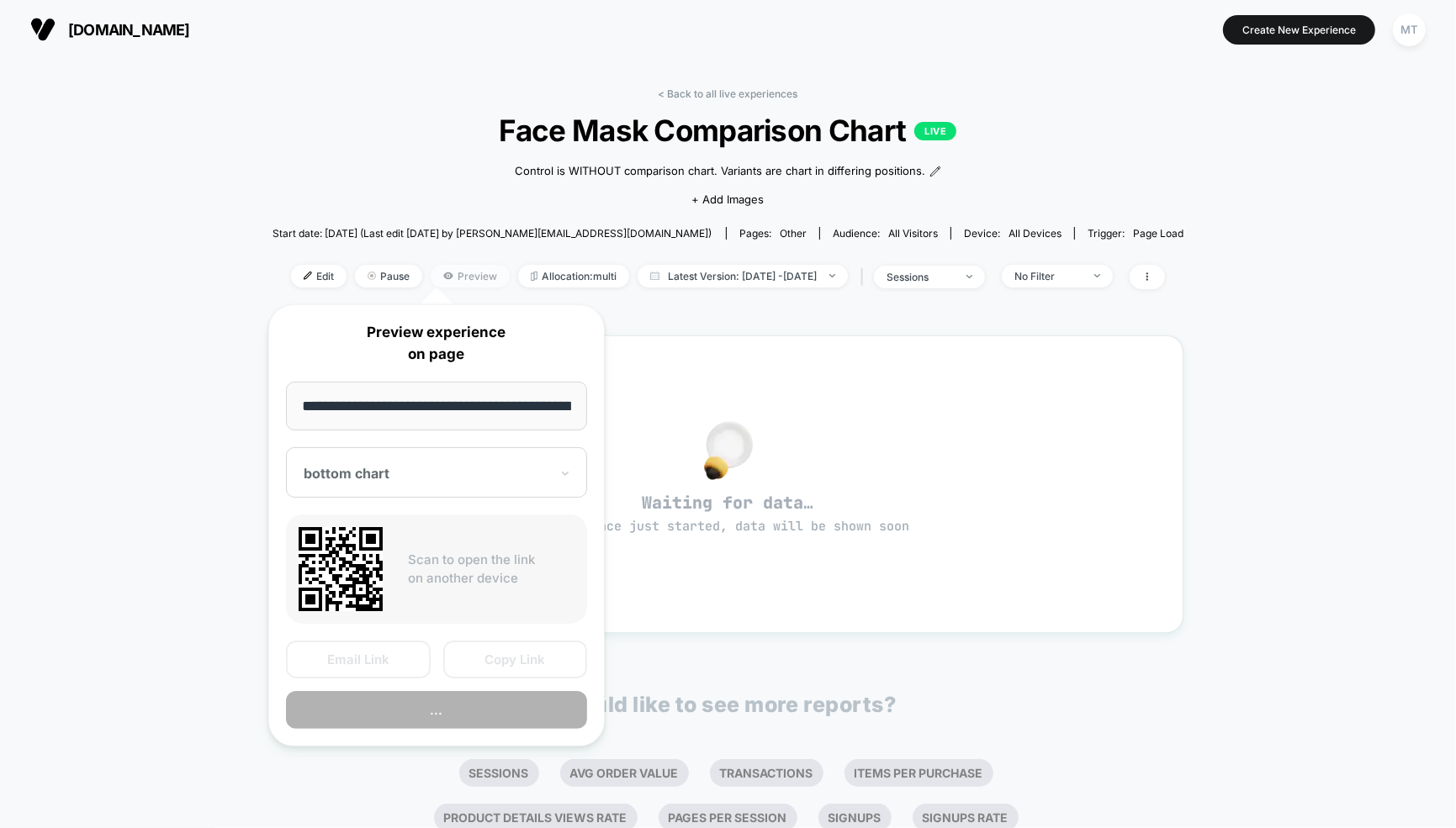
scroll to position [0, 387]
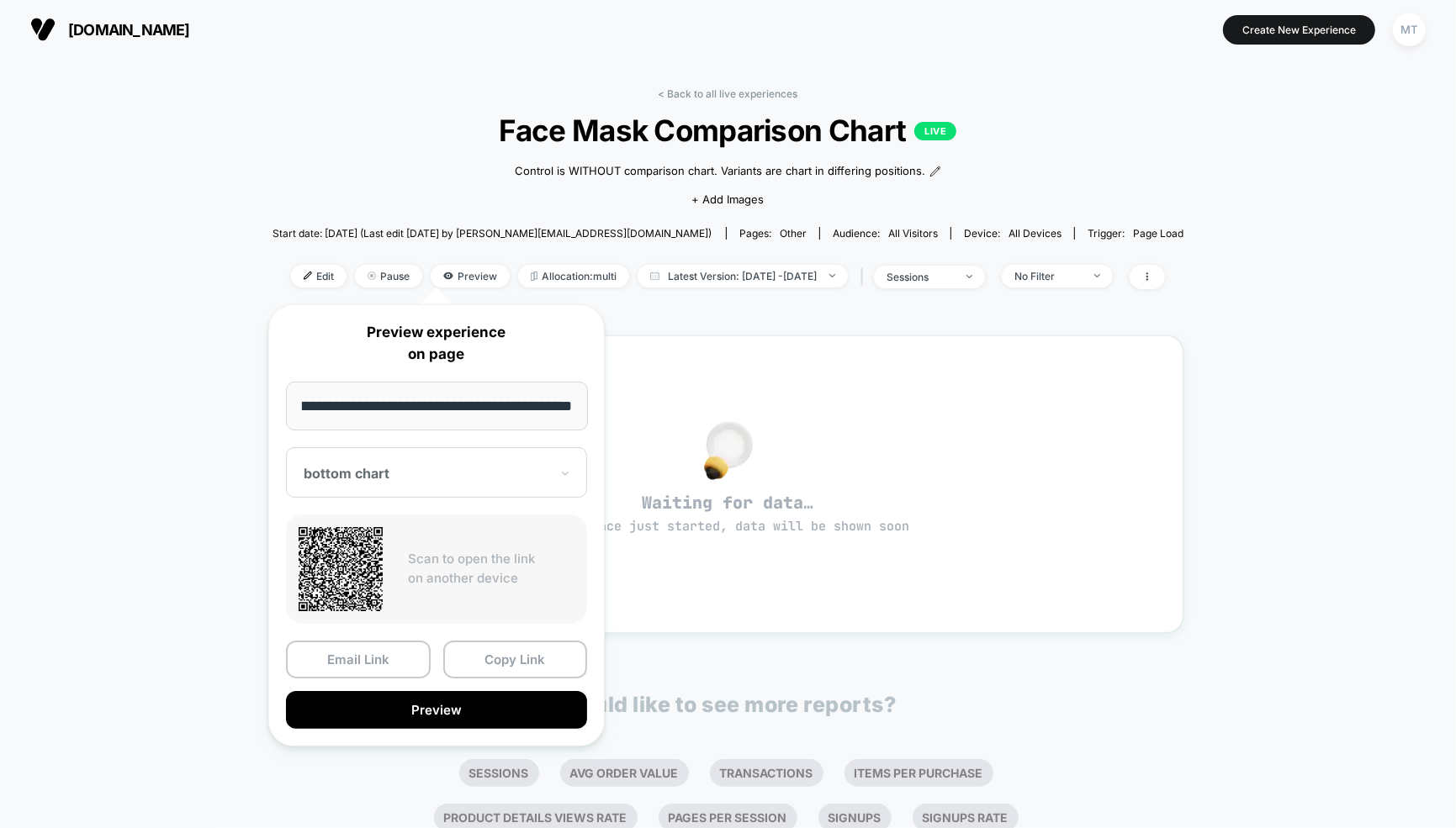
click at [385, 466] on div at bounding box center [427, 473] width 246 height 17
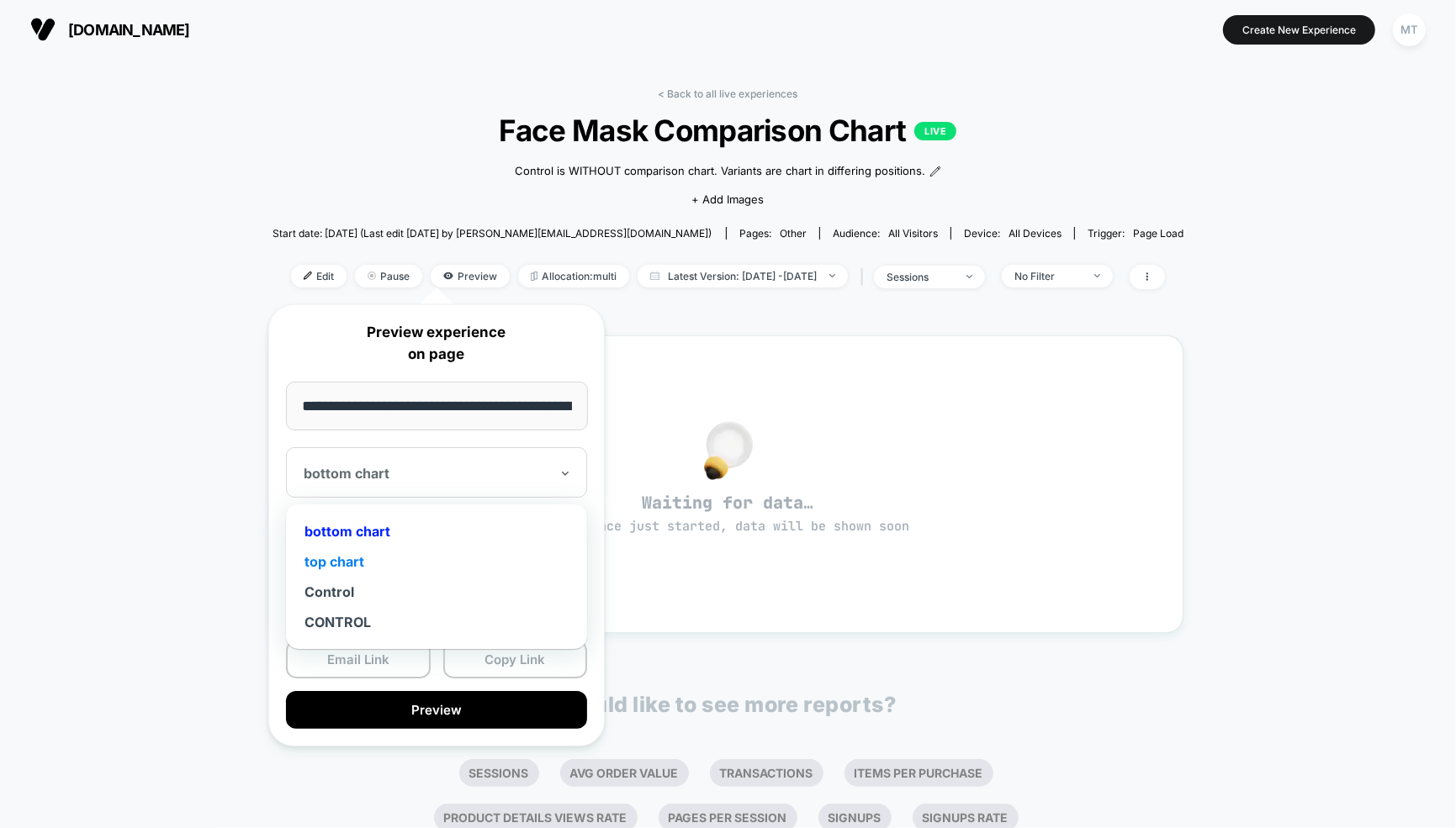
click at [333, 558] on div "top chart" at bounding box center [436, 562] width 285 height 30
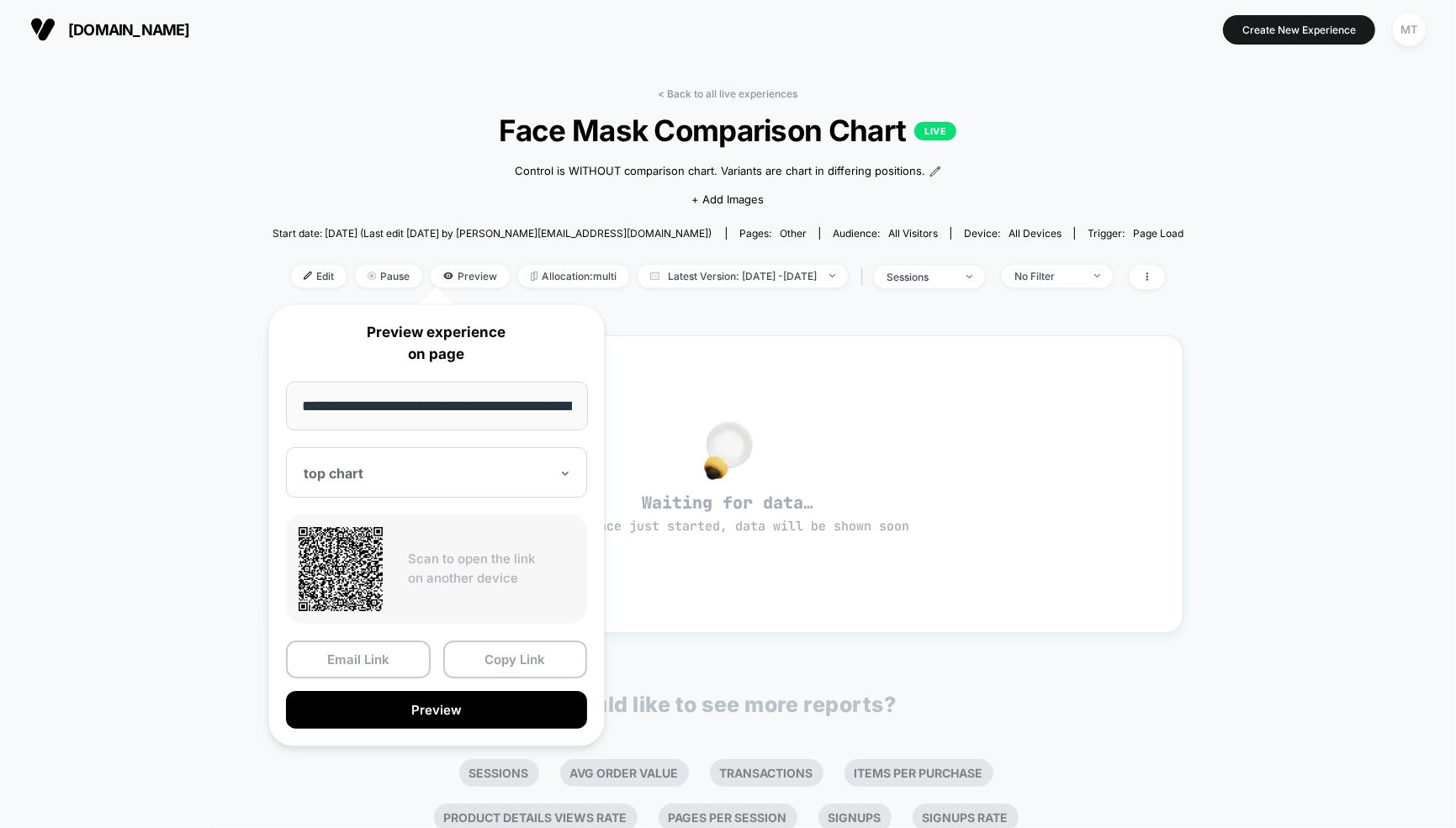
click at [379, 480] on div at bounding box center [427, 473] width 246 height 17
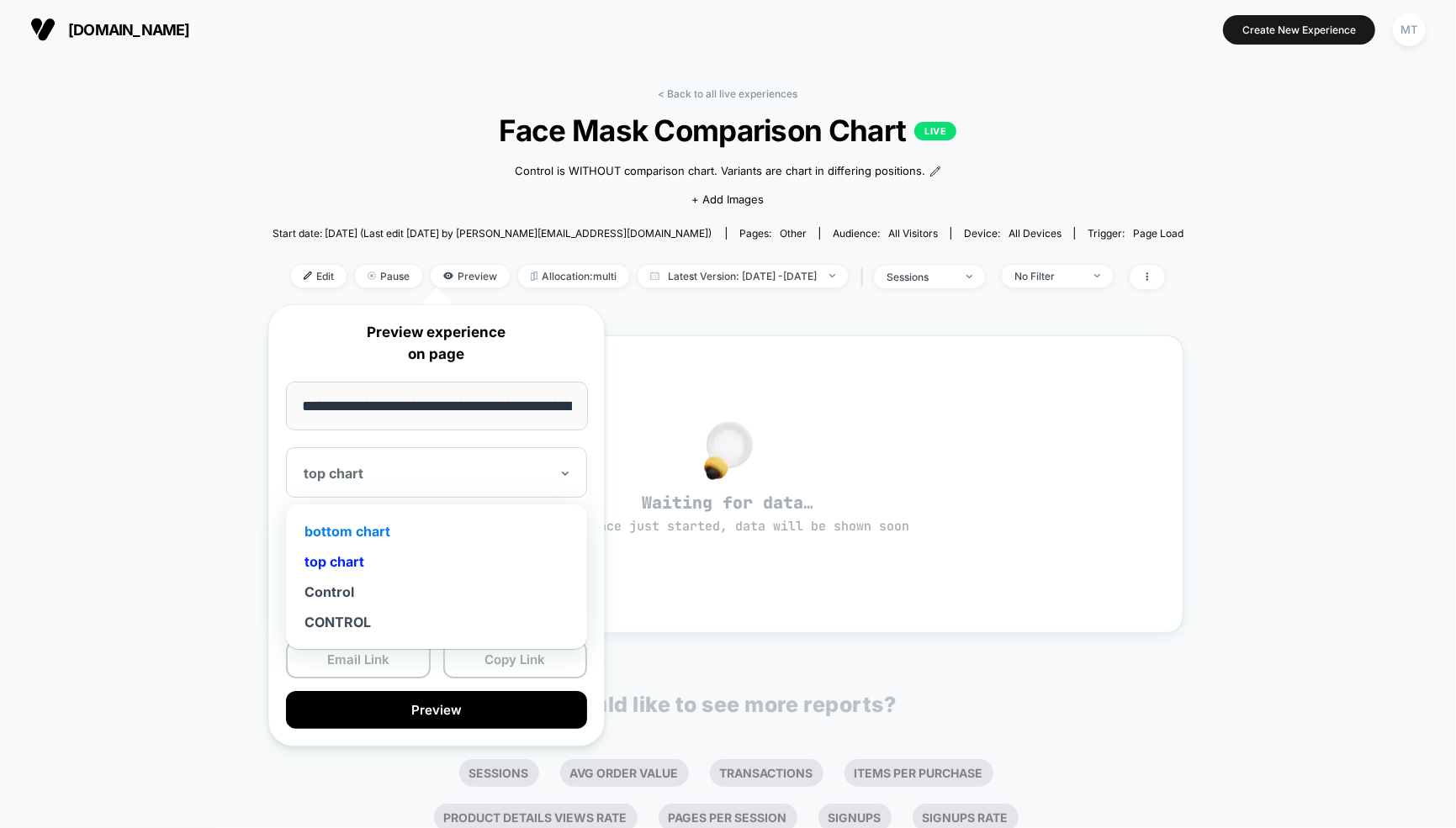
click at [348, 524] on div "bottom chart" at bounding box center [436, 531] width 285 height 30
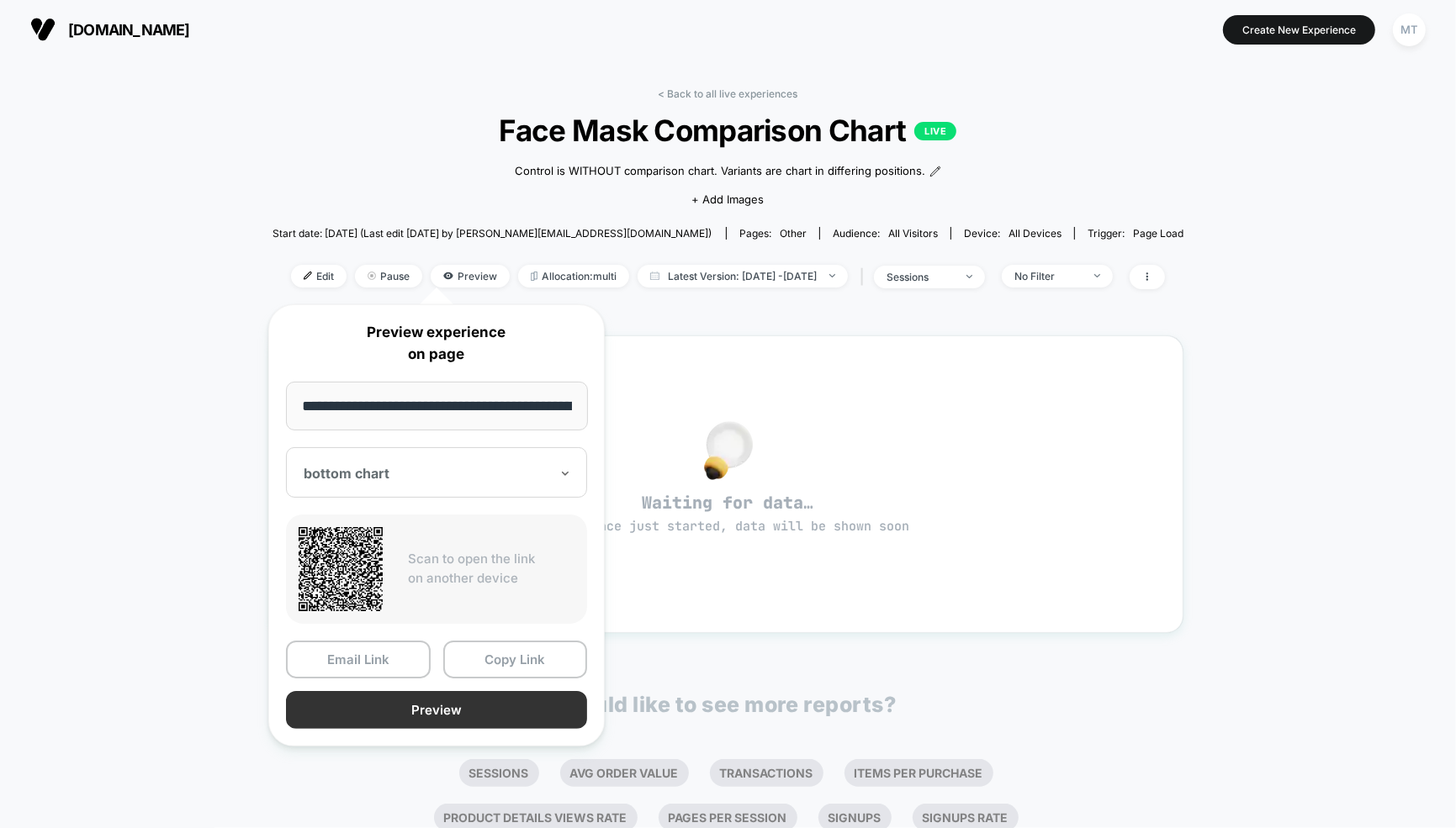
click at [415, 706] on button "Preview" at bounding box center [436, 709] width 301 height 38
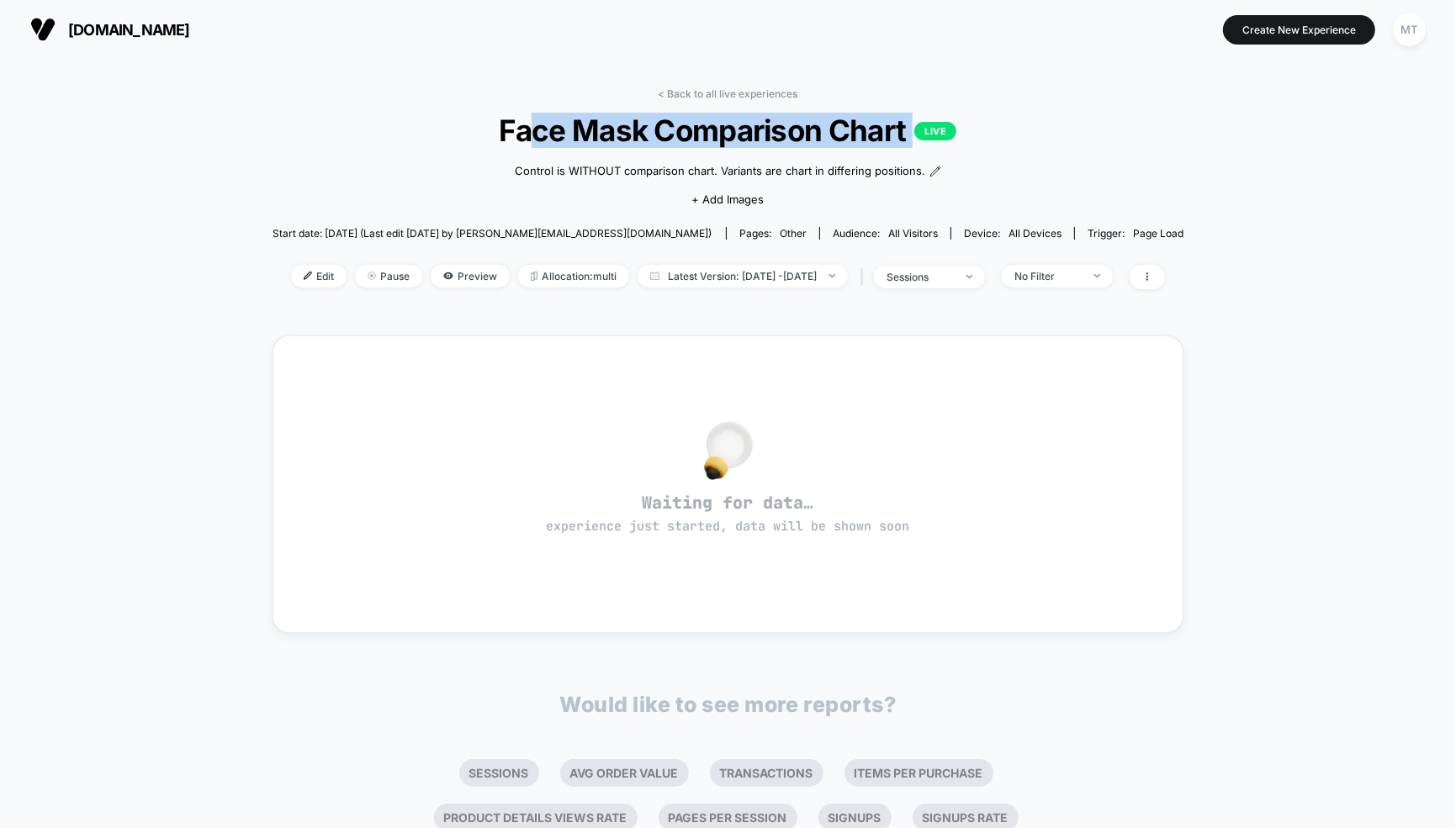
drag, startPoint x: 530, startPoint y: 143, endPoint x: 624, endPoint y: 150, distance: 94.3
click at [624, 150] on div "< Back to all live experiences Face Mask Comparison Chart LIVE Control is WITHO…" at bounding box center [728, 199] width 912 height 223
click at [624, 150] on div "Control is WITHOUT comparison chart. Variants are chart in differing positions.…" at bounding box center [727, 184] width 547 height 70
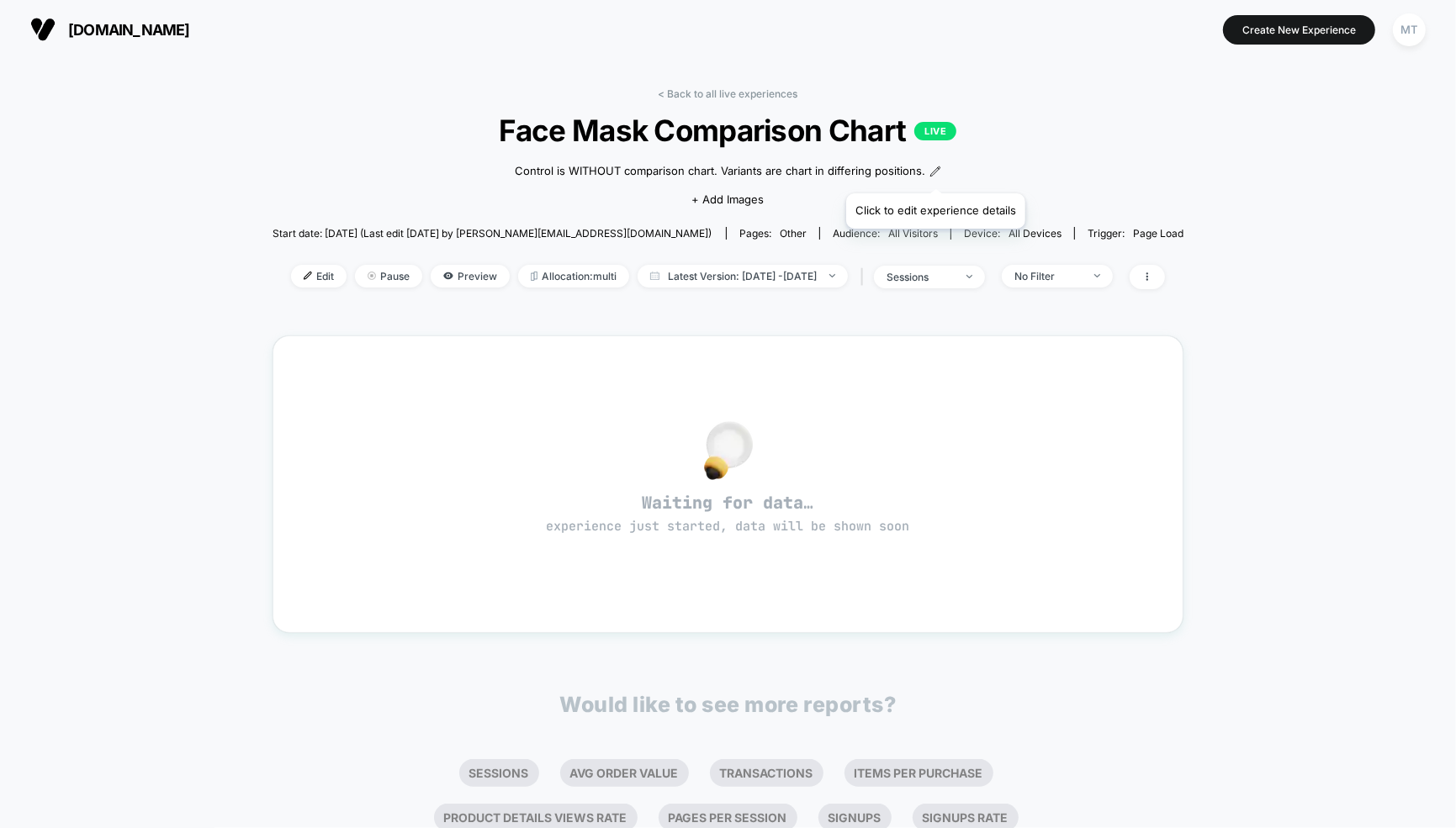
click at [935, 171] on icon at bounding box center [934, 171] width 11 height 11
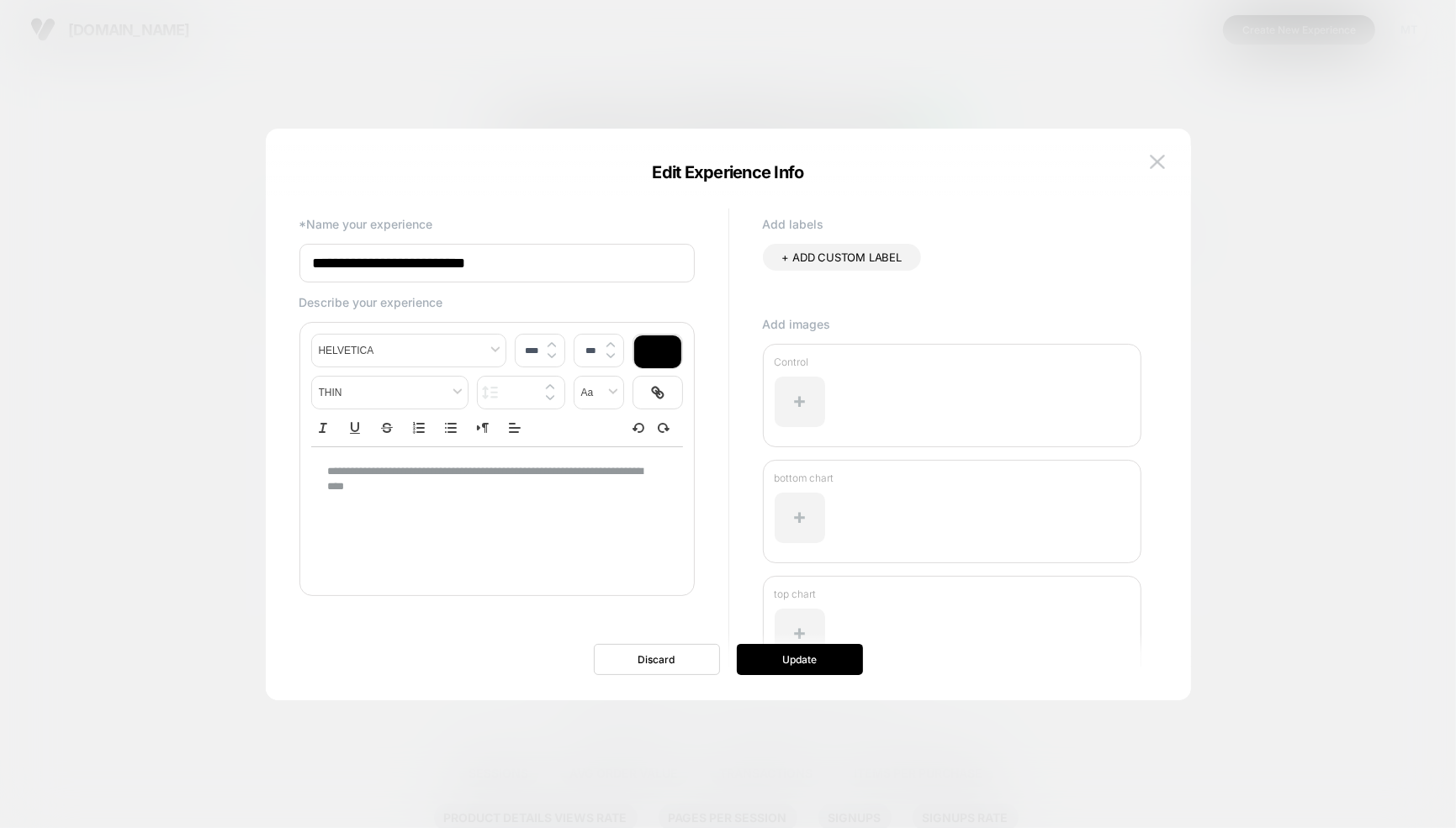
click at [459, 478] on p "**********" at bounding box center [492, 479] width 327 height 31
click at [388, 480] on p "**********" at bounding box center [492, 479] width 327 height 31
type input "****"
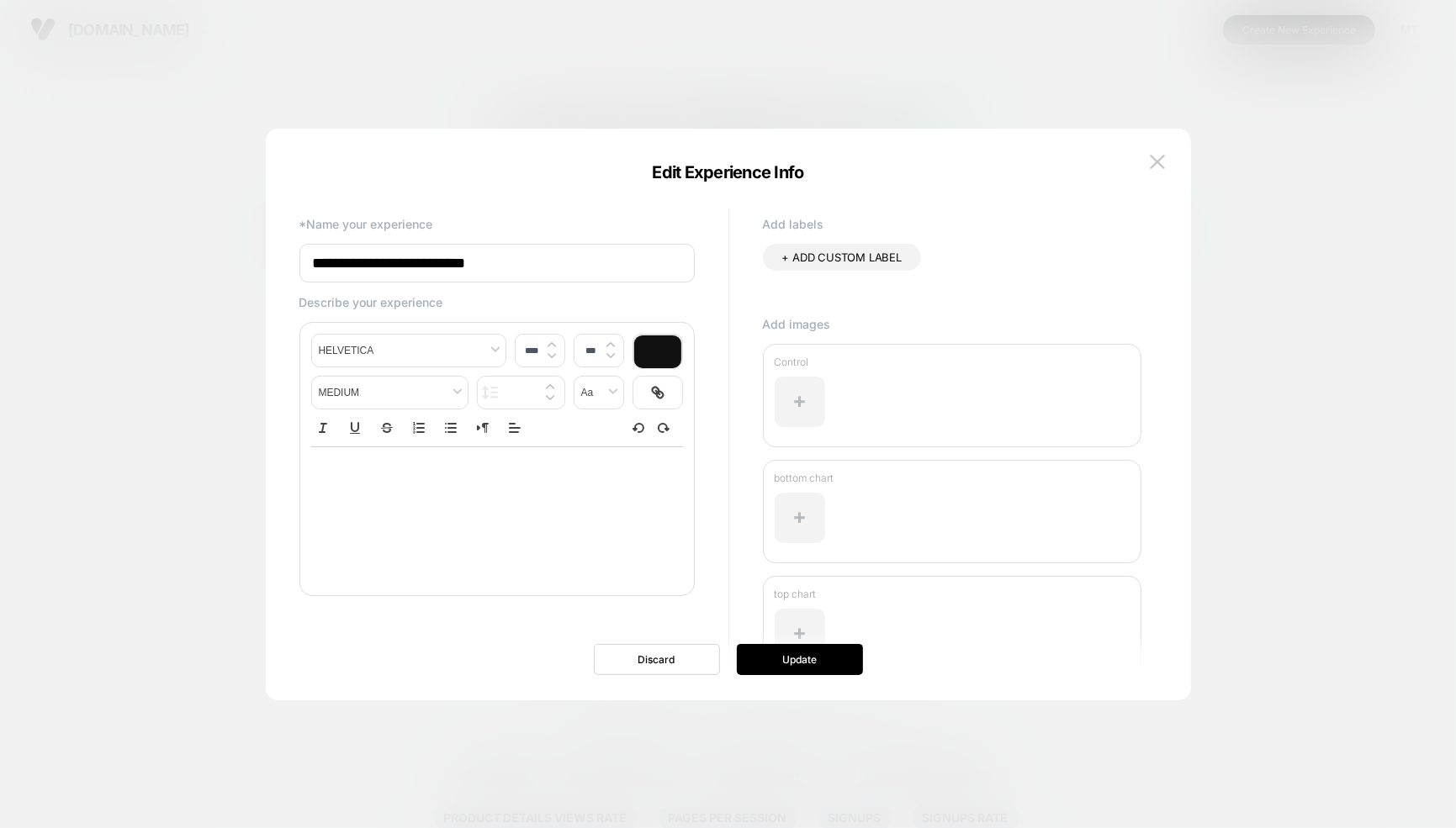
click at [779, 676] on div "**********" at bounding box center [728, 423] width 875 height 555
click at [794, 666] on button "Update" at bounding box center [800, 659] width 126 height 31
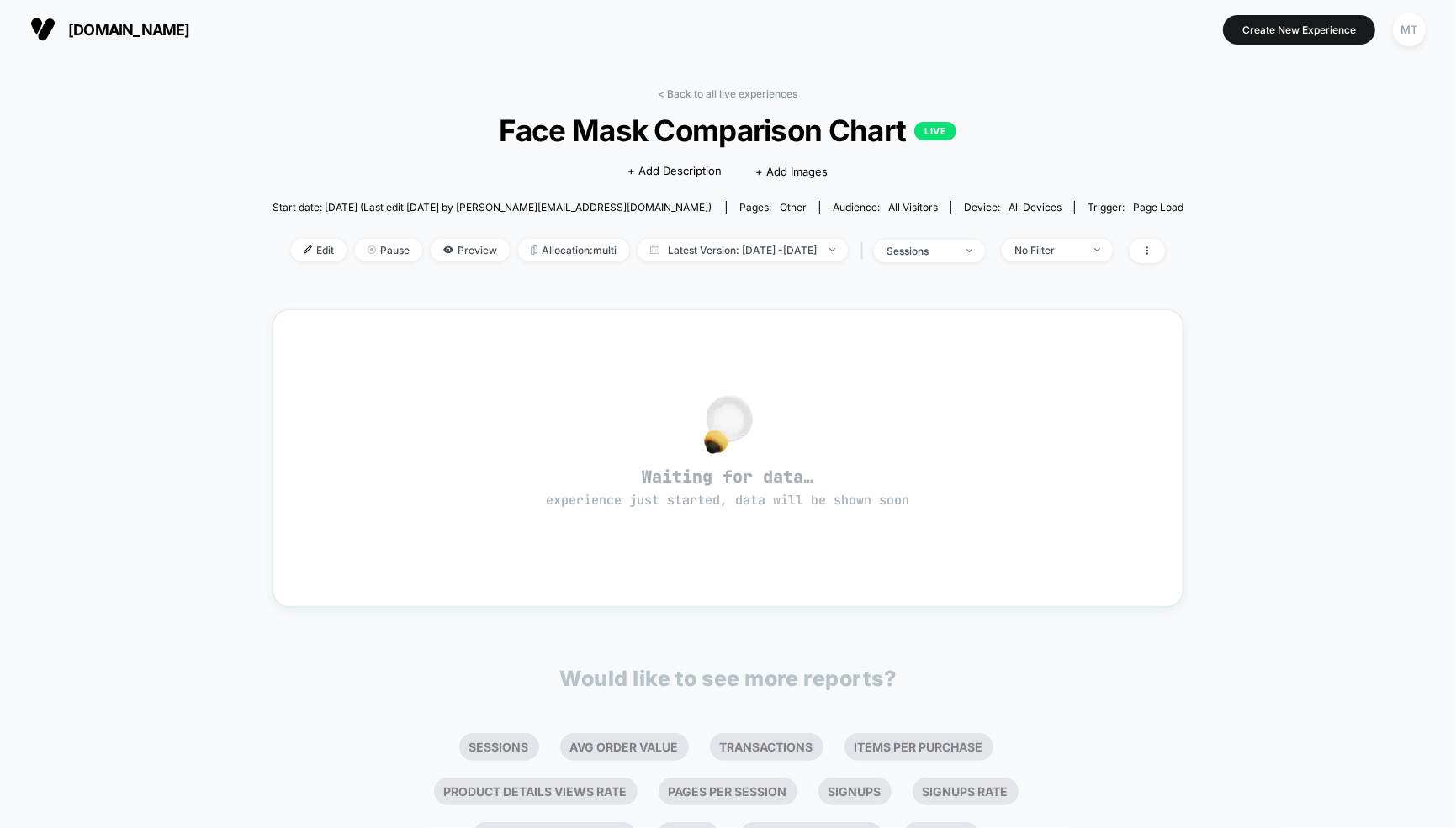
click at [322, 155] on div "< Back to all live experiences Face Mask Comparison Chart LIVE Click to edit ex…" at bounding box center [728, 186] width 912 height 197
